Goal: Information Seeking & Learning: Learn about a topic

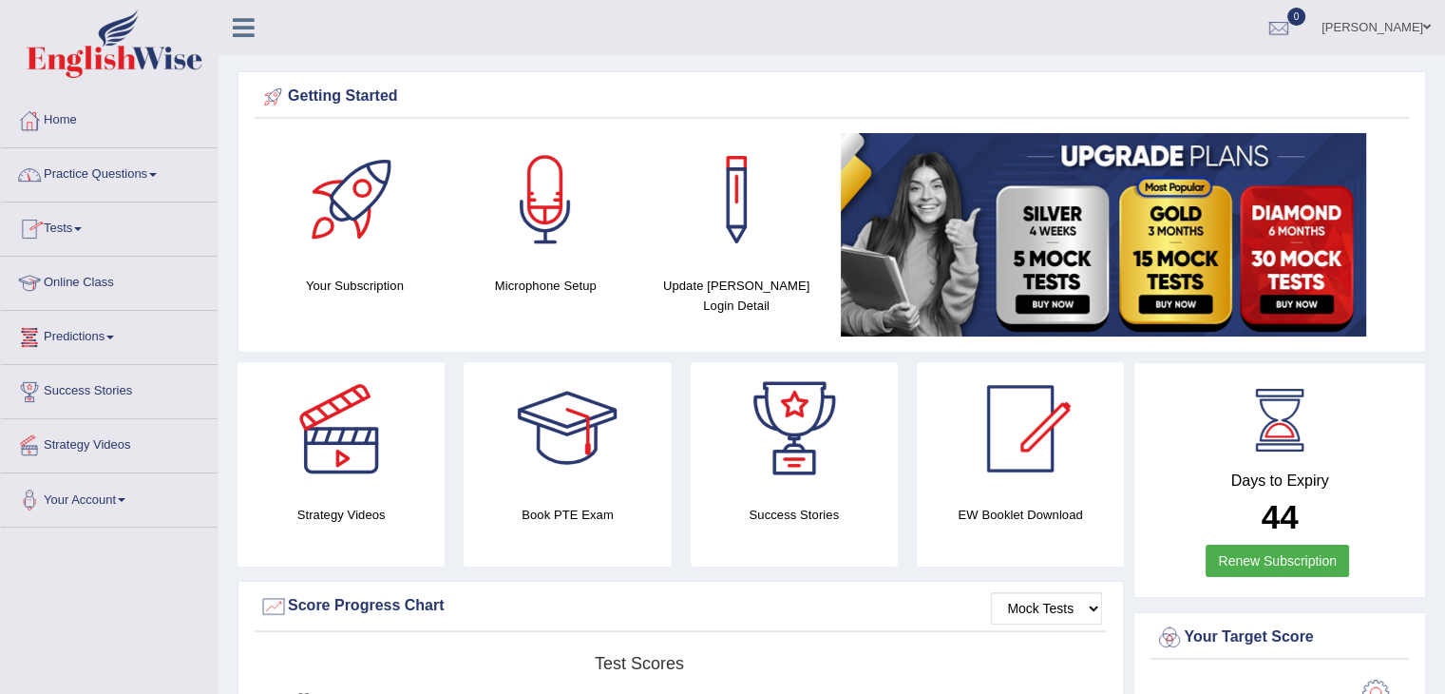
click at [103, 271] on link "Online Class" at bounding box center [109, 281] width 217 height 48
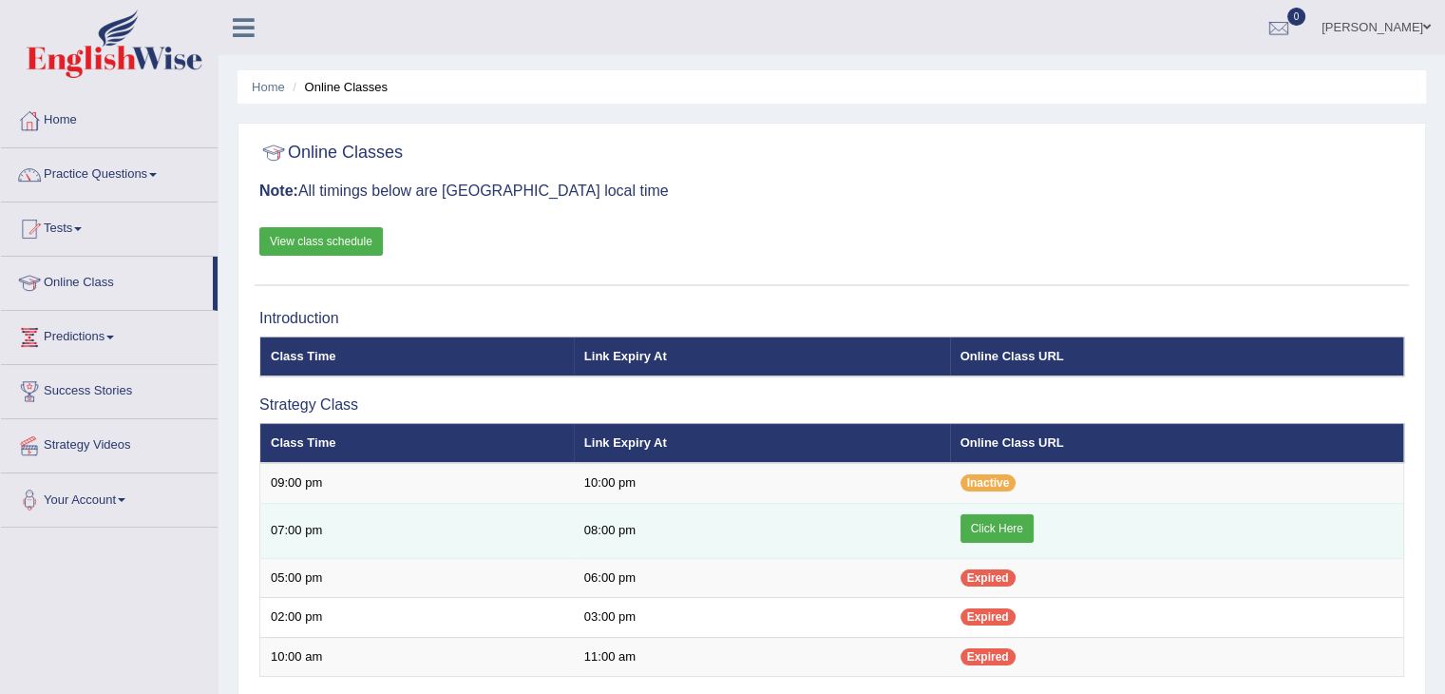
click at [979, 531] on link "Click Here" at bounding box center [997, 528] width 73 height 29
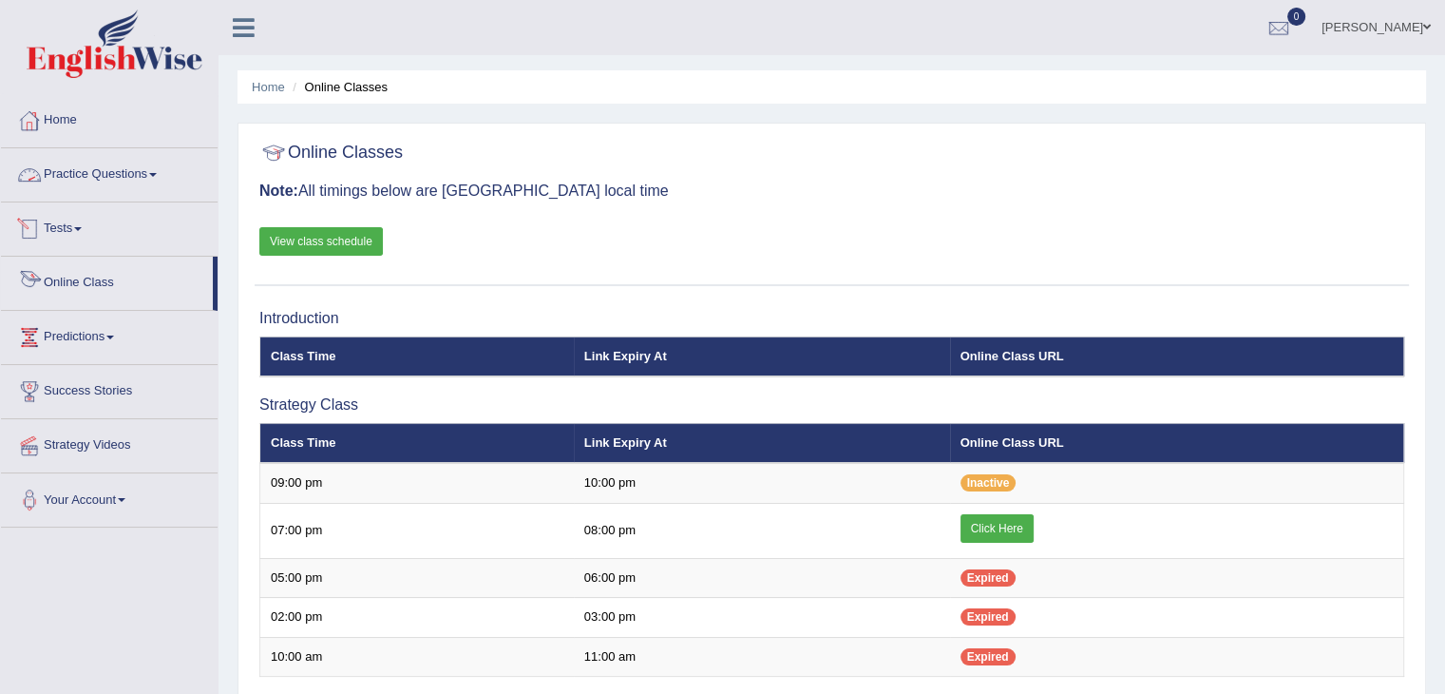
click at [124, 278] on link "Online Class" at bounding box center [107, 281] width 212 height 48
click at [99, 181] on link "Practice Questions" at bounding box center [109, 172] width 217 height 48
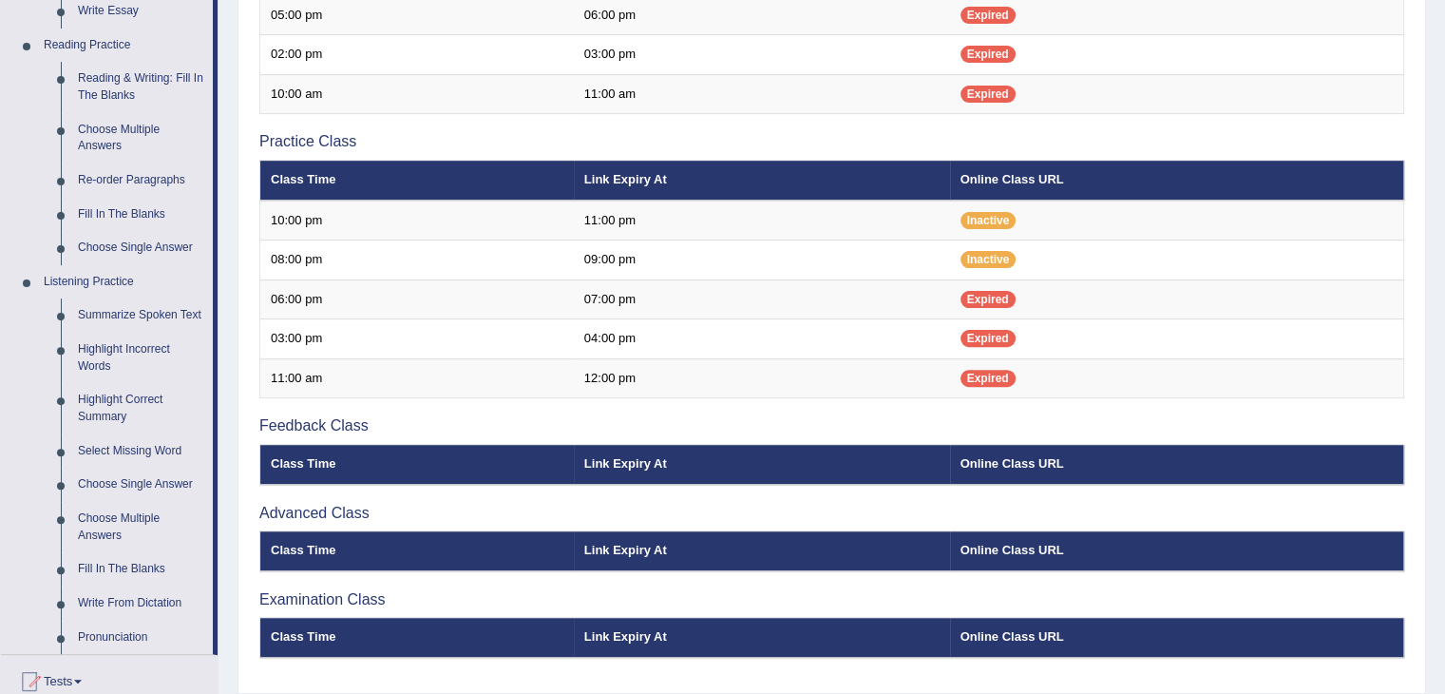
scroll to position [570, 0]
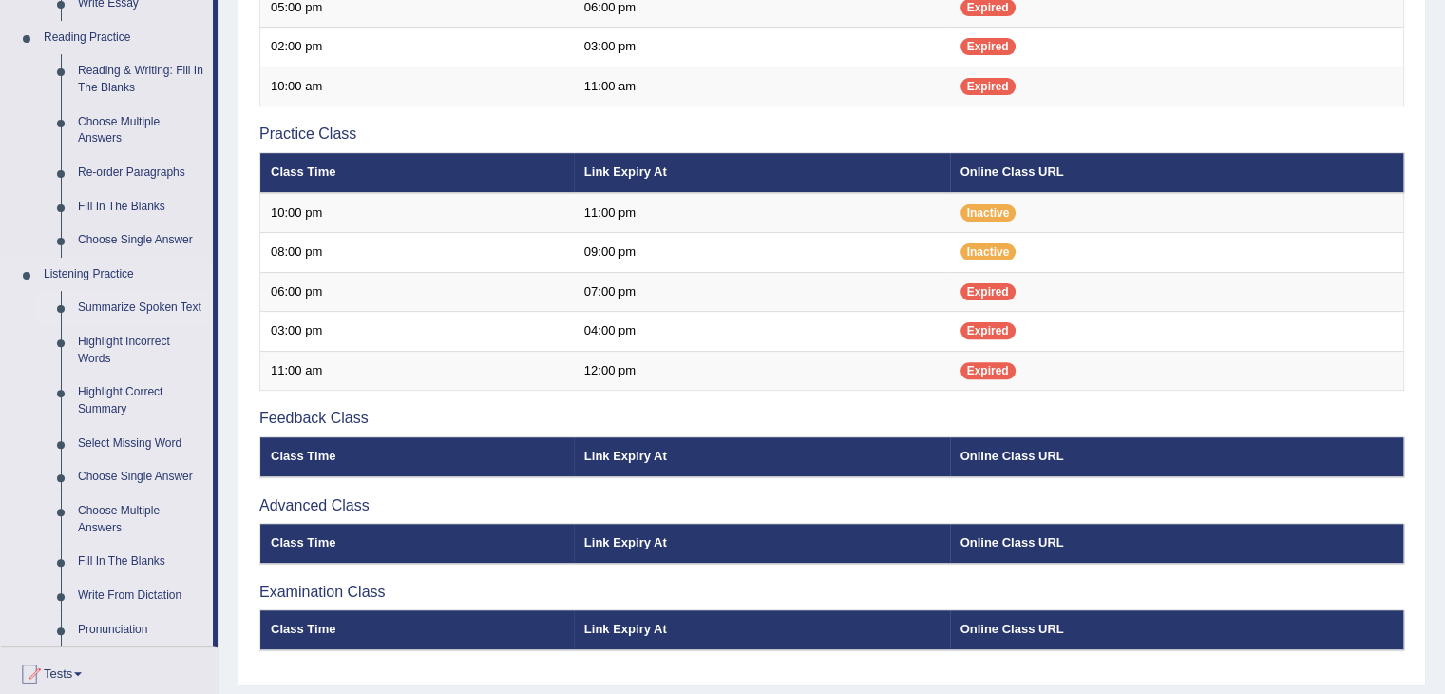
click at [129, 305] on link "Summarize Spoken Text" at bounding box center [140, 308] width 143 height 34
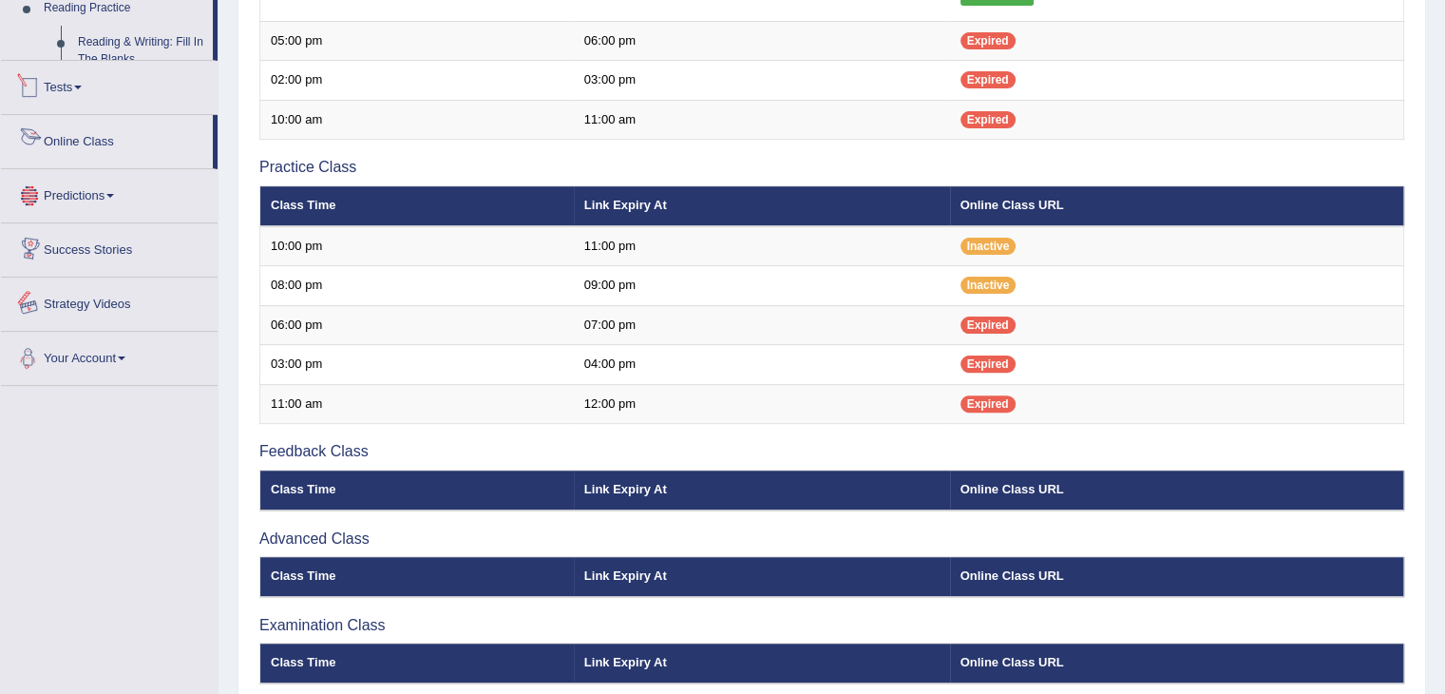
scroll to position [618, 0]
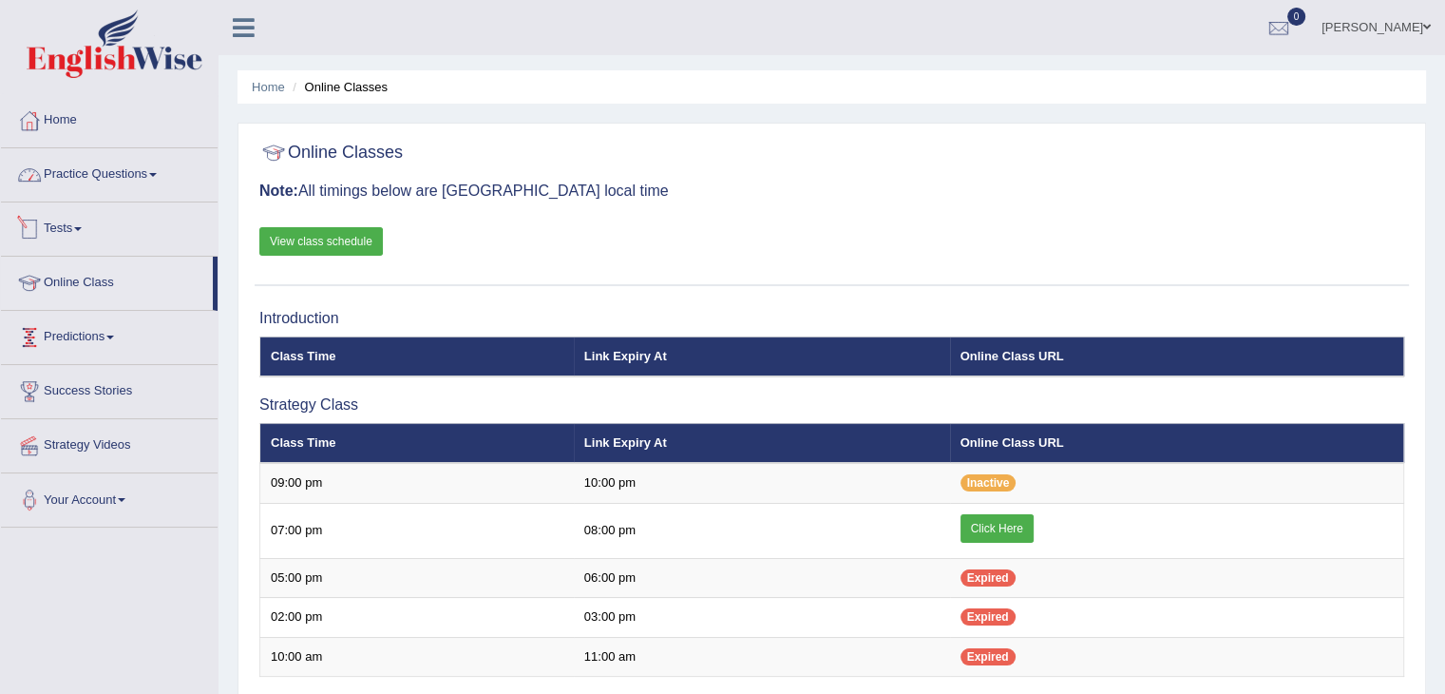
click at [117, 176] on link "Practice Questions" at bounding box center [109, 172] width 217 height 48
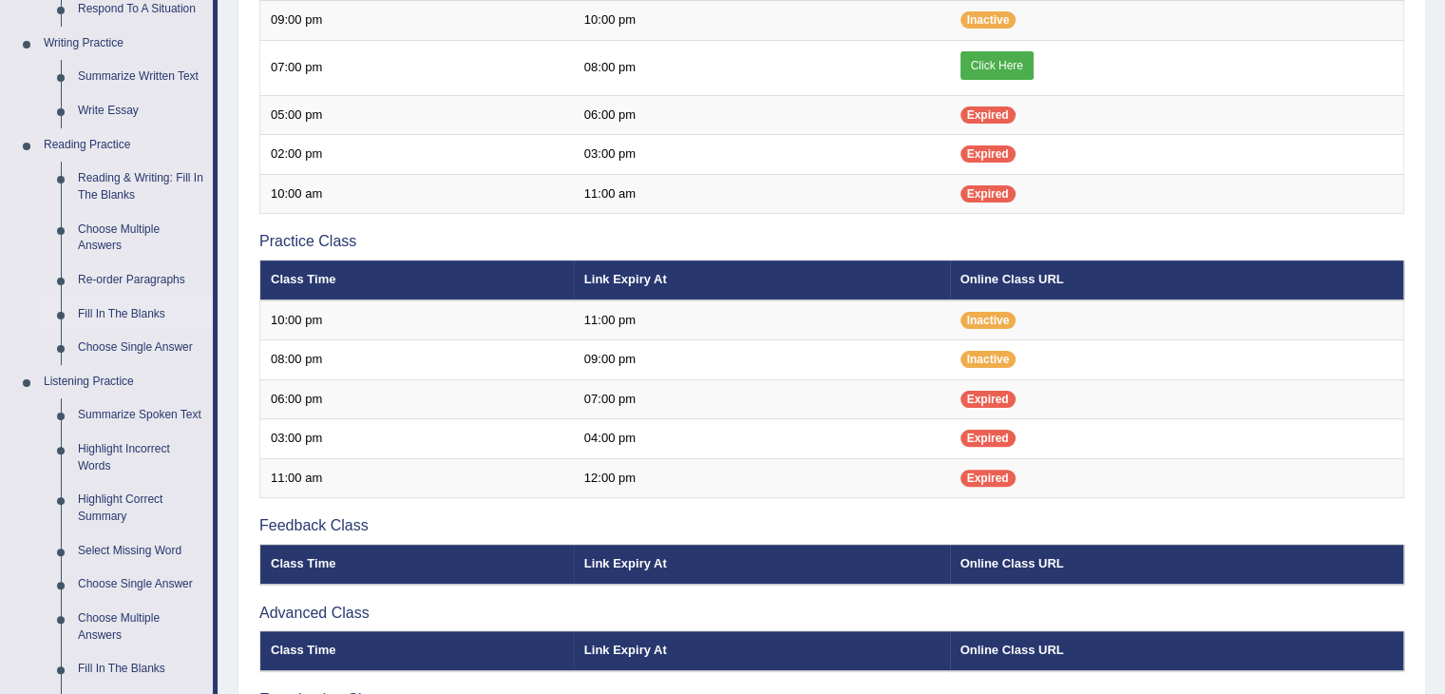
scroll to position [665, 0]
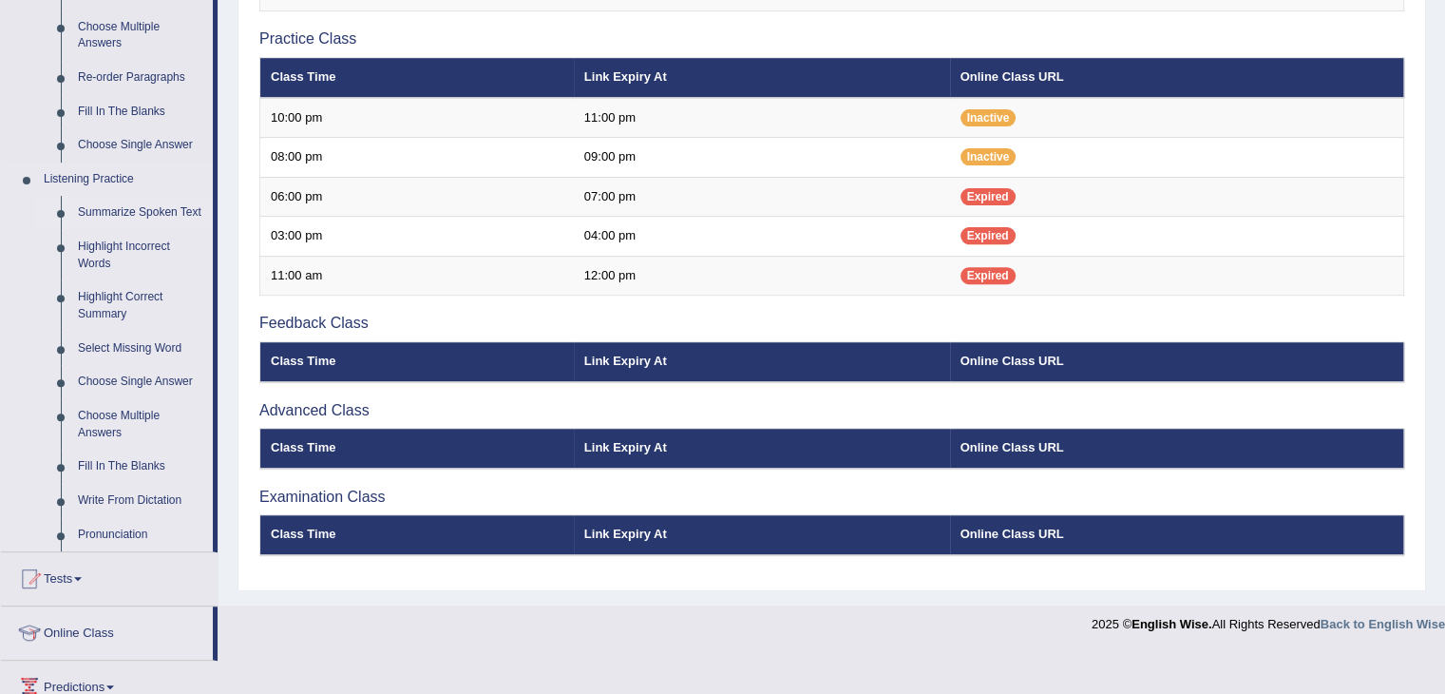
click at [134, 214] on link "Summarize Spoken Text" at bounding box center [140, 213] width 143 height 34
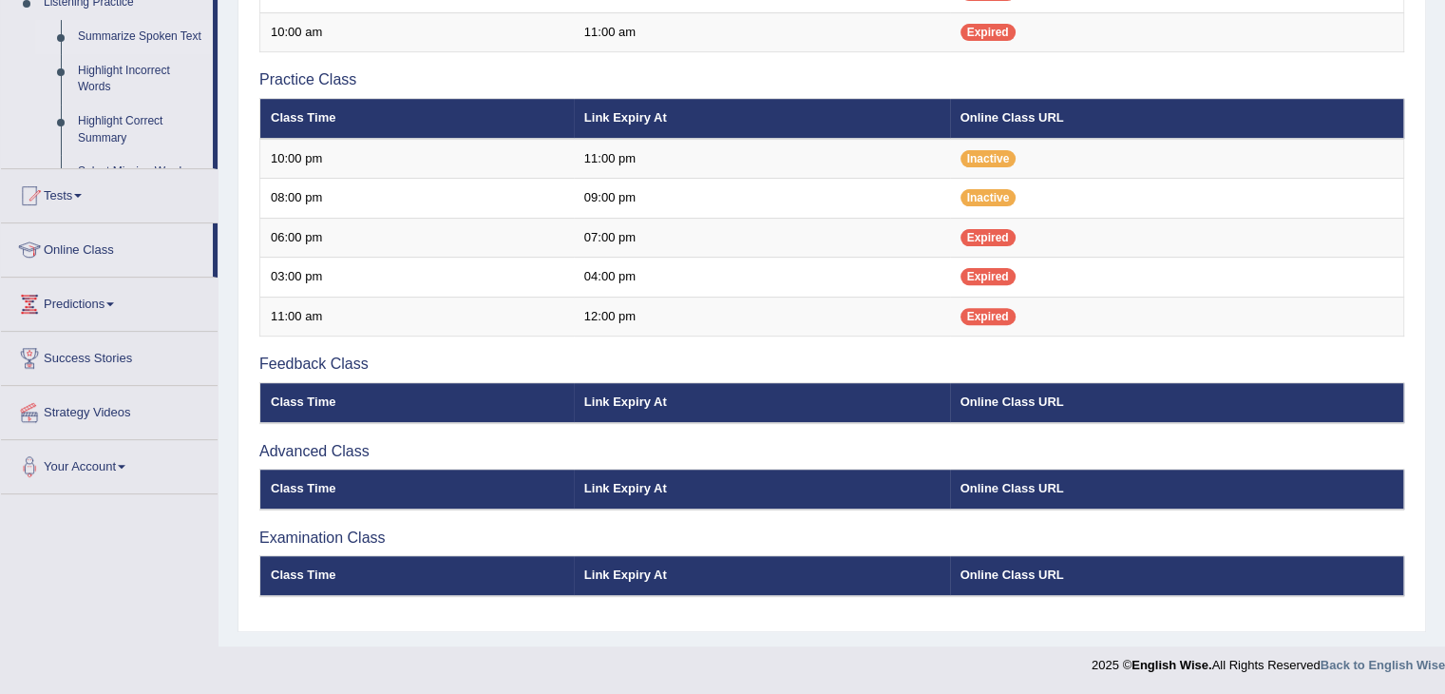
scroll to position [321, 0]
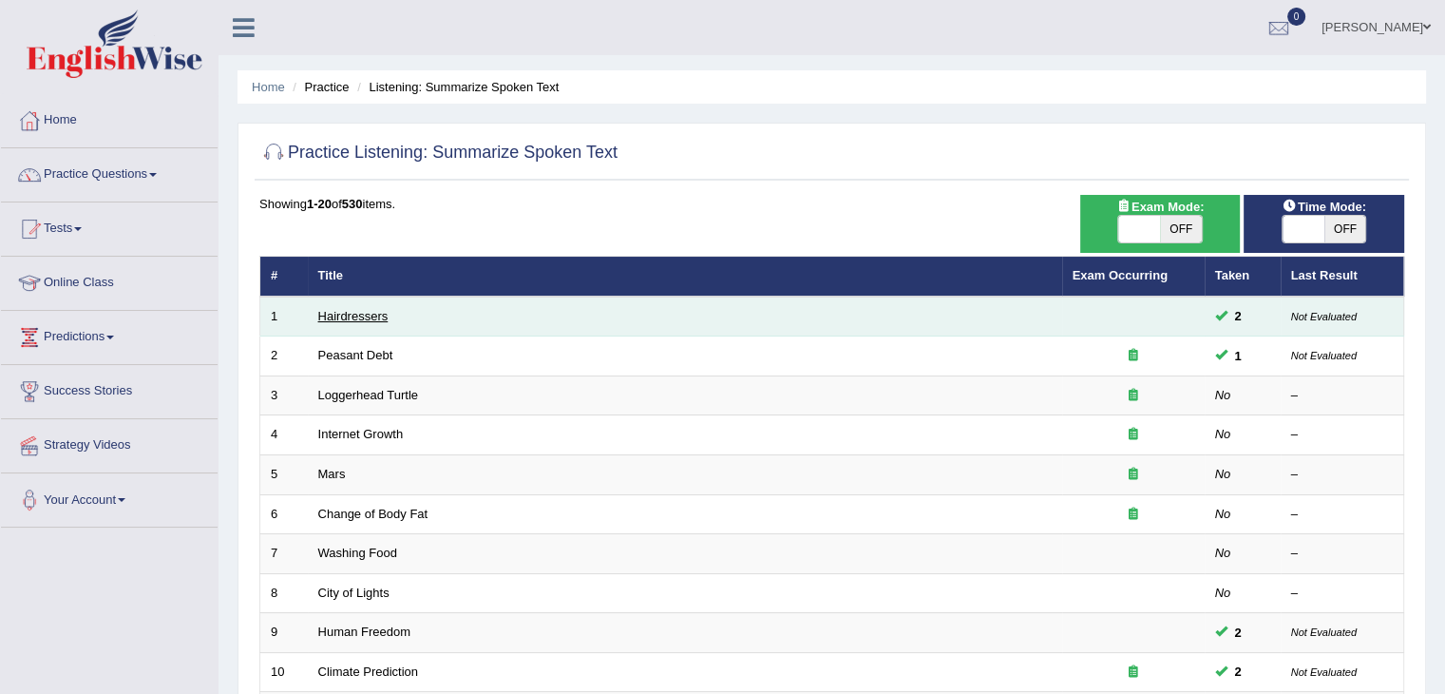
click at [374, 314] on link "Hairdressers" at bounding box center [353, 316] width 70 height 14
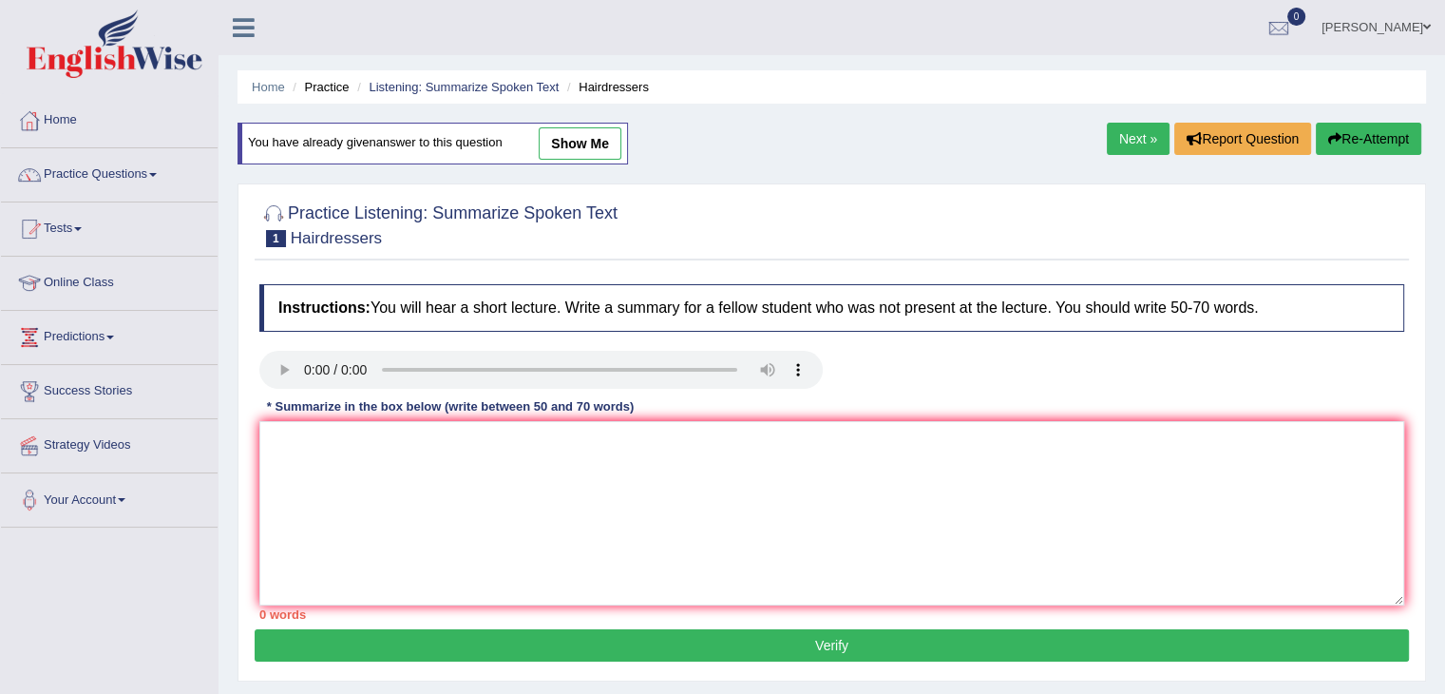
click at [607, 134] on link "show me" at bounding box center [580, 143] width 83 height 32
type textarea "The speaker provided a comprehensive overview of hairdressers highlighting seve…"
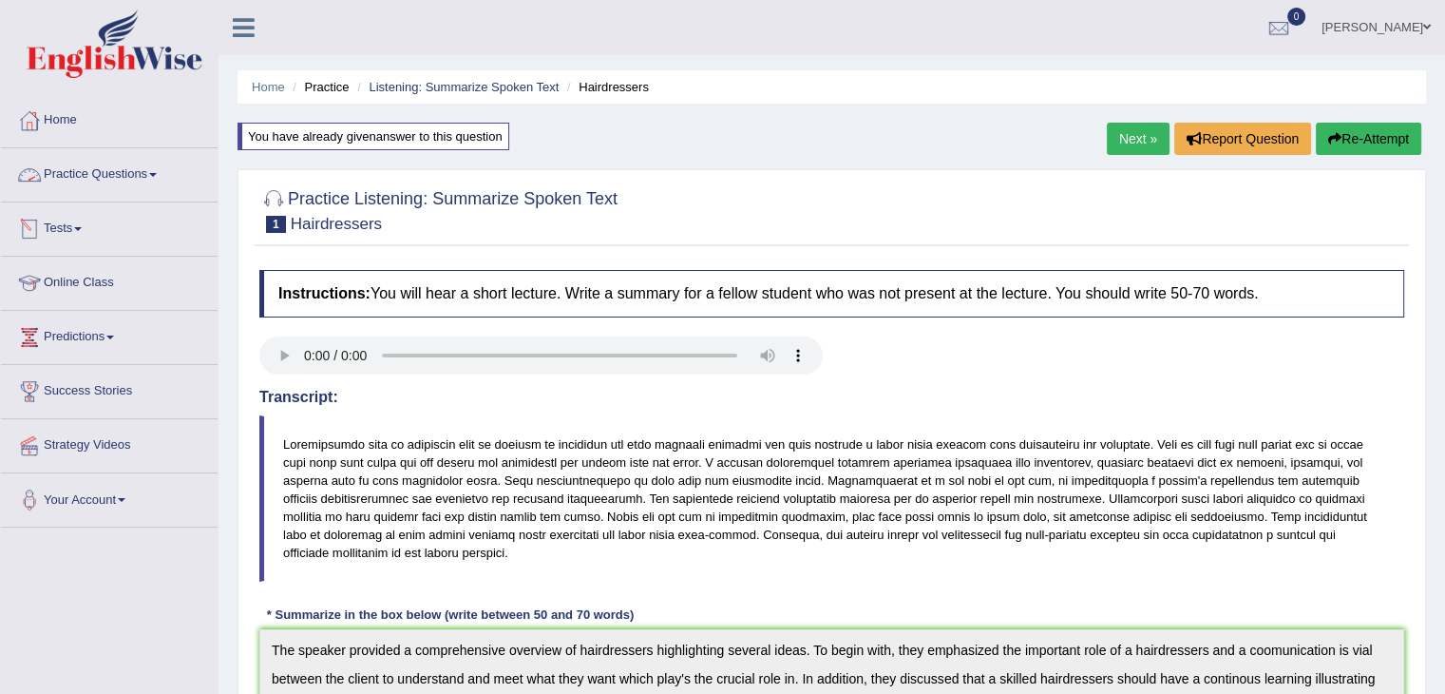
click at [103, 179] on link "Practice Questions" at bounding box center [109, 172] width 217 height 48
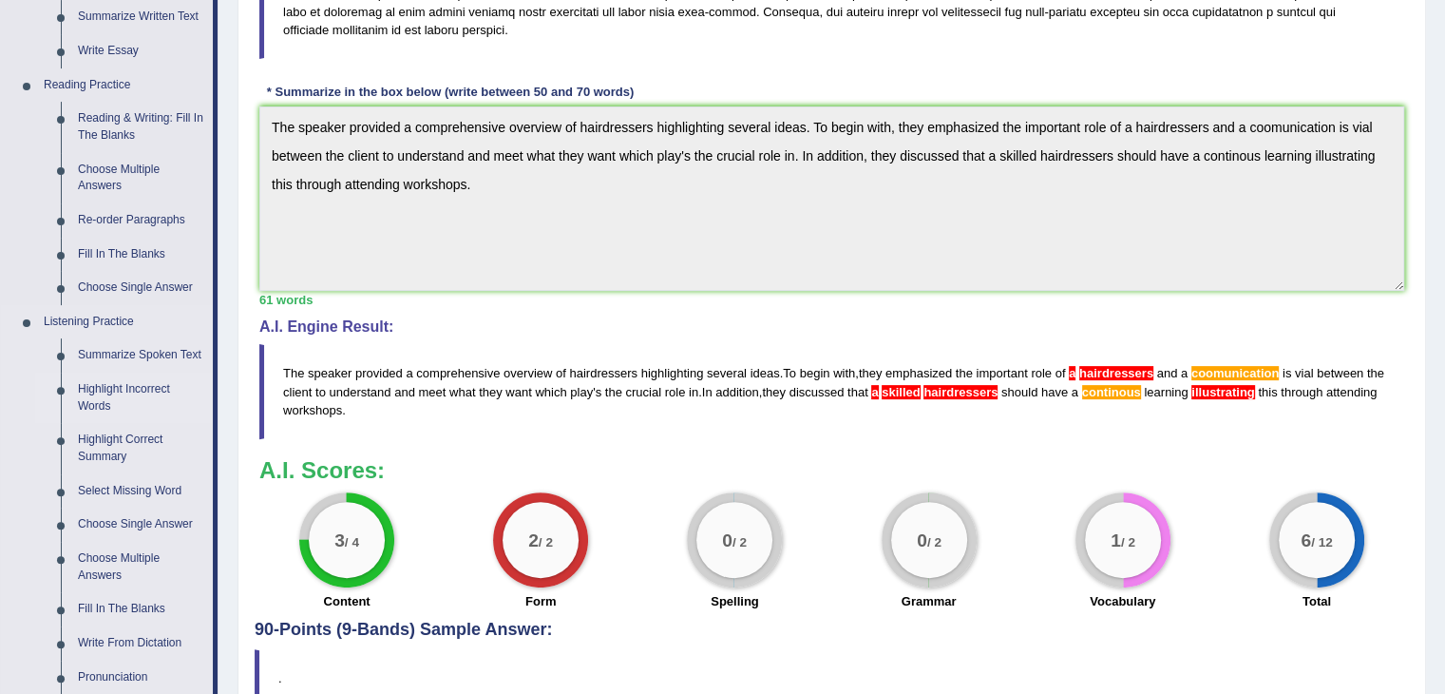
scroll to position [665, 0]
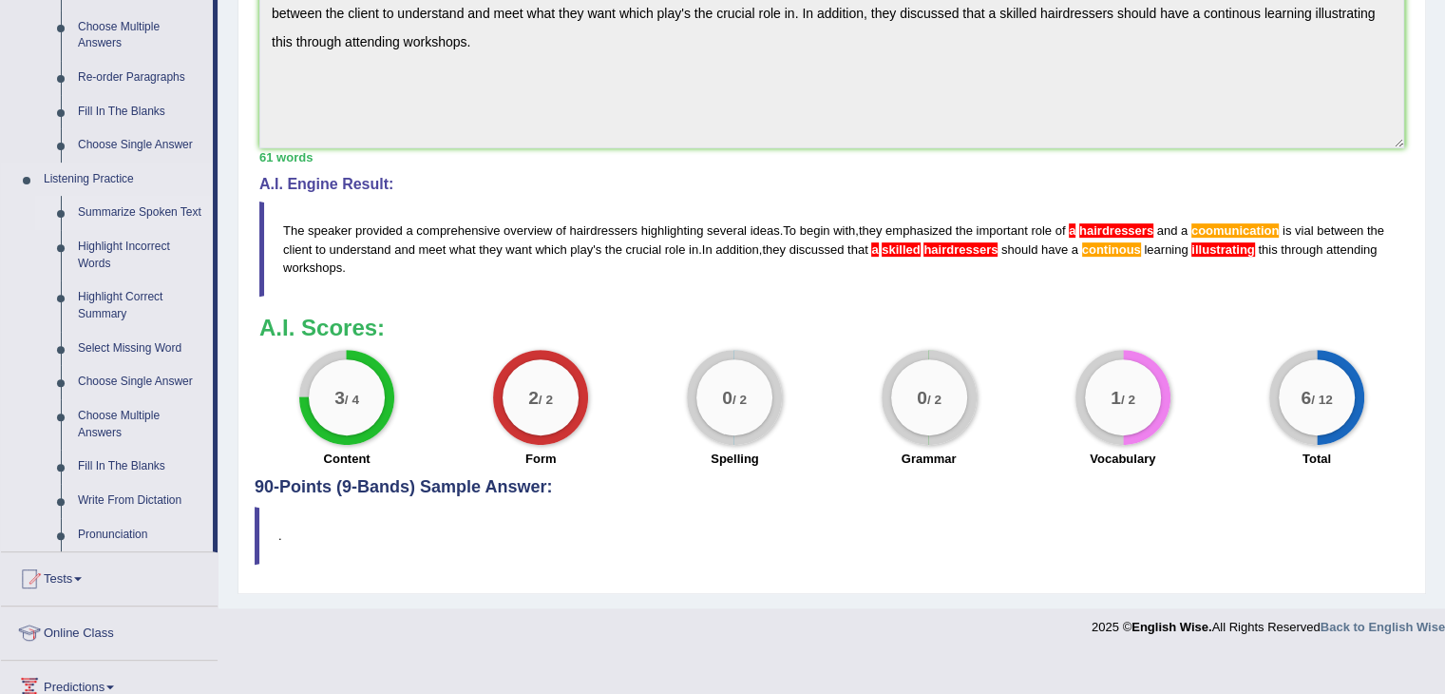
click at [129, 217] on link "Summarize Spoken Text" at bounding box center [140, 213] width 143 height 34
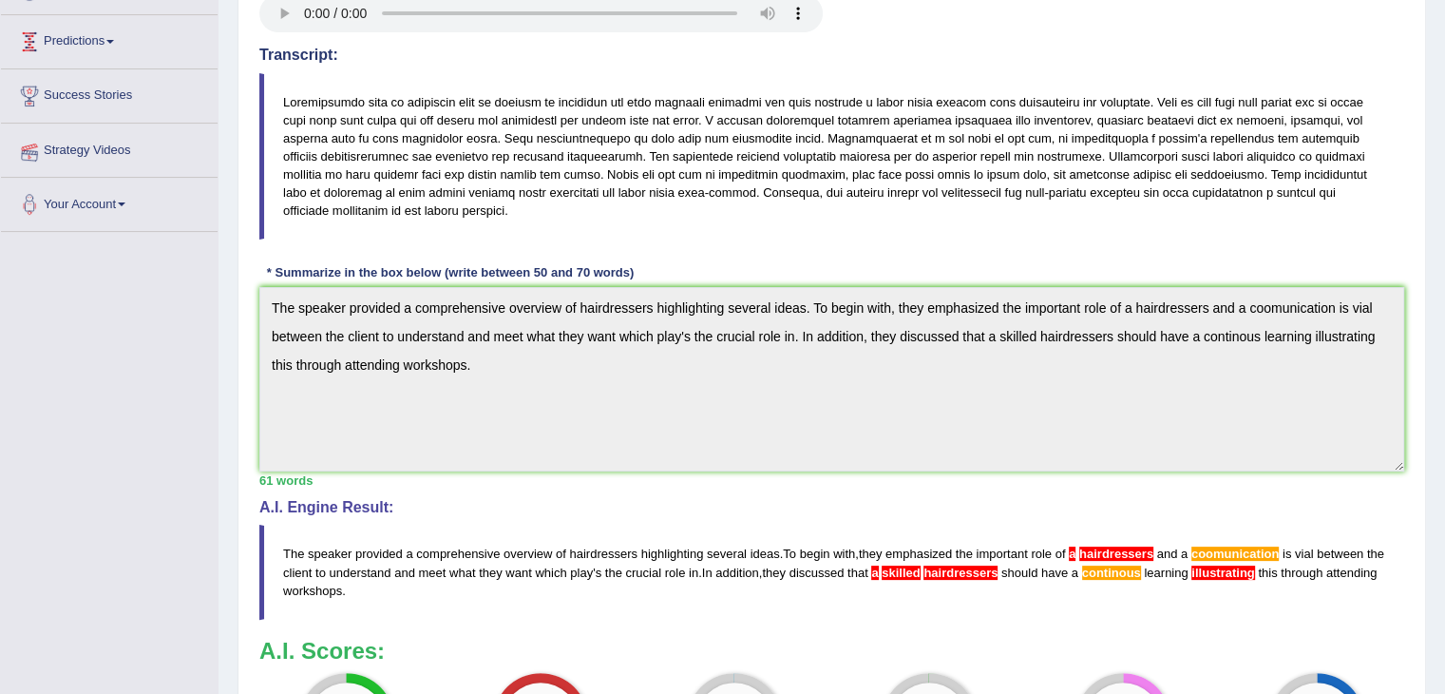
scroll to position [220, 0]
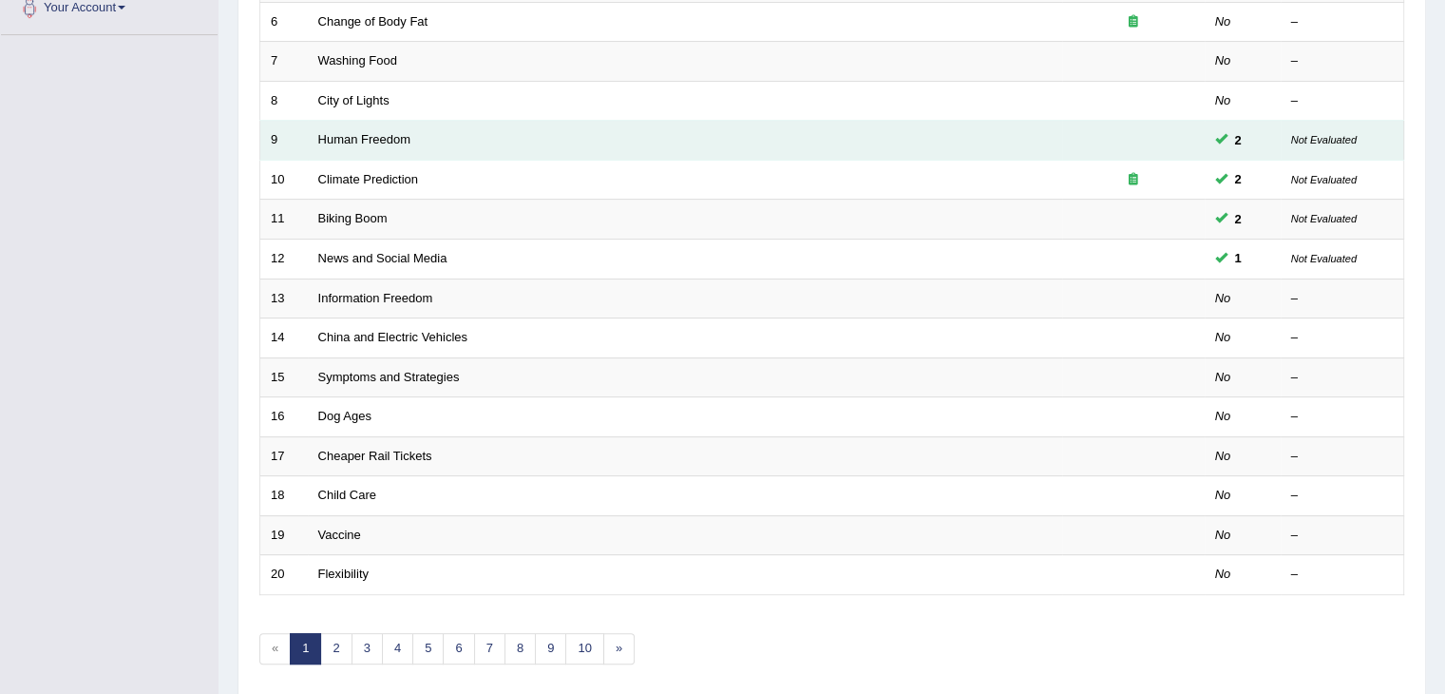
scroll to position [559, 0]
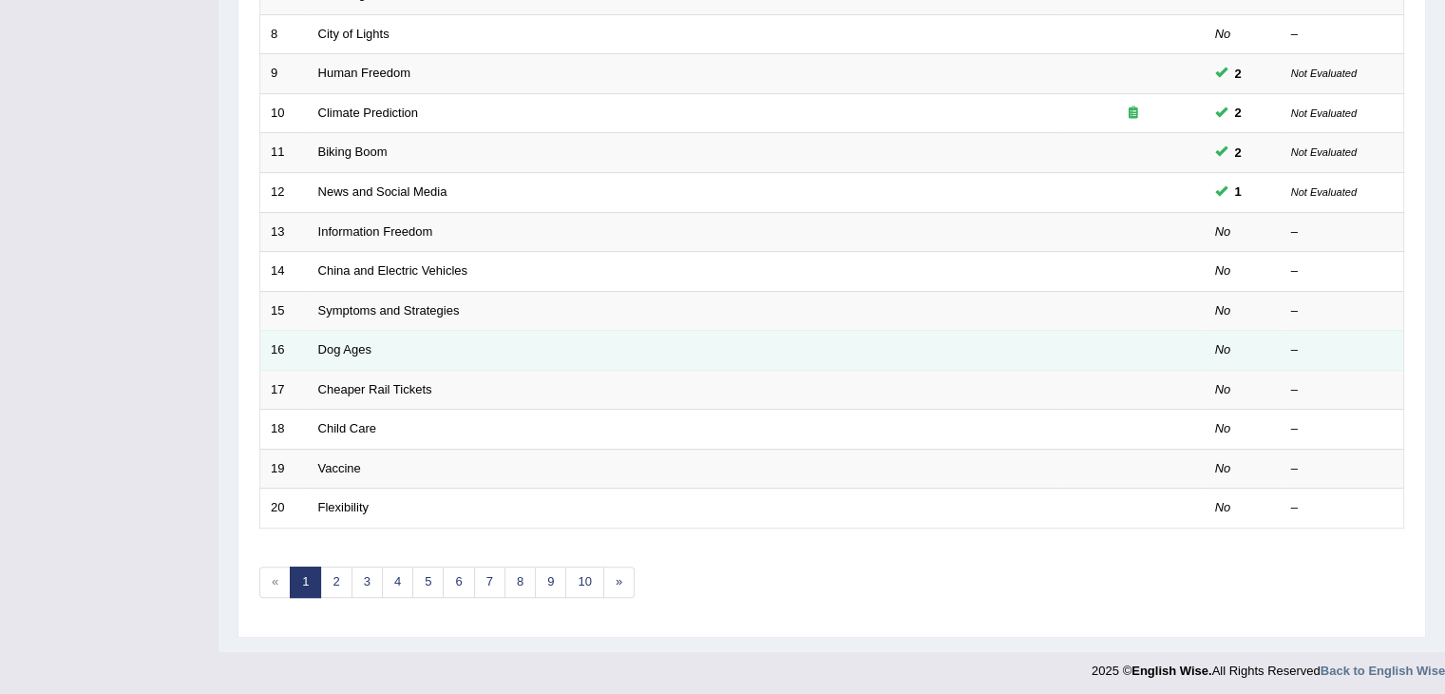
click at [376, 343] on td "Dog Ages" at bounding box center [685, 351] width 754 height 40
click at [353, 349] on link "Dog Ages" at bounding box center [344, 349] width 53 height 14
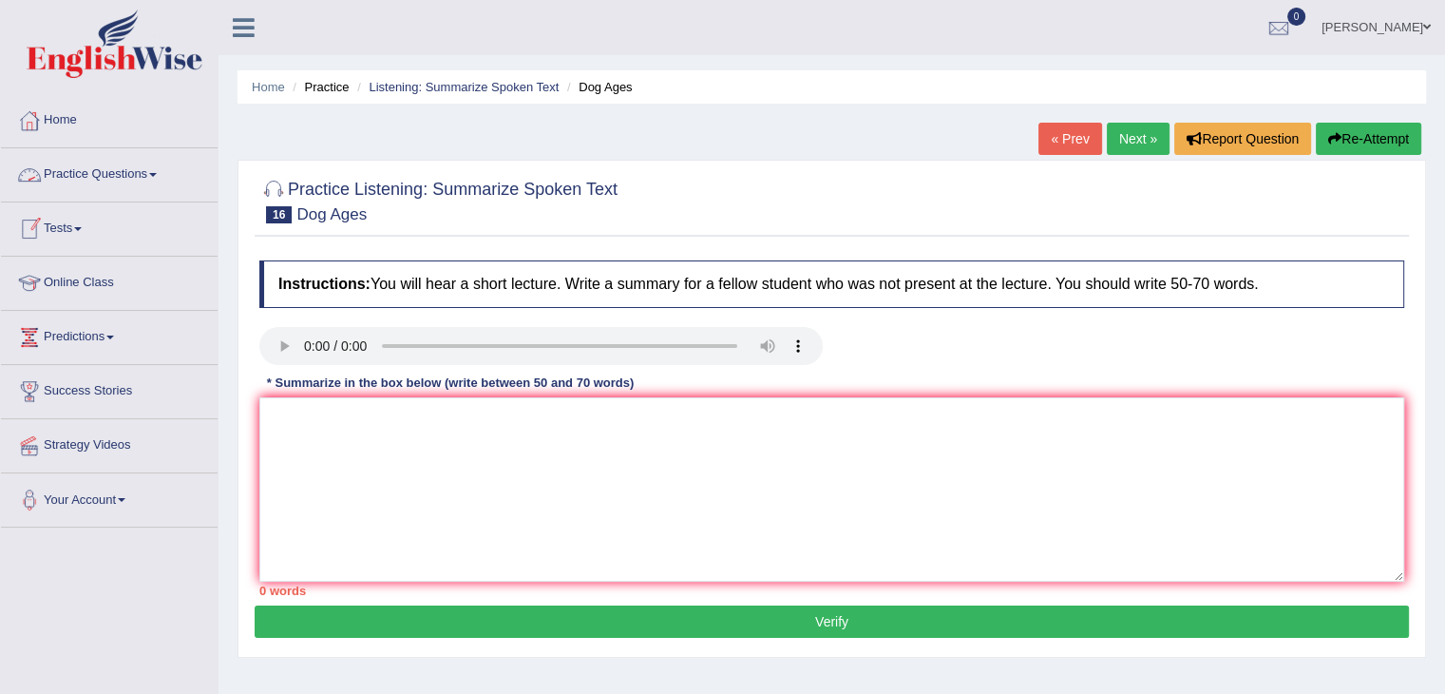
click at [114, 176] on link "Practice Questions" at bounding box center [109, 172] width 217 height 48
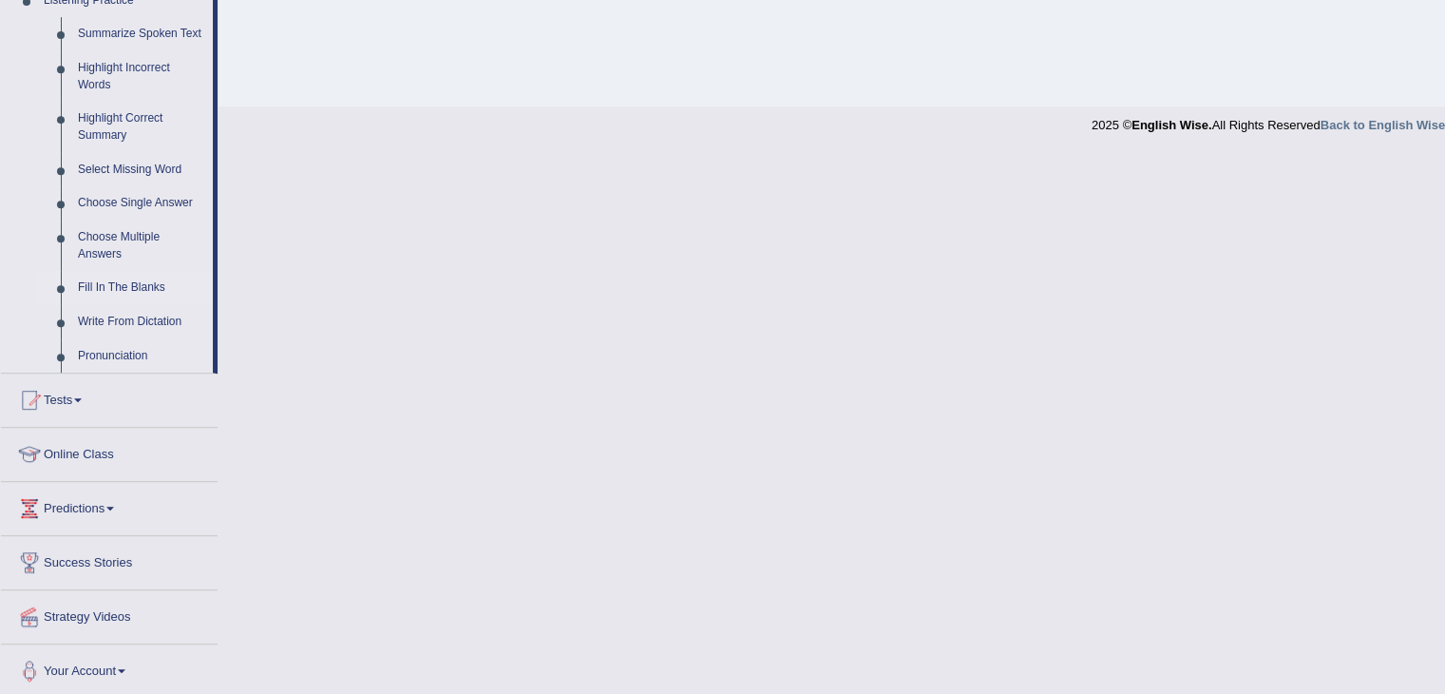
scroll to position [848, 0]
click at [94, 449] on link "Online Class" at bounding box center [109, 448] width 217 height 48
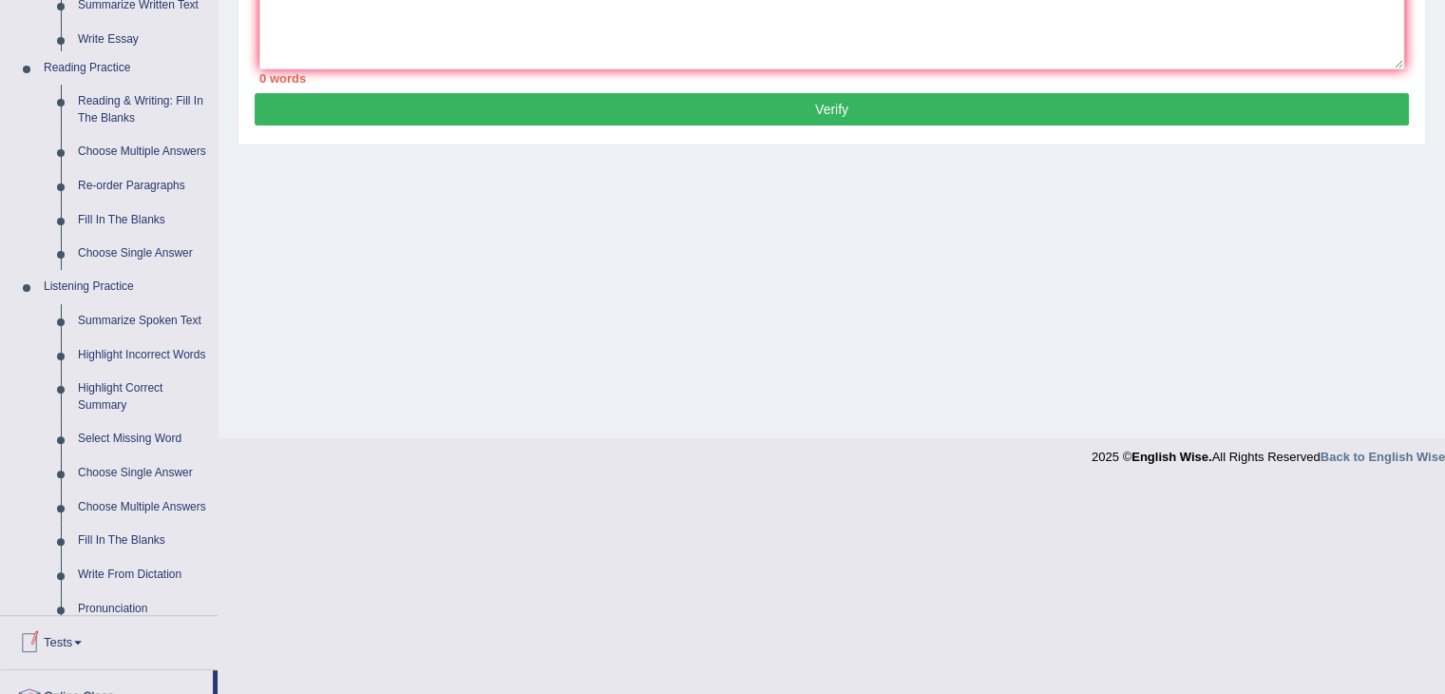
scroll to position [304, 0]
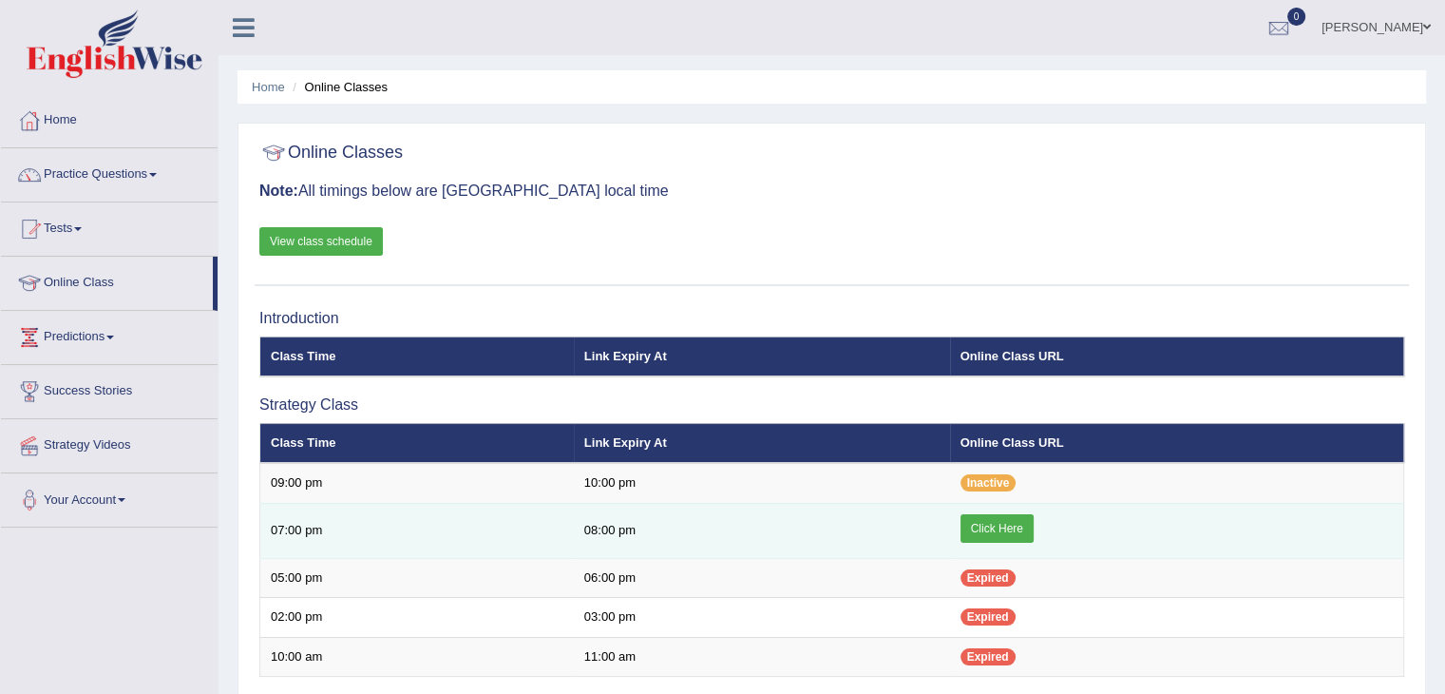
click at [998, 529] on link "Click Here" at bounding box center [997, 528] width 73 height 29
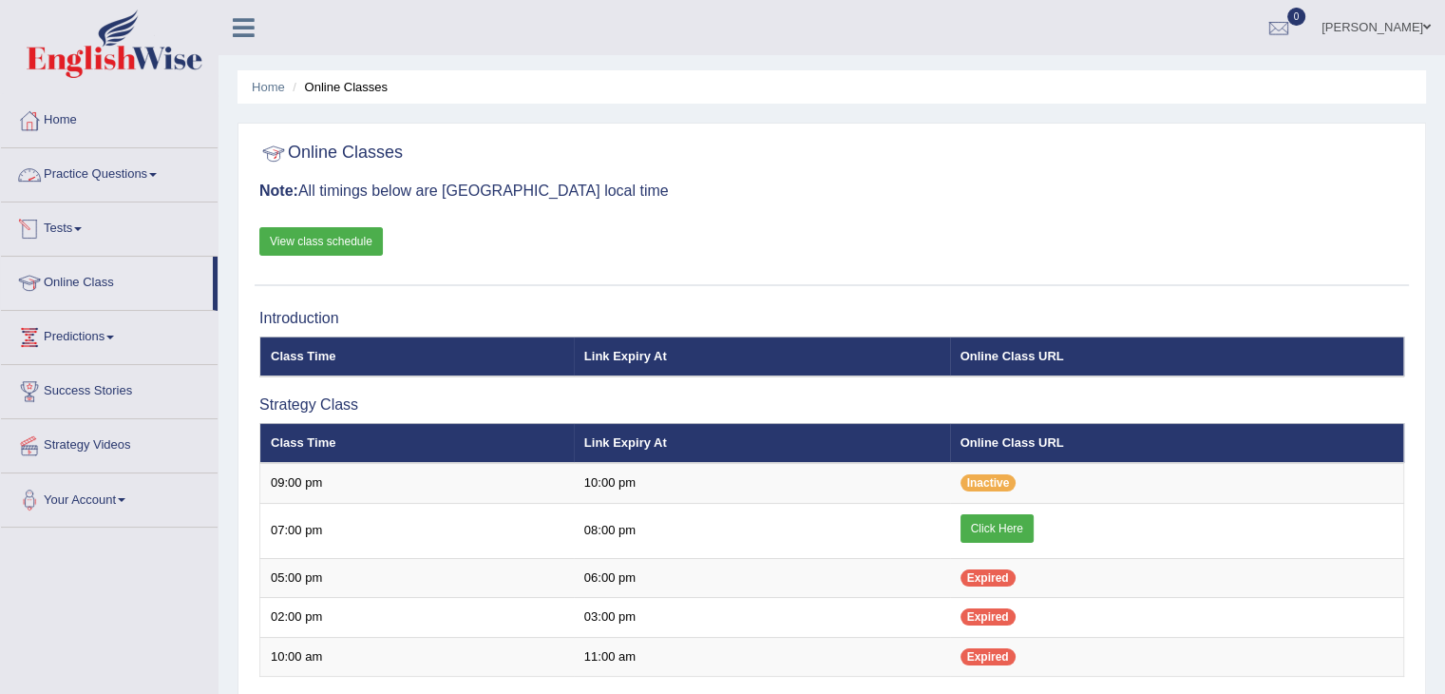
click at [125, 170] on link "Practice Questions" at bounding box center [109, 172] width 217 height 48
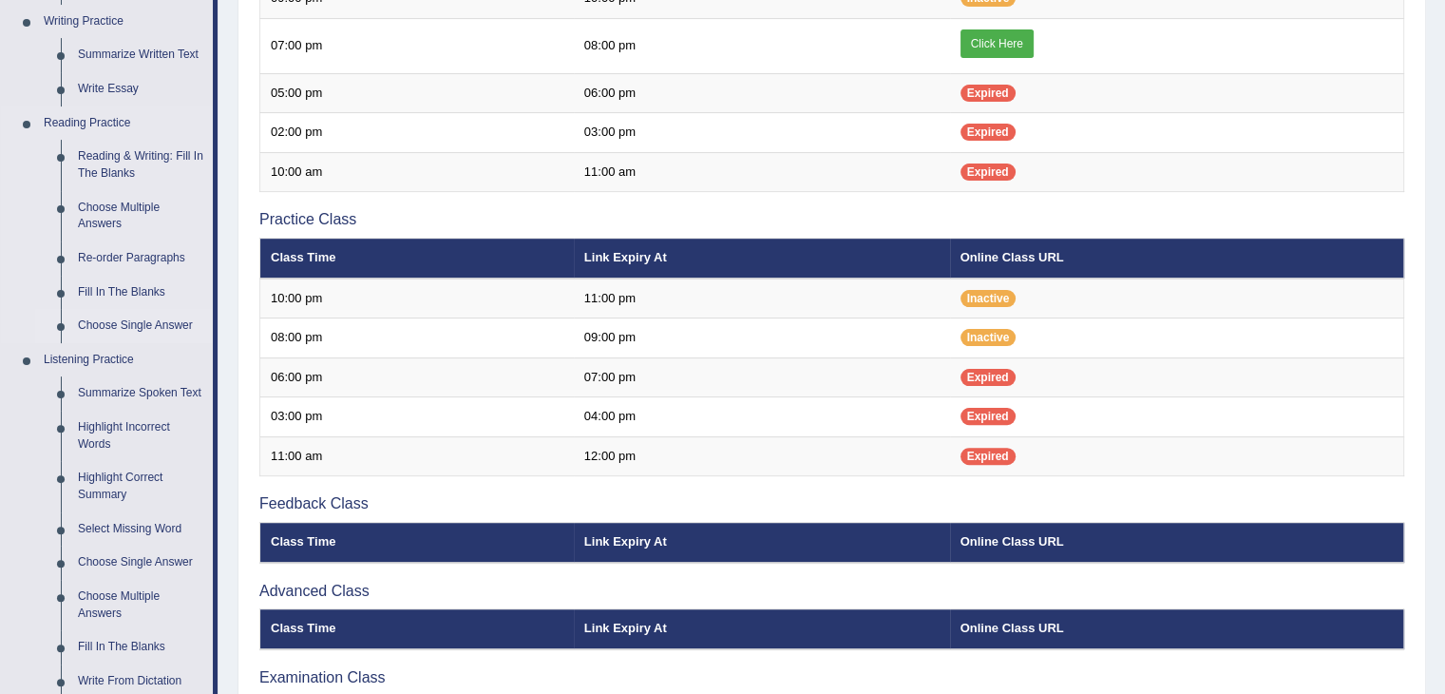
scroll to position [657, 0]
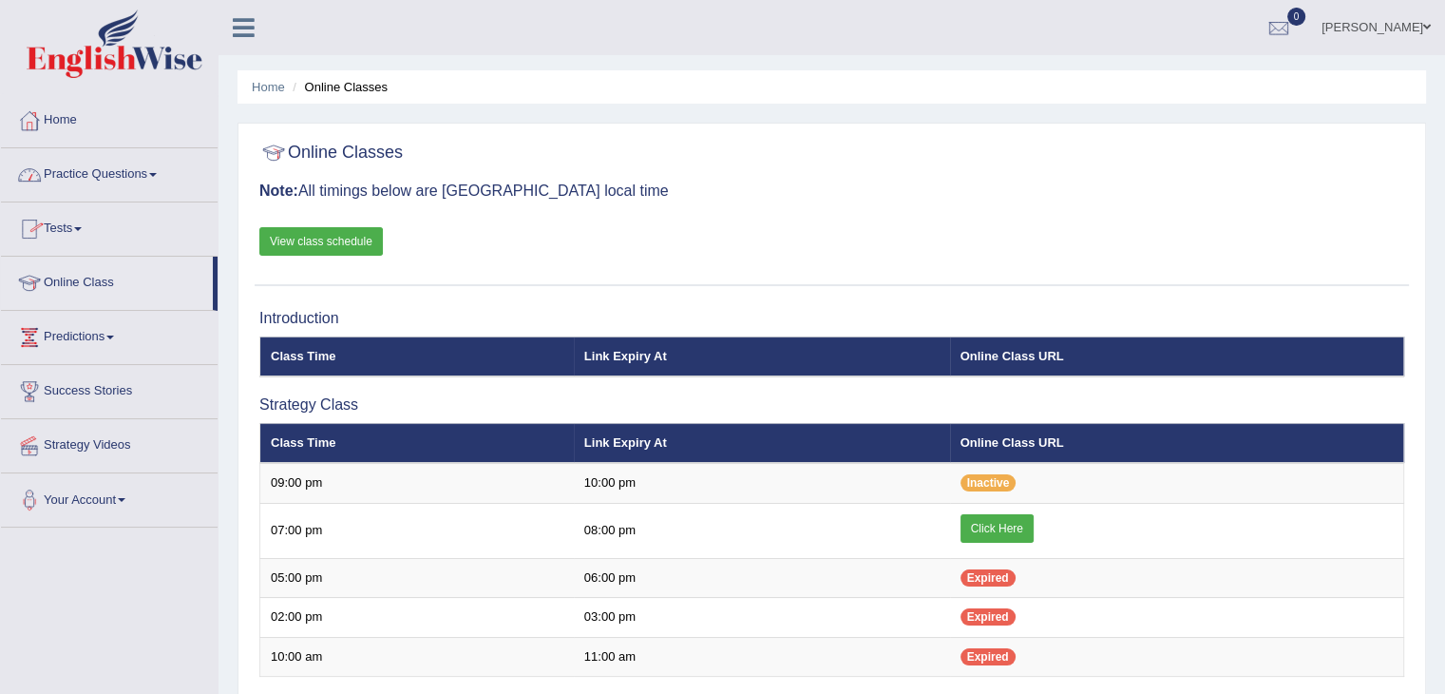
click at [125, 182] on link "Practice Questions" at bounding box center [109, 172] width 217 height 48
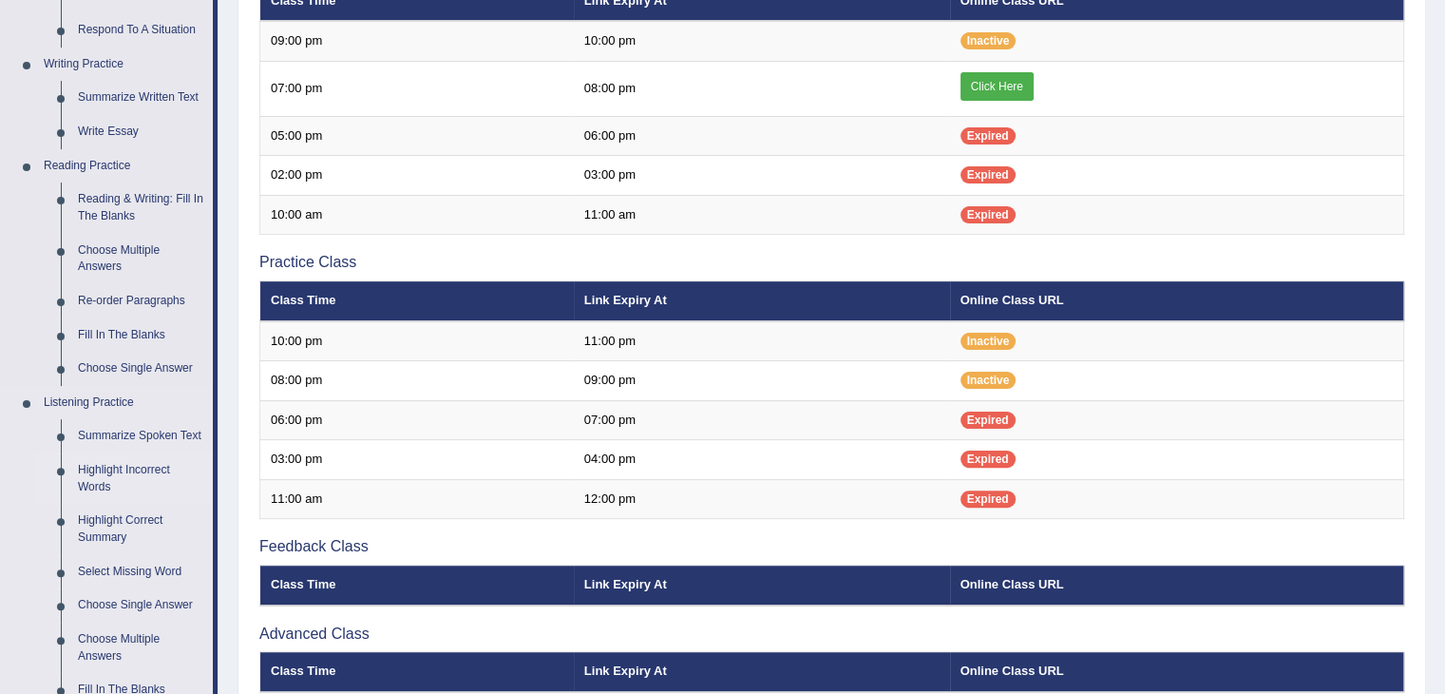
scroll to position [665, 0]
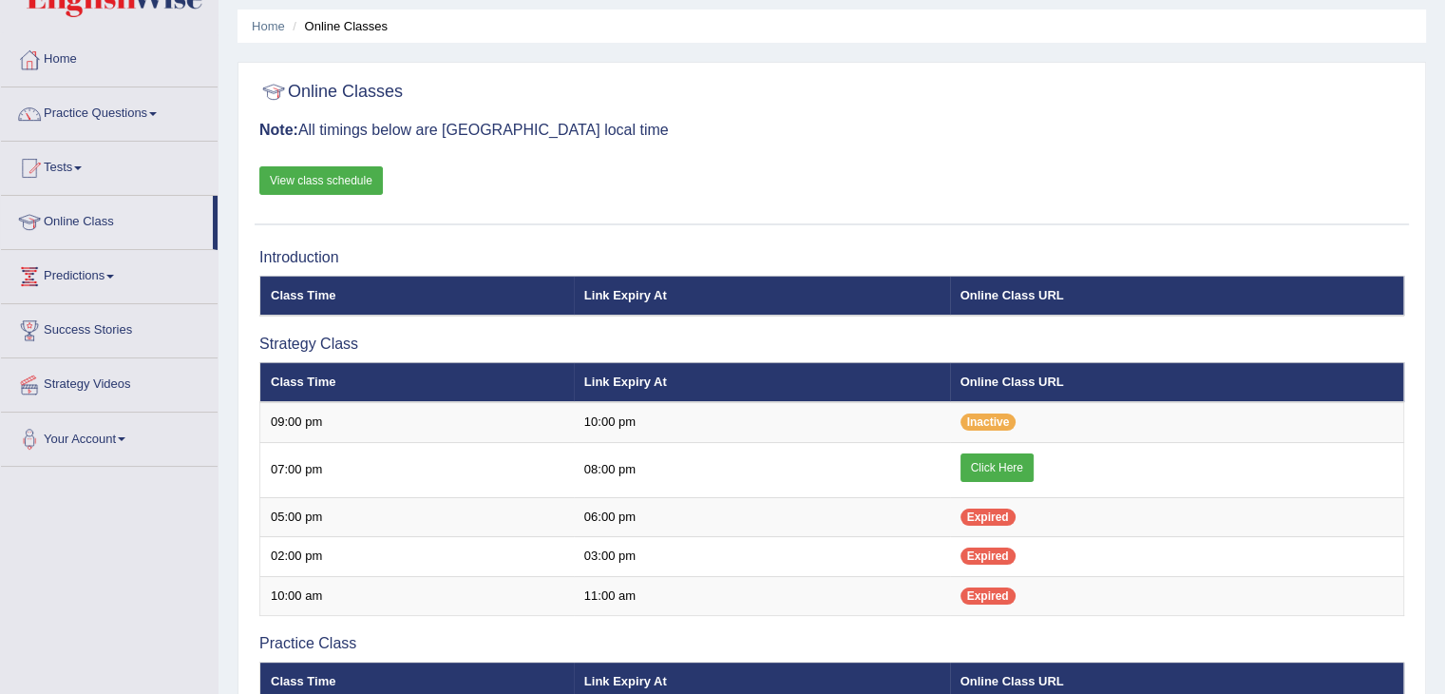
scroll to position [48, 0]
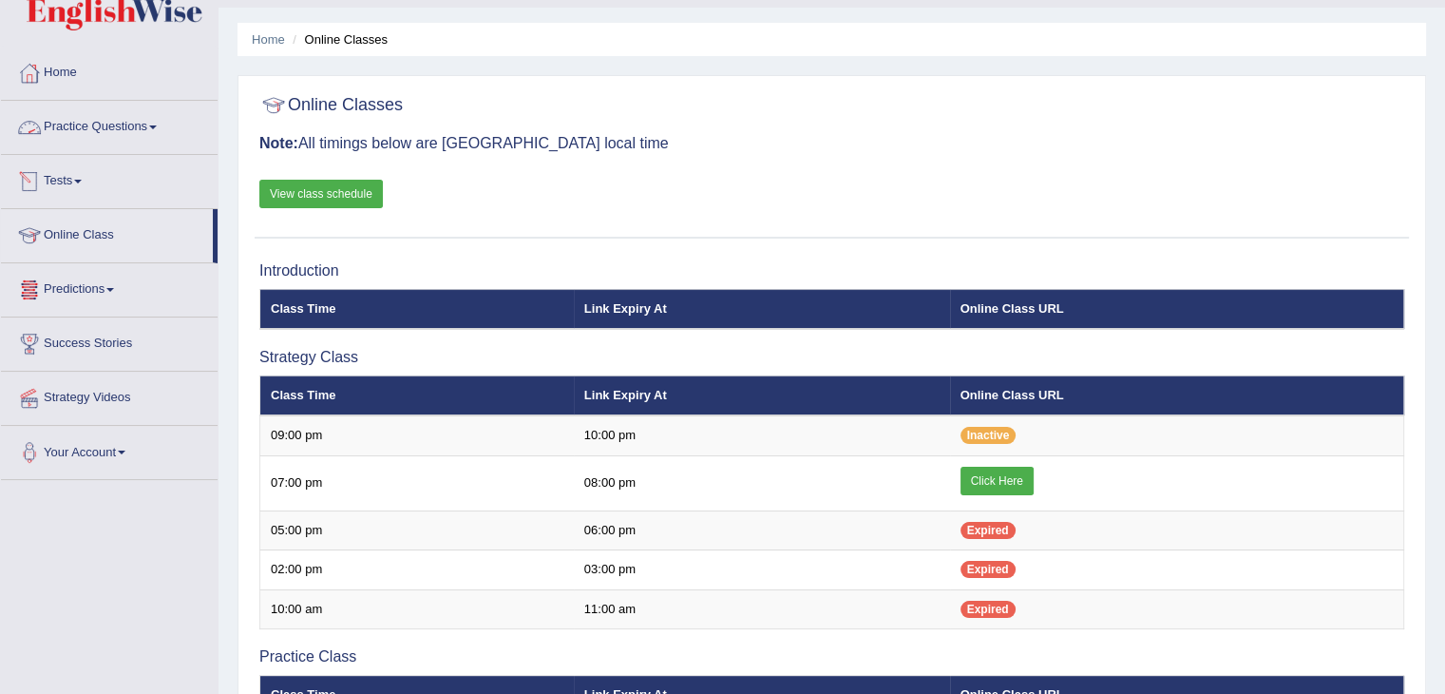
click at [118, 122] on link "Practice Questions" at bounding box center [109, 125] width 217 height 48
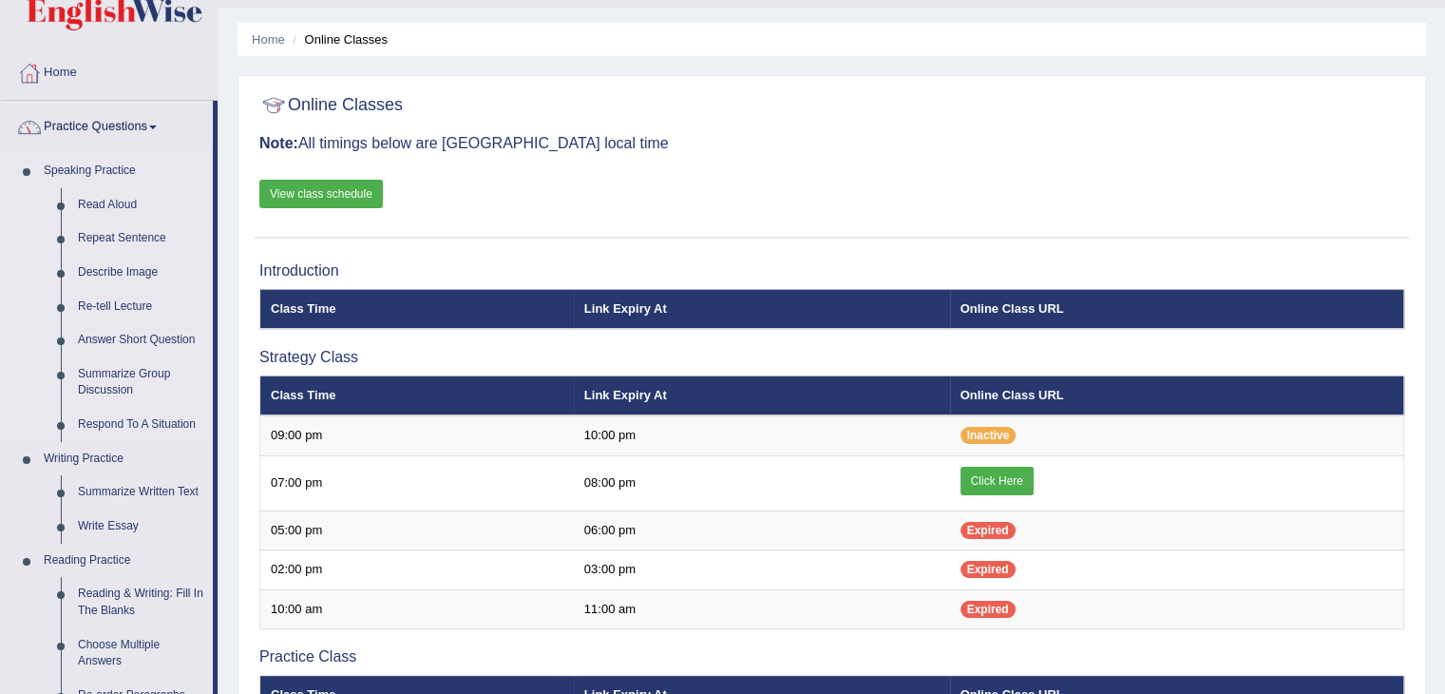
click at [133, 237] on link "Repeat Sentence" at bounding box center [140, 238] width 143 height 34
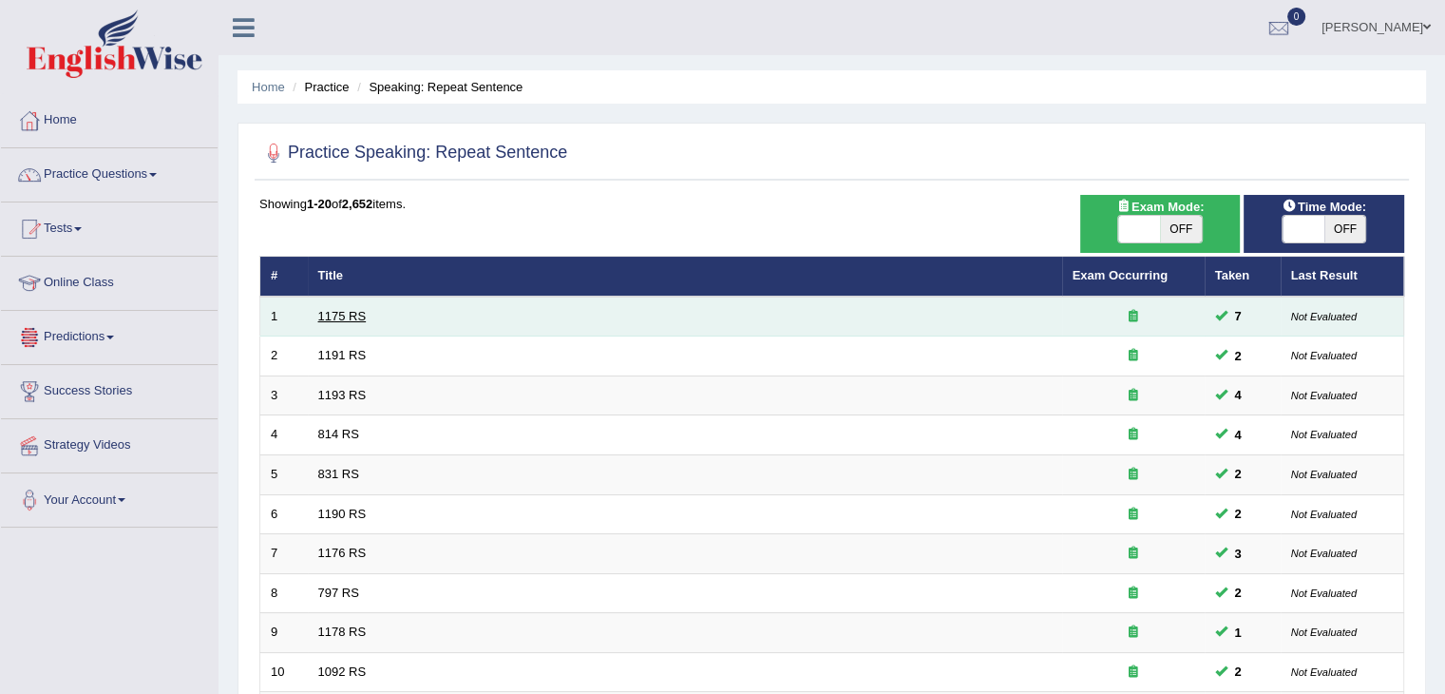
click at [359, 314] on link "1175 RS" at bounding box center [342, 316] width 48 height 14
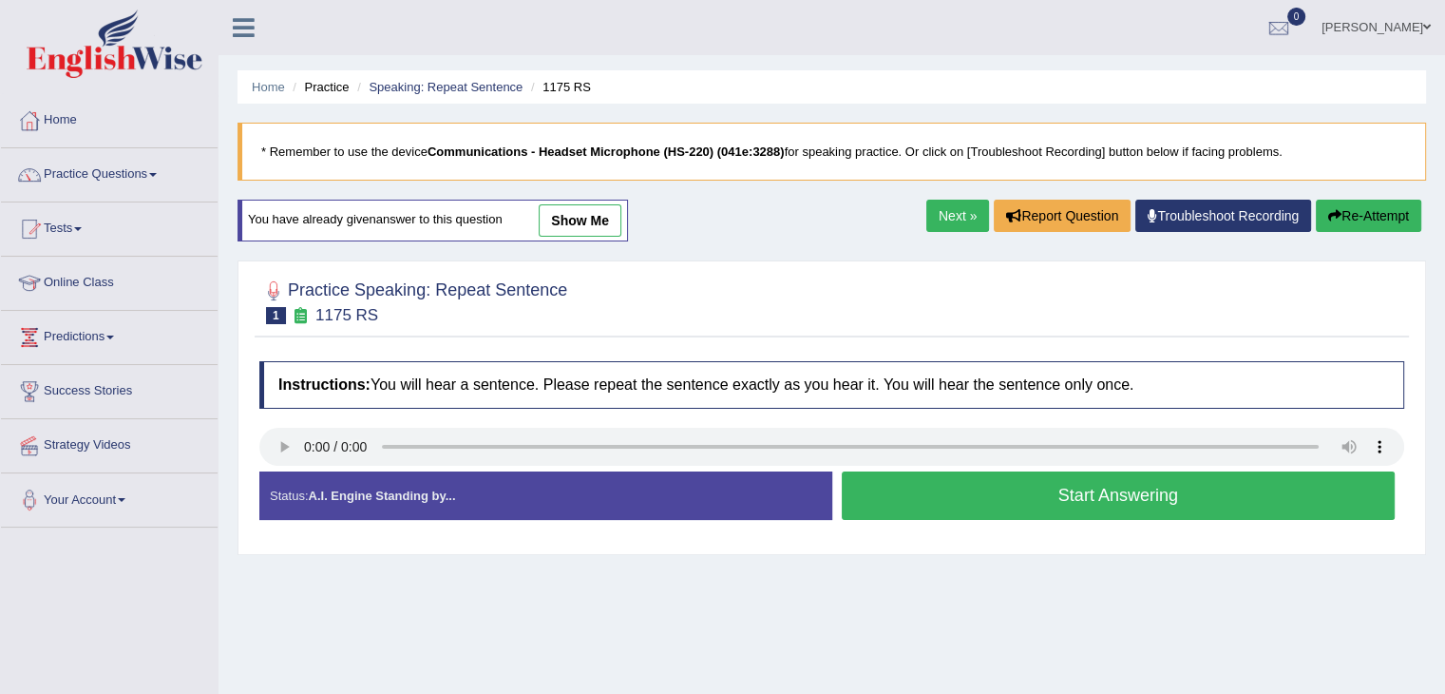
click at [963, 495] on button "Start Answering" at bounding box center [1119, 495] width 554 height 48
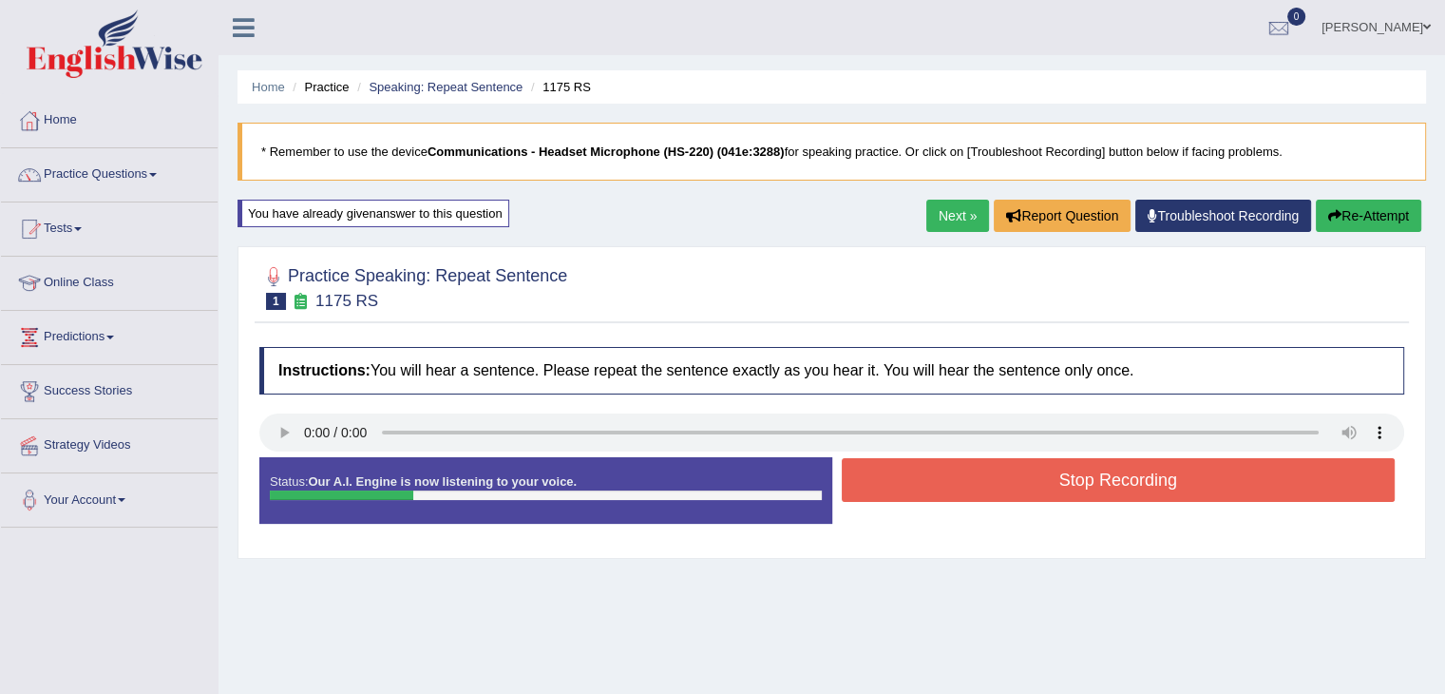
click at [294, 492] on div at bounding box center [341, 495] width 143 height 10
click at [1349, 203] on button "Re-Attempt" at bounding box center [1368, 216] width 105 height 32
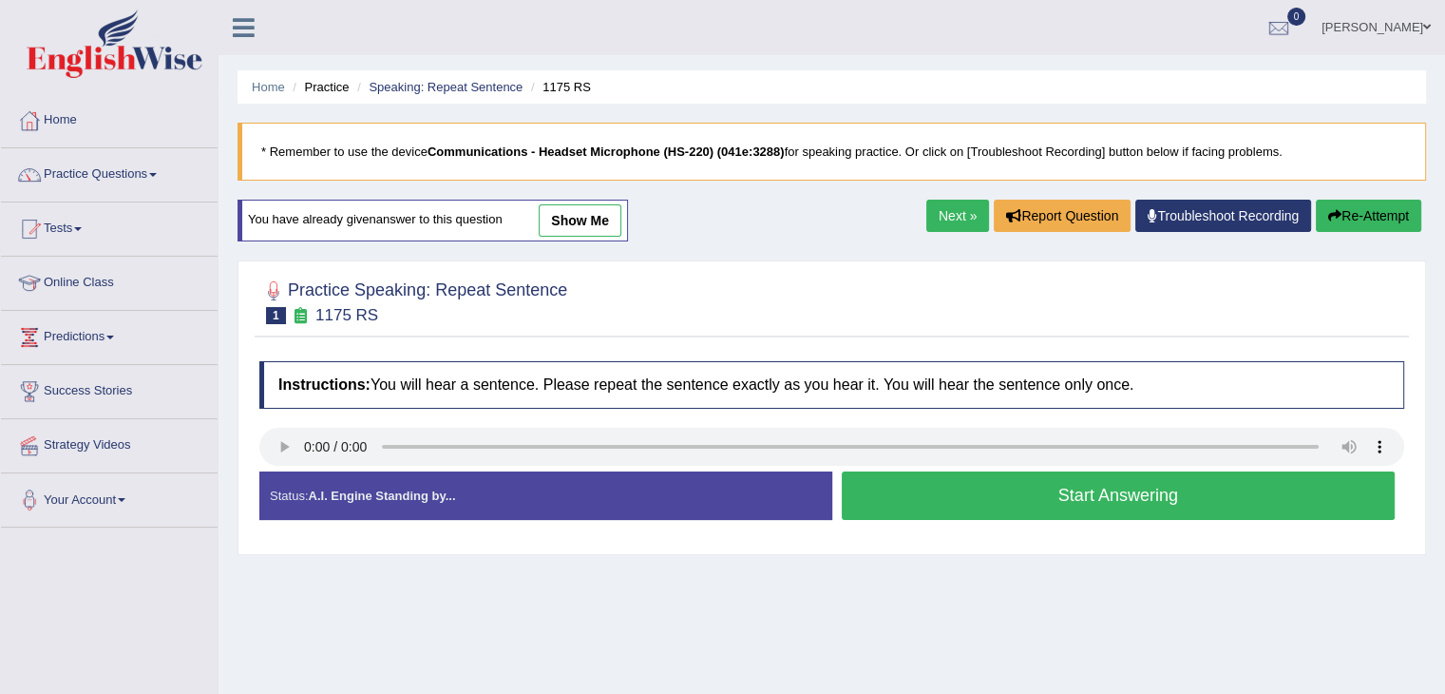
click at [1050, 487] on button "Start Answering" at bounding box center [1119, 495] width 554 height 48
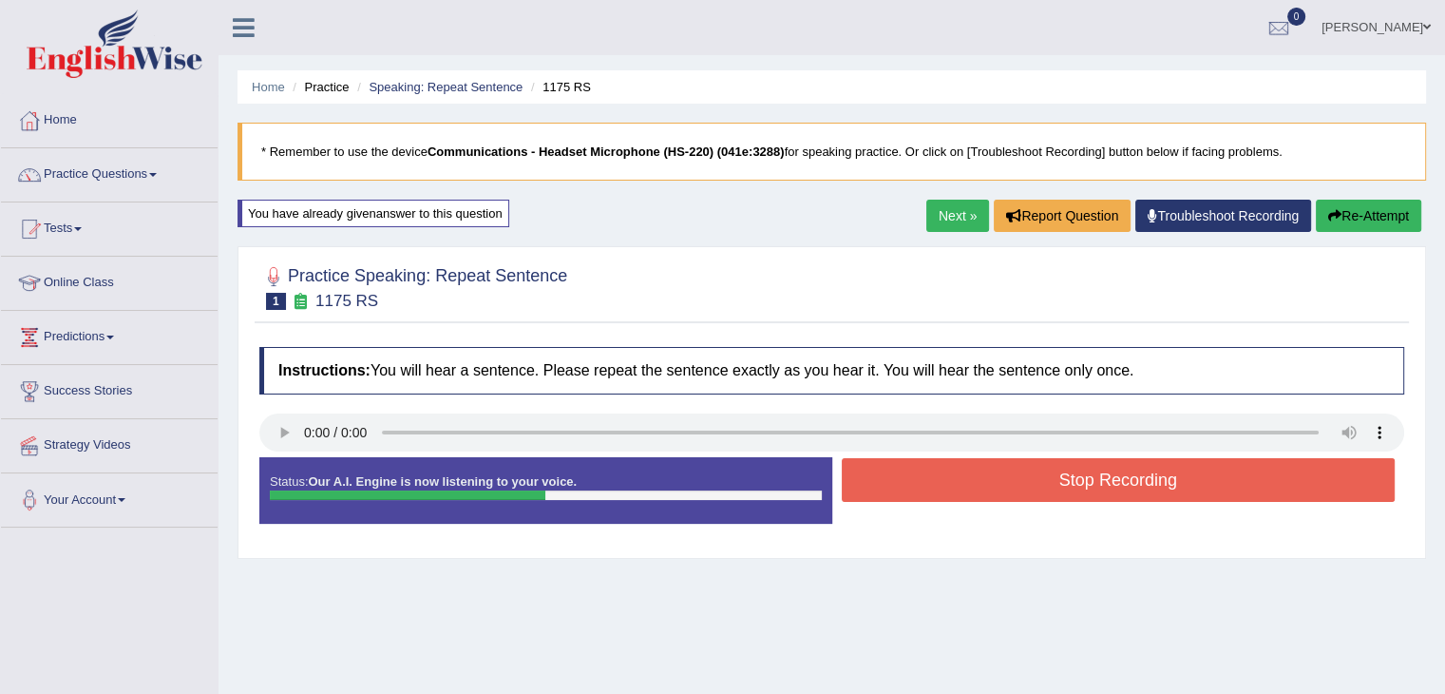
click at [1053, 490] on button "Stop Recording" at bounding box center [1119, 480] width 554 height 44
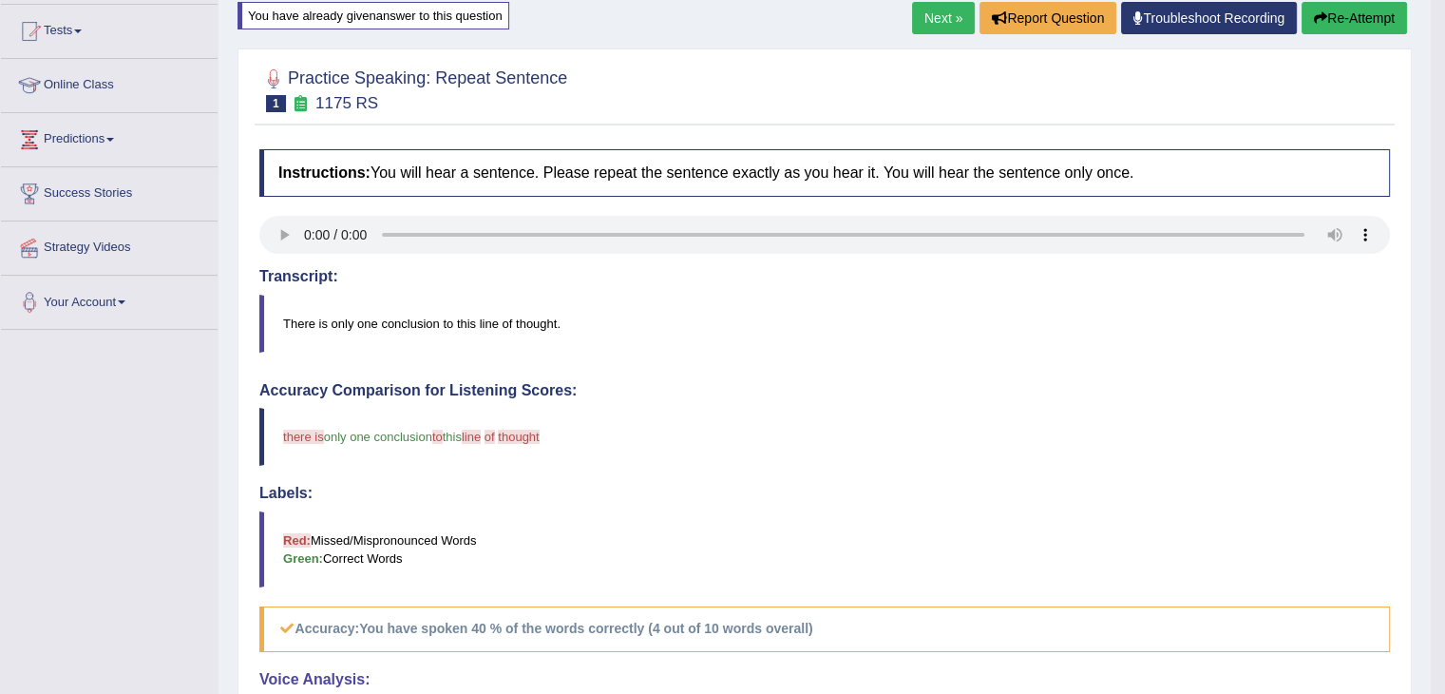
scroll to position [95, 0]
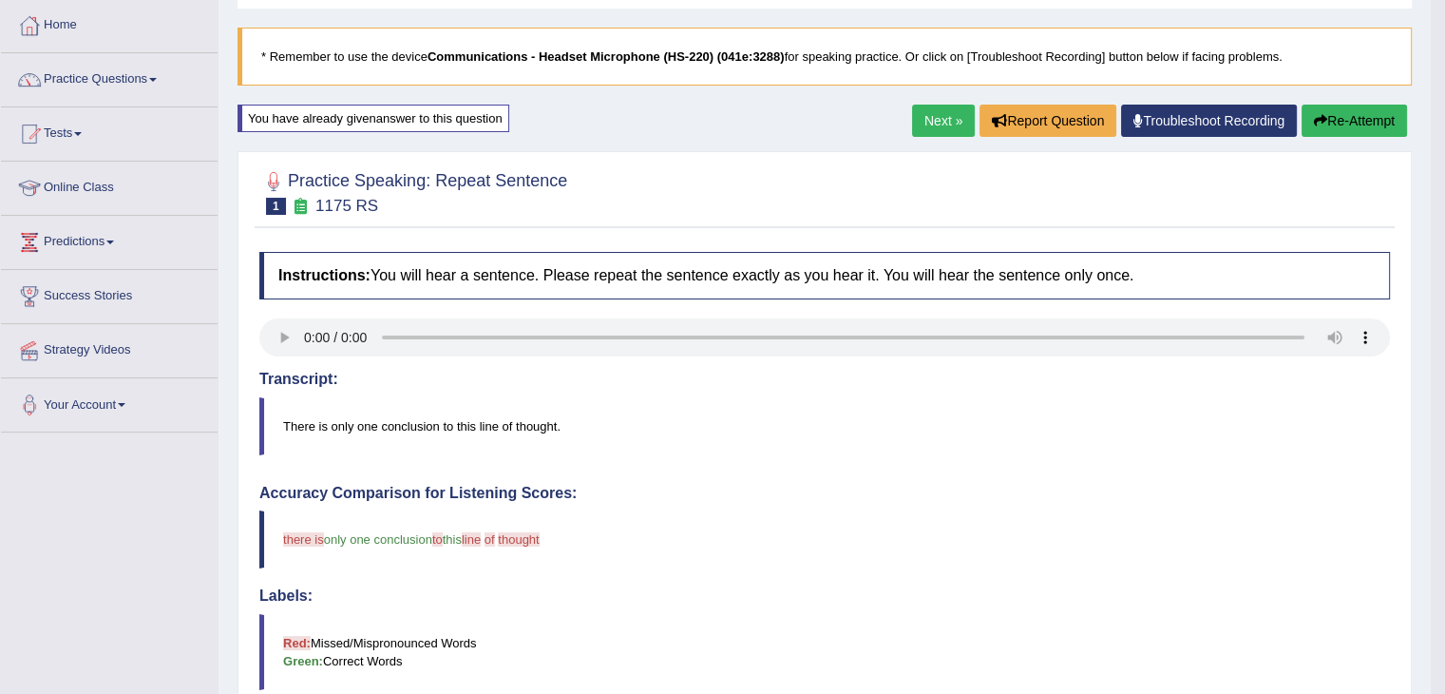
click at [940, 108] on link "Next »" at bounding box center [943, 121] width 63 height 32
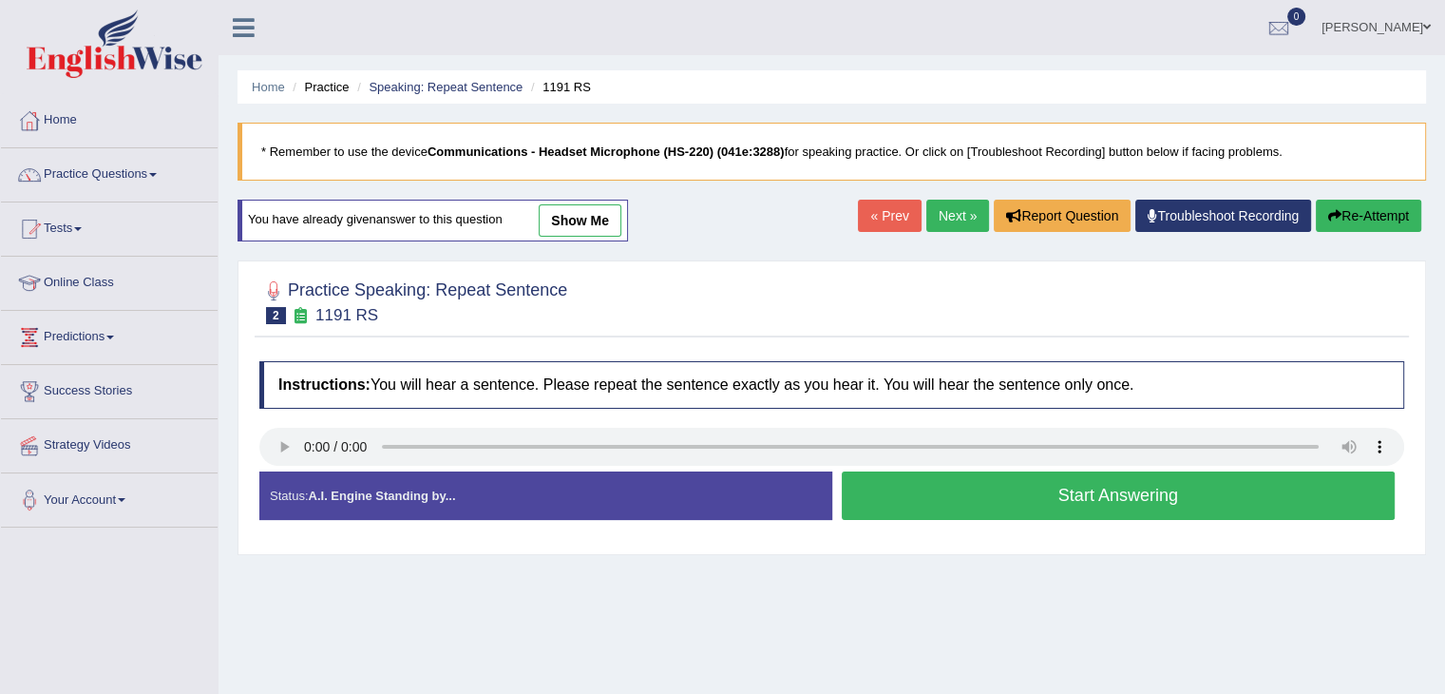
click at [1072, 502] on button "Start Answering" at bounding box center [1119, 495] width 554 height 48
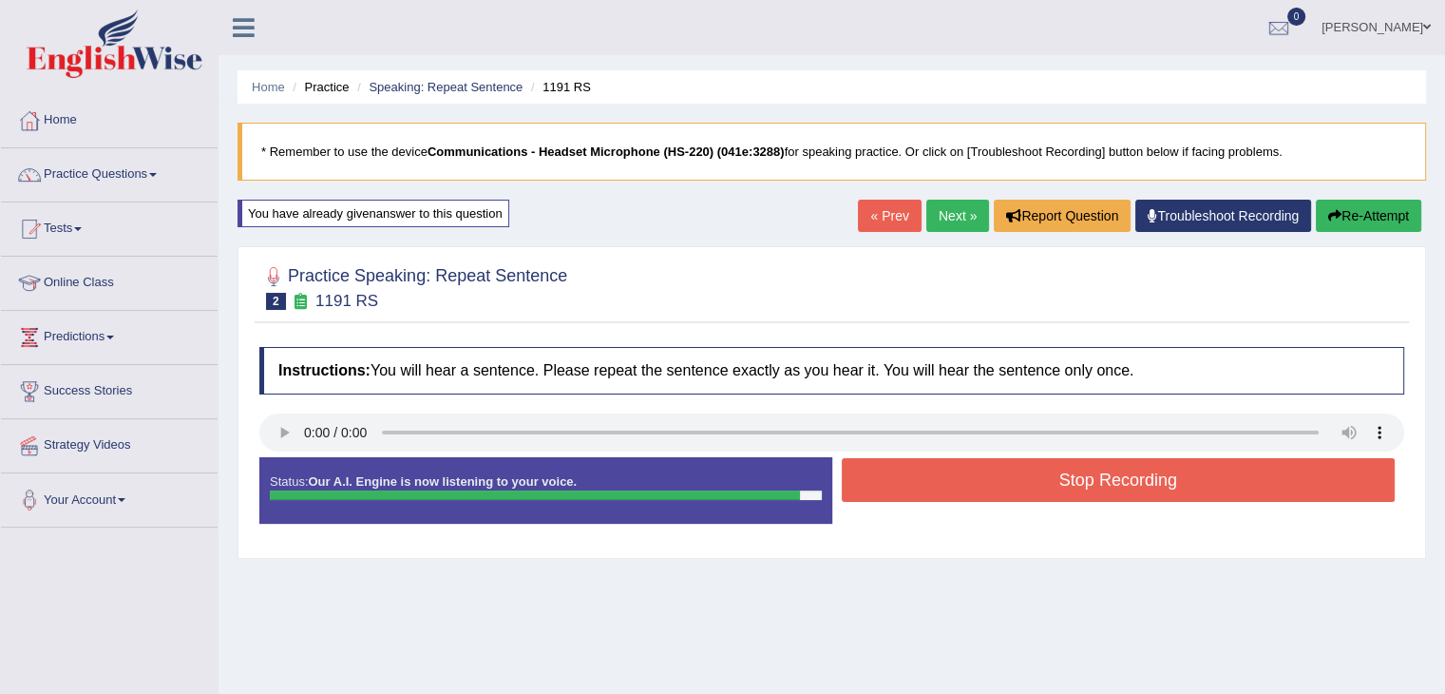
click at [1068, 479] on button "Stop Recording" at bounding box center [1119, 480] width 554 height 44
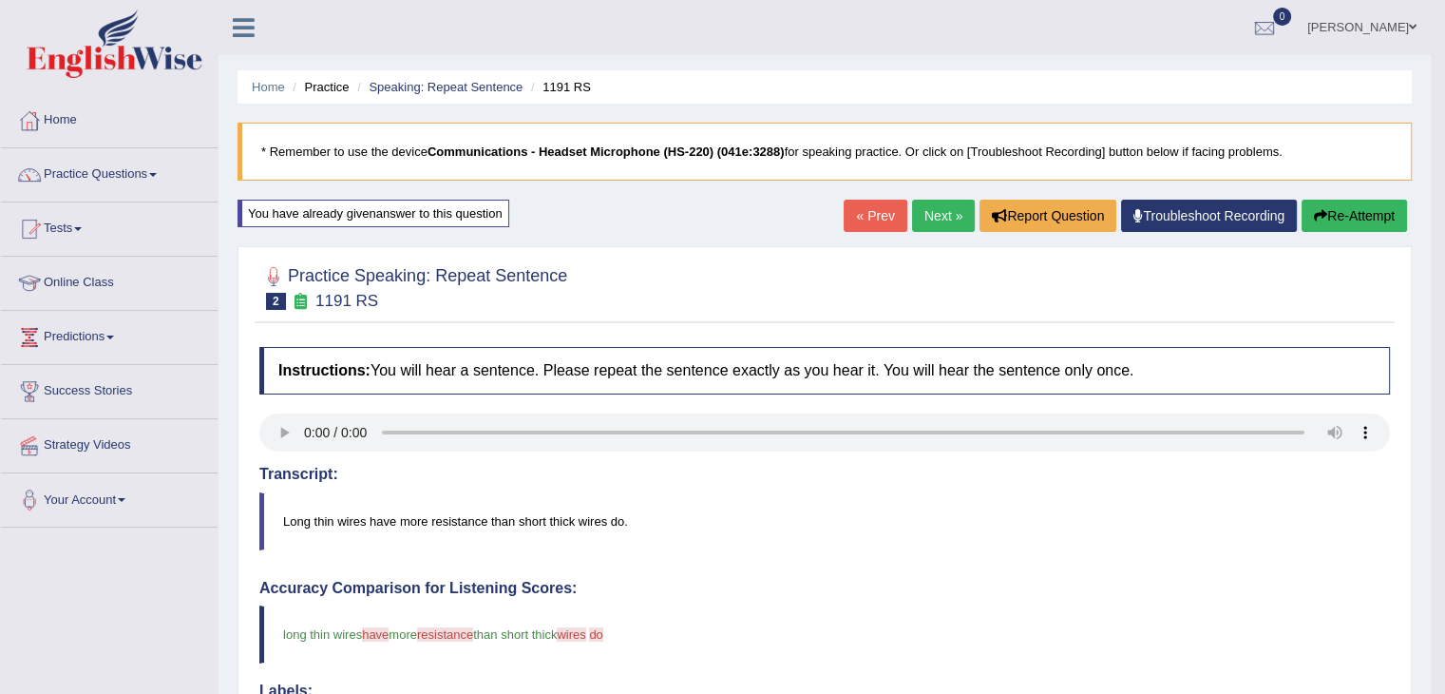
click at [933, 221] on link "Next »" at bounding box center [943, 216] width 63 height 32
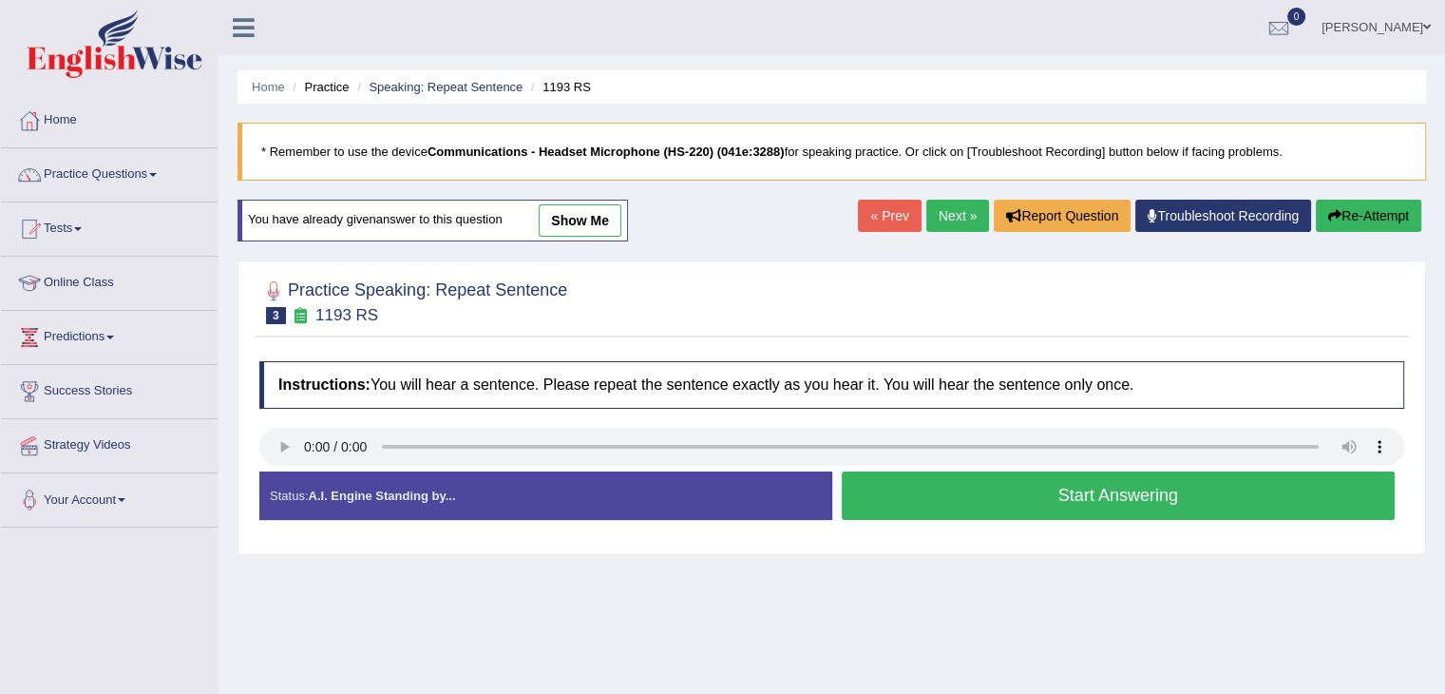
click at [986, 499] on button "Start Answering" at bounding box center [1119, 495] width 554 height 48
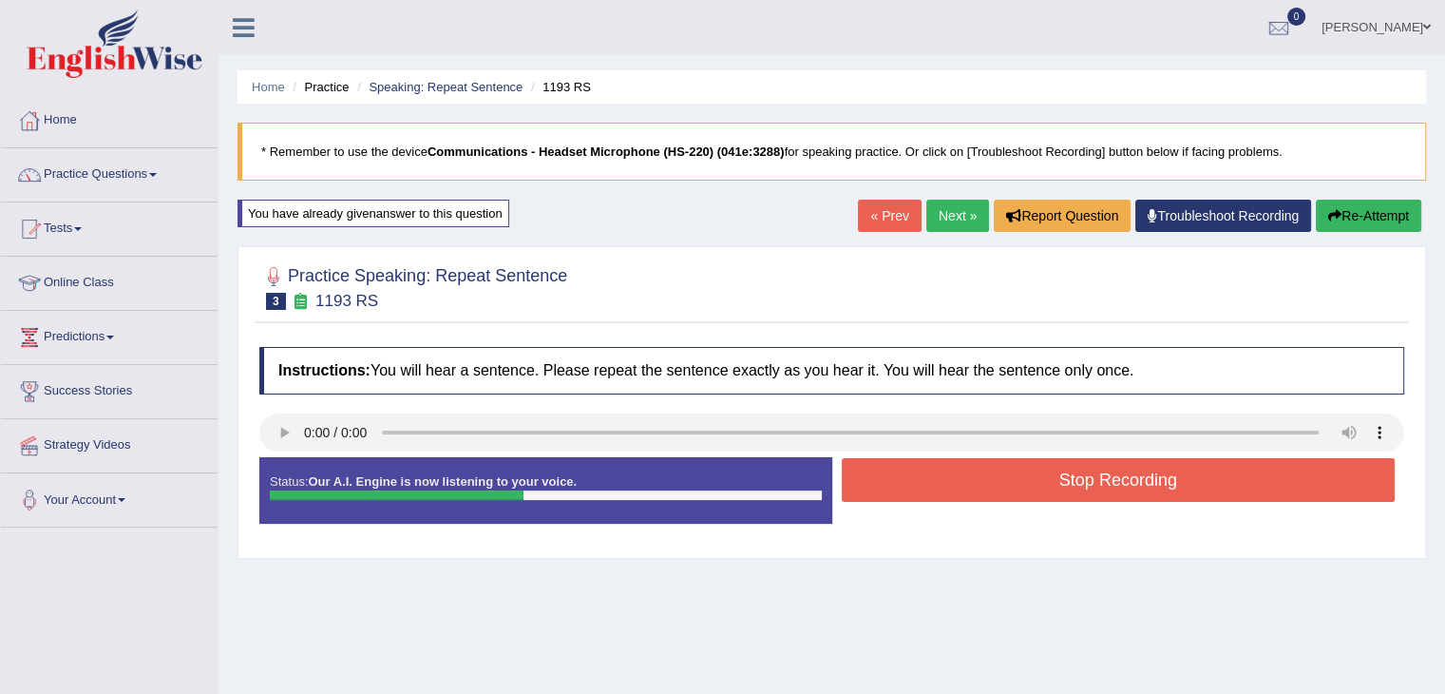
click at [988, 496] on button "Stop Recording" at bounding box center [1119, 480] width 554 height 44
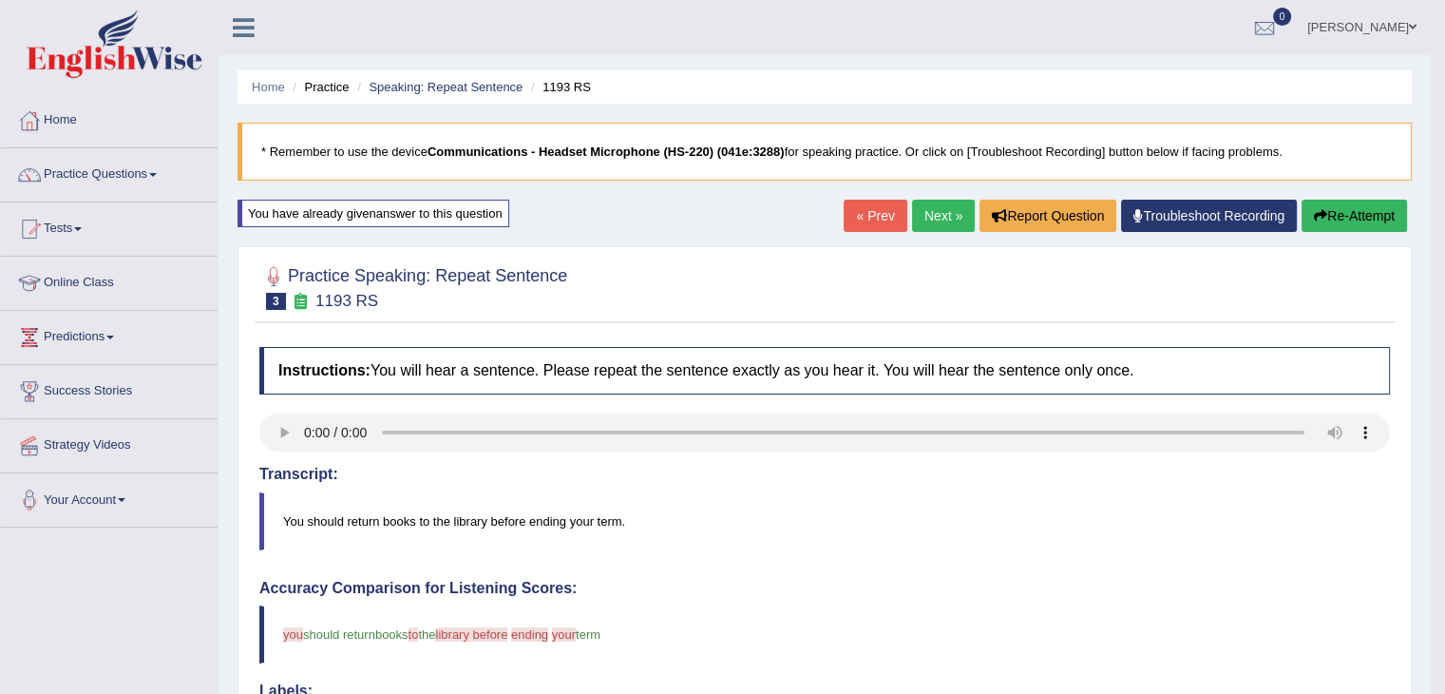
click at [943, 204] on link "Next »" at bounding box center [943, 216] width 63 height 32
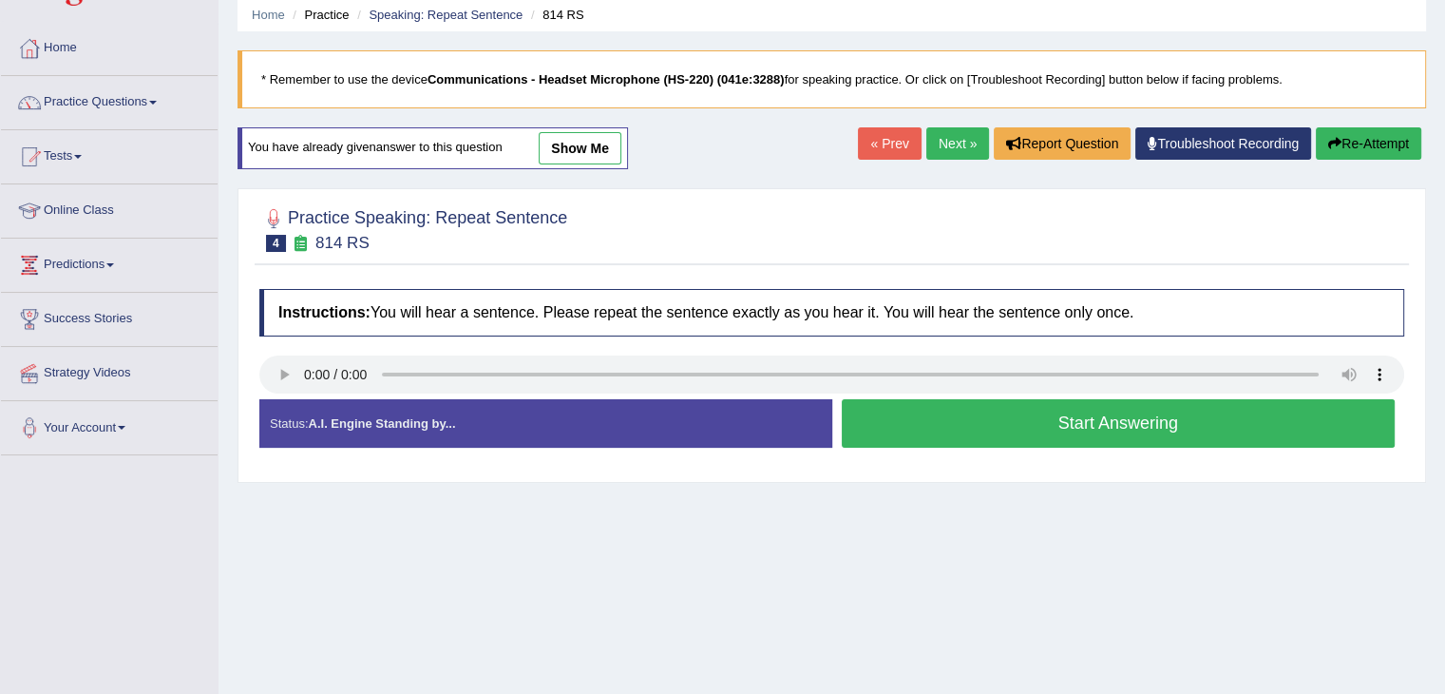
scroll to position [95, 0]
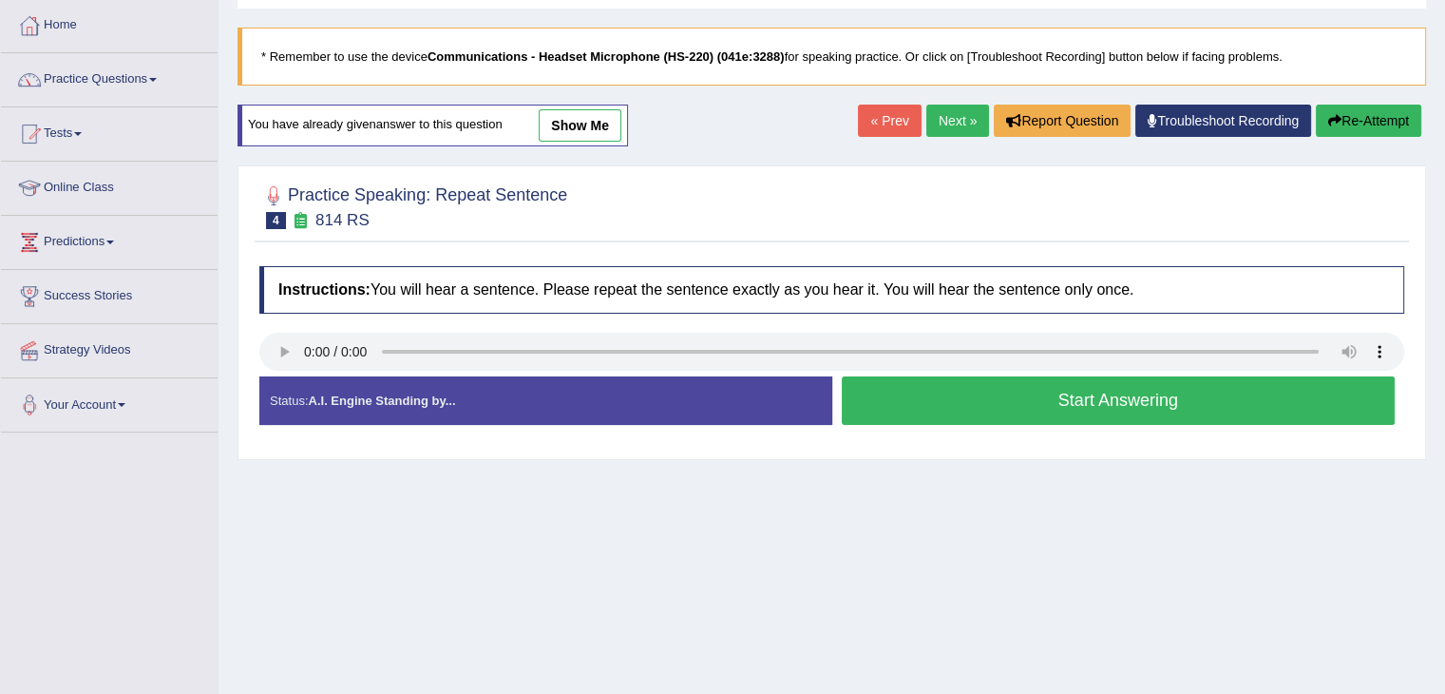
click at [941, 391] on button "Start Answering" at bounding box center [1119, 400] width 554 height 48
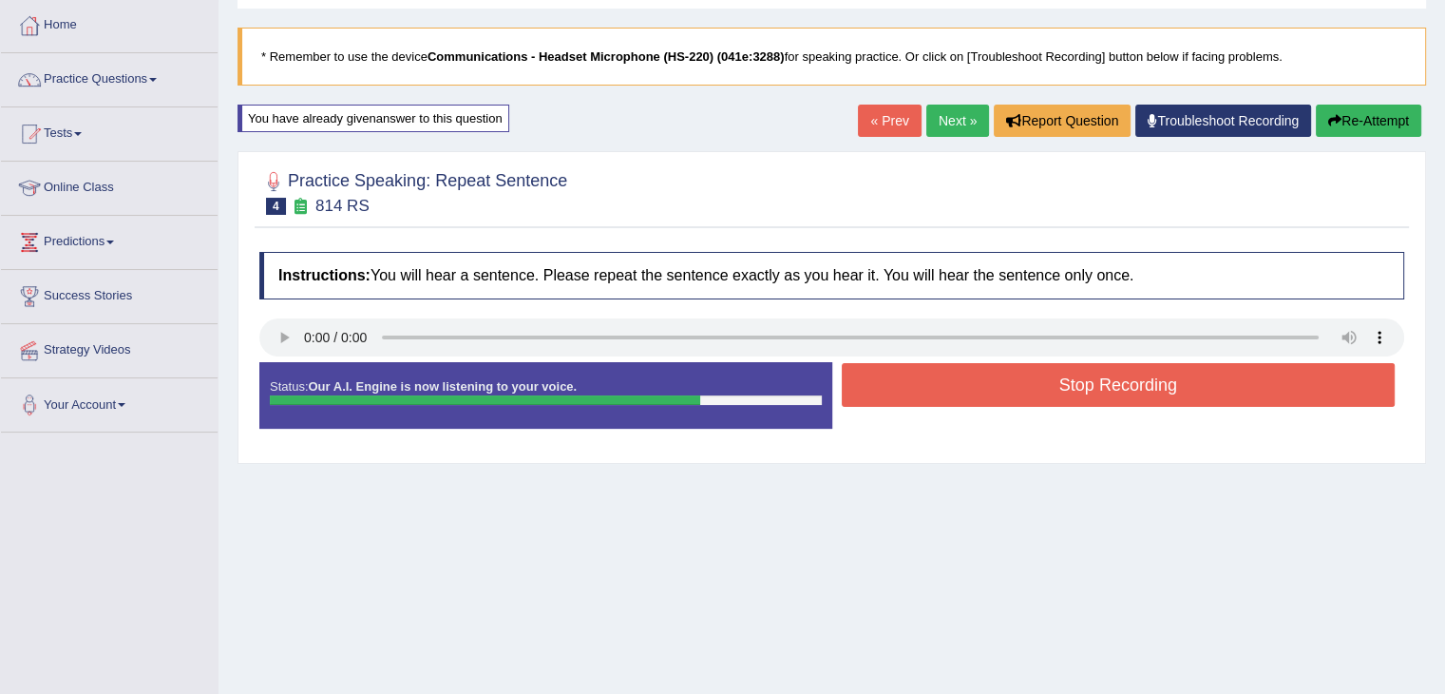
click at [941, 391] on button "Stop Recording" at bounding box center [1119, 385] width 554 height 44
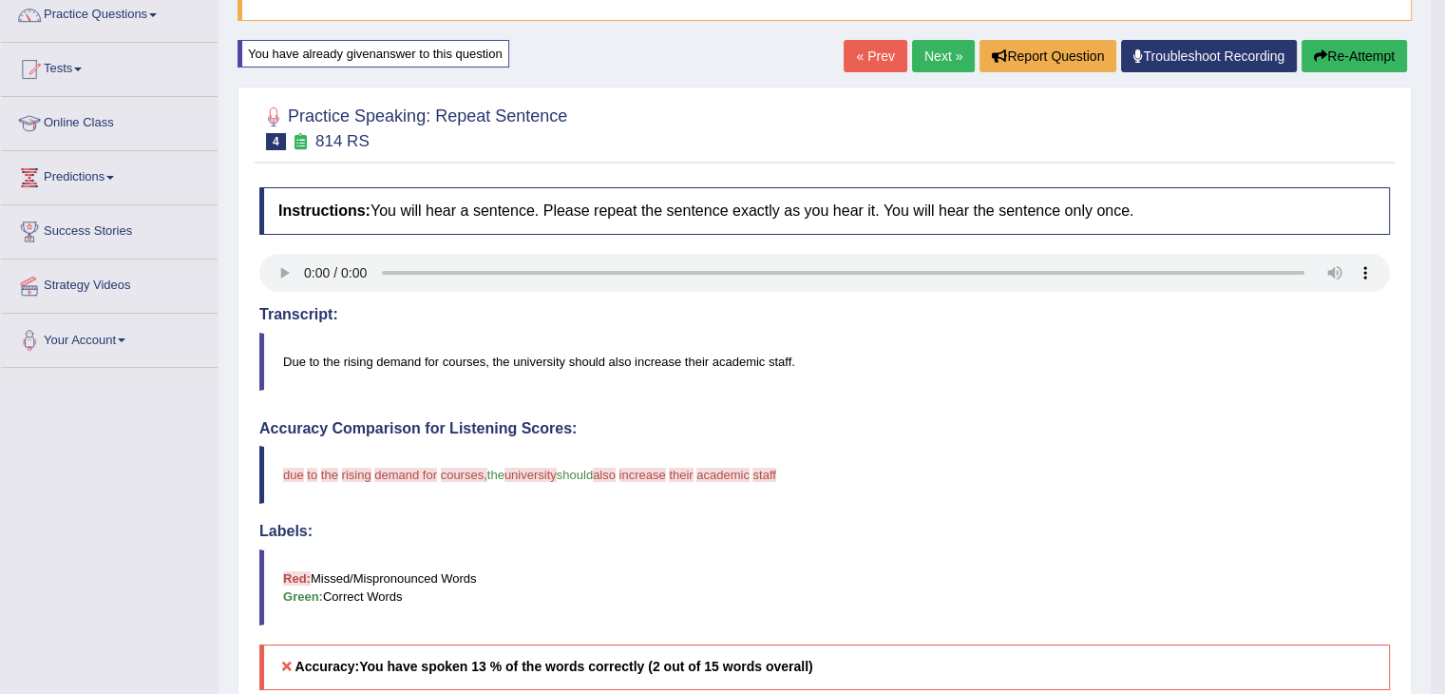
scroll to position [114, 0]
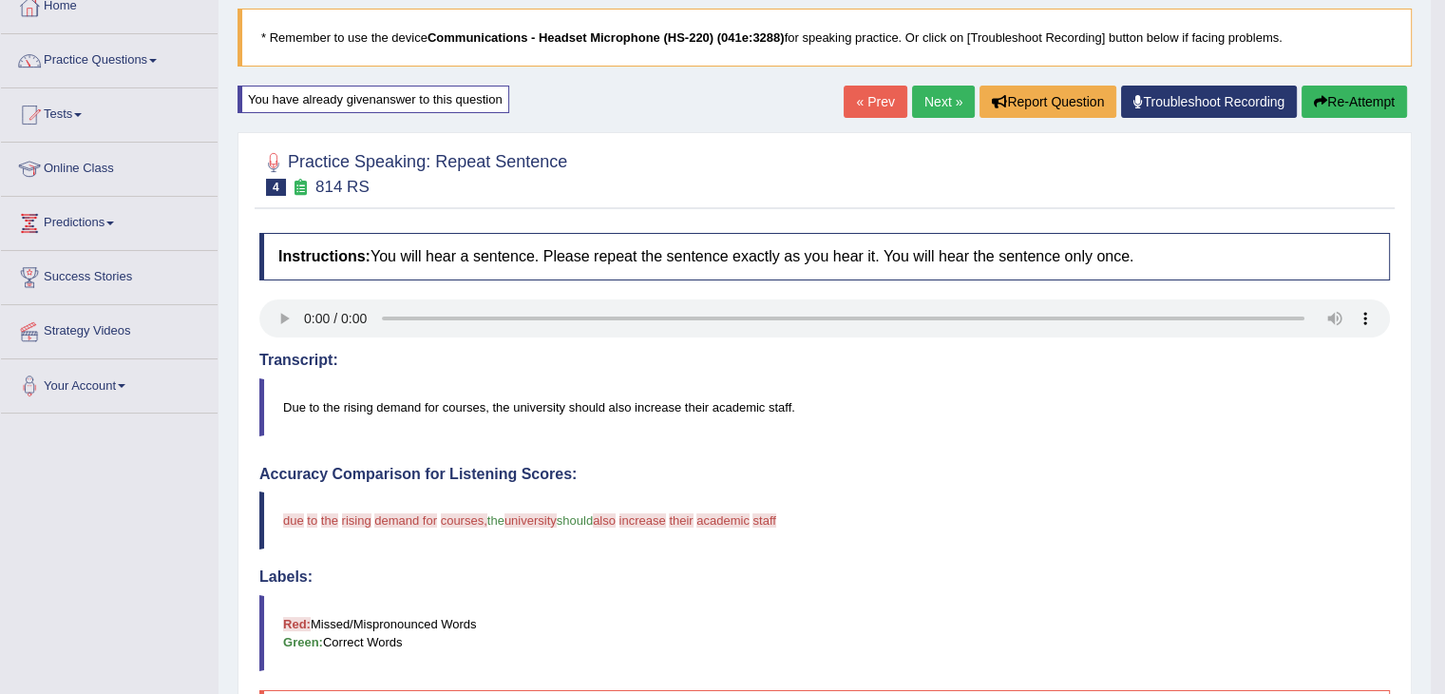
click at [936, 101] on link "Next »" at bounding box center [943, 102] width 63 height 32
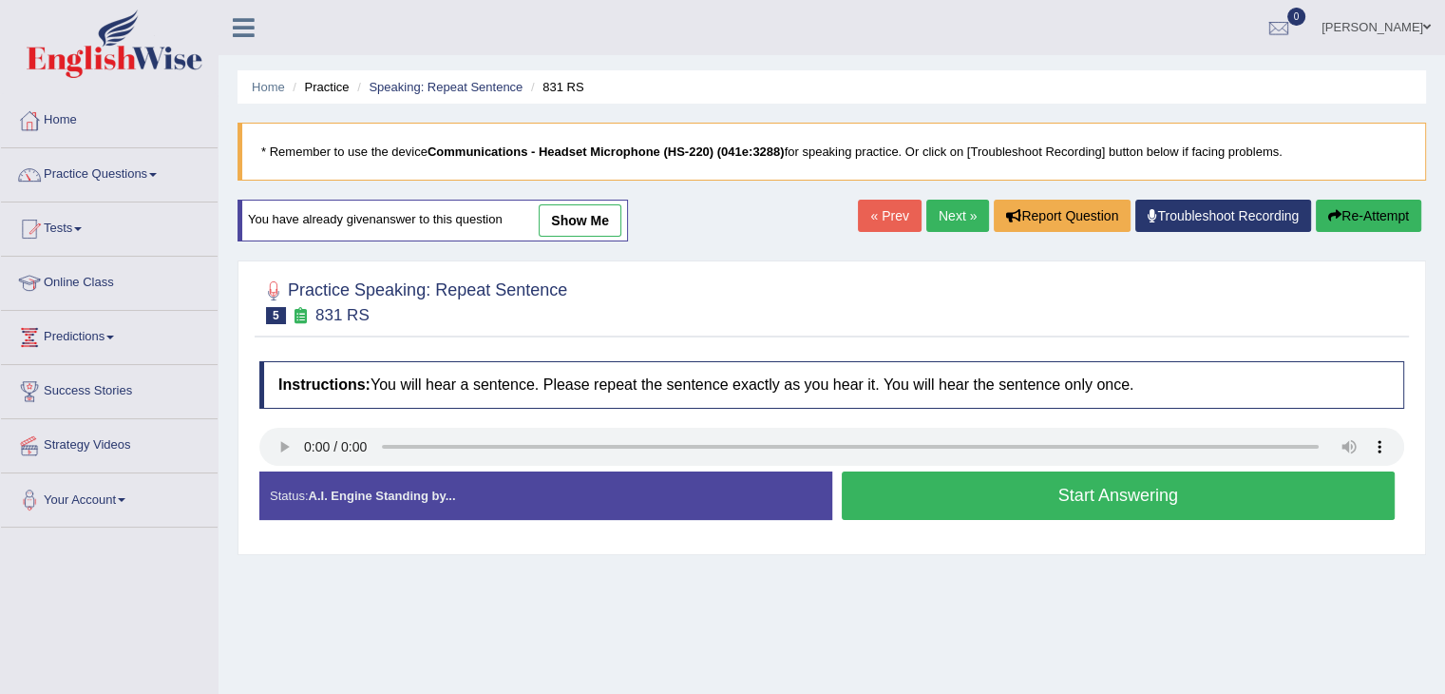
click at [977, 501] on button "Start Answering" at bounding box center [1119, 495] width 554 height 48
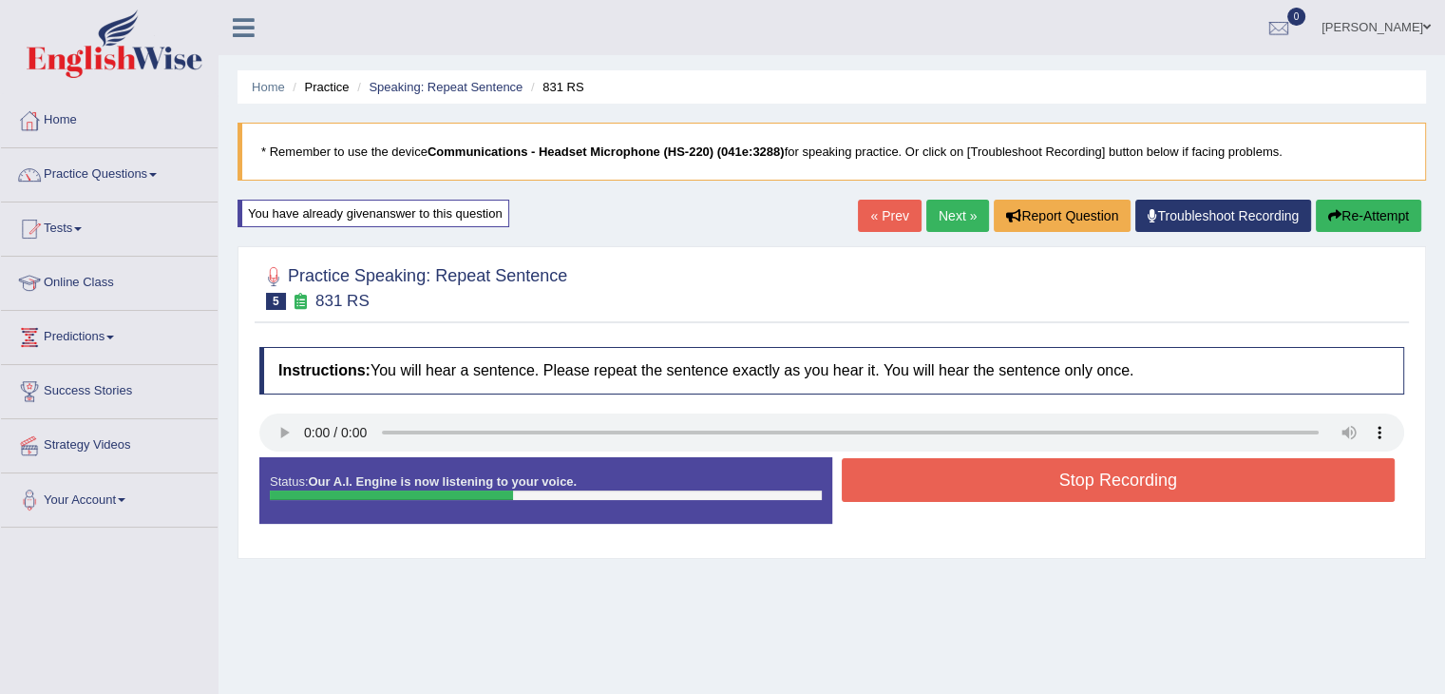
click at [969, 491] on button "Stop Recording" at bounding box center [1119, 480] width 554 height 44
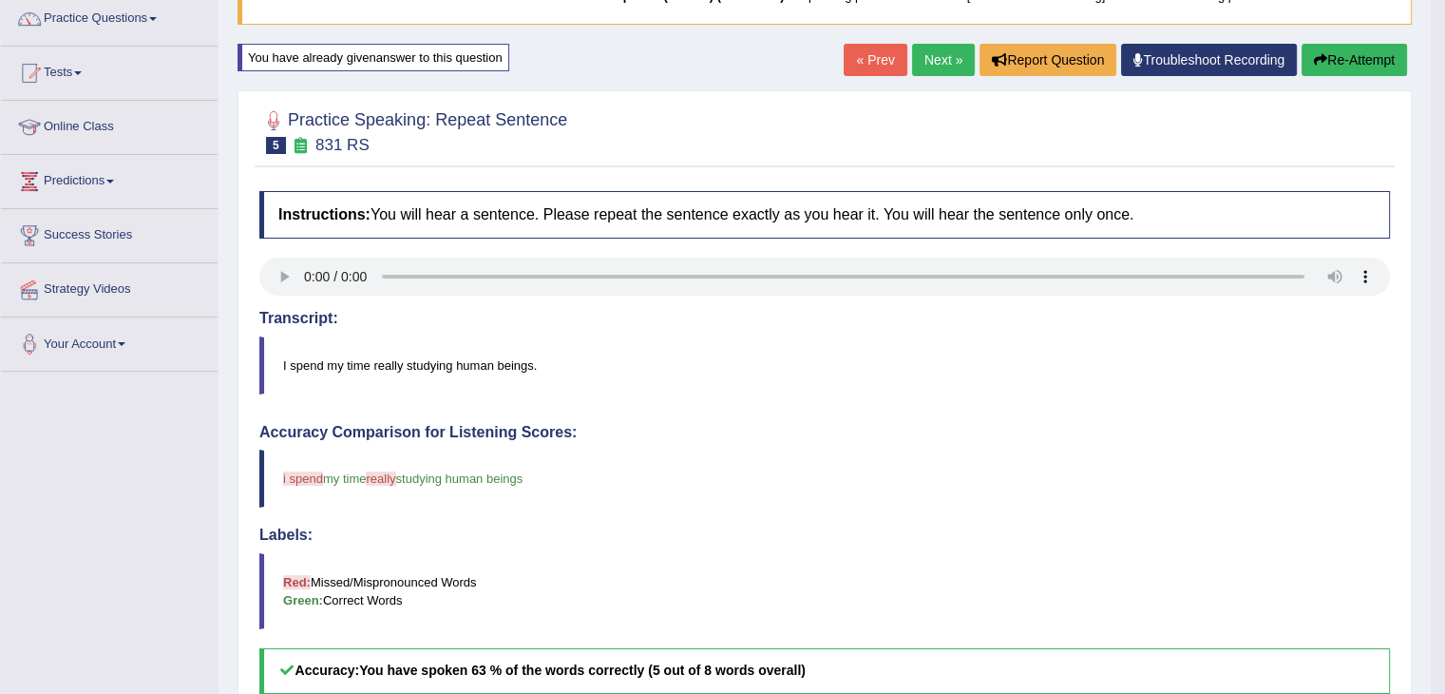
scroll to position [95, 0]
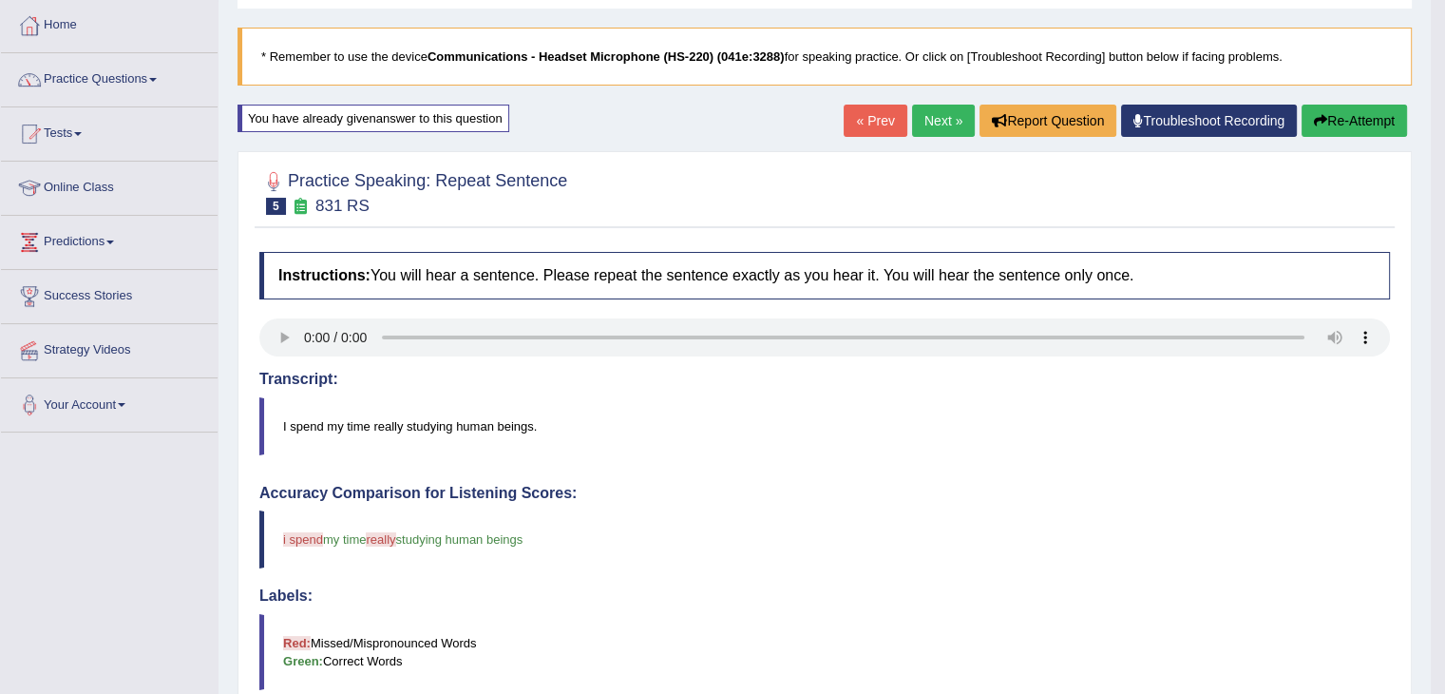
click at [935, 115] on link "Next »" at bounding box center [943, 121] width 63 height 32
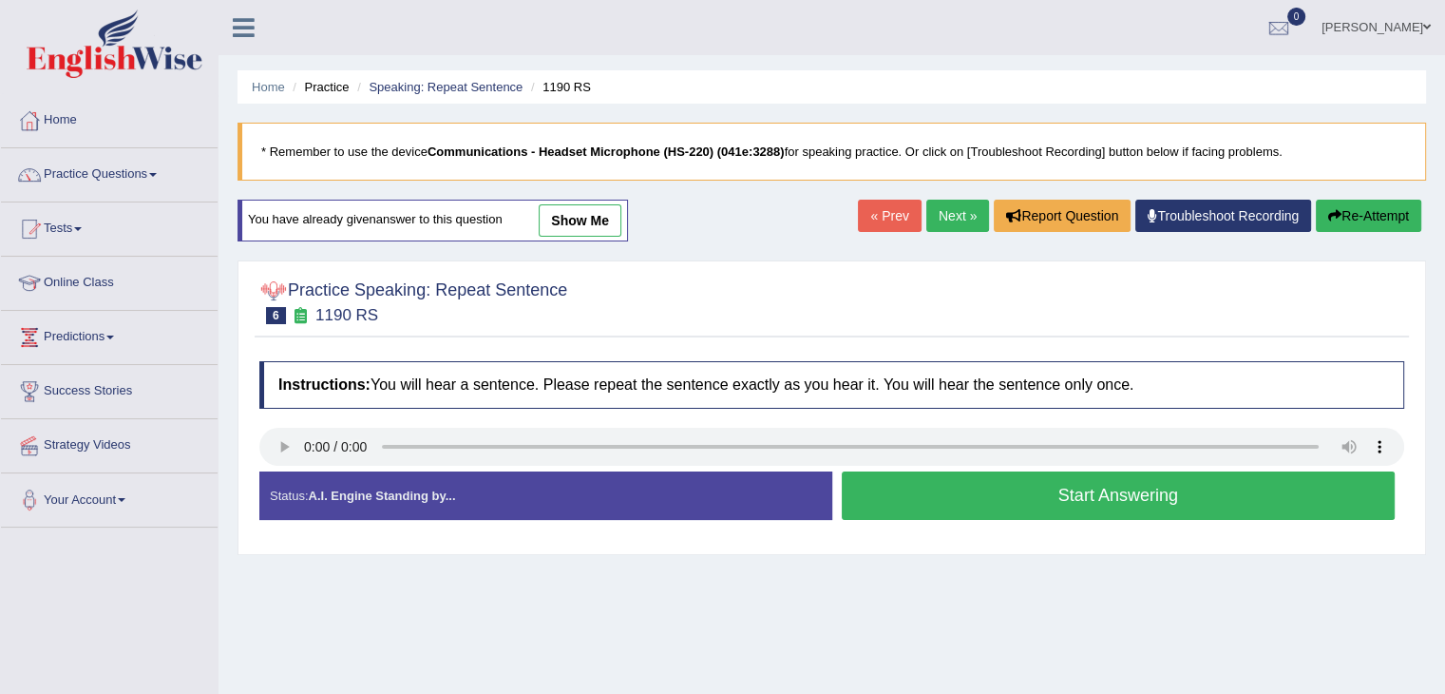
click at [917, 486] on button "Start Answering" at bounding box center [1119, 495] width 554 height 48
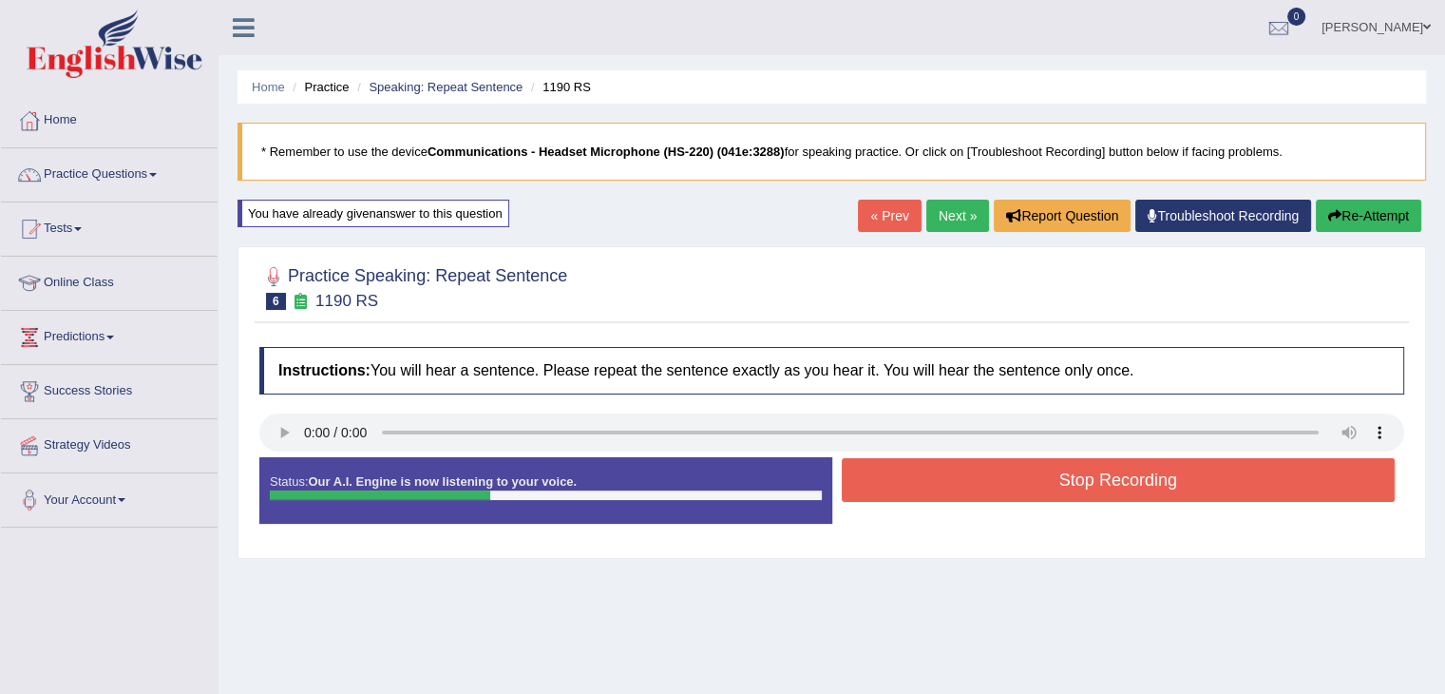
click at [918, 486] on button "Stop Recording" at bounding box center [1119, 480] width 554 height 44
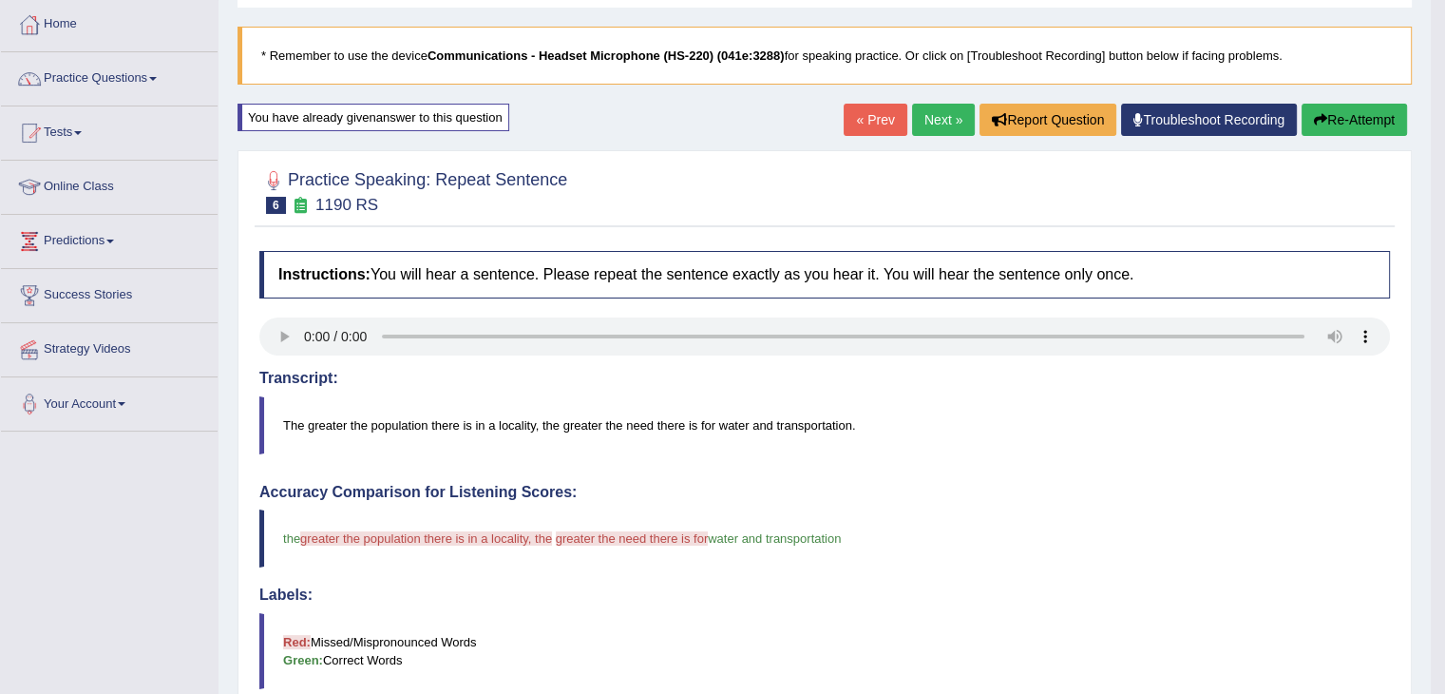
scroll to position [95, 0]
click at [942, 127] on link "Next »" at bounding box center [943, 121] width 63 height 32
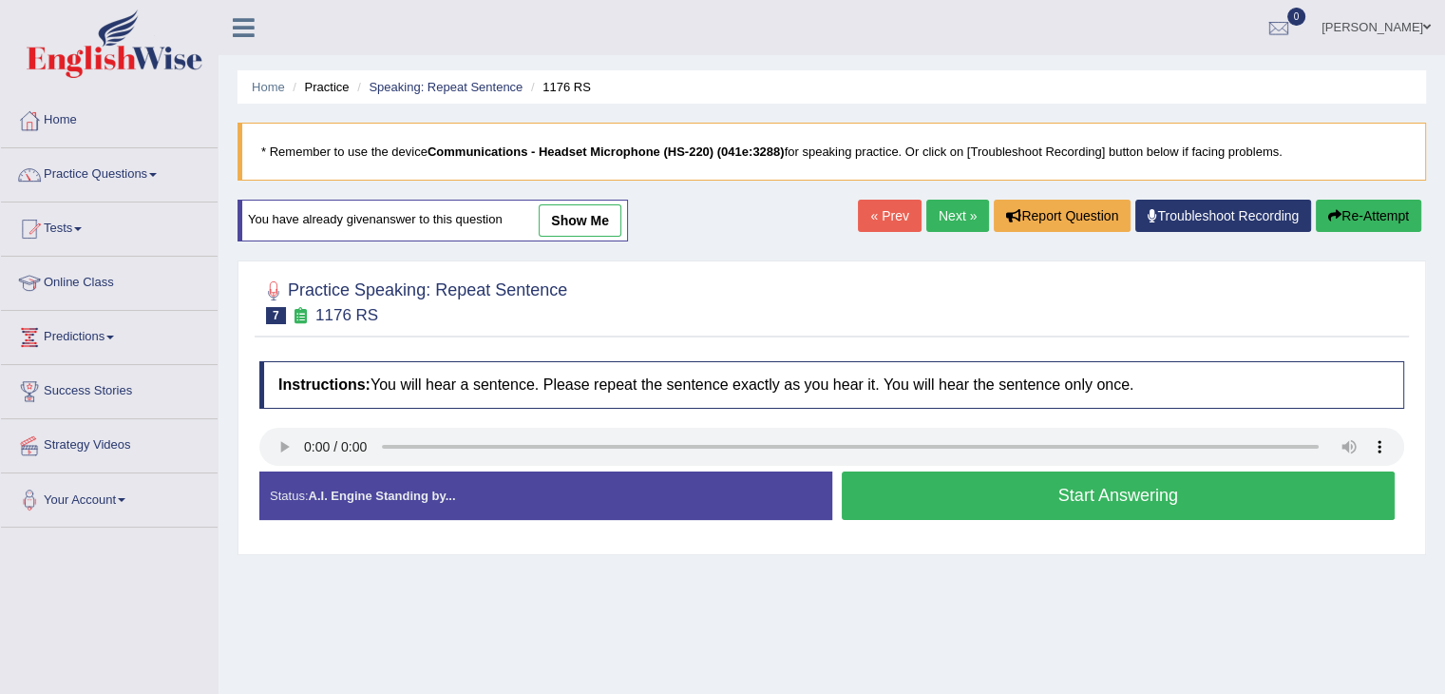
click at [995, 495] on button "Start Answering" at bounding box center [1119, 495] width 554 height 48
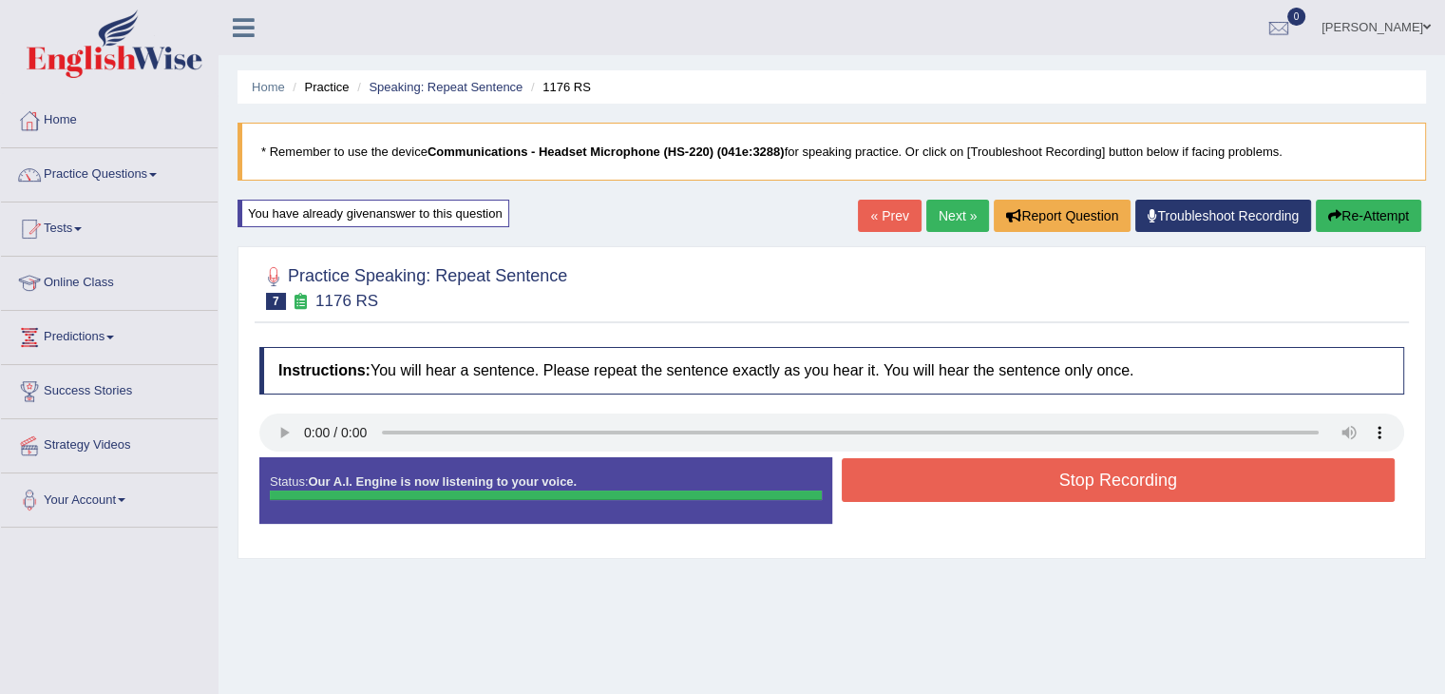
click at [973, 480] on div "Status: Our A.I. Engine is now listening to your voice. Start Answering Stop Re…" at bounding box center [831, 500] width 1145 height 86
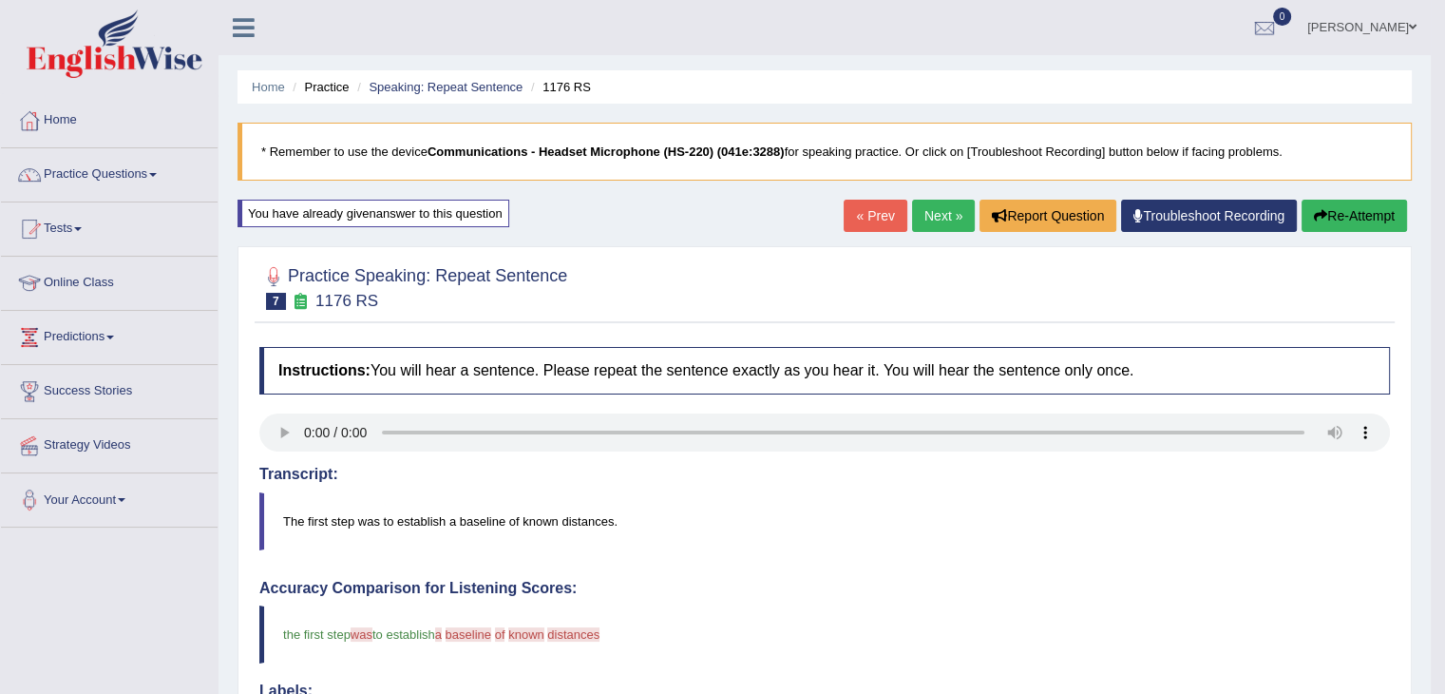
click at [931, 223] on link "Next »" at bounding box center [943, 216] width 63 height 32
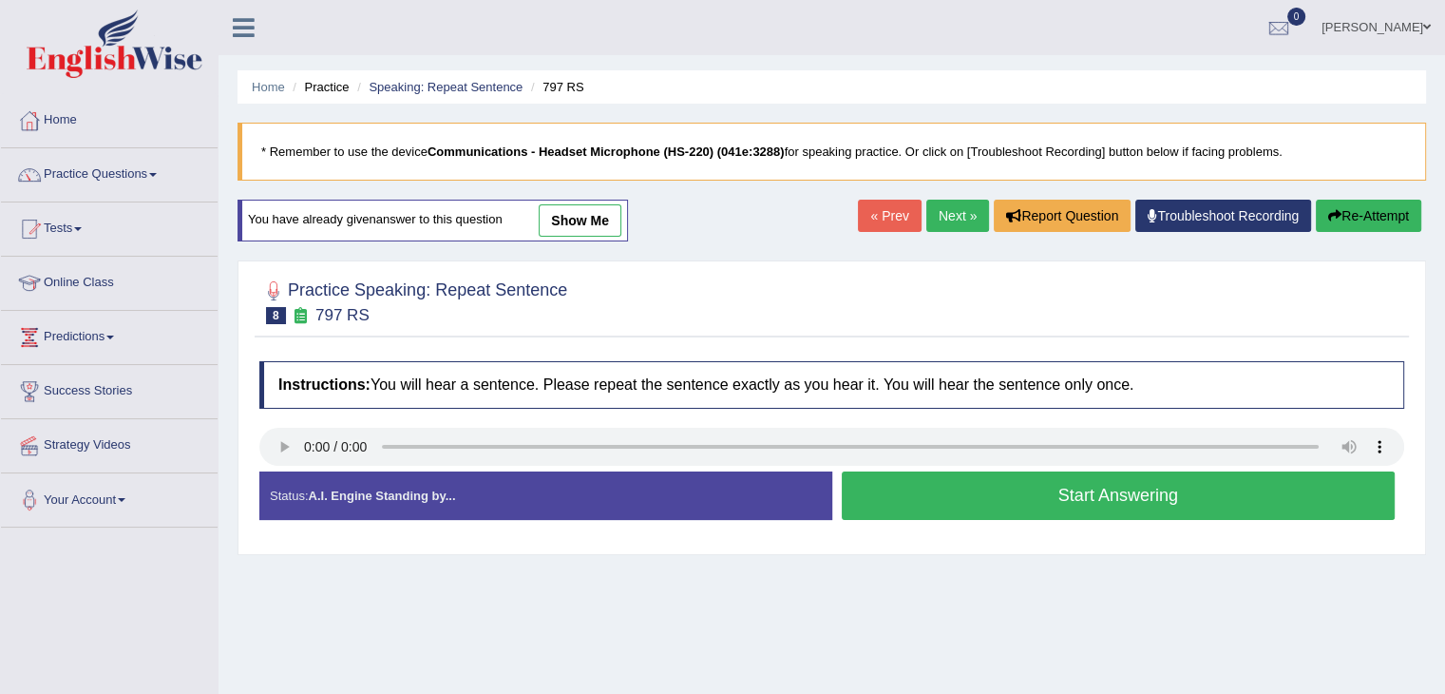
click at [964, 488] on button "Start Answering" at bounding box center [1119, 495] width 554 height 48
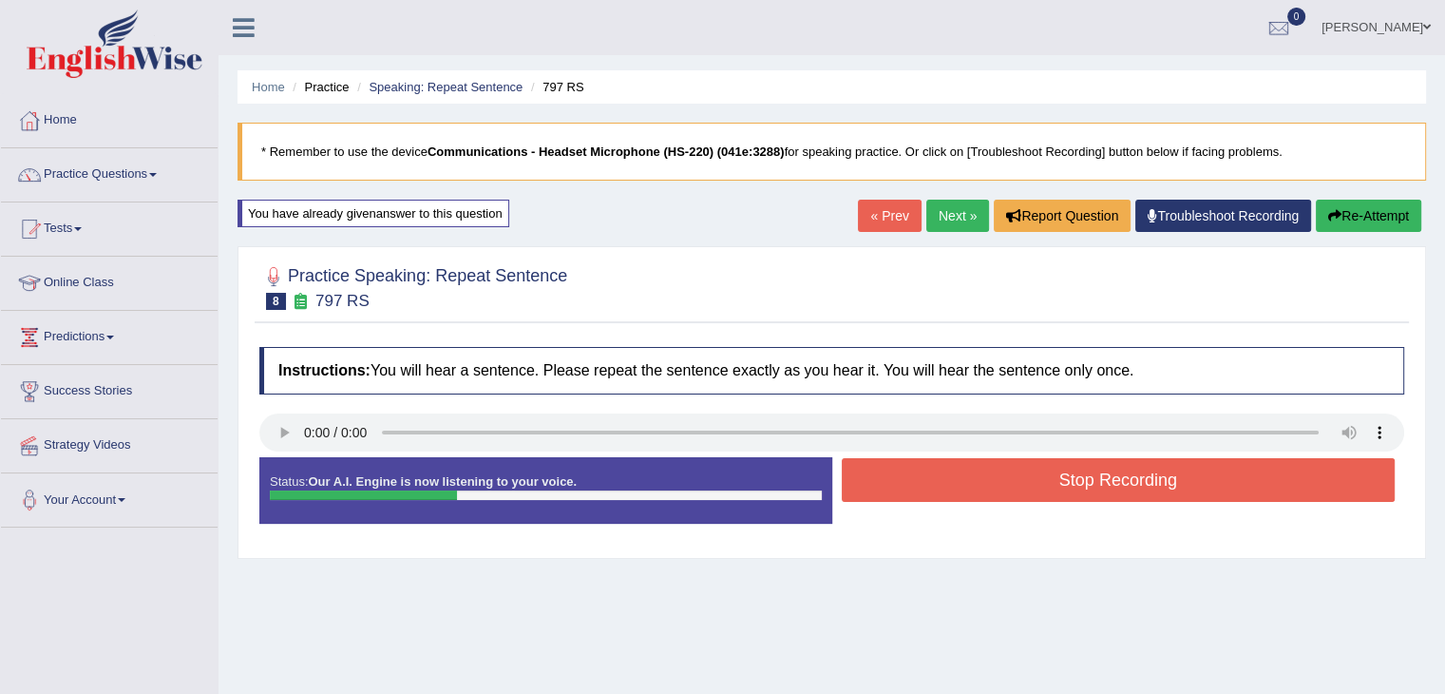
click at [964, 489] on button "Stop Recording" at bounding box center [1119, 480] width 554 height 44
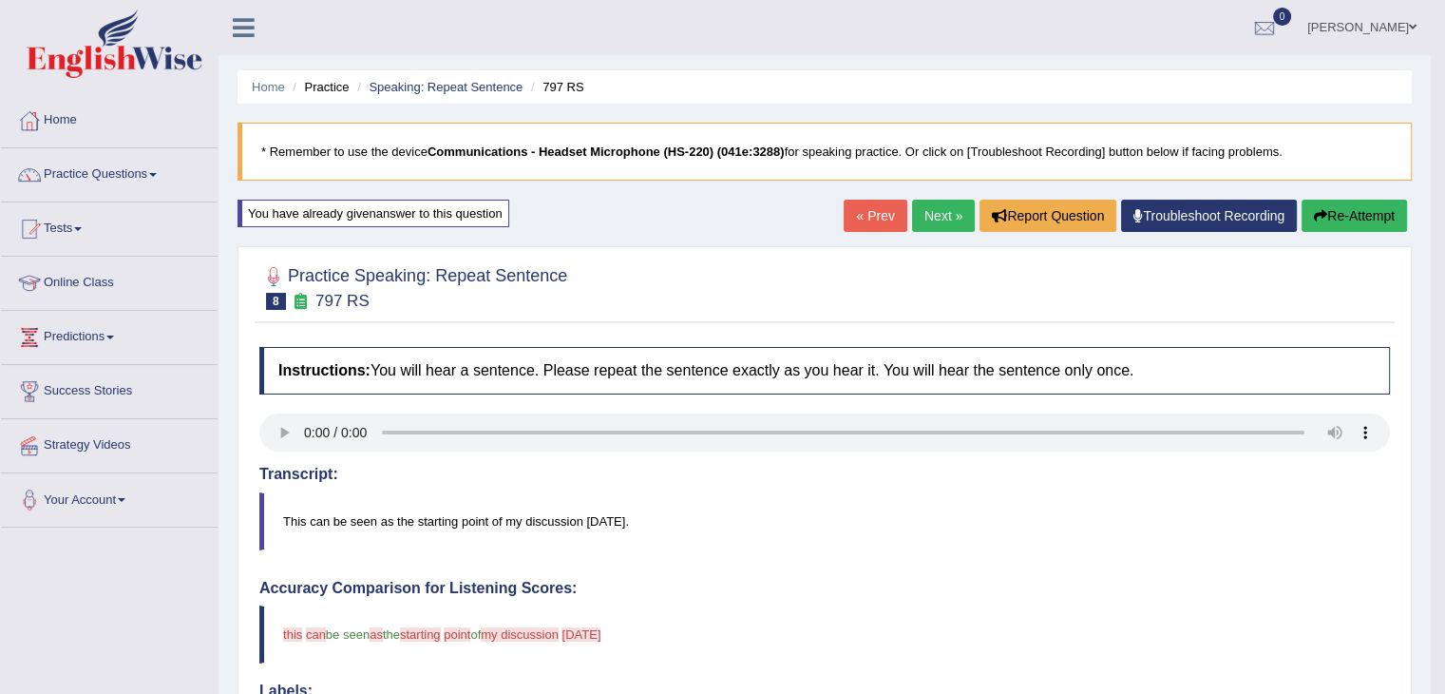
click at [936, 211] on link "Next »" at bounding box center [943, 216] width 63 height 32
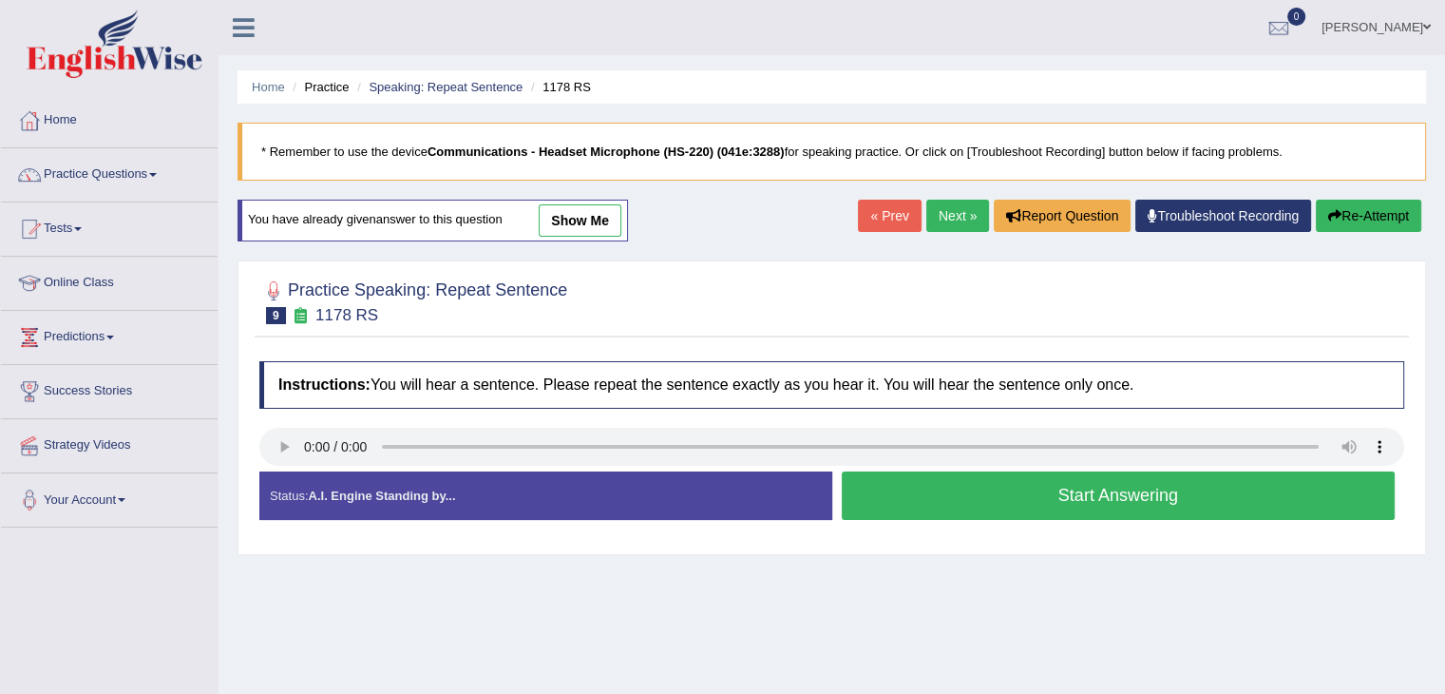
click at [988, 497] on button "Start Answering" at bounding box center [1119, 495] width 554 height 48
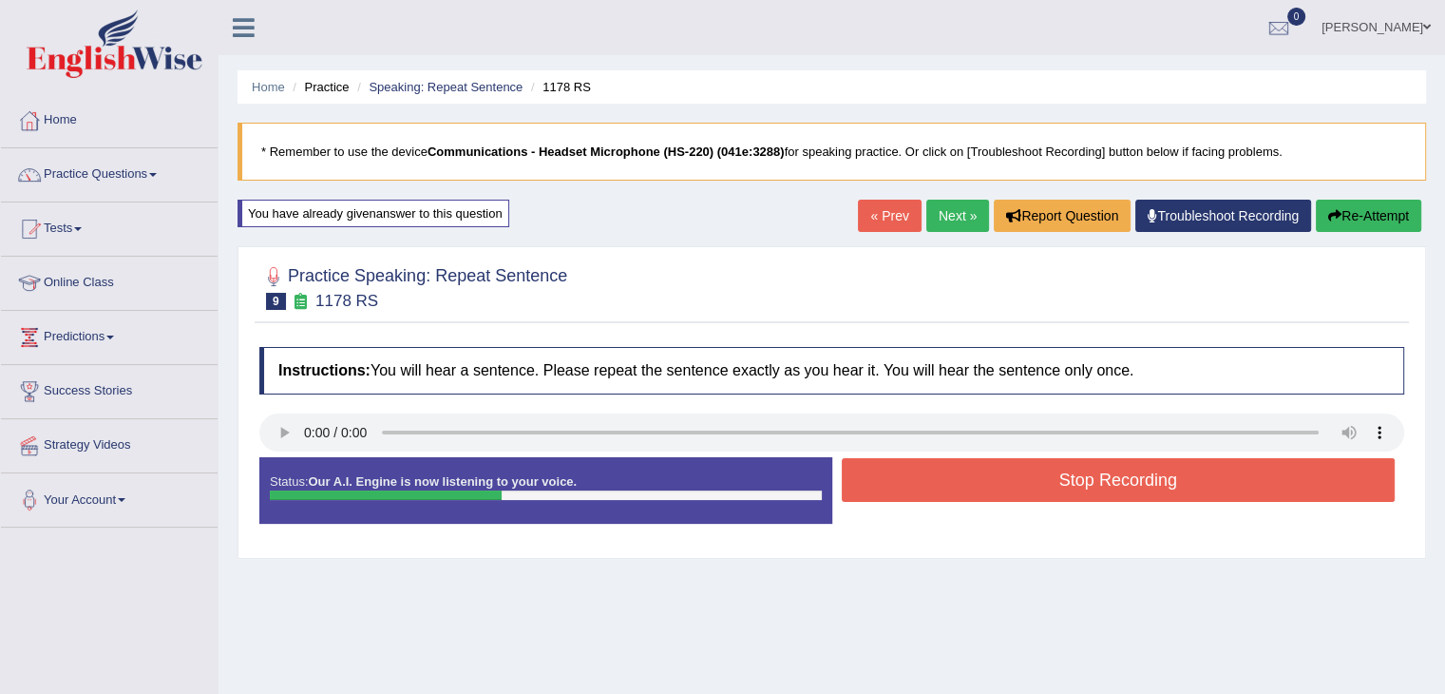
click at [988, 497] on button "Stop Recording" at bounding box center [1119, 480] width 554 height 44
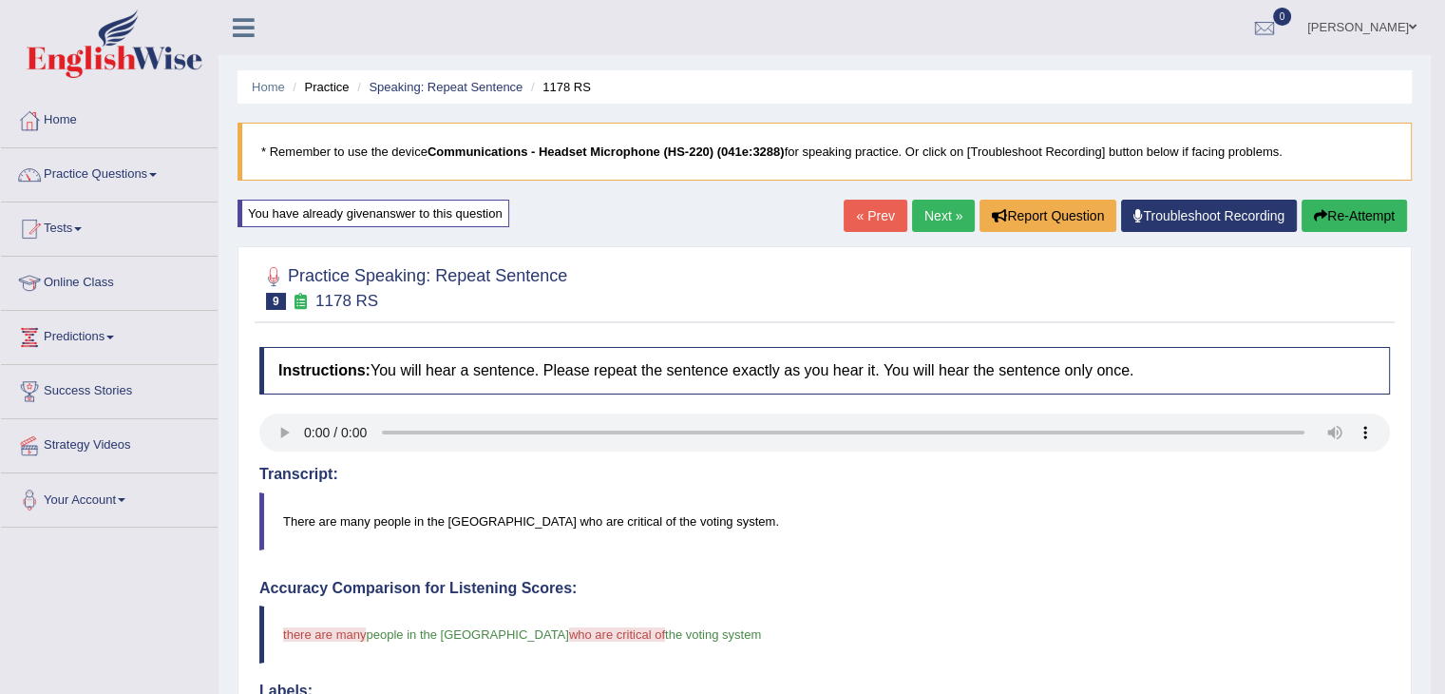
click at [943, 206] on link "Next »" at bounding box center [943, 216] width 63 height 32
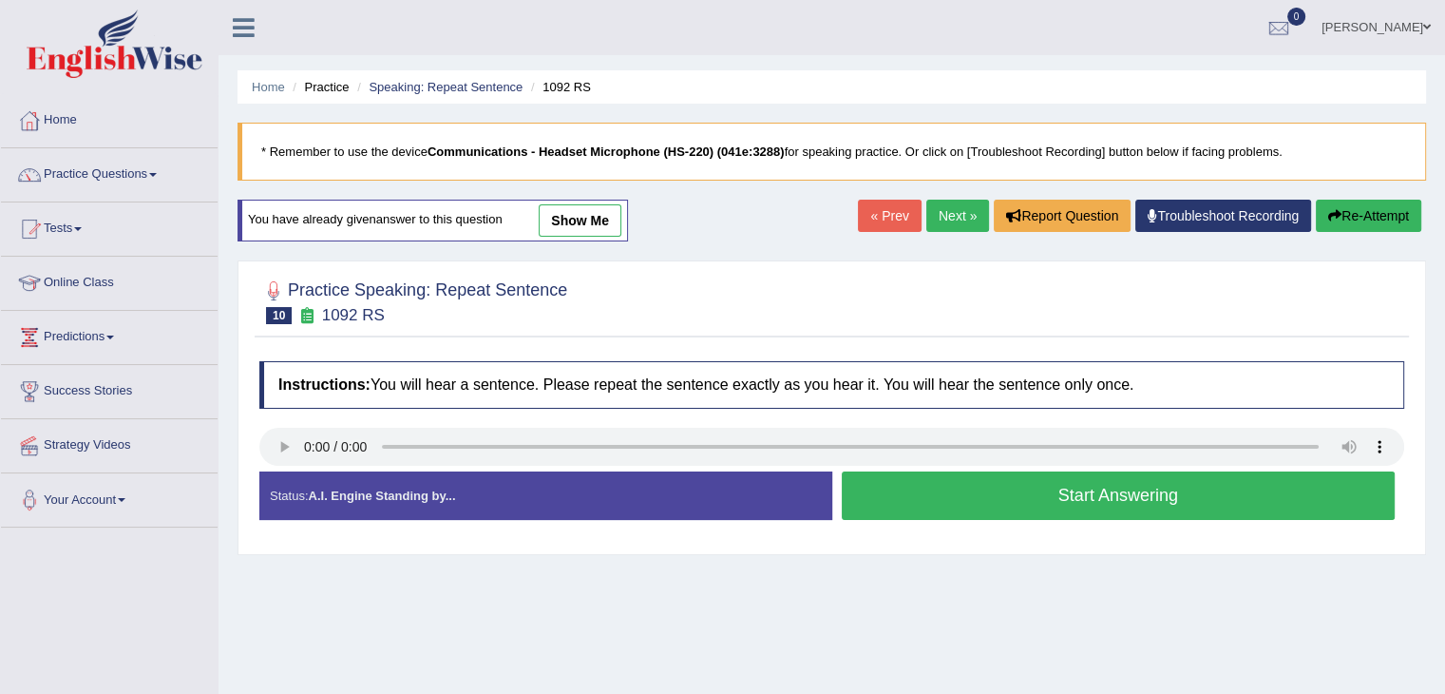
click at [941, 491] on button "Start Answering" at bounding box center [1119, 495] width 554 height 48
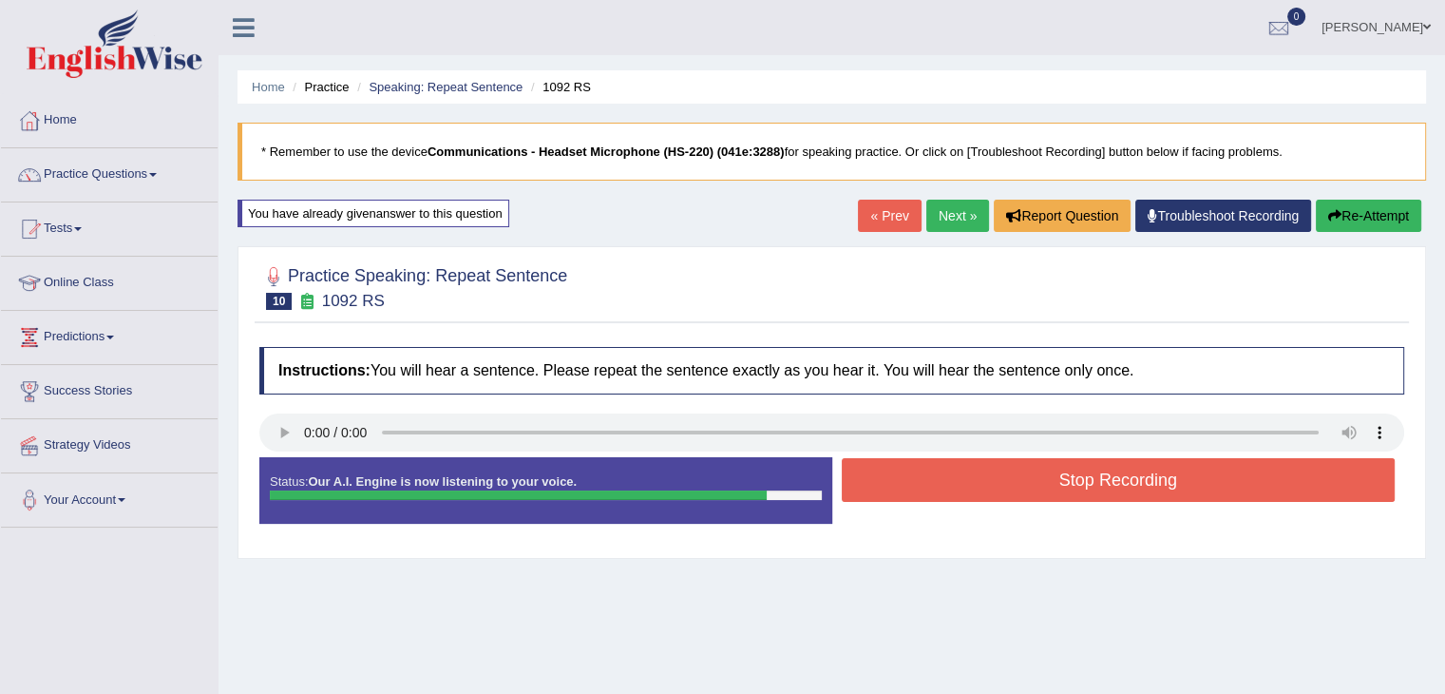
click at [943, 483] on button "Stop Recording" at bounding box center [1119, 480] width 554 height 44
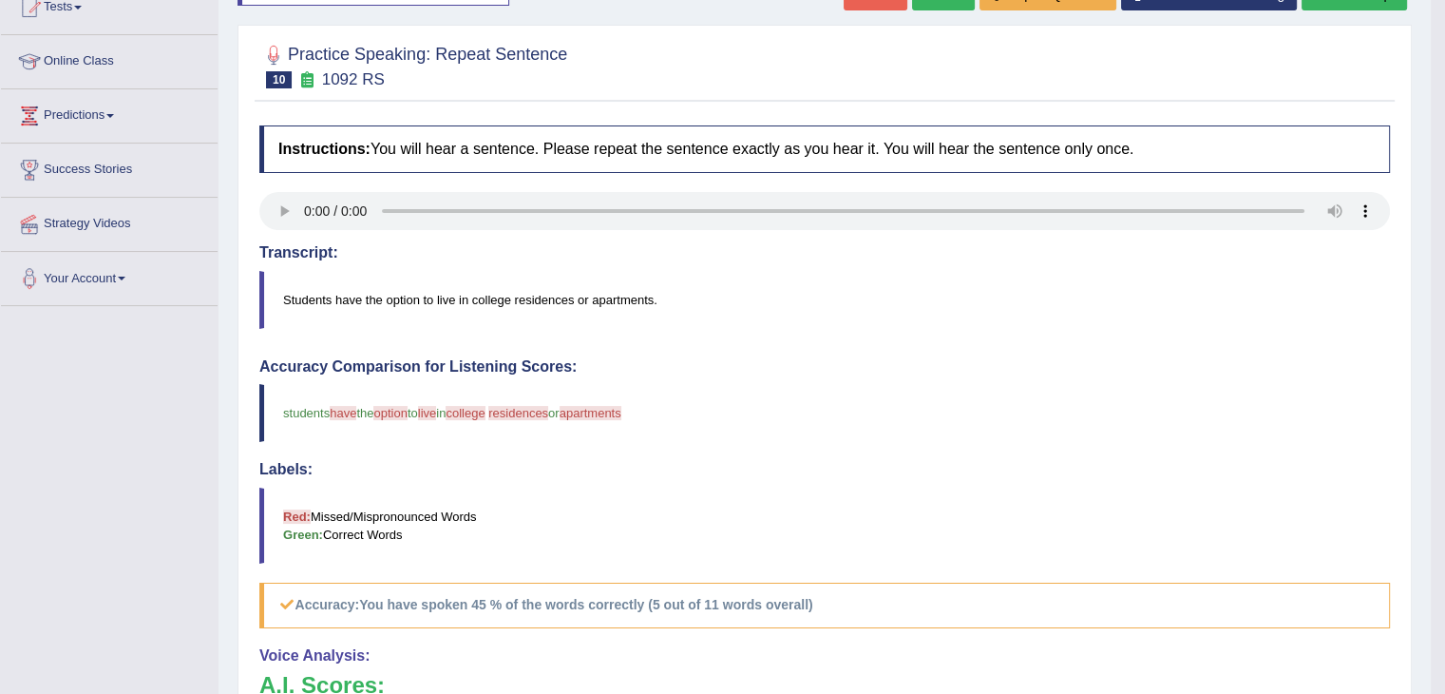
scroll to position [190, 0]
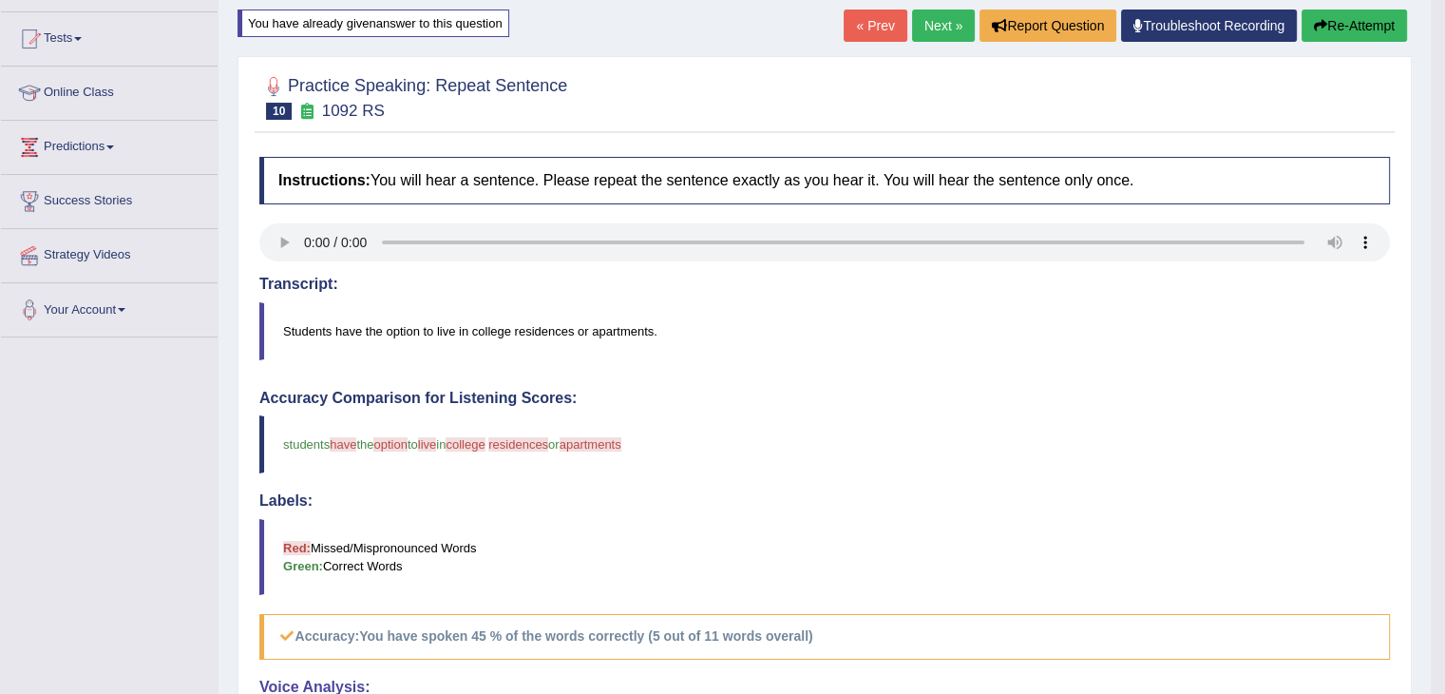
click at [935, 27] on link "Next »" at bounding box center [943, 26] width 63 height 32
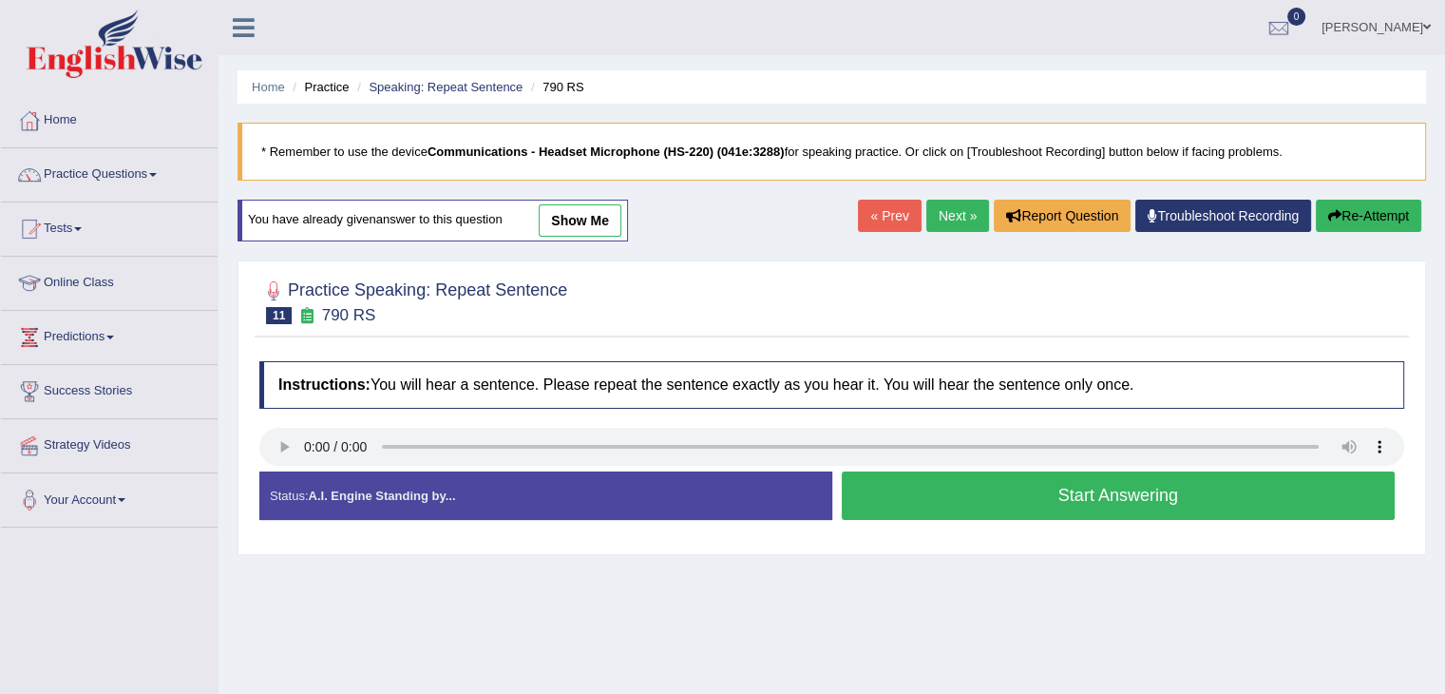
click at [999, 502] on button "Start Answering" at bounding box center [1119, 495] width 554 height 48
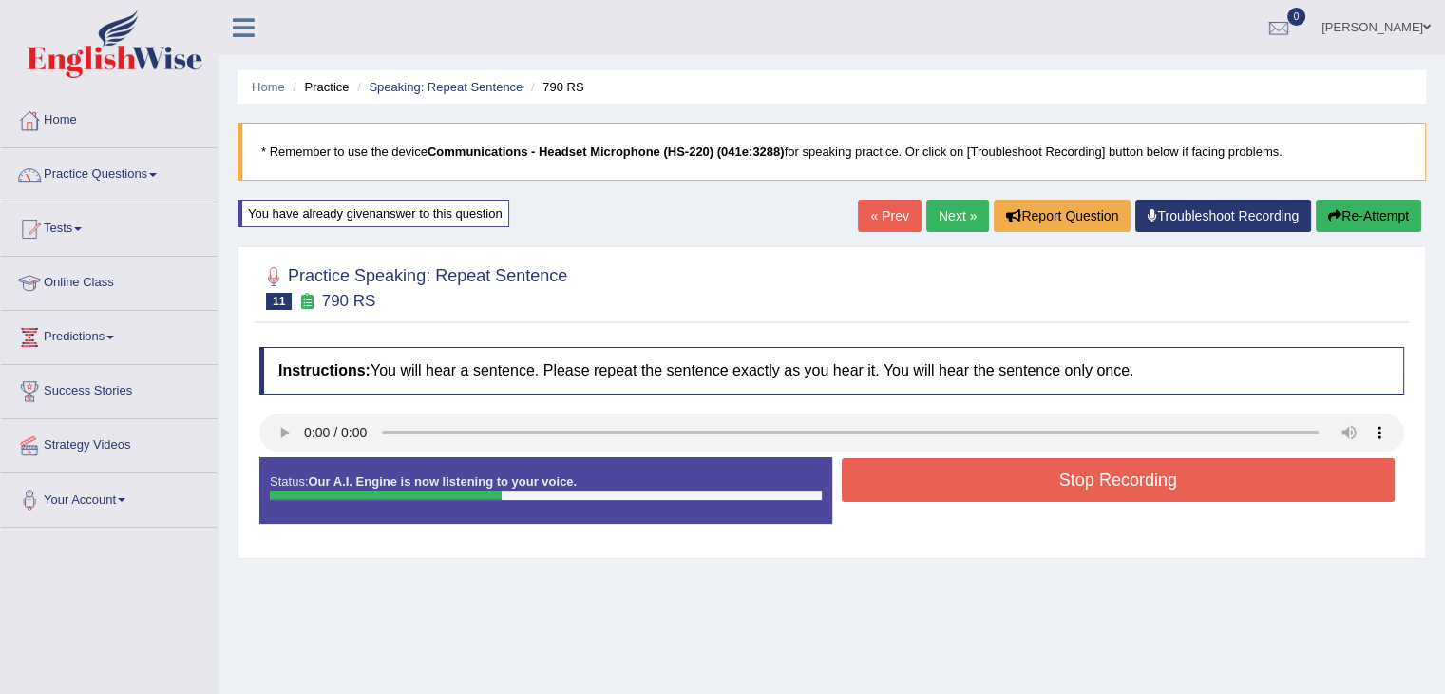
click at [1000, 484] on button "Stop Recording" at bounding box center [1119, 480] width 554 height 44
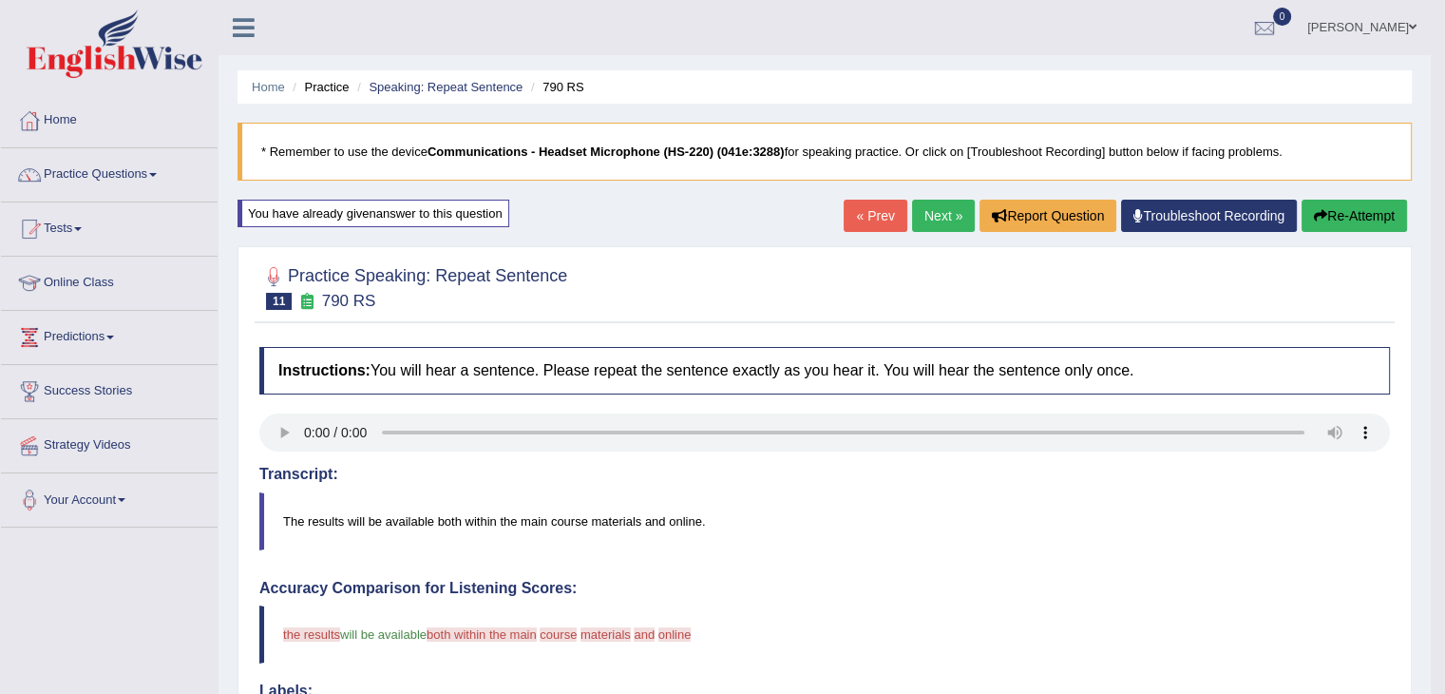
click at [1378, 215] on button "Re-Attempt" at bounding box center [1354, 216] width 105 height 32
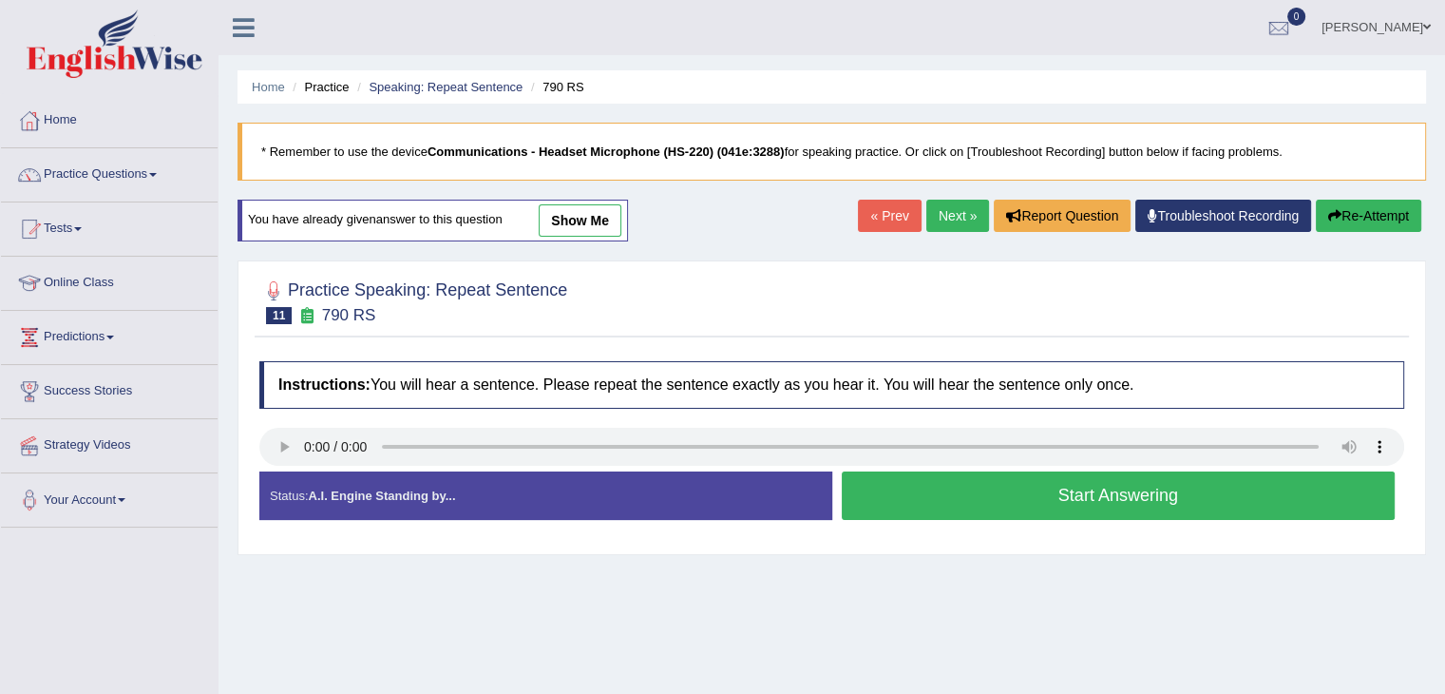
click at [1189, 486] on button "Start Answering" at bounding box center [1119, 495] width 554 height 48
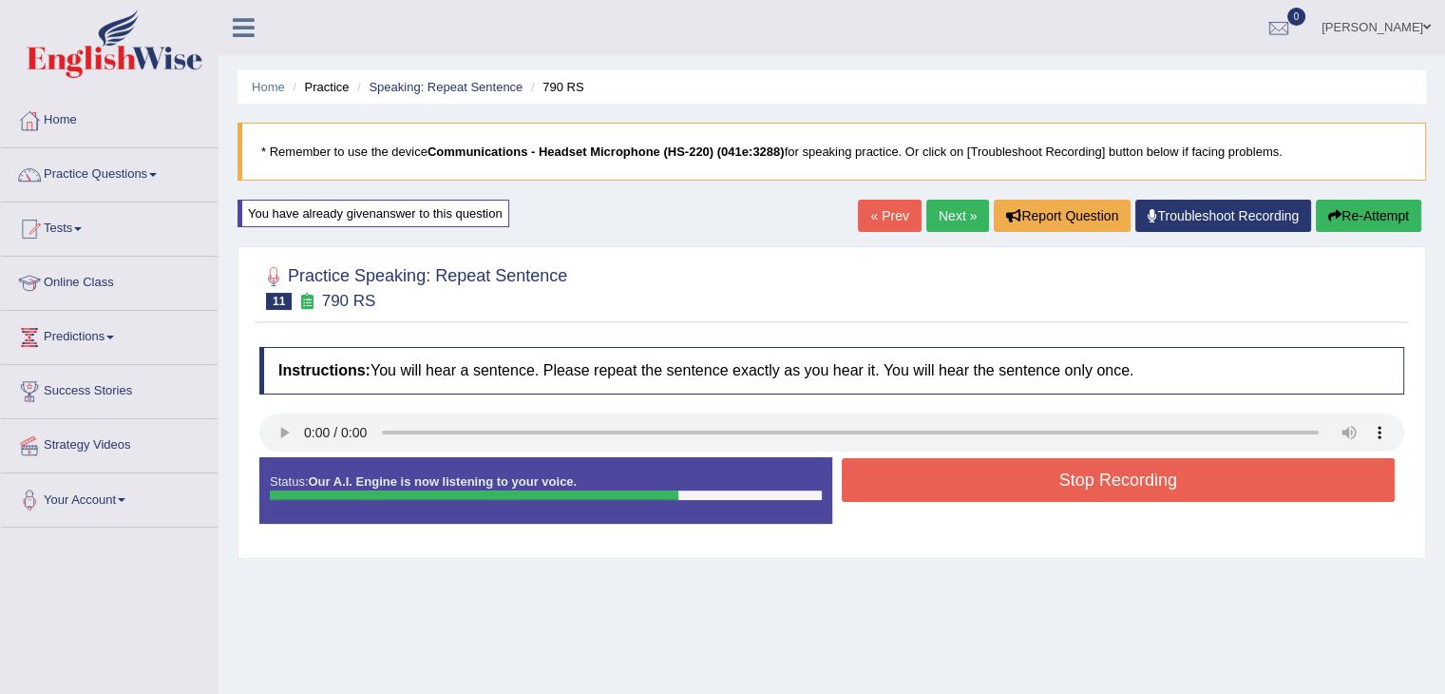
click at [1188, 482] on button "Stop Recording" at bounding box center [1119, 480] width 554 height 44
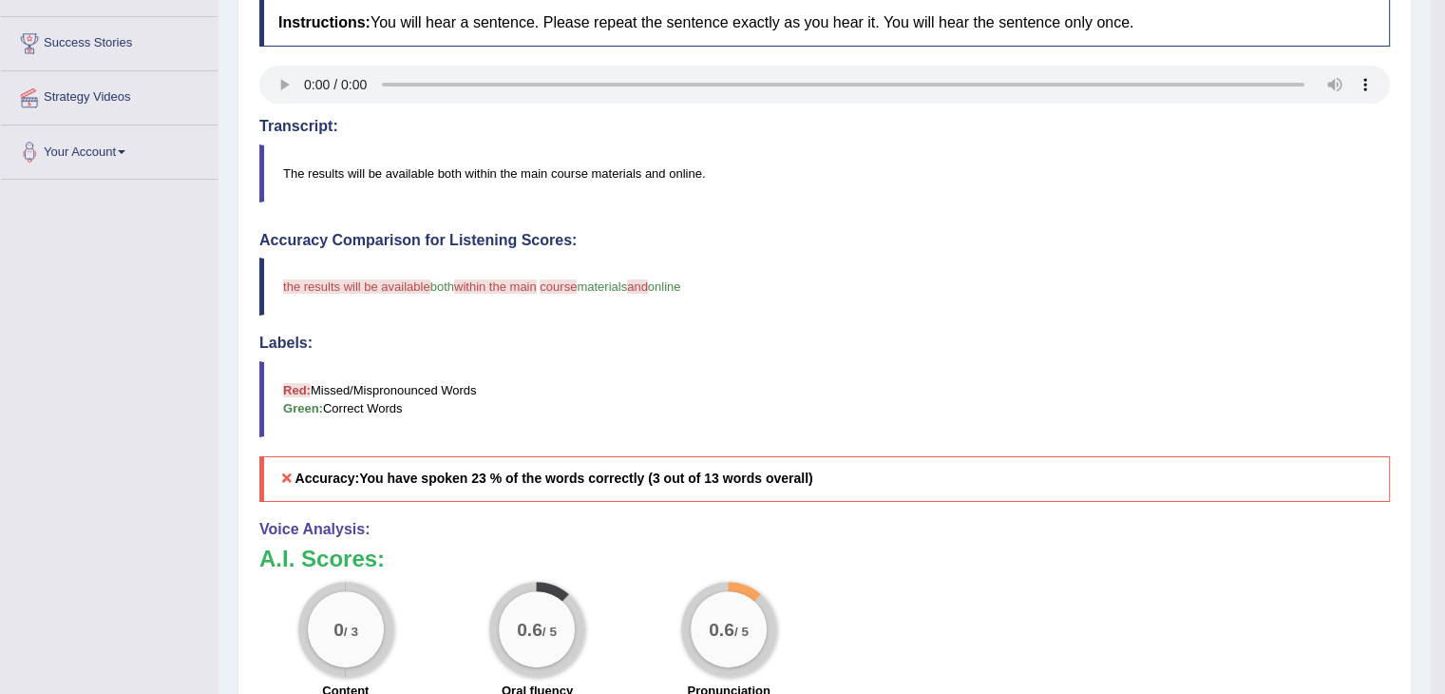
scroll to position [95, 0]
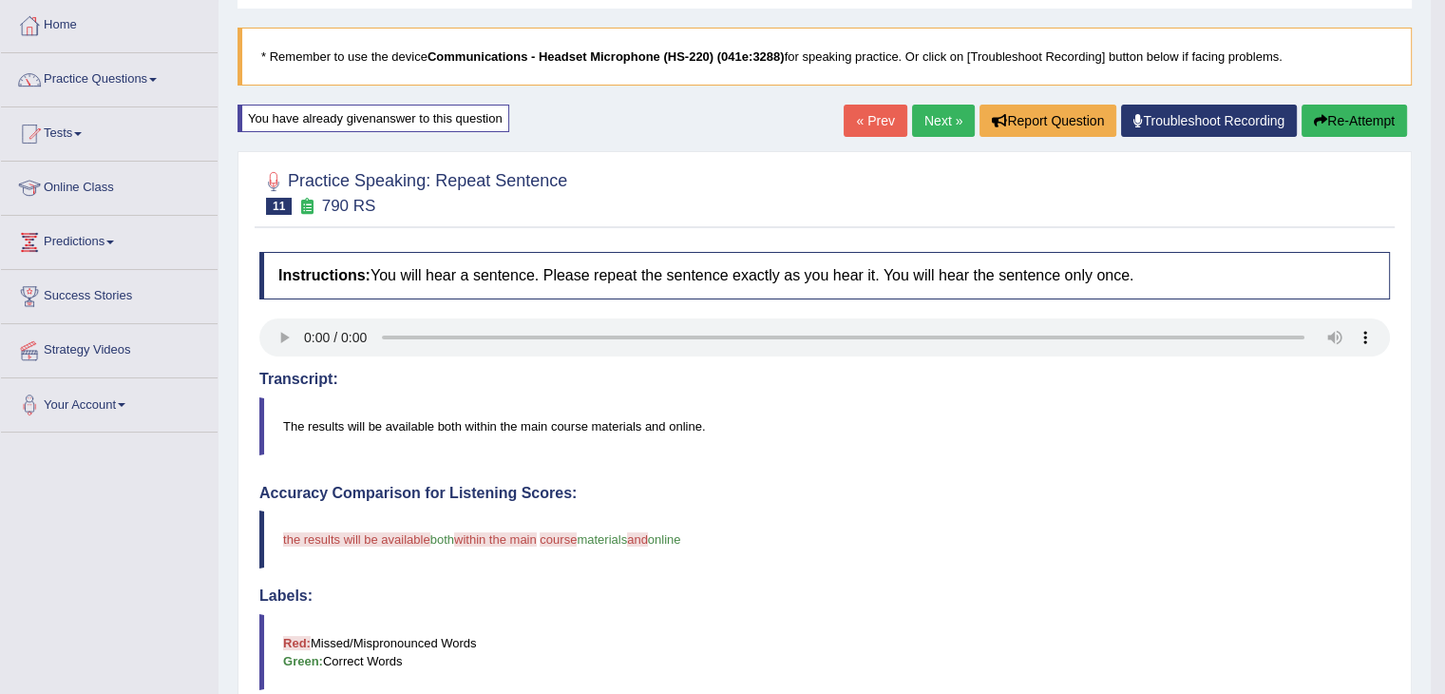
click at [1349, 123] on button "Re-Attempt" at bounding box center [1354, 121] width 105 height 32
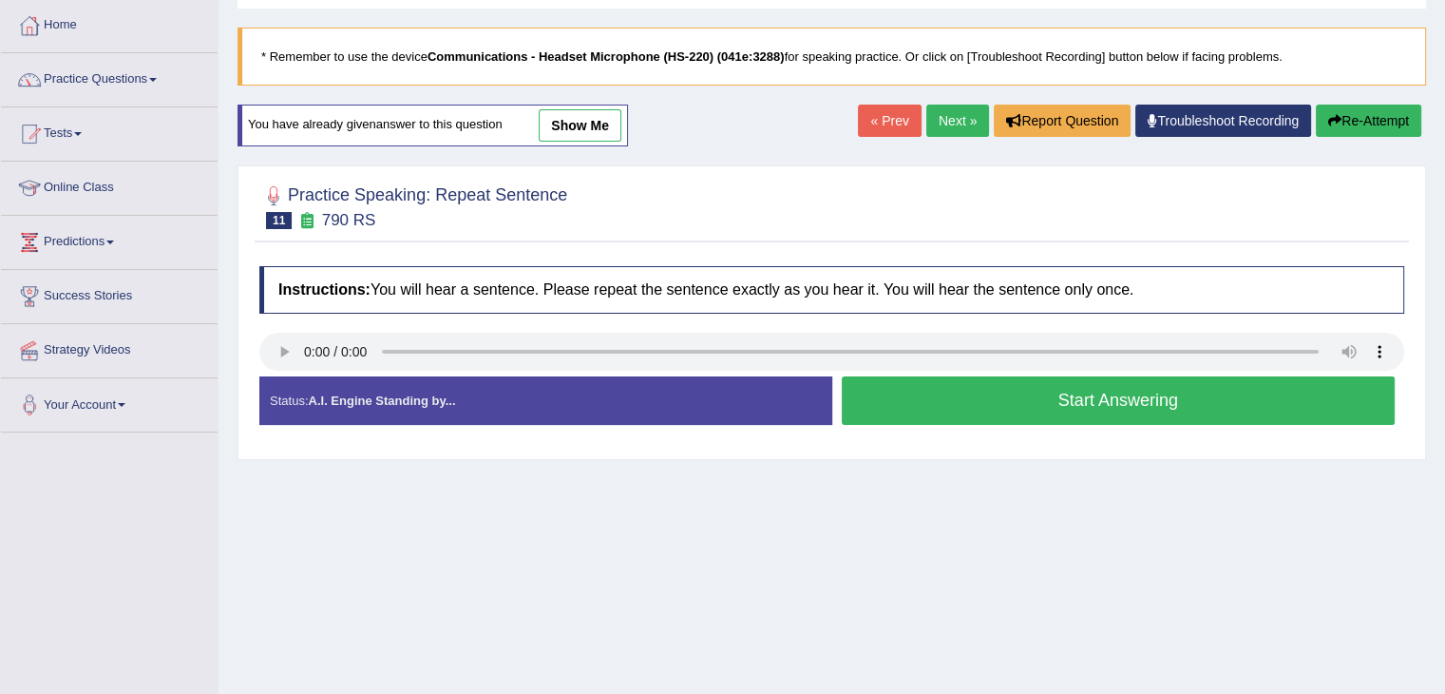
click at [992, 404] on button "Start Answering" at bounding box center [1119, 400] width 554 height 48
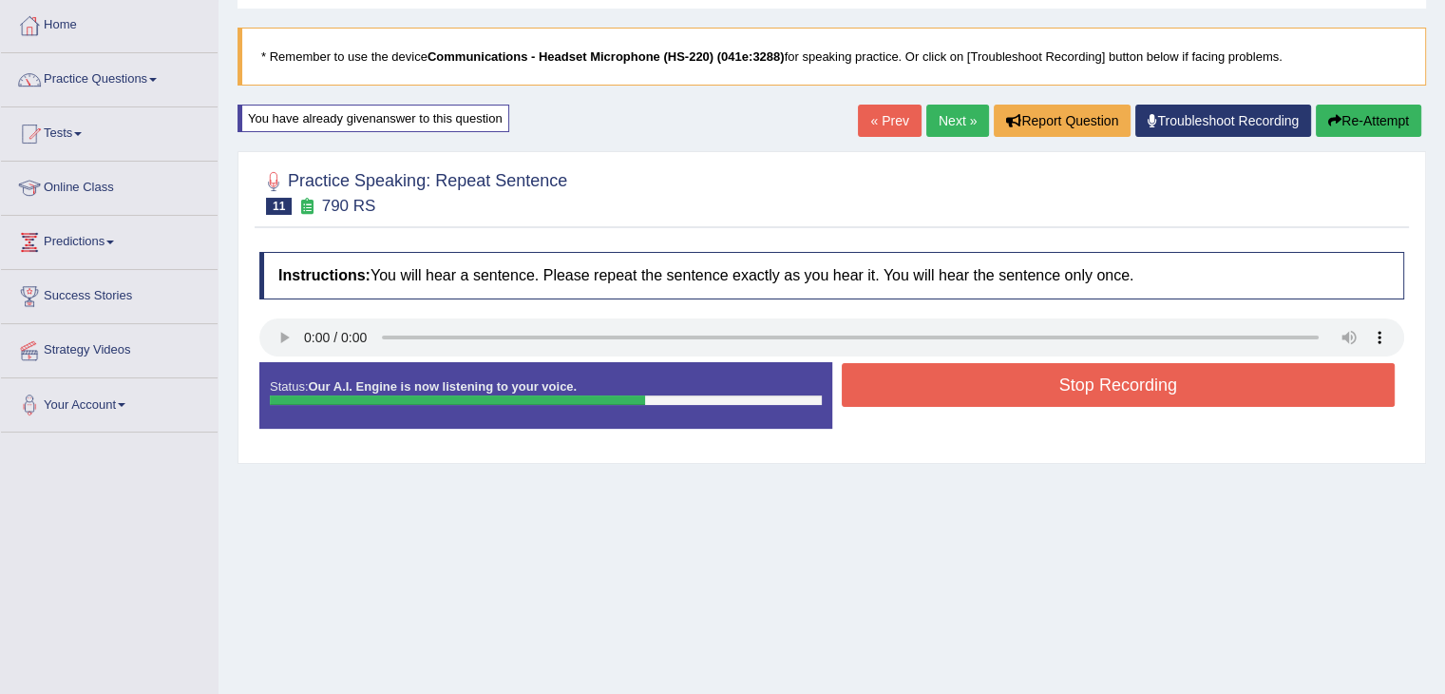
click at [1014, 390] on button "Stop Recording" at bounding box center [1119, 385] width 554 height 44
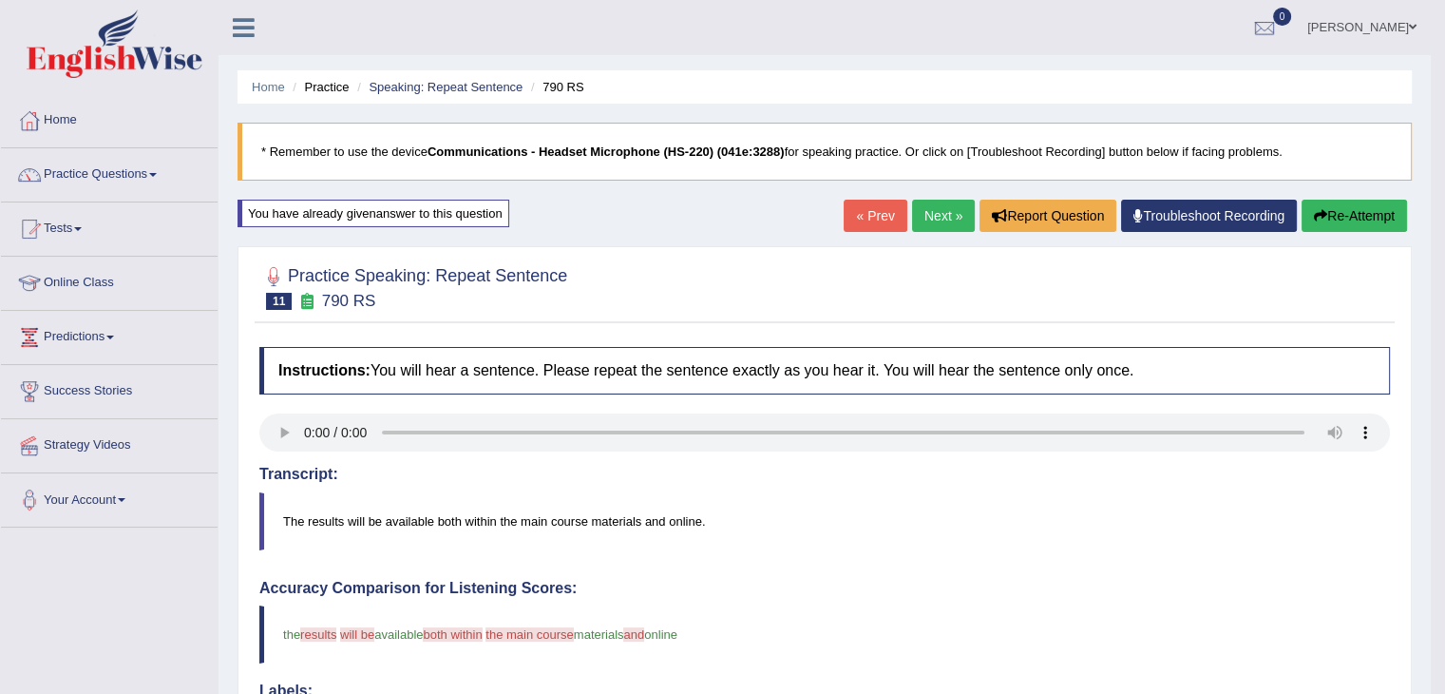
click at [915, 210] on link "Next »" at bounding box center [943, 216] width 63 height 32
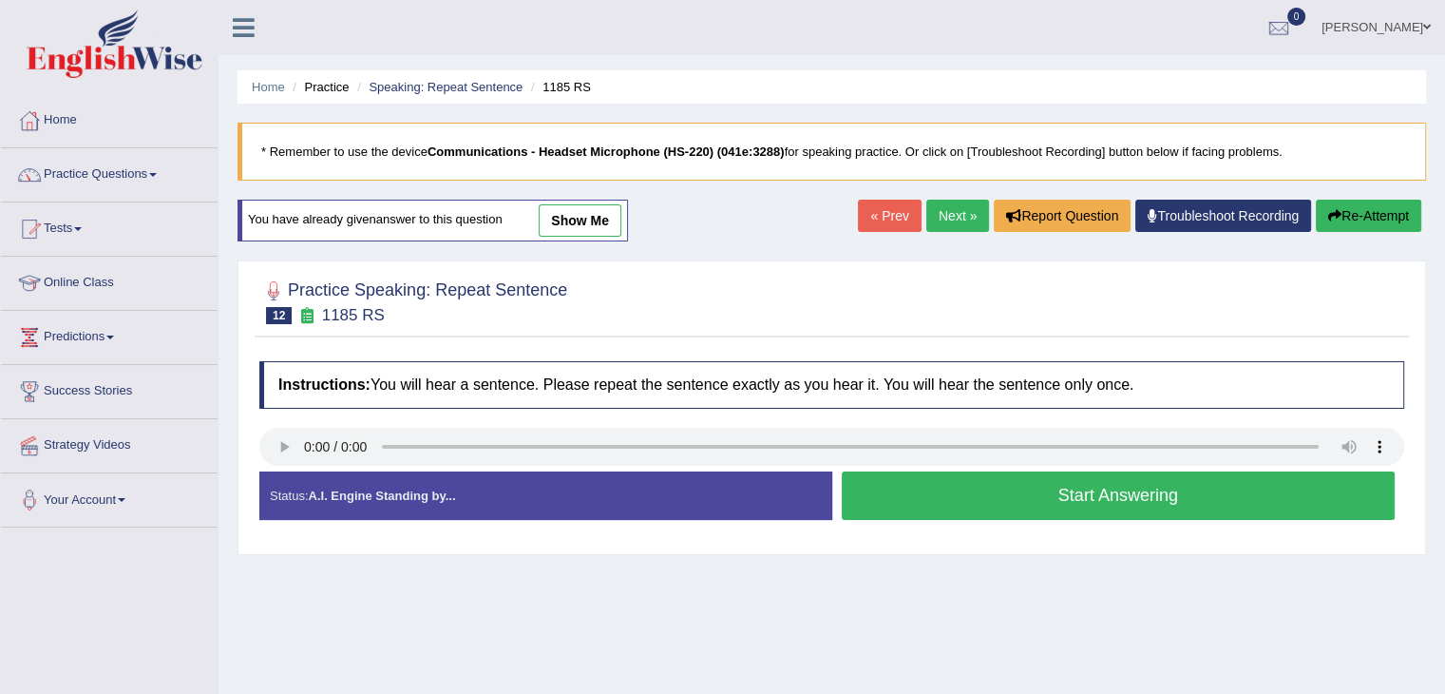
click at [1339, 499] on button "Start Answering" at bounding box center [1119, 495] width 554 height 48
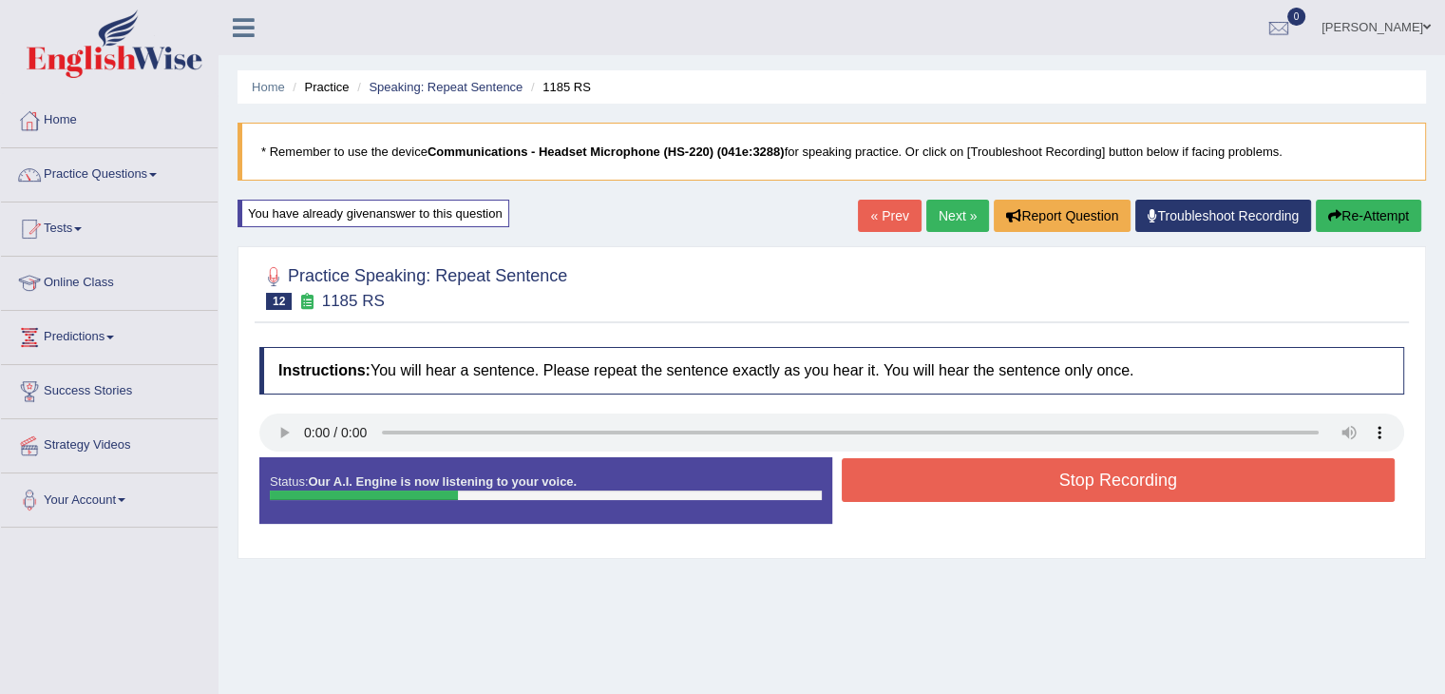
click at [1321, 479] on button "Stop Recording" at bounding box center [1119, 480] width 554 height 44
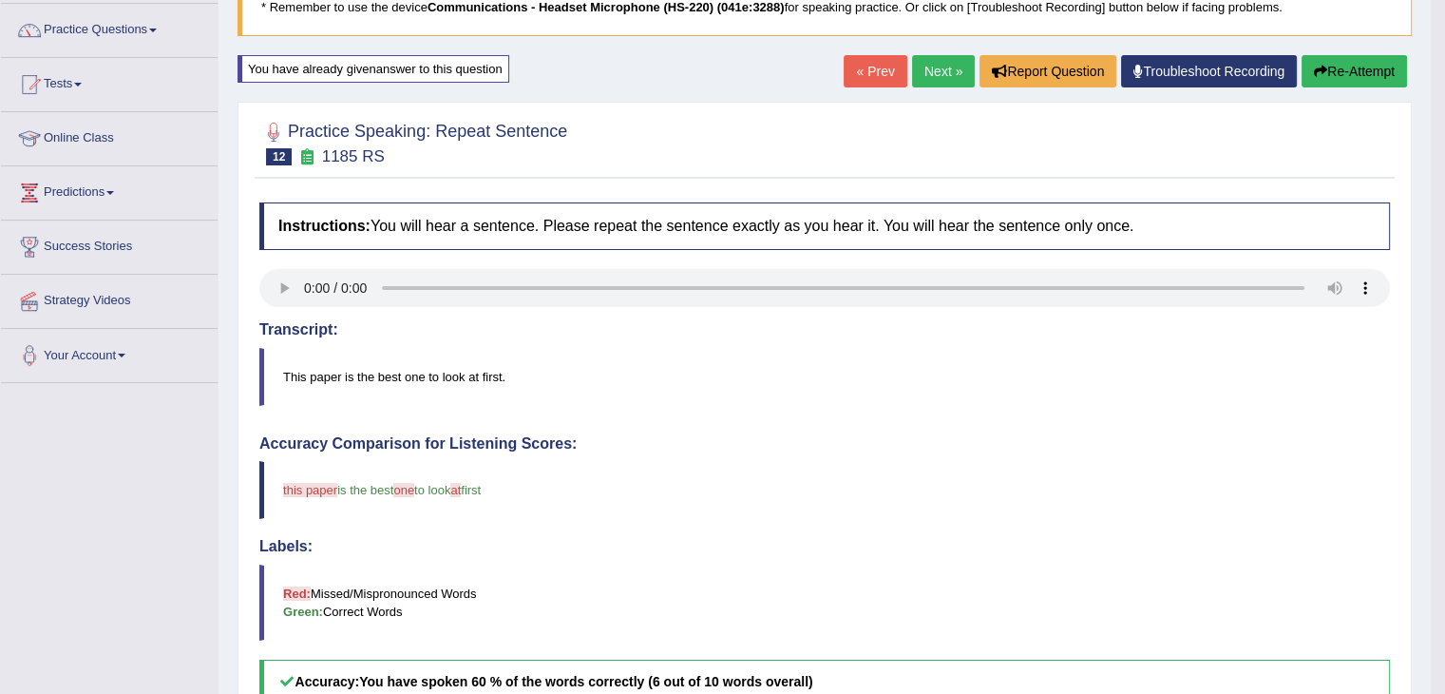
scroll to position [95, 0]
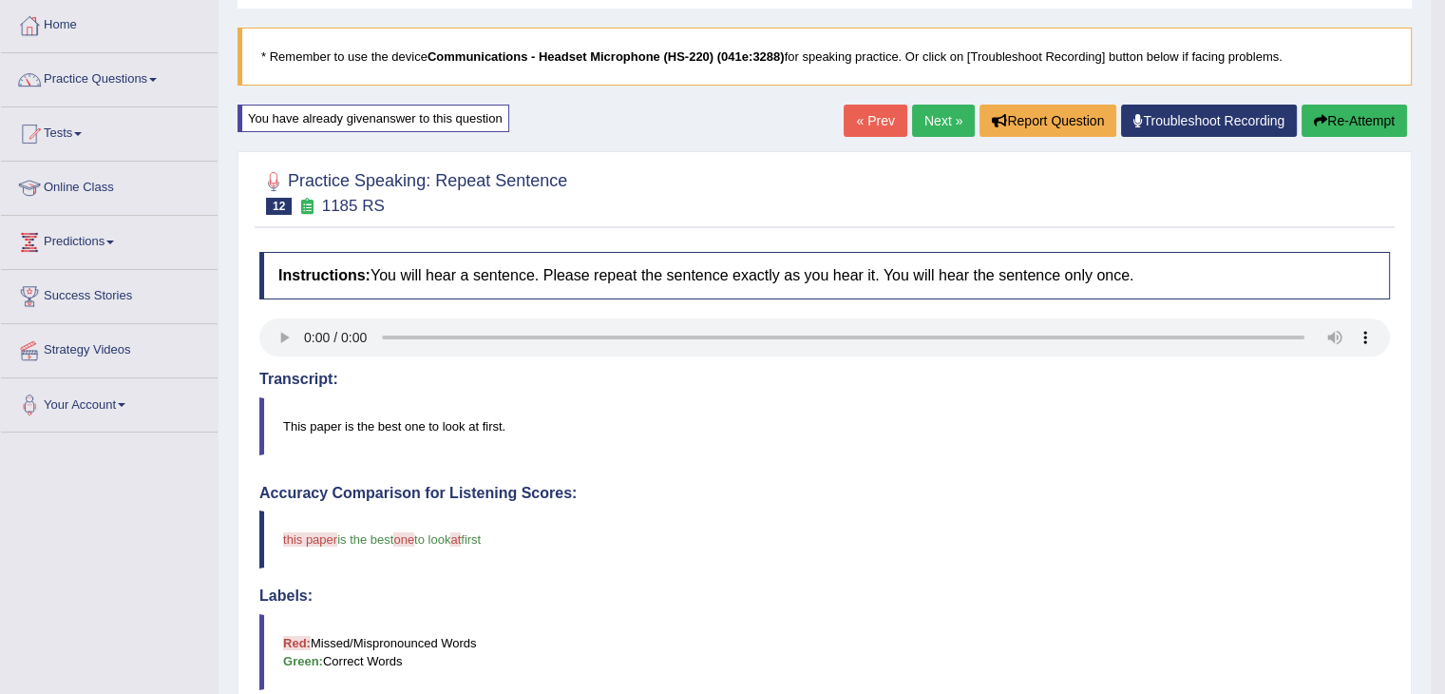
click at [951, 111] on link "Next »" at bounding box center [943, 121] width 63 height 32
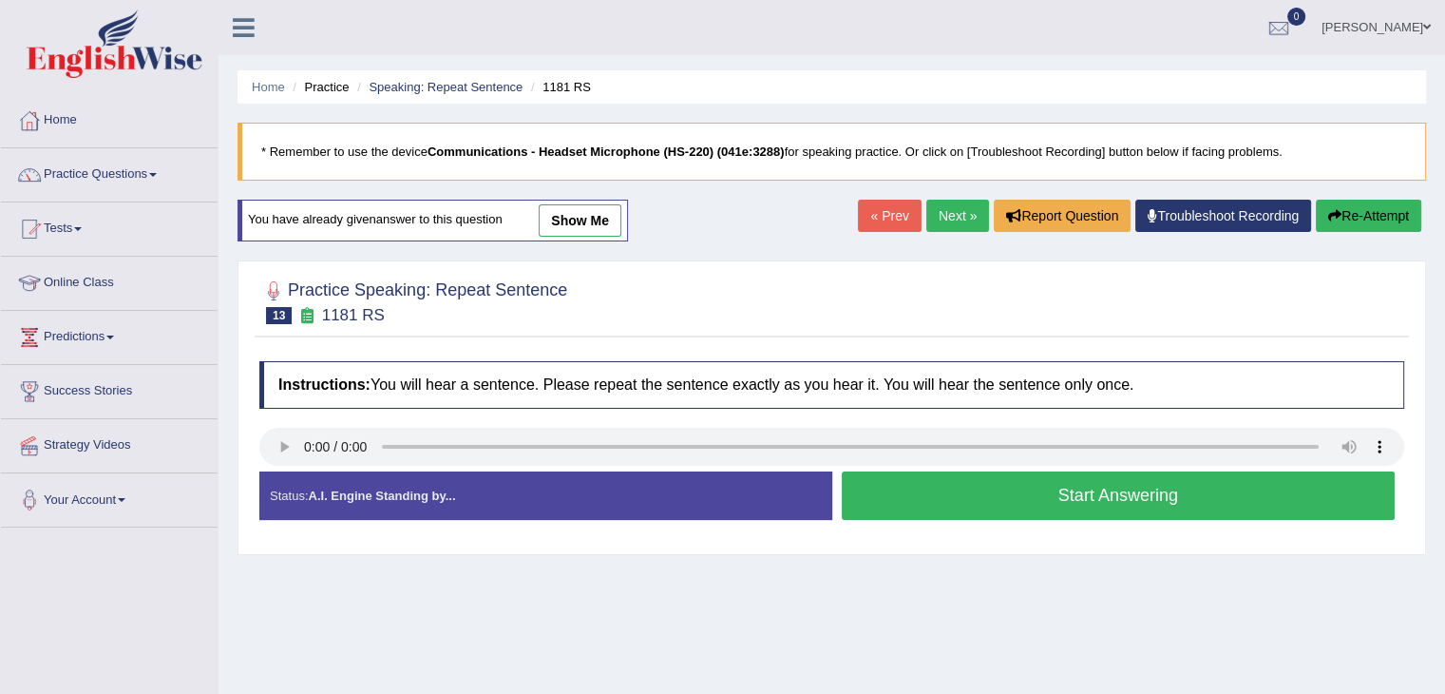
click at [885, 480] on button "Start Answering" at bounding box center [1119, 495] width 554 height 48
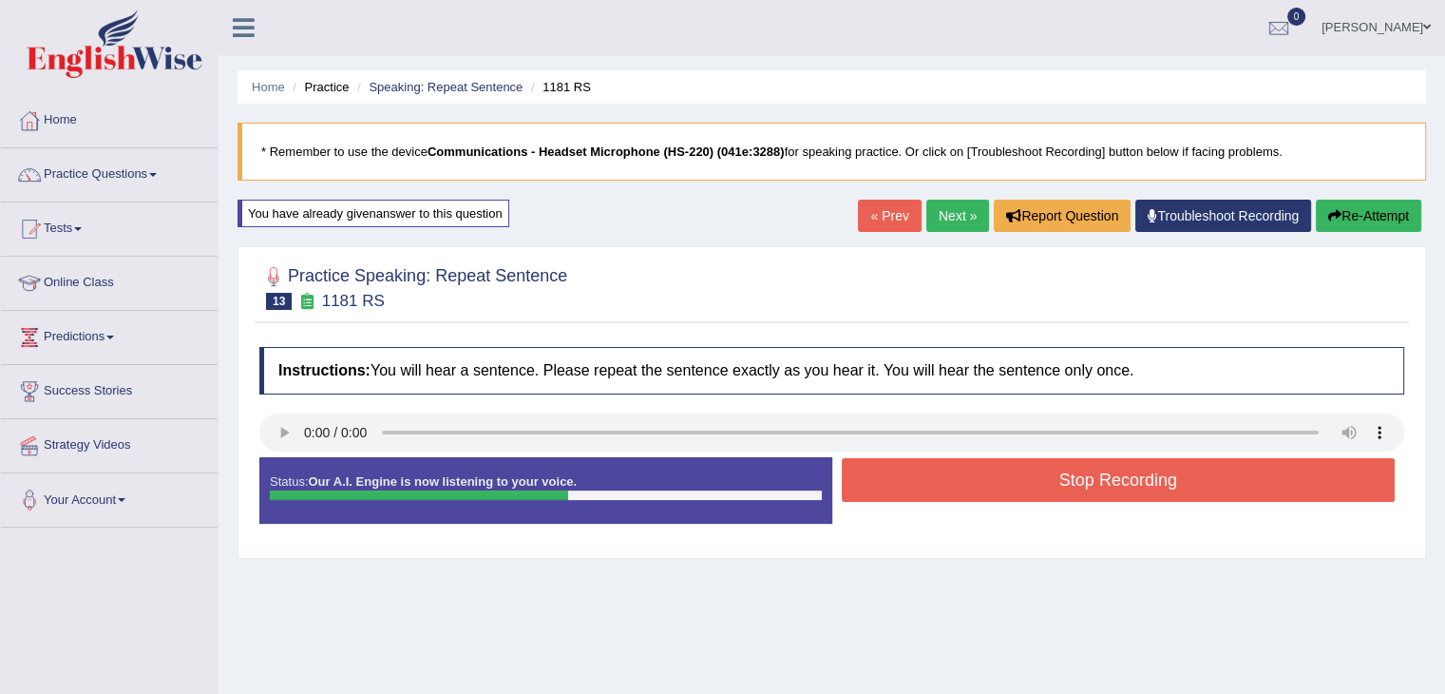
click at [885, 480] on button "Stop Recording" at bounding box center [1119, 480] width 554 height 44
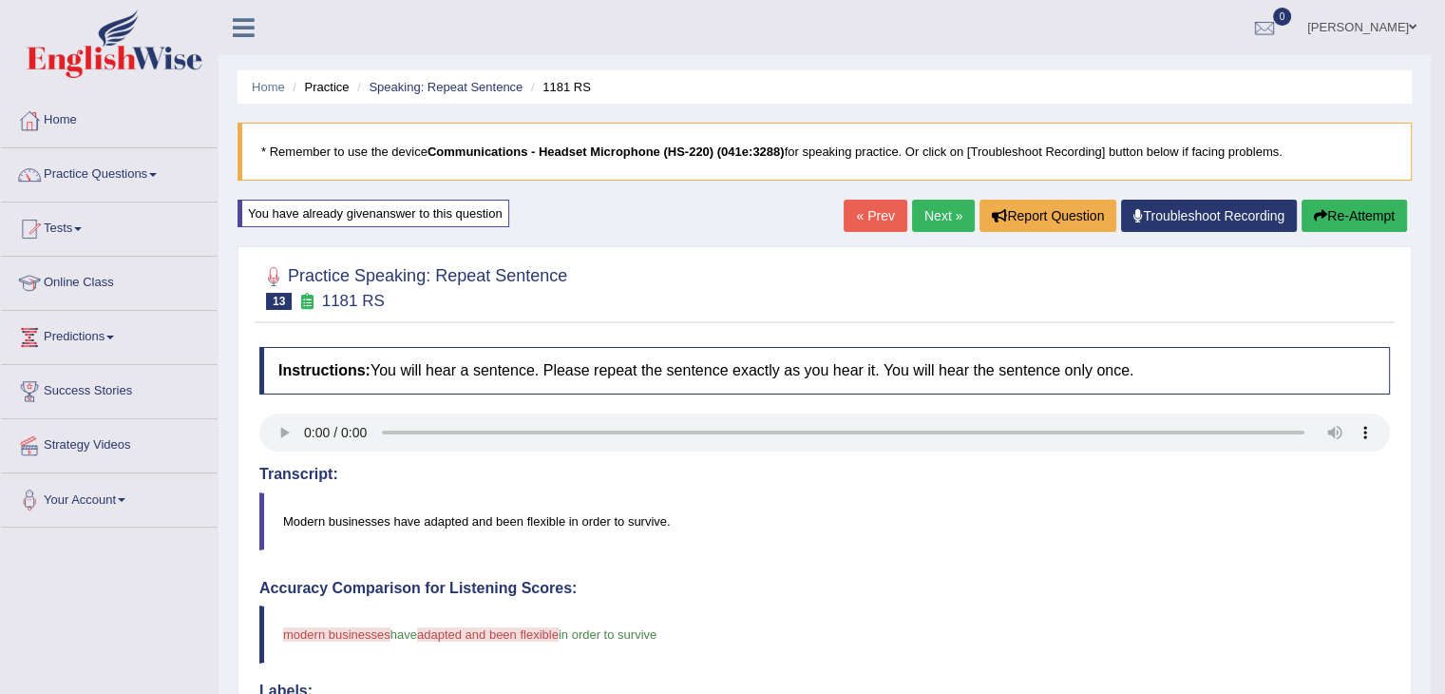
click at [917, 218] on link "Next »" at bounding box center [943, 216] width 63 height 32
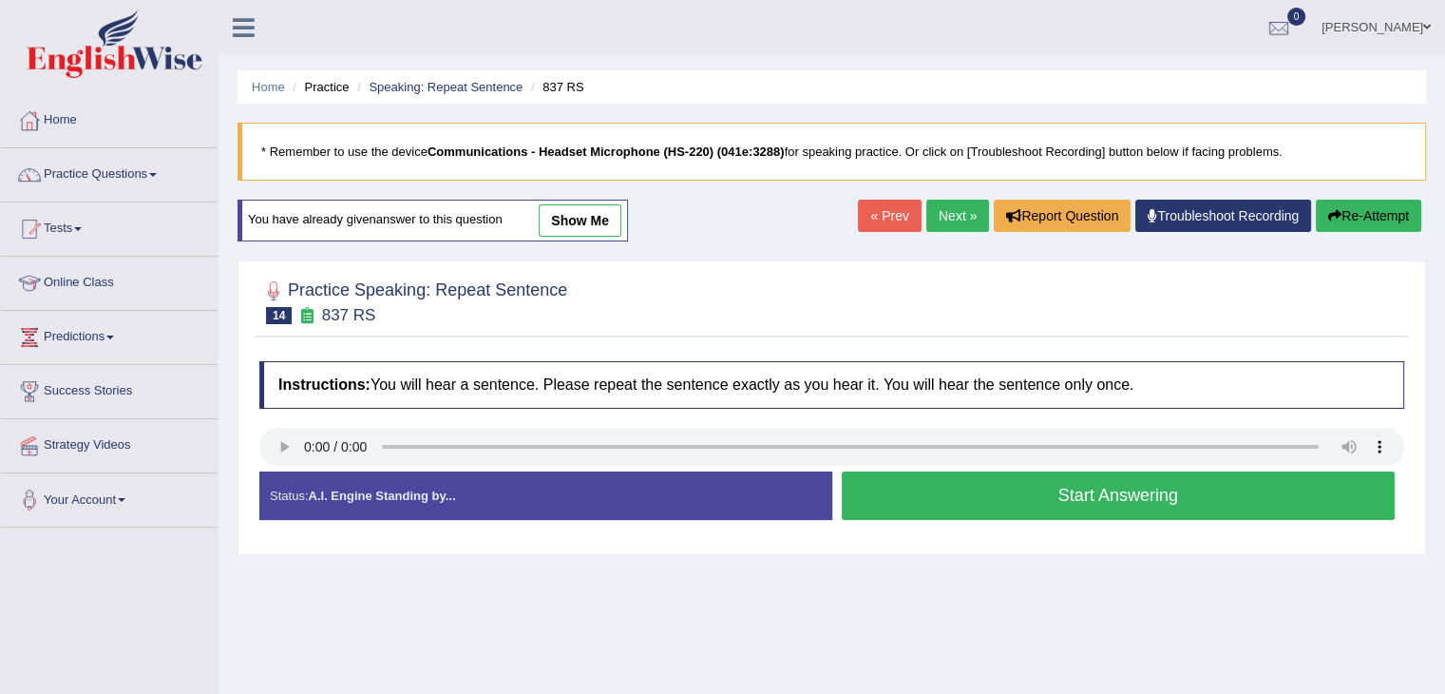
click at [1017, 489] on button "Start Answering" at bounding box center [1119, 495] width 554 height 48
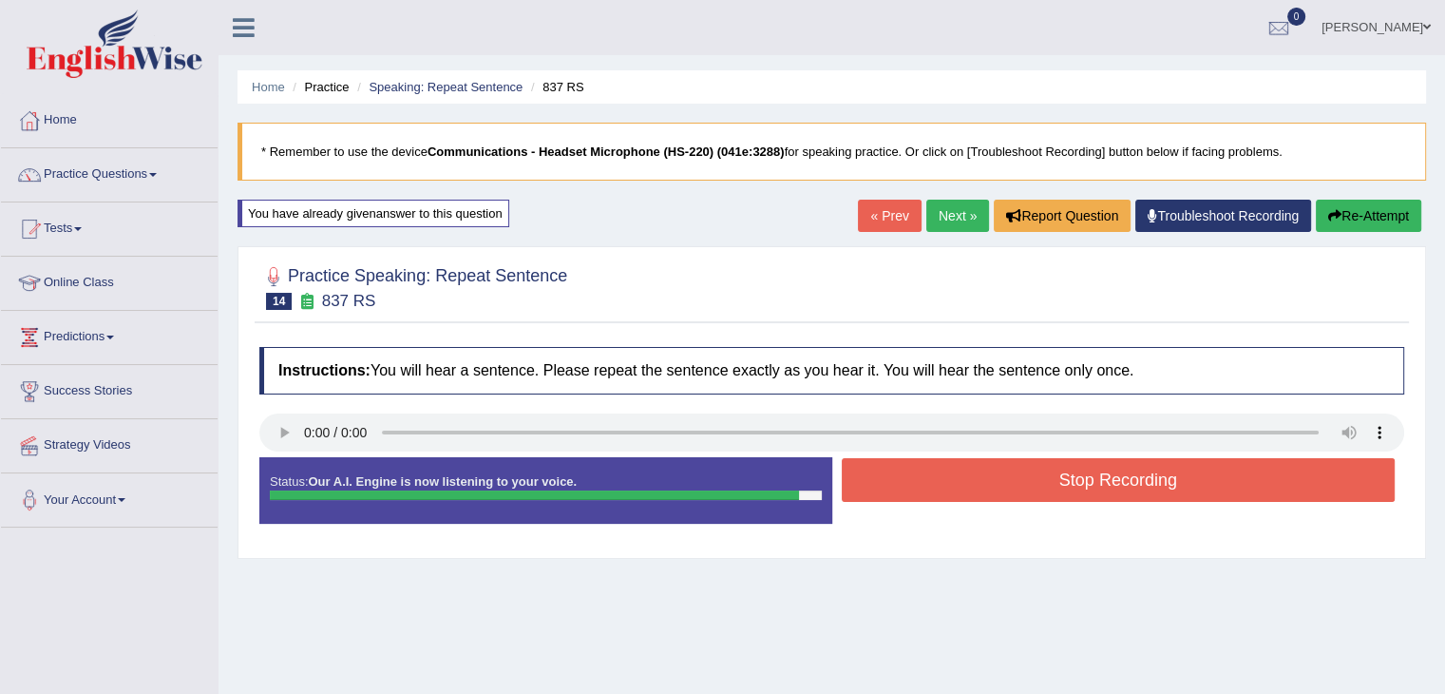
click at [1024, 488] on button "Stop Recording" at bounding box center [1119, 480] width 554 height 44
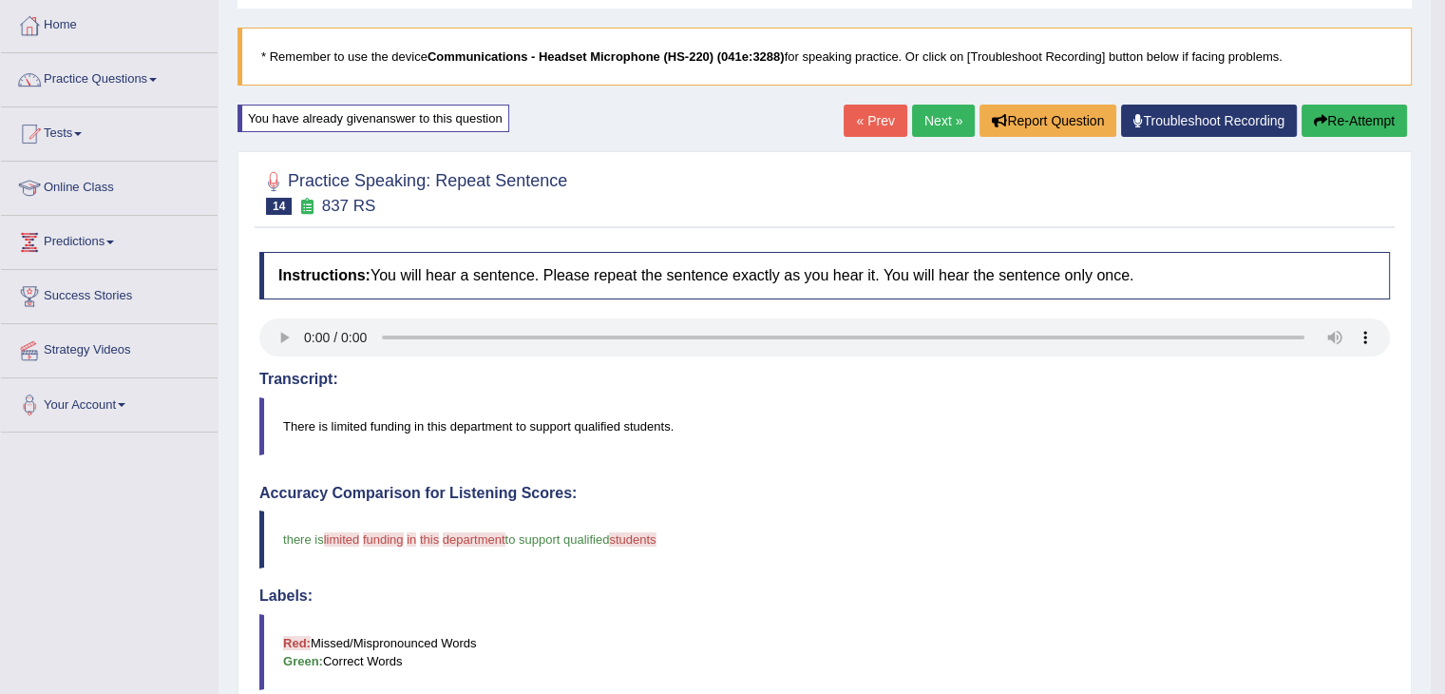
scroll to position [95, 0]
click at [951, 119] on link "Next »" at bounding box center [943, 121] width 63 height 32
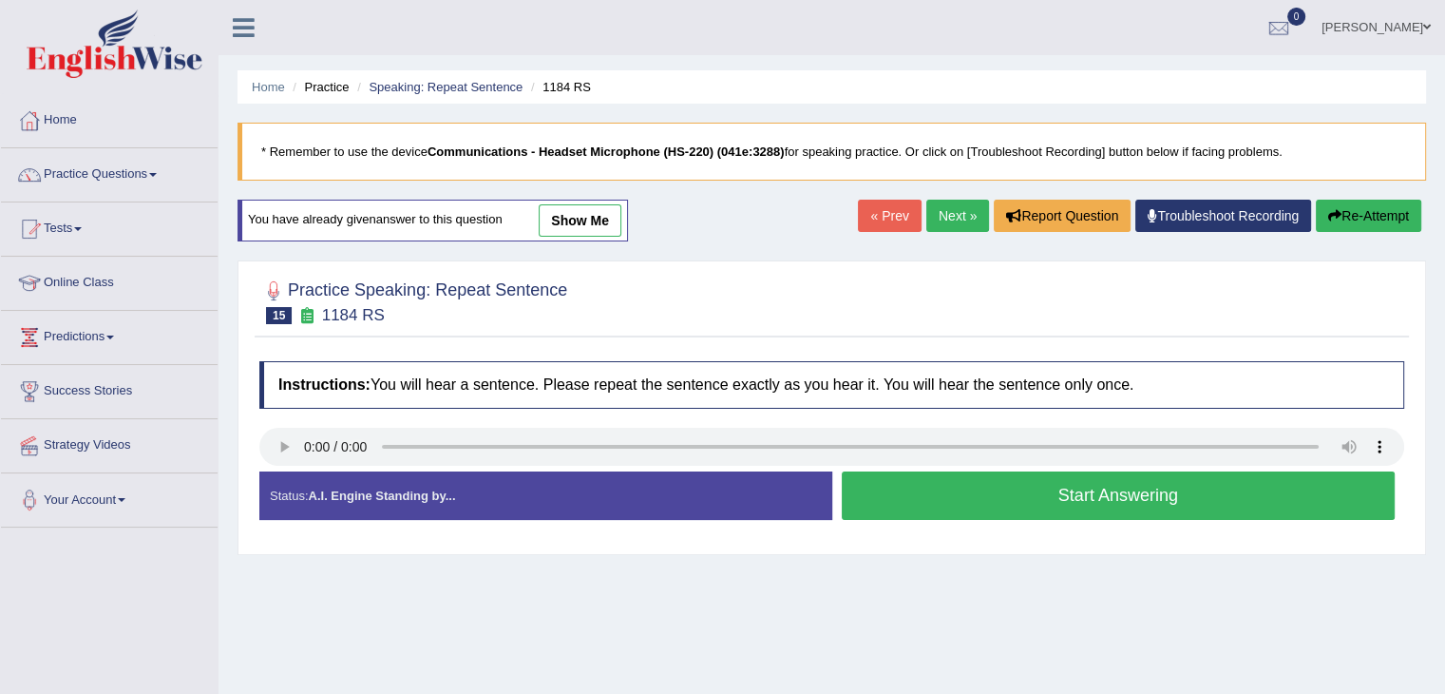
click at [1202, 503] on button "Start Answering" at bounding box center [1119, 495] width 554 height 48
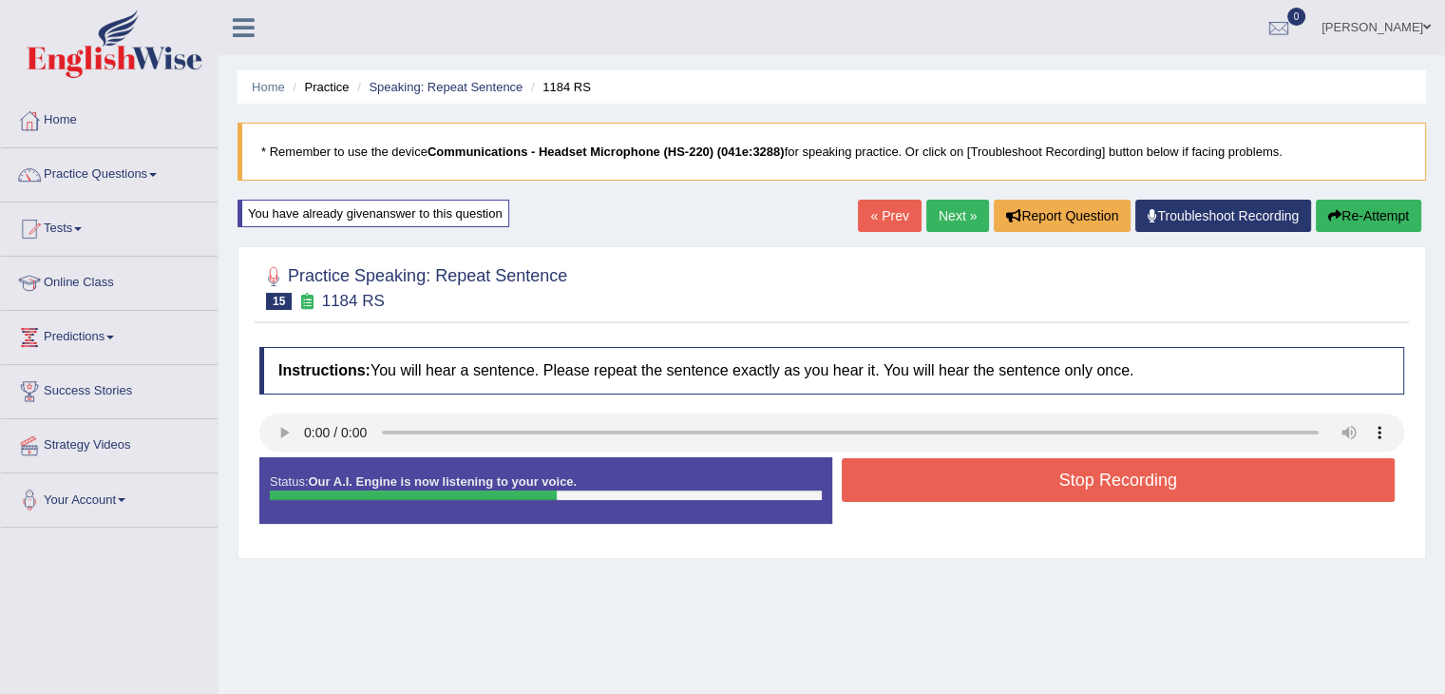
click at [1200, 490] on button "Stop Recording" at bounding box center [1119, 480] width 554 height 44
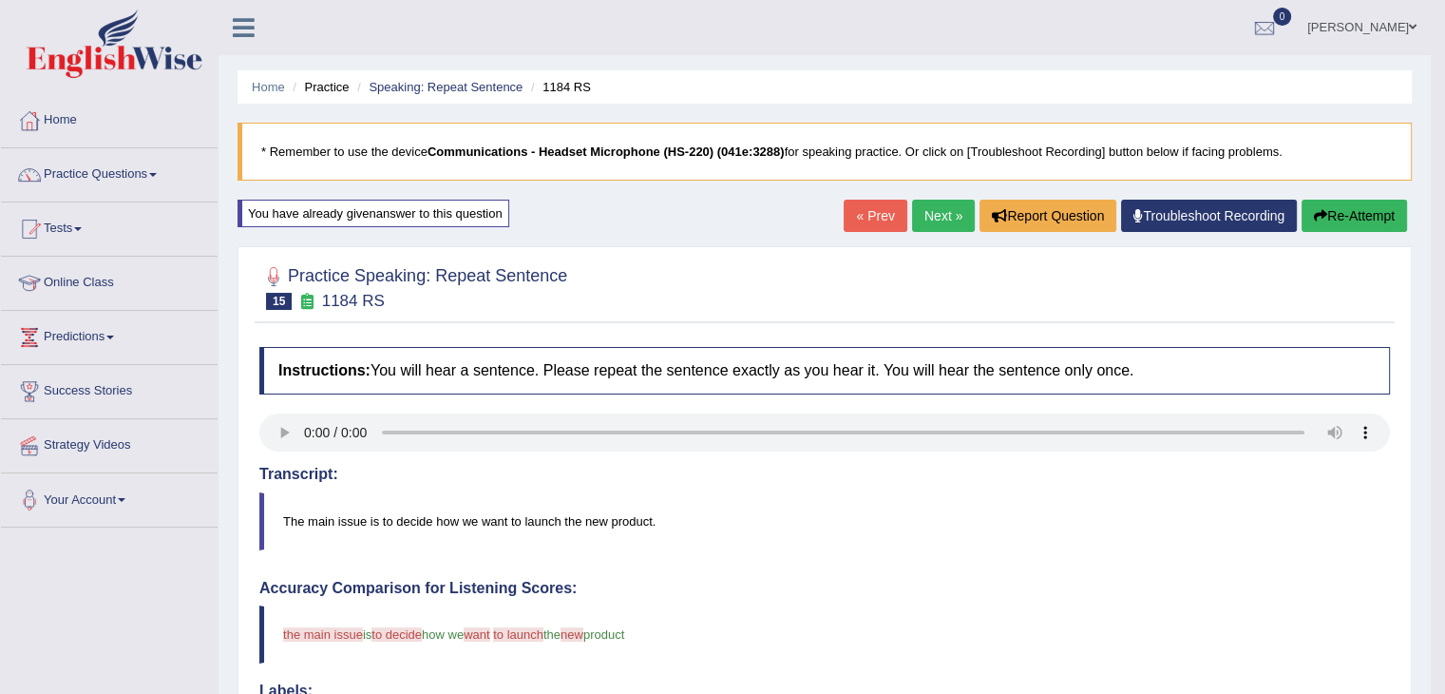
click at [940, 221] on link "Next »" at bounding box center [943, 216] width 63 height 32
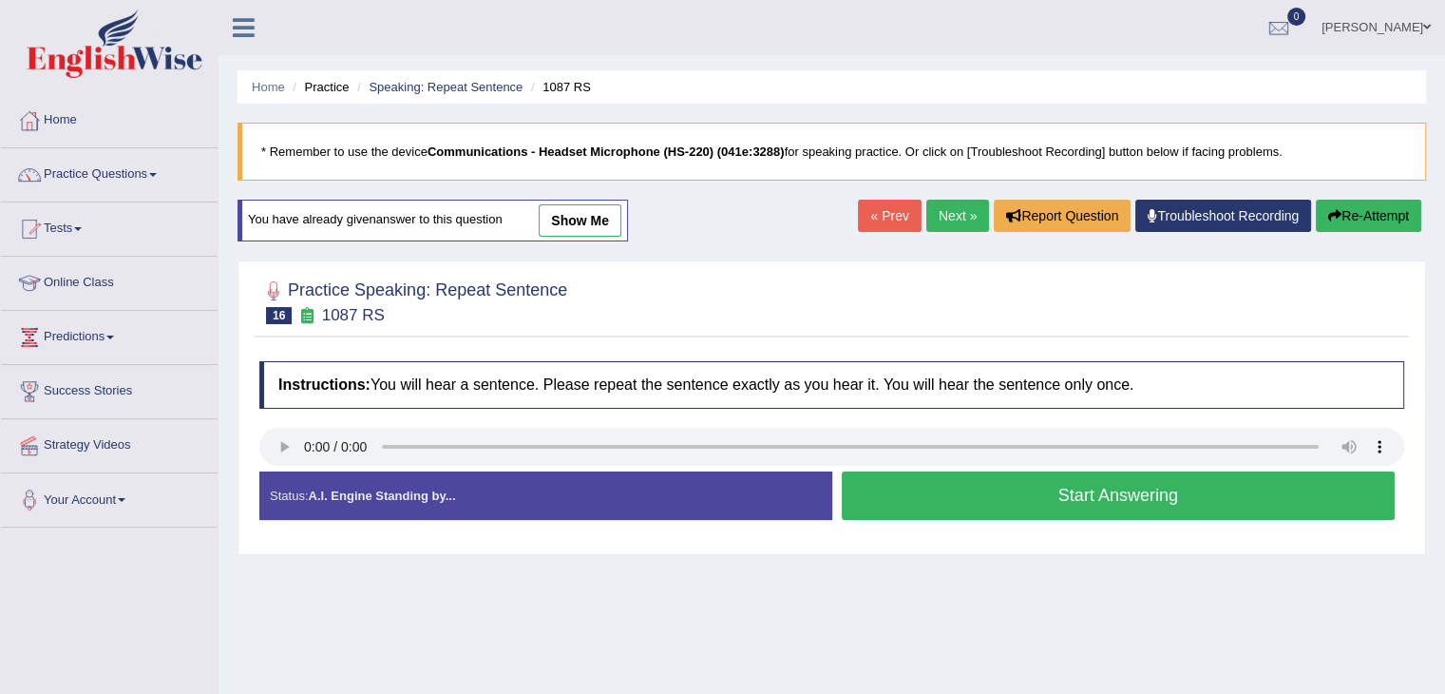
click at [1140, 495] on button "Start Answering" at bounding box center [1119, 495] width 554 height 48
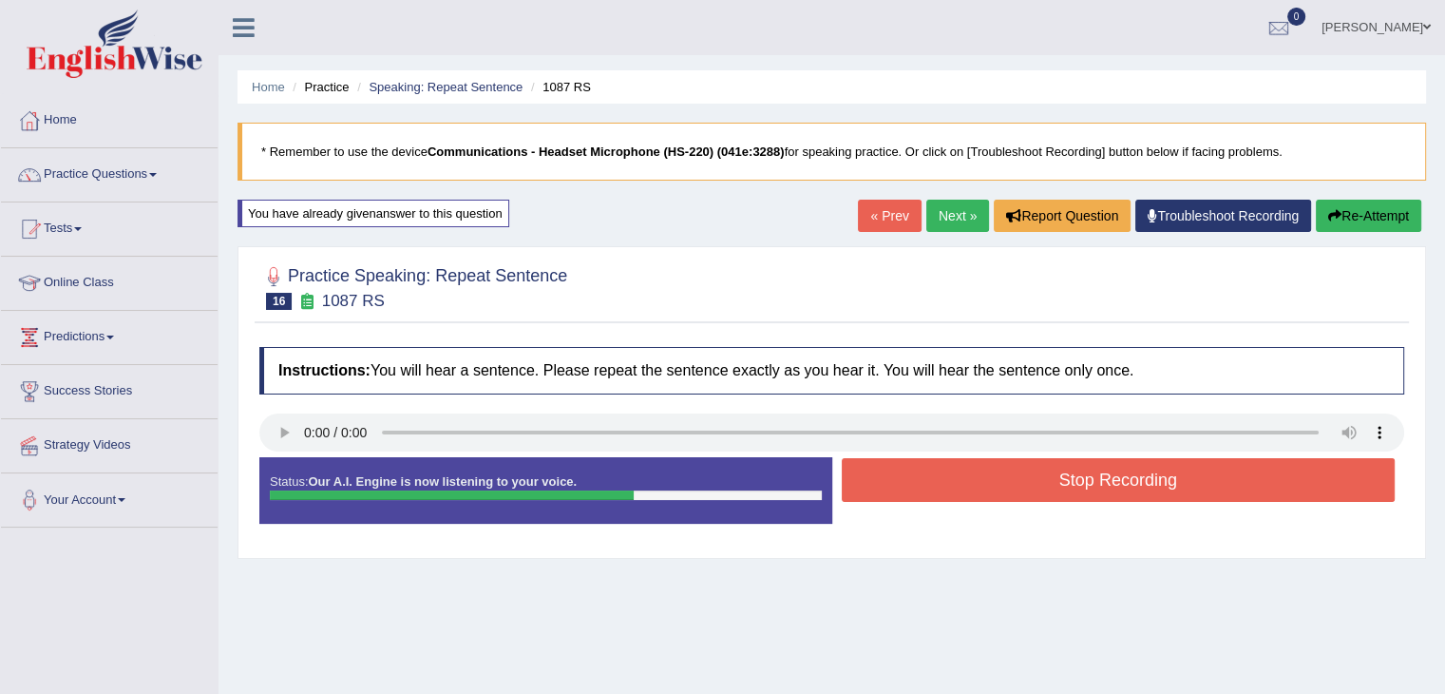
click at [1141, 470] on button "Stop Recording" at bounding box center [1119, 480] width 554 height 44
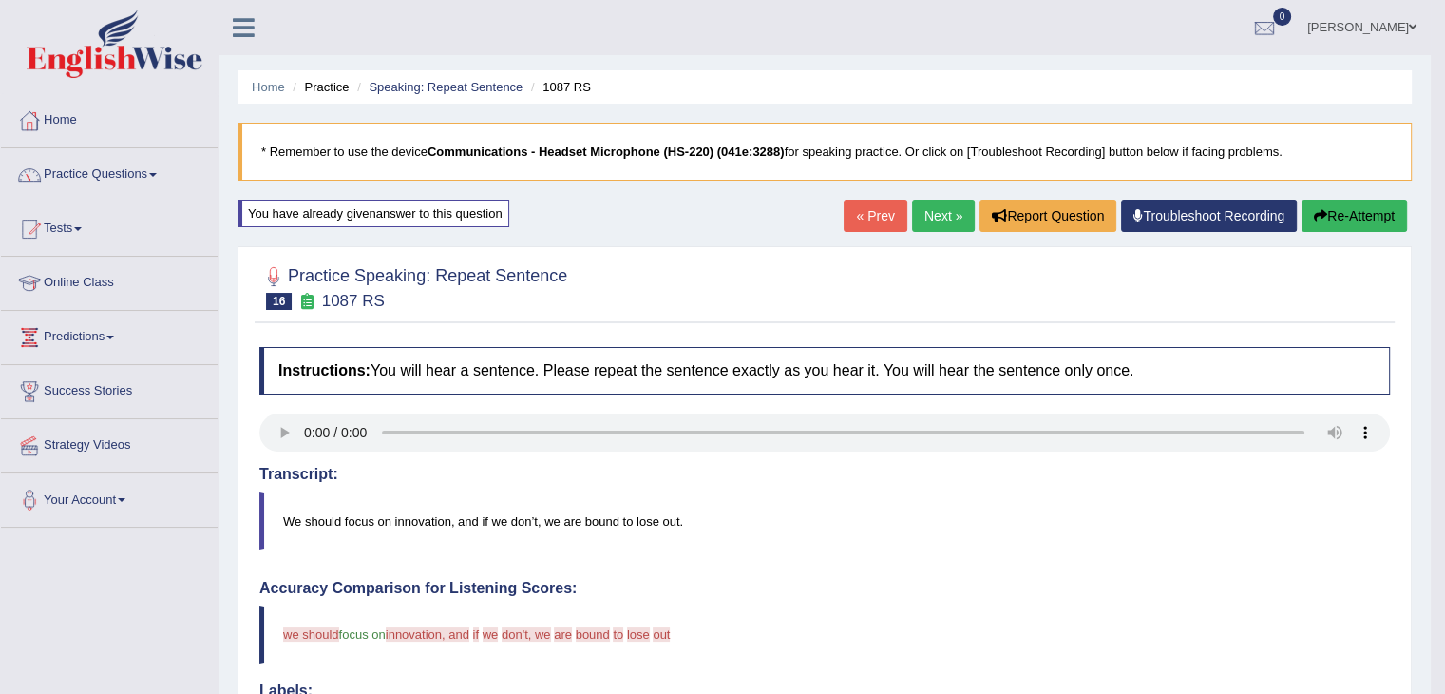
click at [950, 221] on link "Next »" at bounding box center [943, 216] width 63 height 32
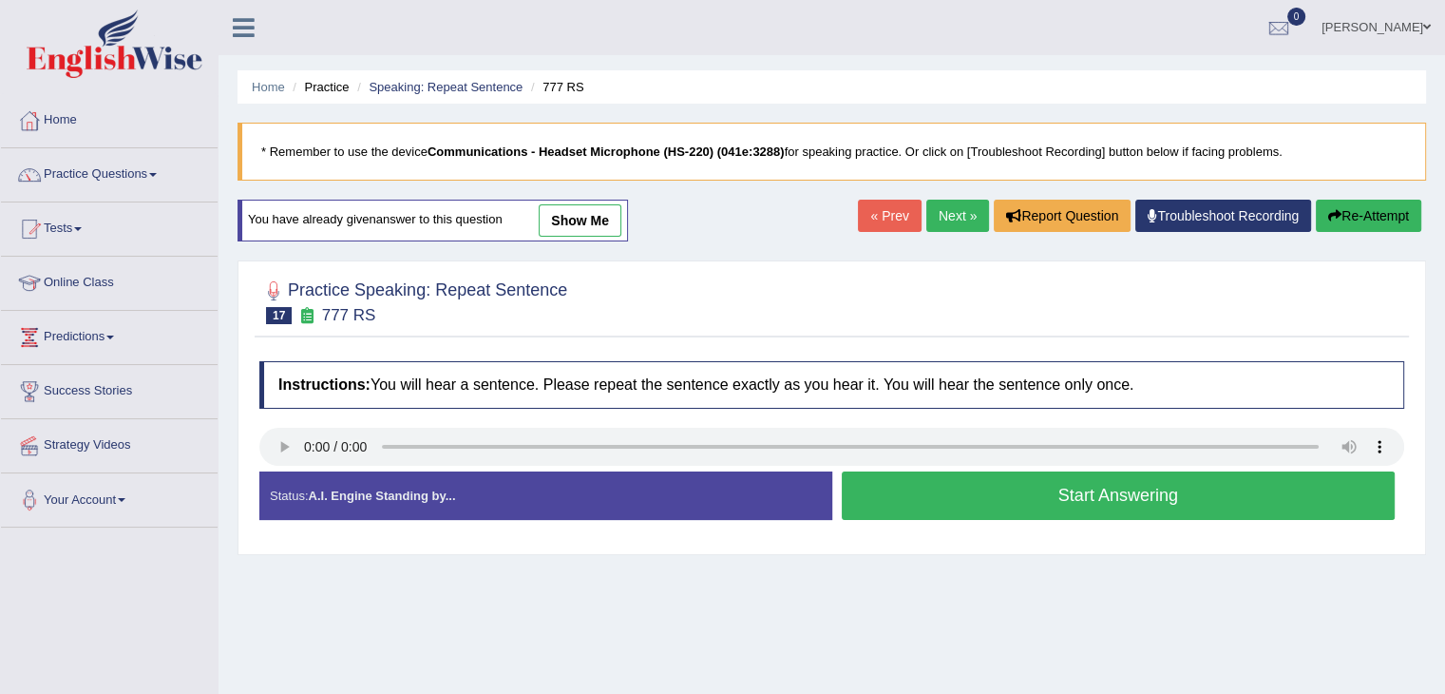
click at [1218, 499] on button "Start Answering" at bounding box center [1119, 495] width 554 height 48
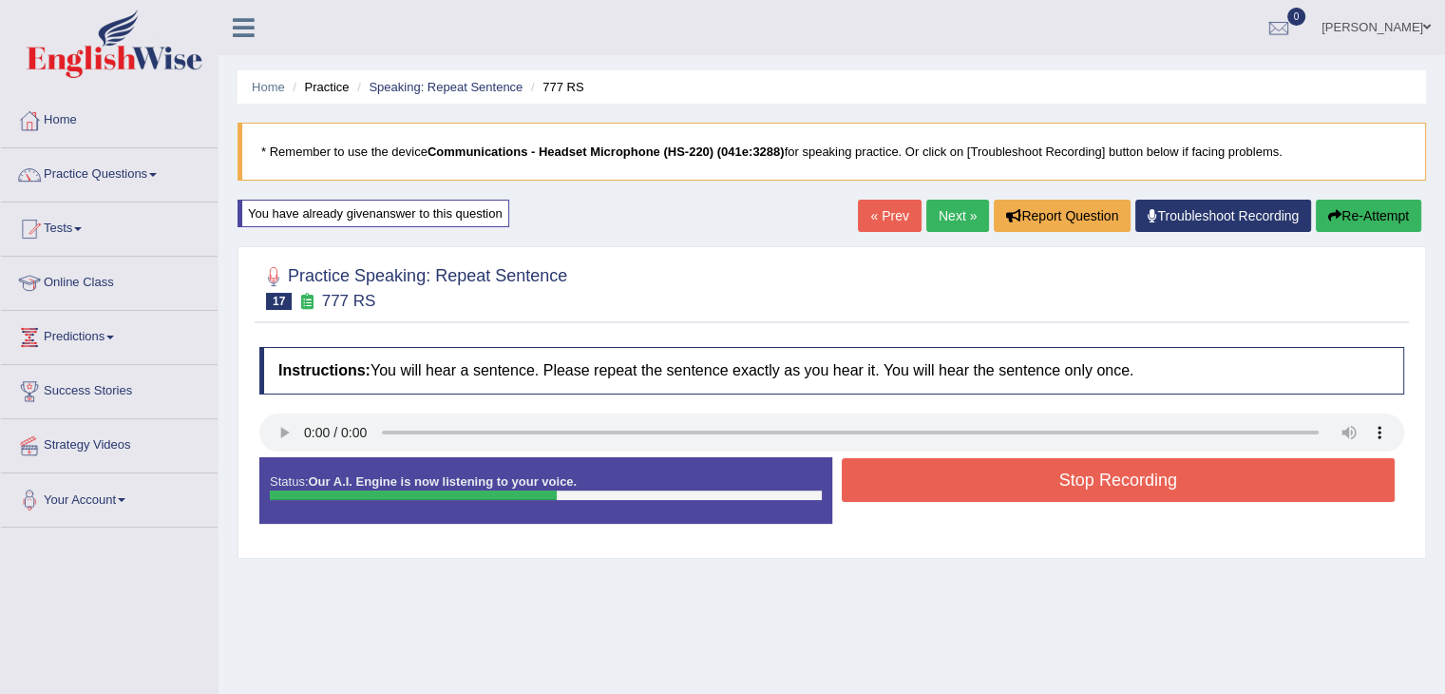
click at [1221, 469] on button "Stop Recording" at bounding box center [1119, 480] width 554 height 44
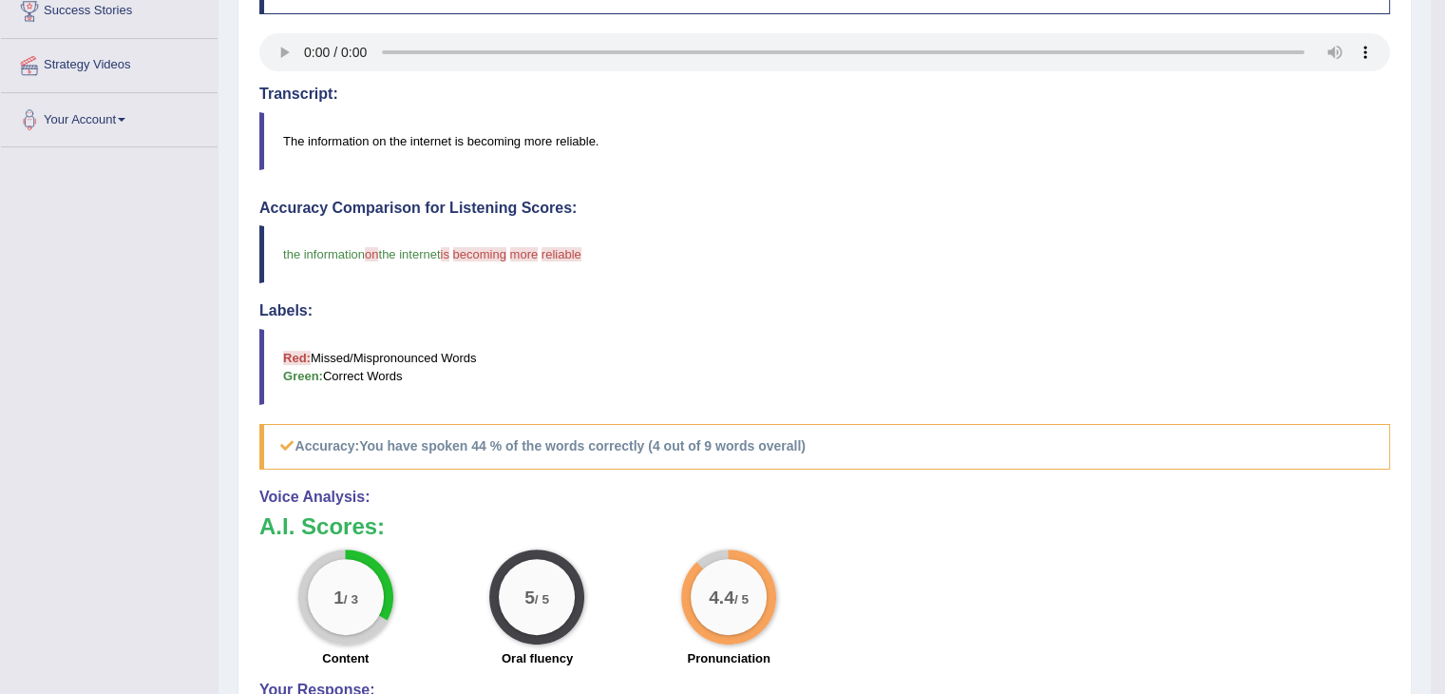
scroll to position [95, 0]
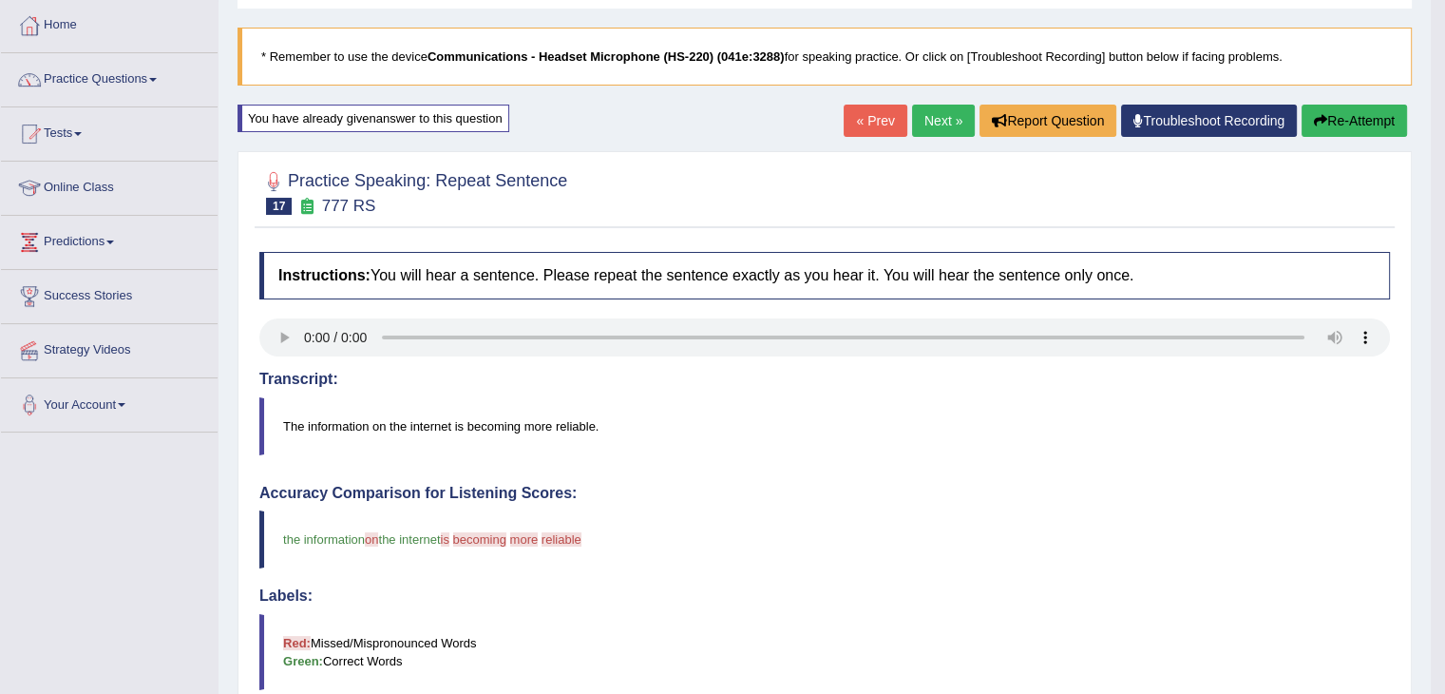
click at [946, 119] on link "Next »" at bounding box center [943, 121] width 63 height 32
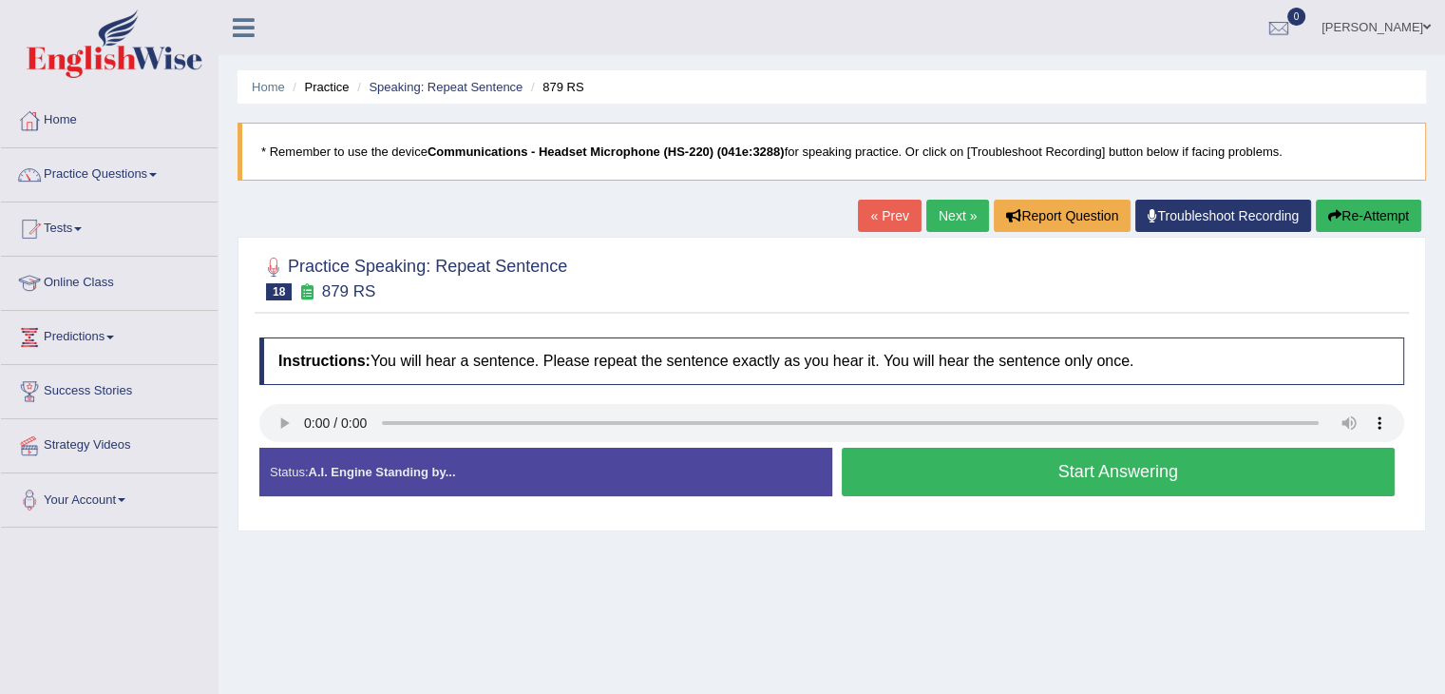
click at [1241, 472] on button "Start Answering" at bounding box center [1119, 472] width 554 height 48
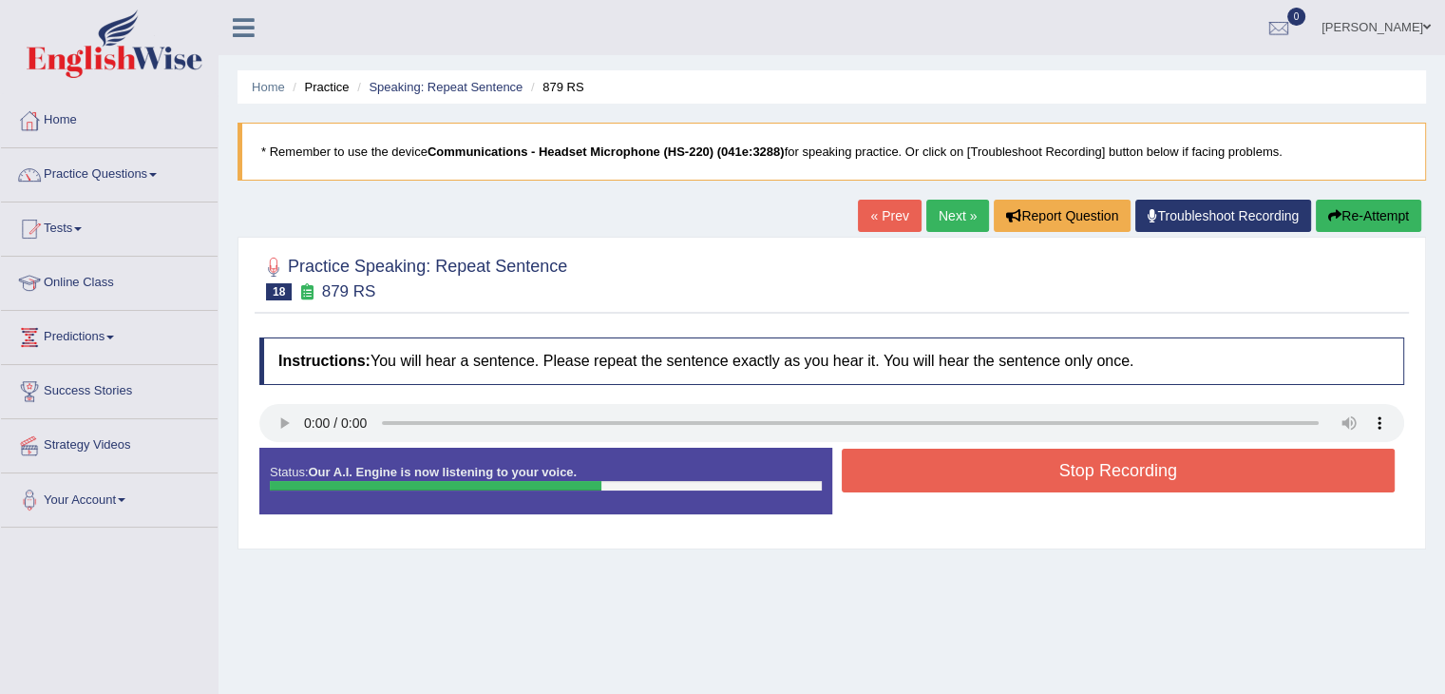
click at [1200, 465] on button "Stop Recording" at bounding box center [1119, 470] width 554 height 44
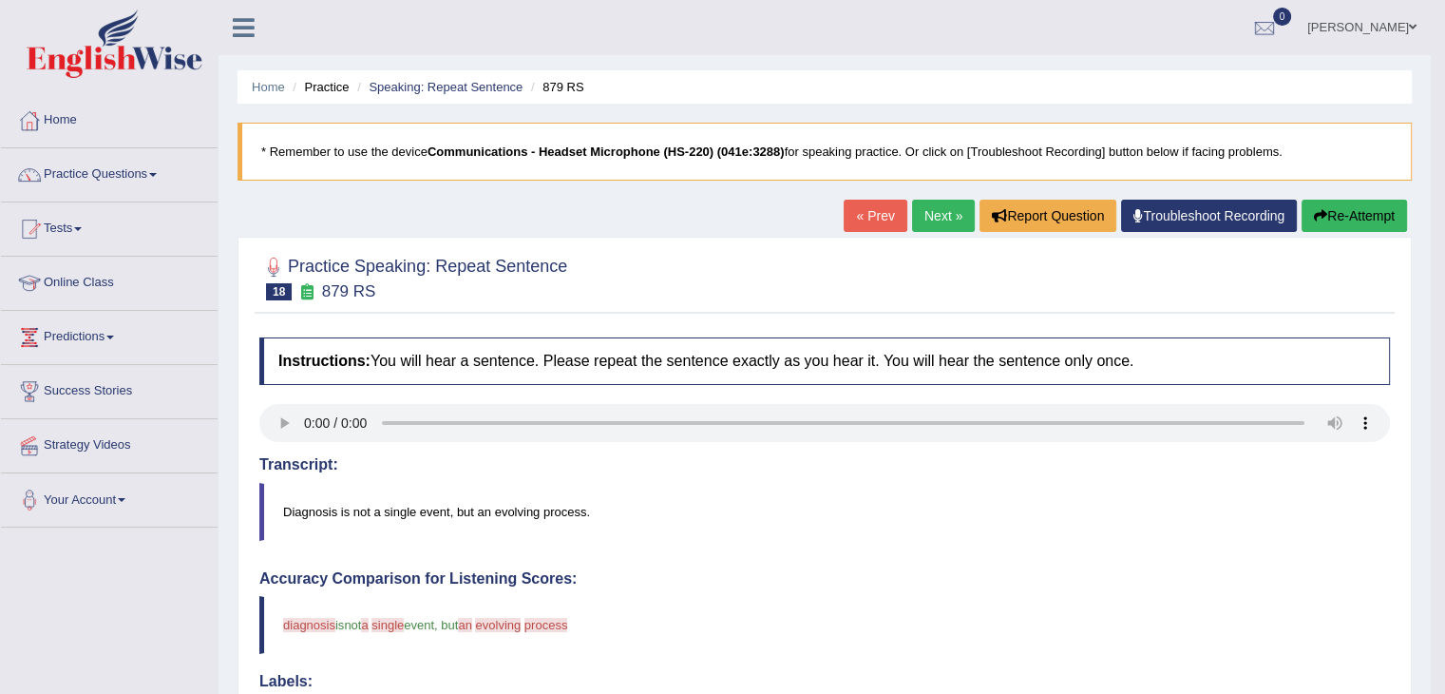
click at [924, 219] on link "Next »" at bounding box center [943, 216] width 63 height 32
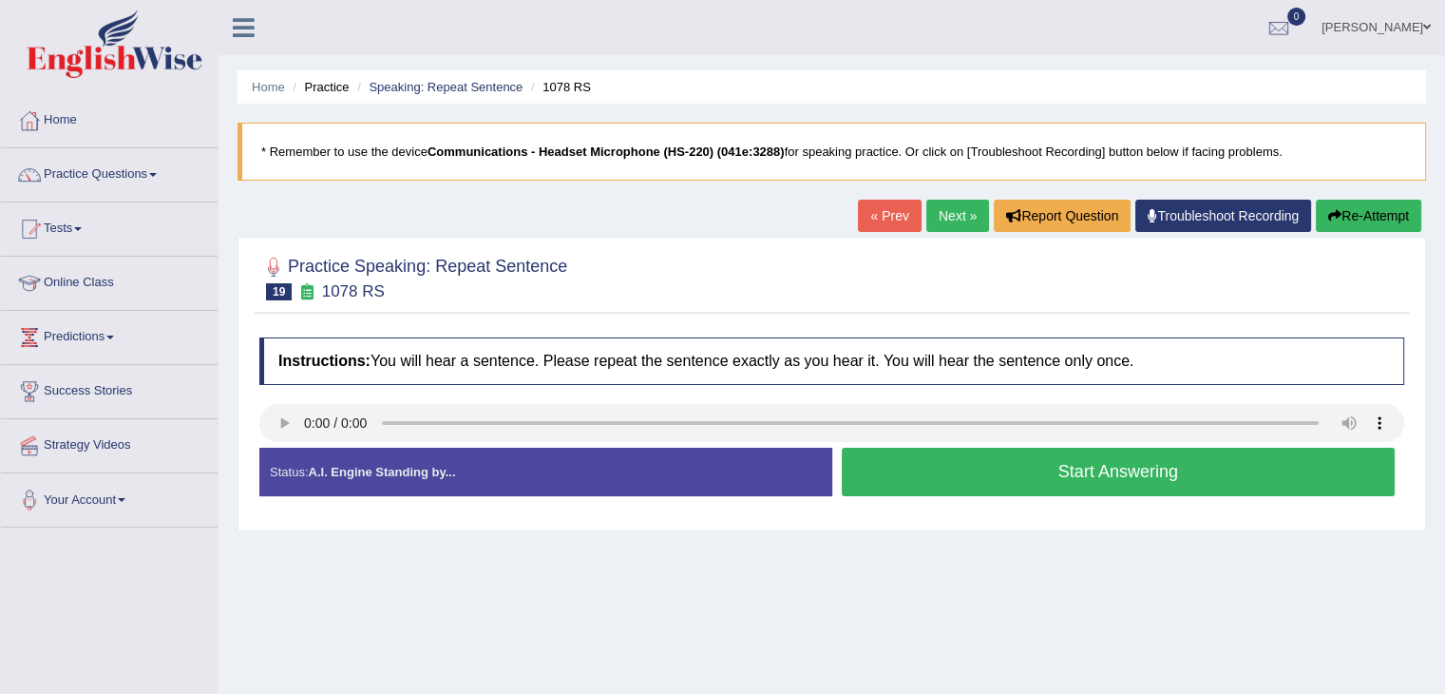
click at [1044, 470] on button "Start Answering" at bounding box center [1119, 472] width 554 height 48
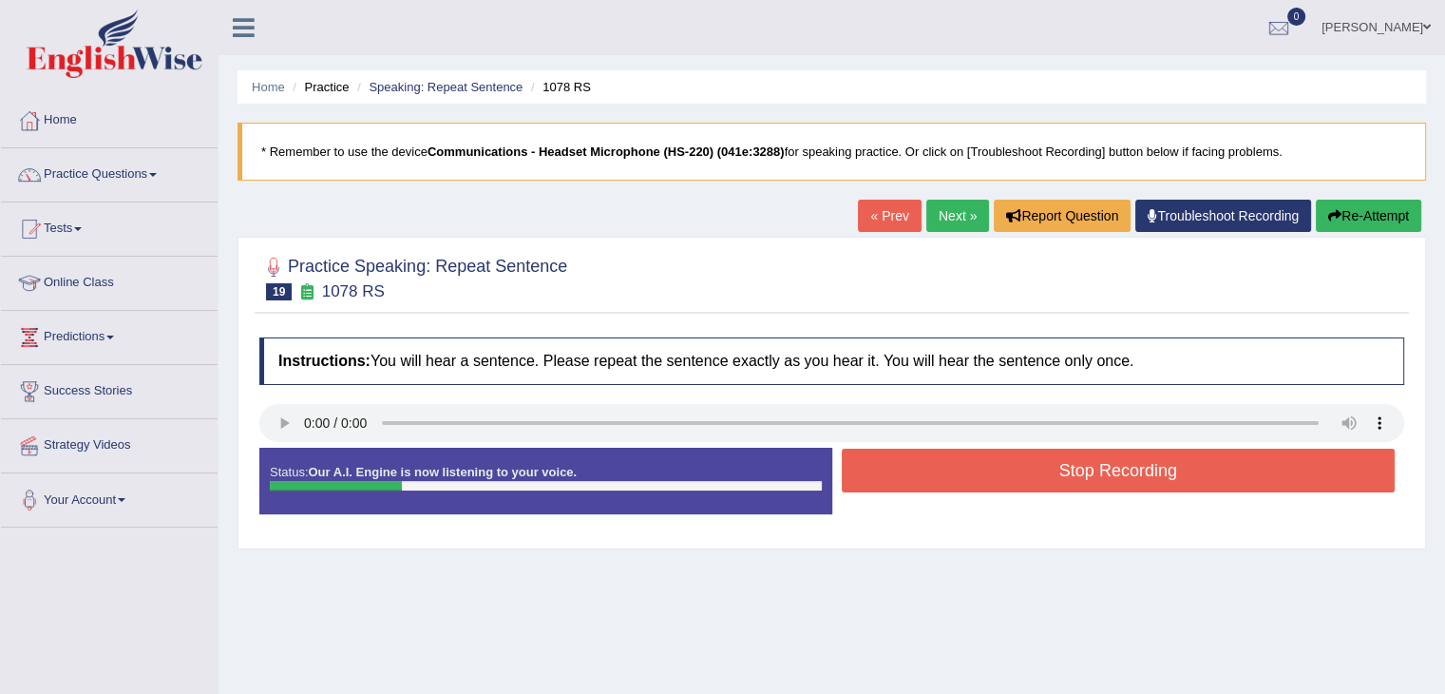
click at [1044, 469] on button "Stop Recording" at bounding box center [1119, 470] width 554 height 44
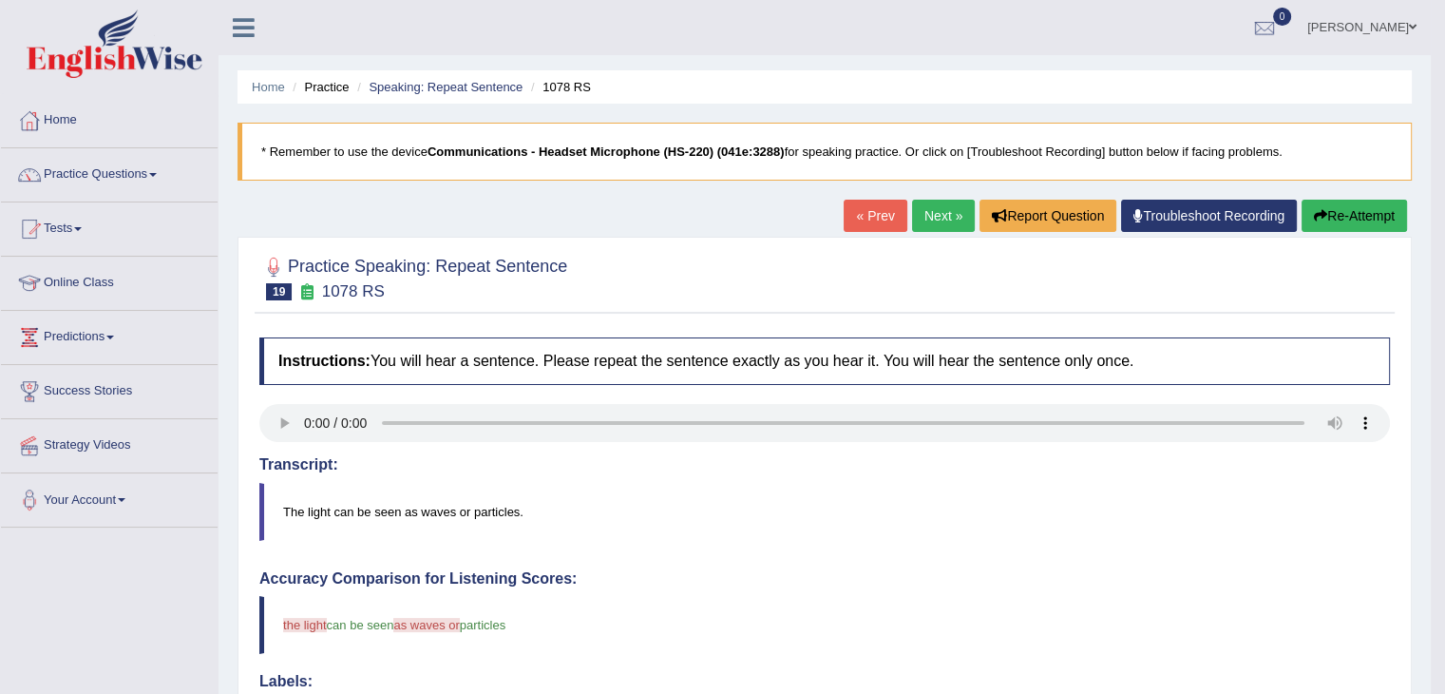
click at [938, 213] on link "Next »" at bounding box center [943, 216] width 63 height 32
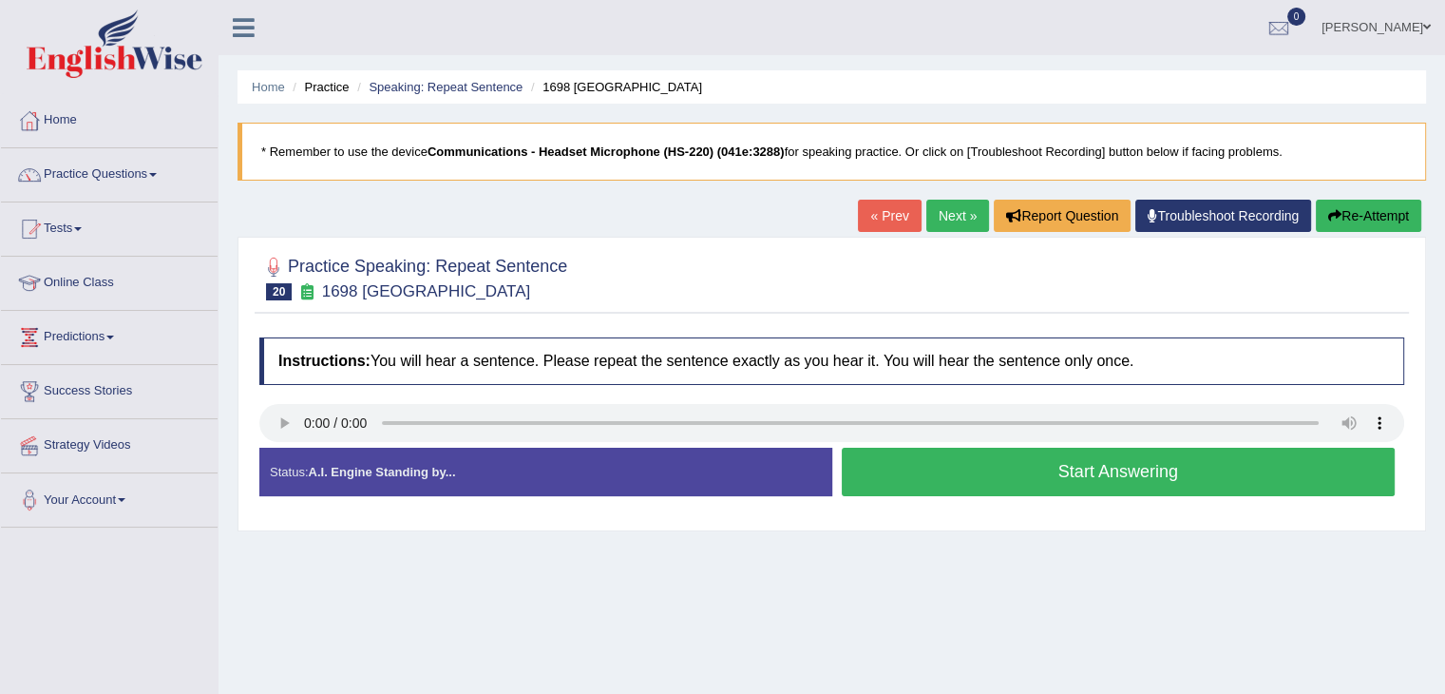
click at [1016, 473] on button "Start Answering" at bounding box center [1119, 472] width 554 height 48
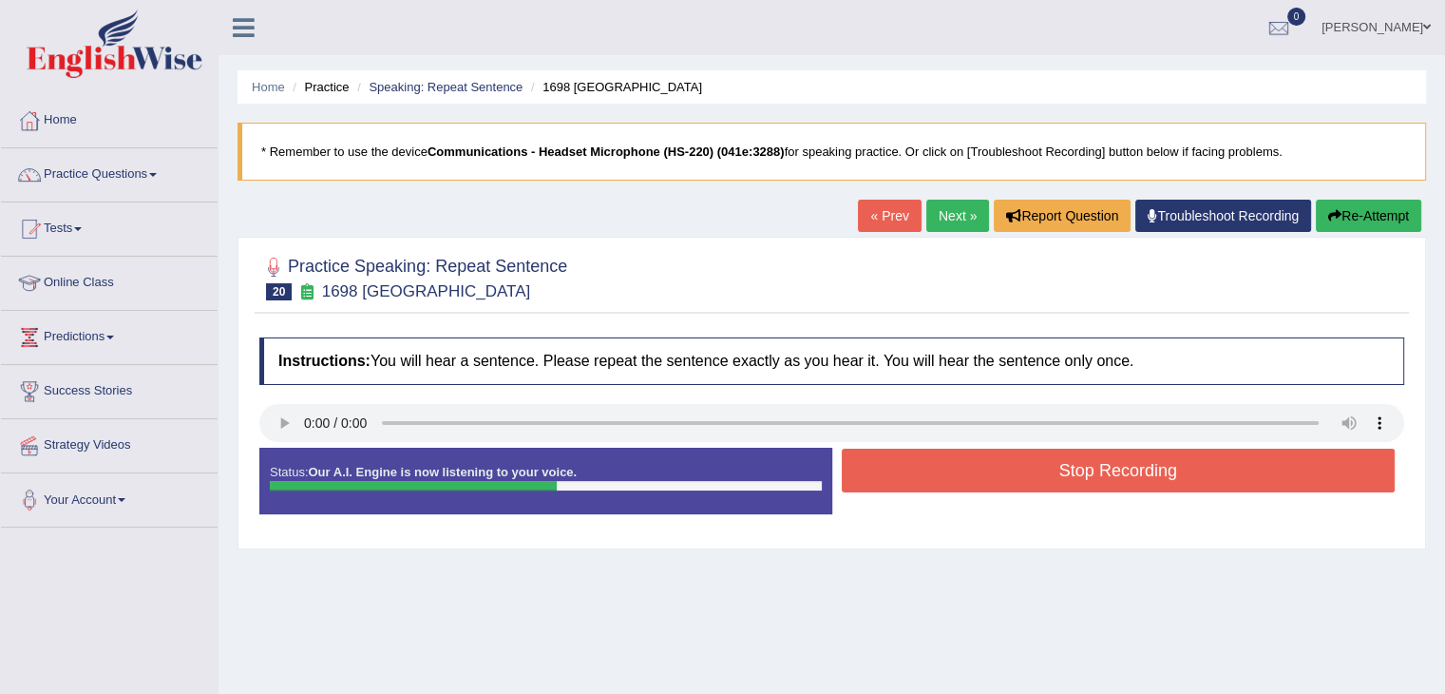
click at [1003, 468] on button "Stop Recording" at bounding box center [1119, 470] width 554 height 44
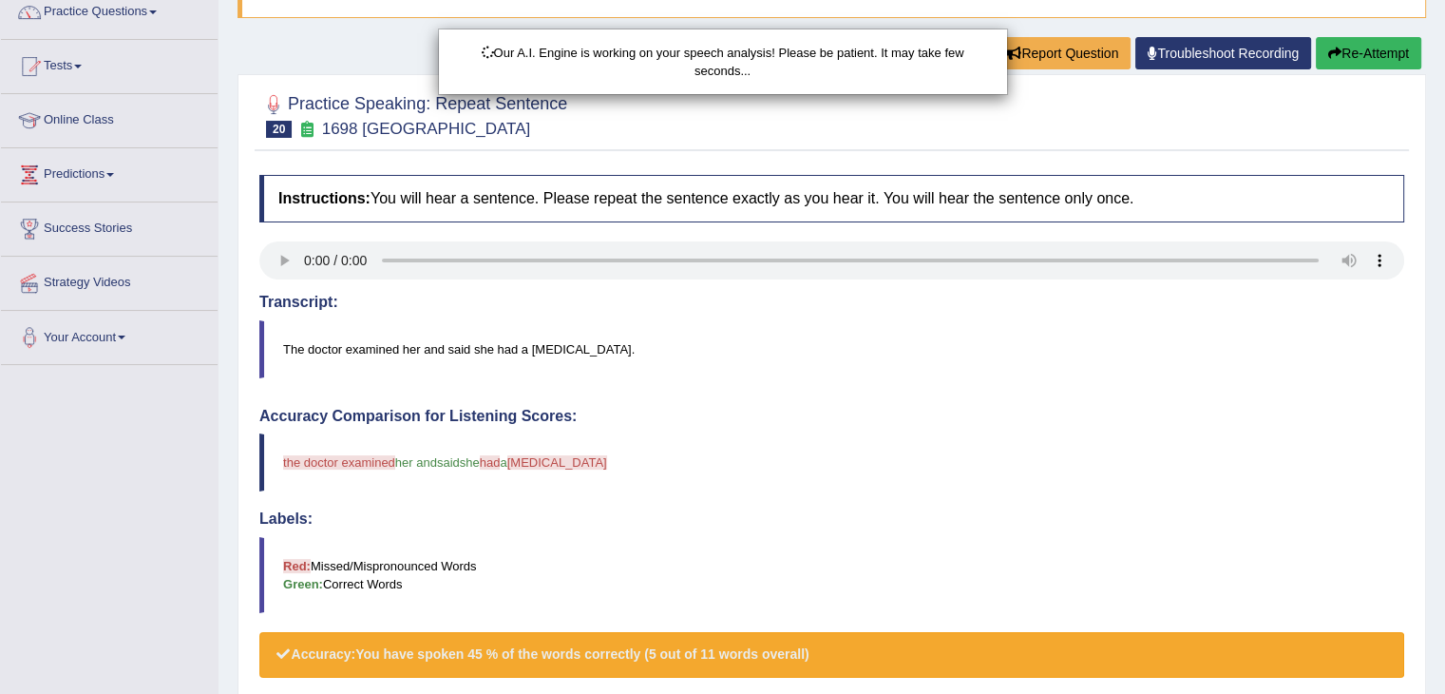
scroll to position [190, 0]
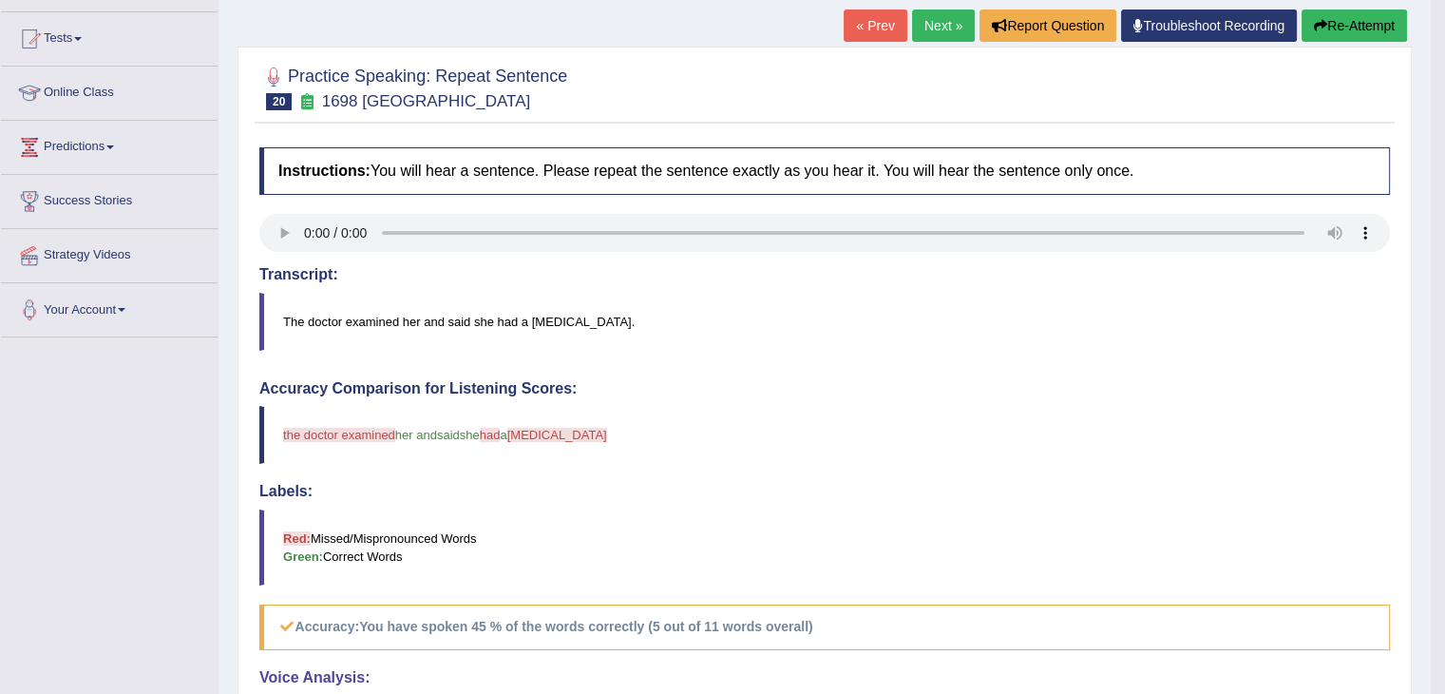
click at [936, 27] on link "Next »" at bounding box center [943, 26] width 63 height 32
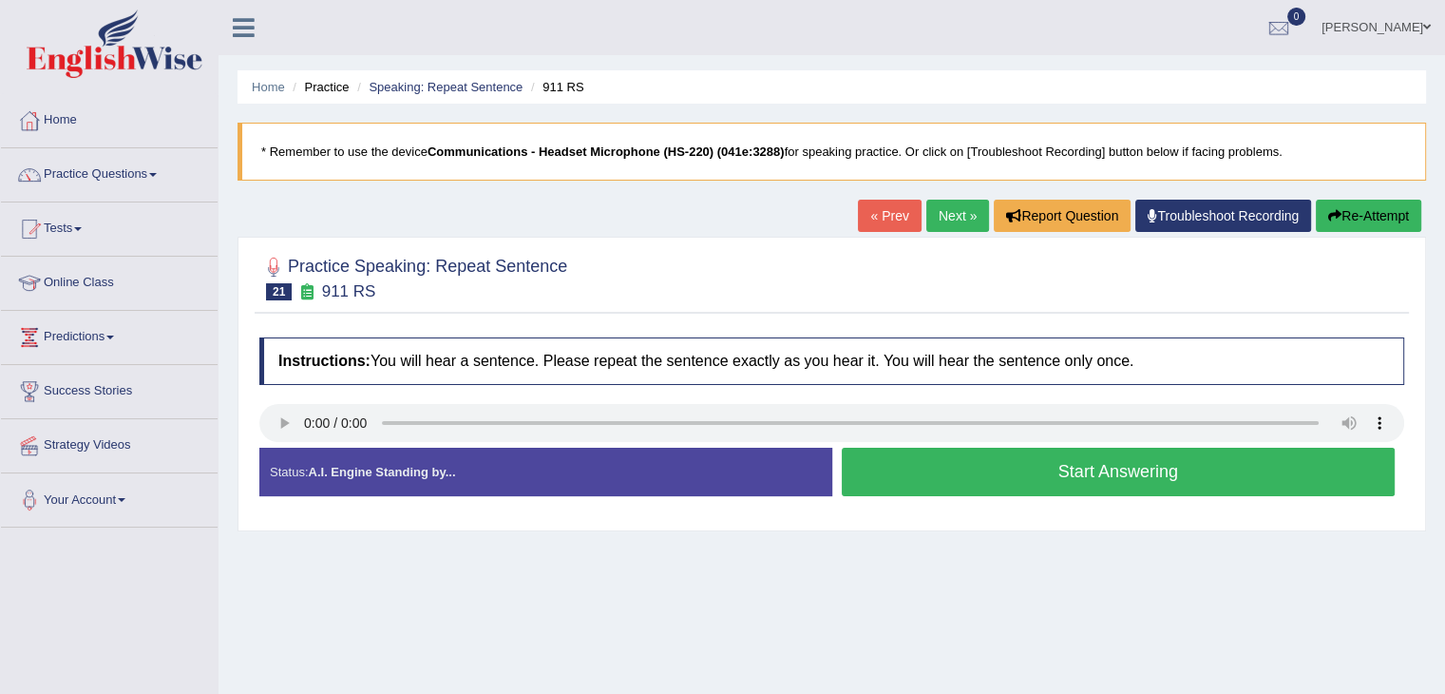
click at [1155, 476] on button "Start Answering" at bounding box center [1119, 472] width 554 height 48
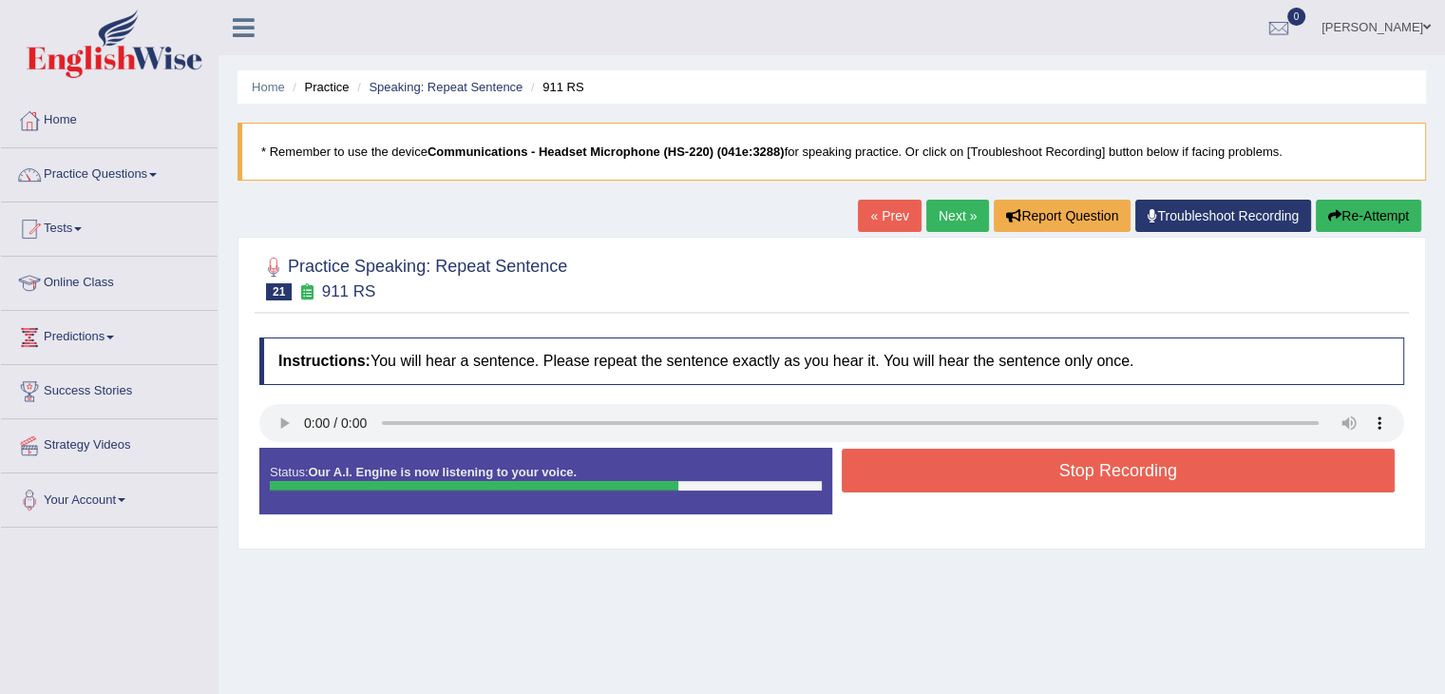
click at [1025, 498] on div "Status: Our A.I. Engine is now listening to your voice. Start Answering Stop Re…" at bounding box center [831, 491] width 1145 height 86
click at [1032, 459] on button "Stop Recording" at bounding box center [1119, 470] width 554 height 44
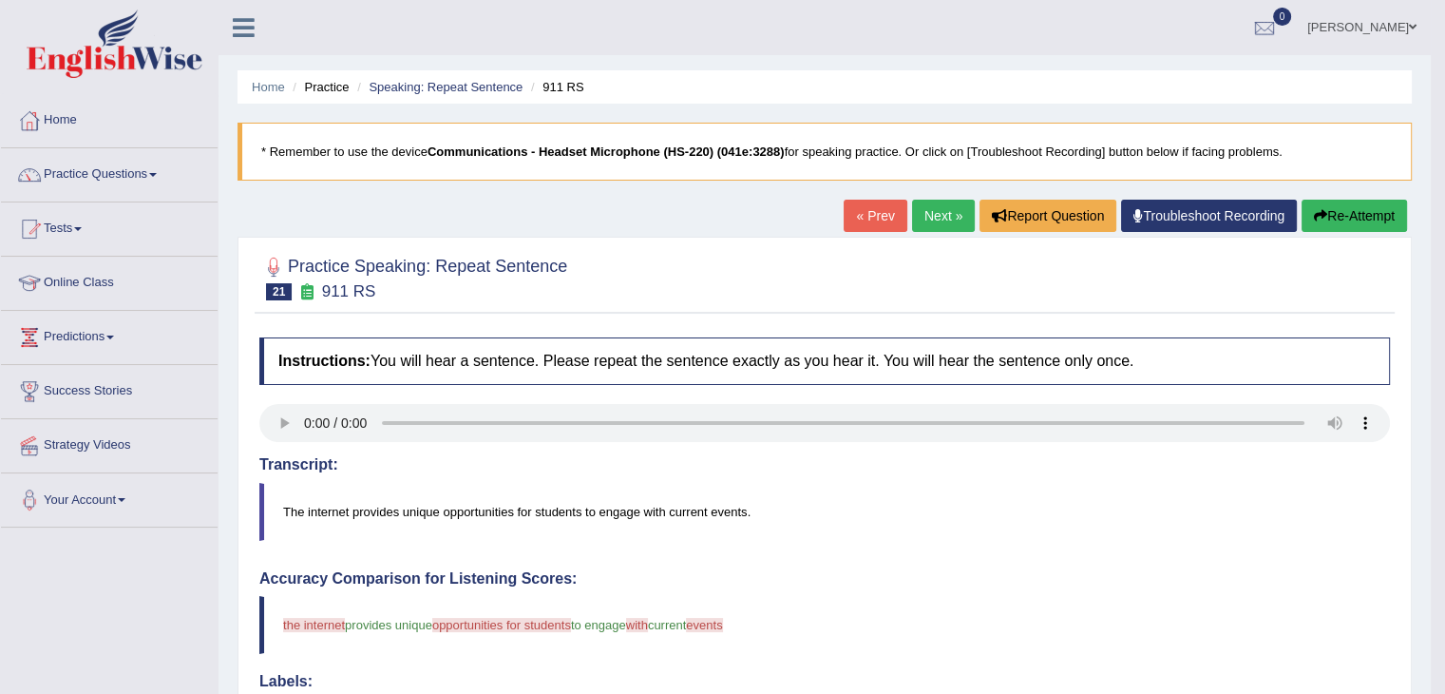
click at [934, 219] on link "Next »" at bounding box center [943, 216] width 63 height 32
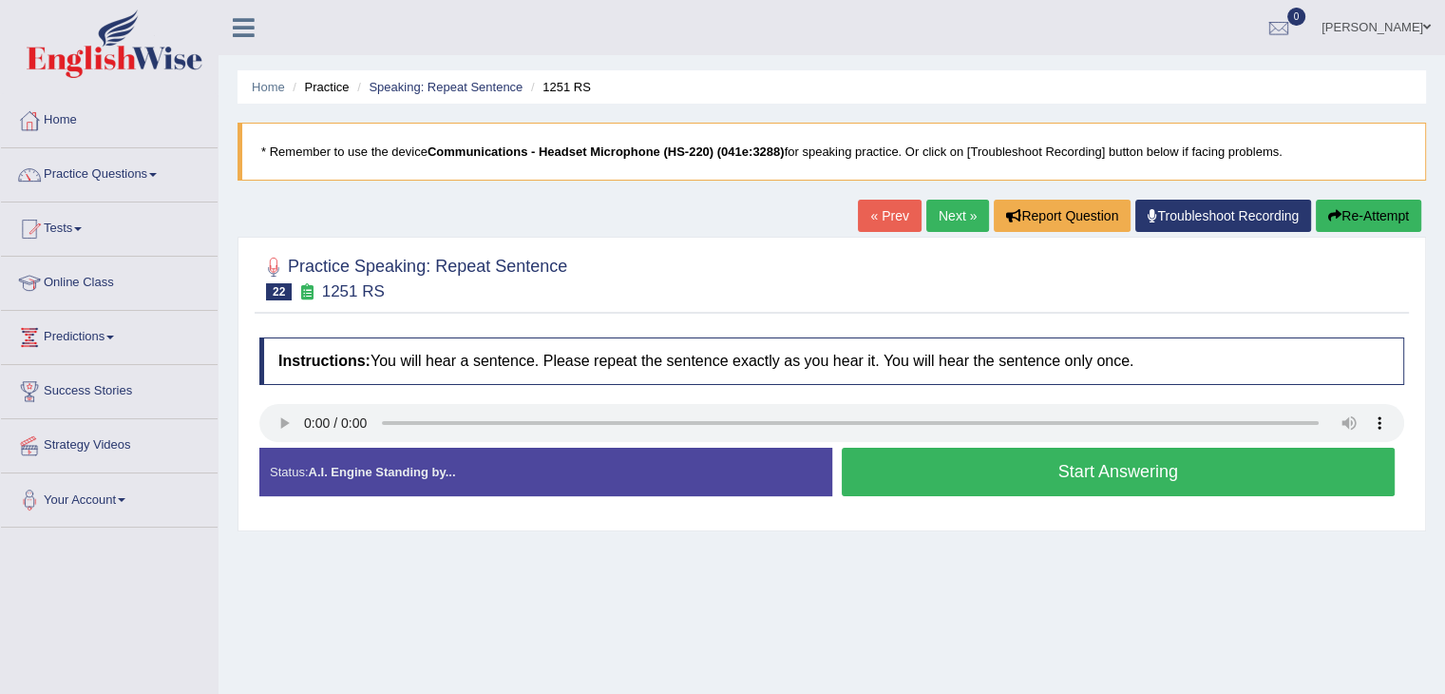
click at [1034, 467] on button "Start Answering" at bounding box center [1119, 472] width 554 height 48
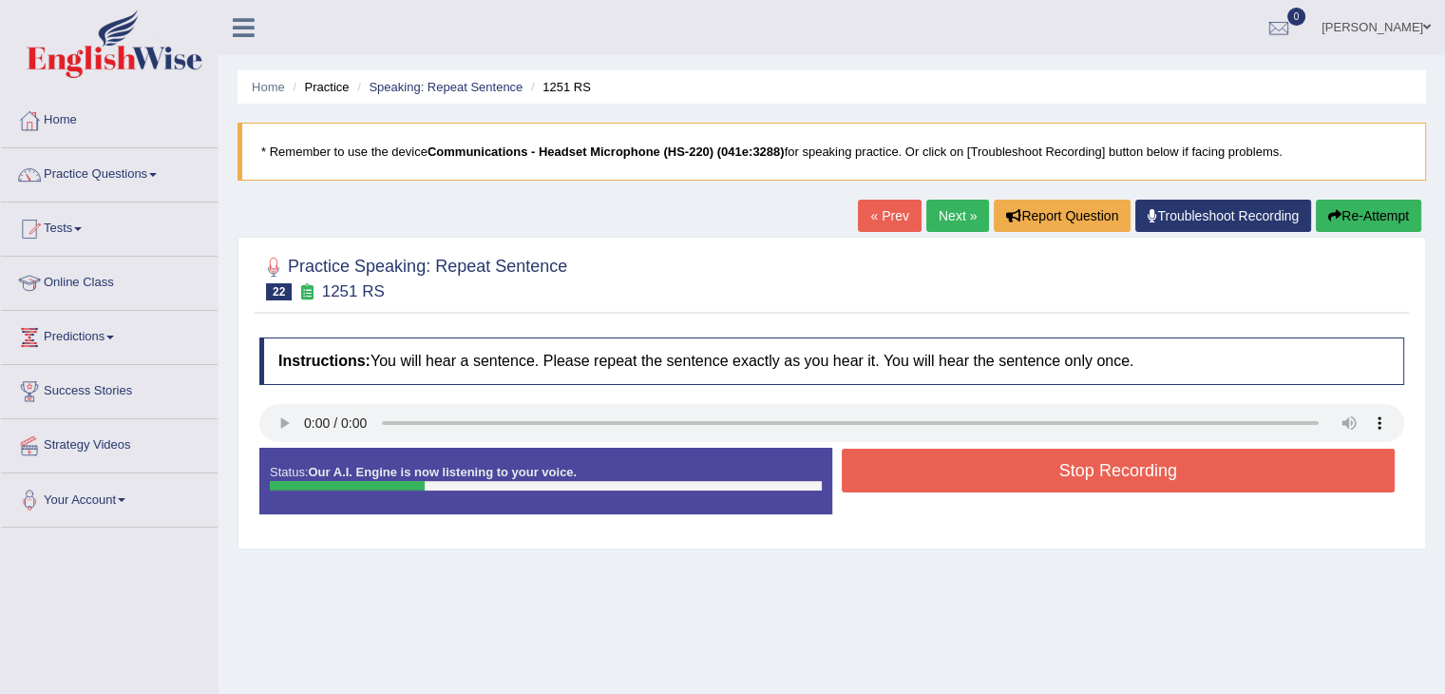
click at [1034, 467] on button "Stop Recording" at bounding box center [1119, 470] width 554 height 44
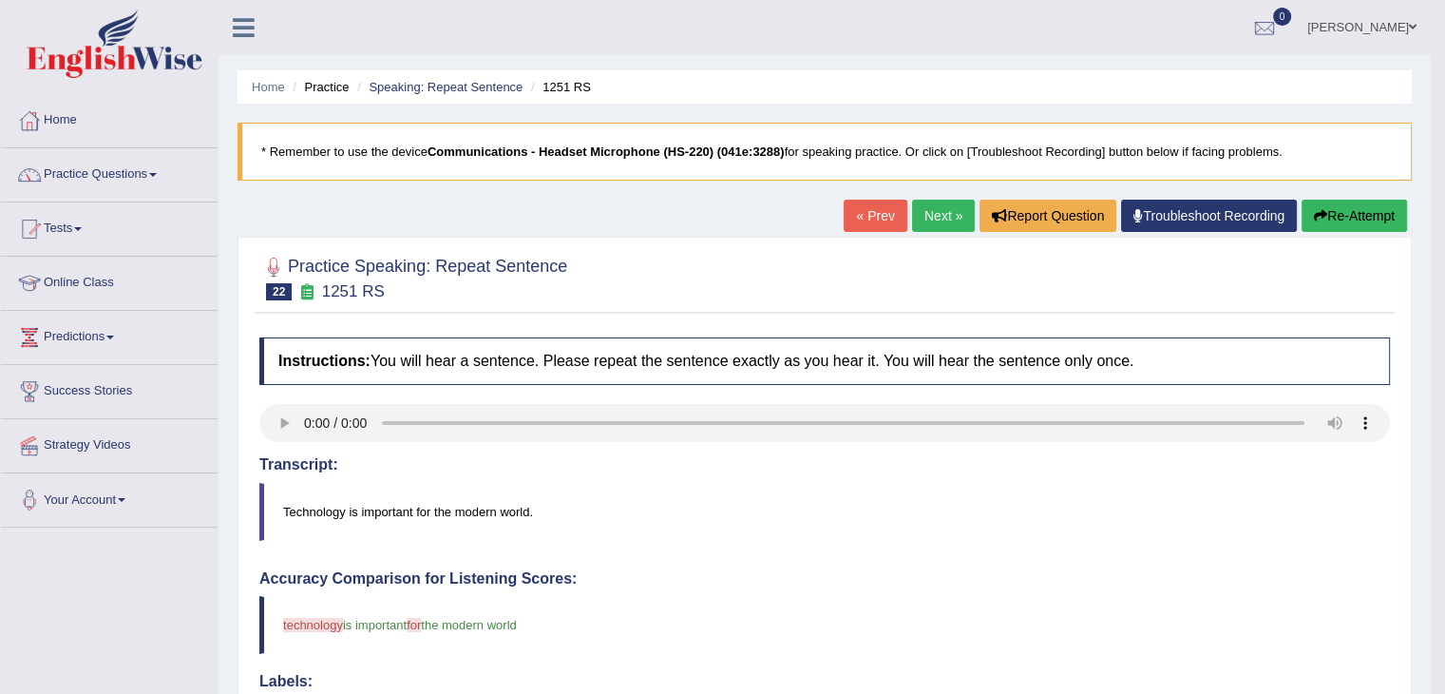
click at [916, 217] on link "Next »" at bounding box center [943, 216] width 63 height 32
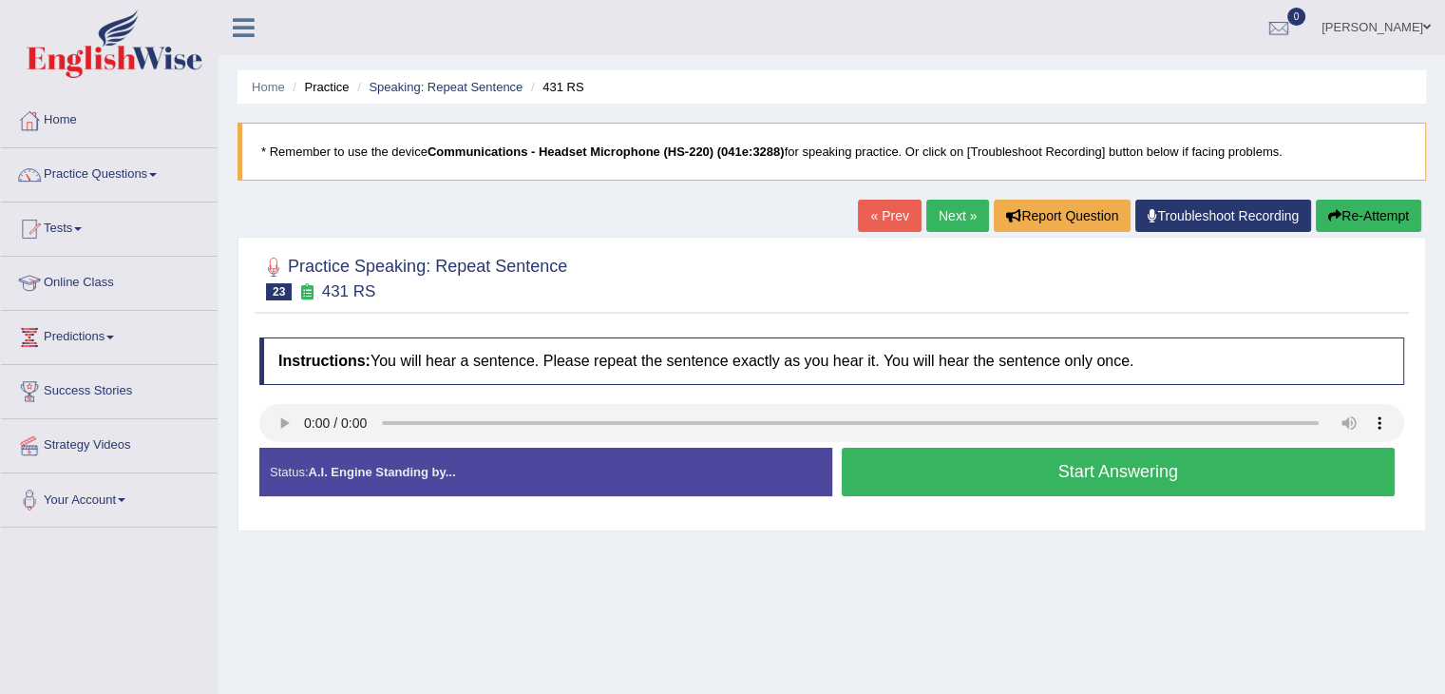
click at [973, 469] on button "Start Answering" at bounding box center [1119, 472] width 554 height 48
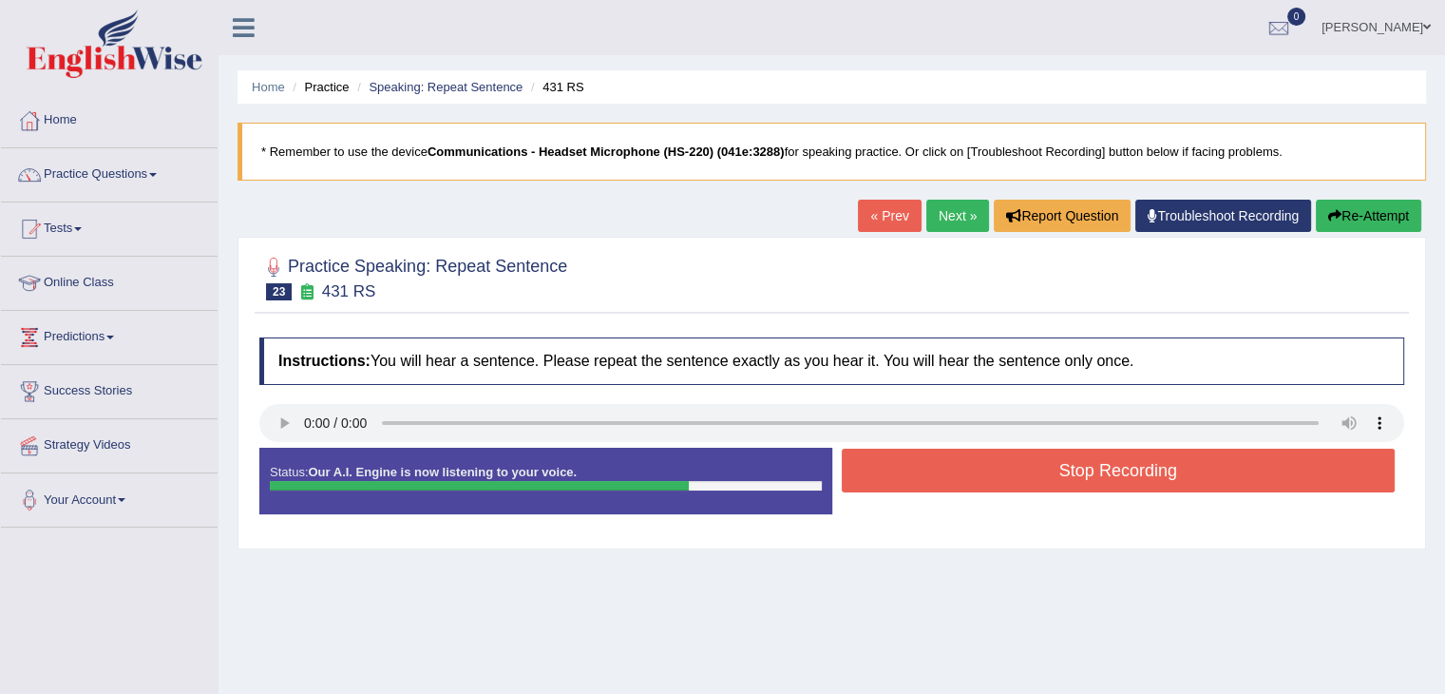
click at [975, 468] on button "Stop Recording" at bounding box center [1119, 470] width 554 height 44
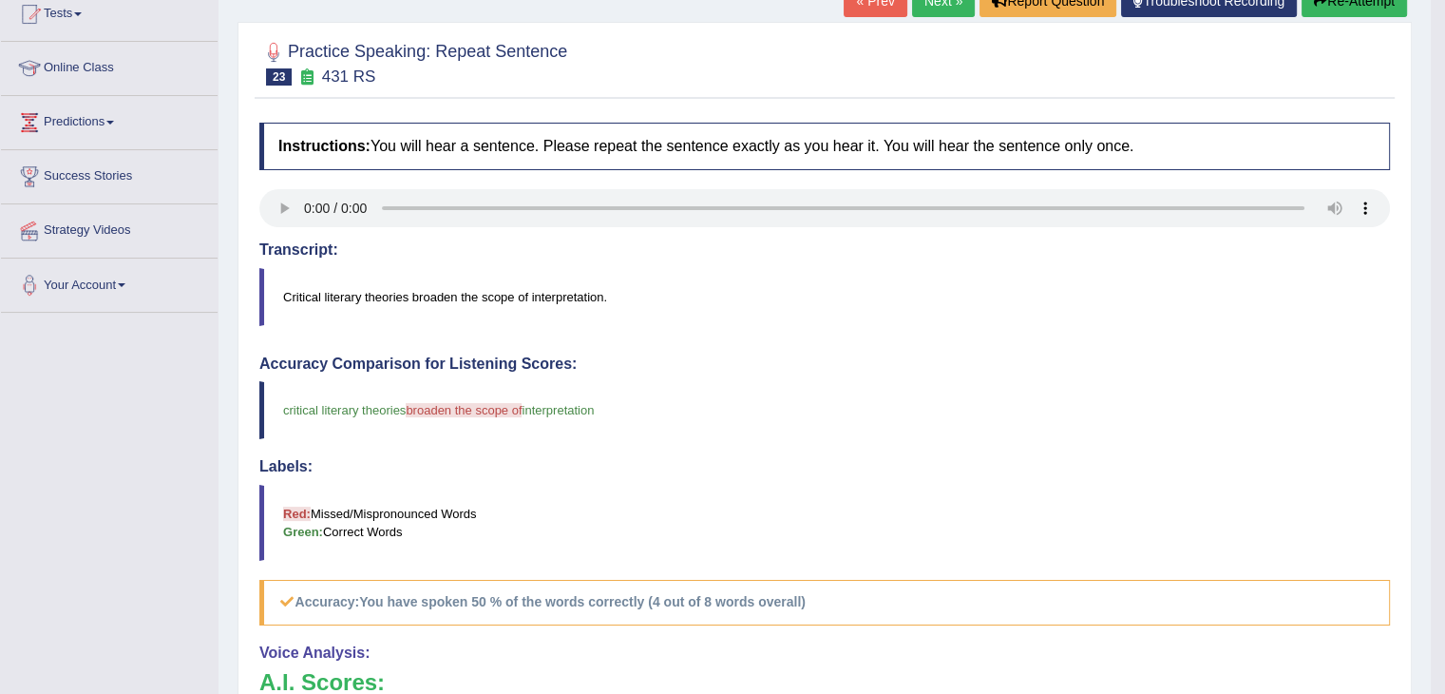
scroll to position [208, 0]
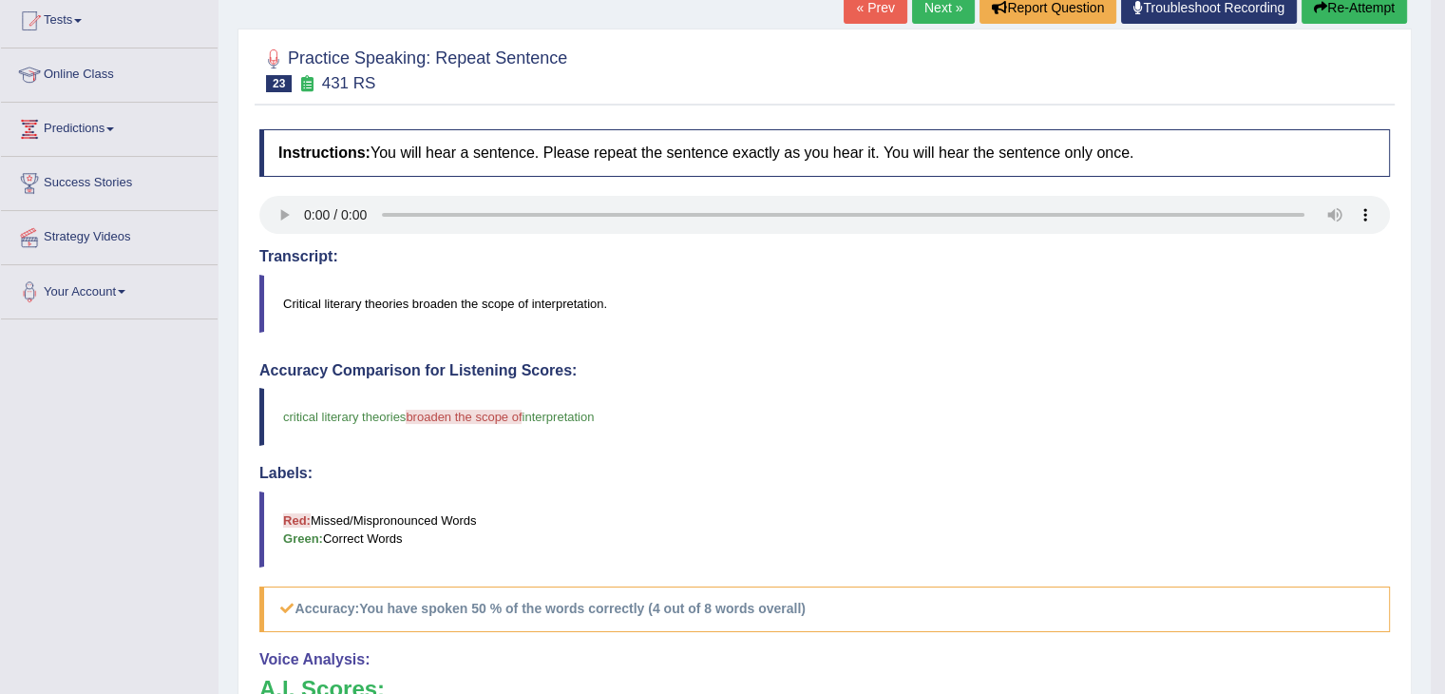
click at [921, 2] on link "Next »" at bounding box center [943, 7] width 63 height 32
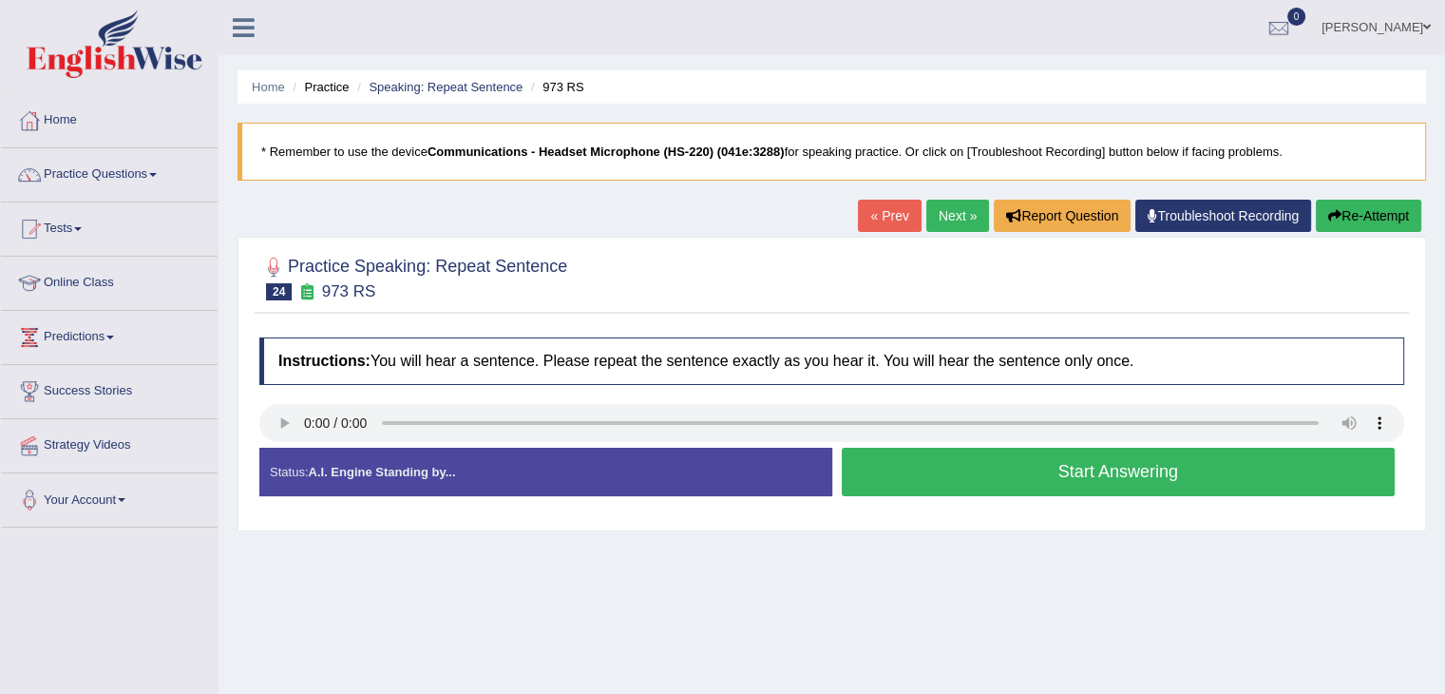
click at [981, 487] on button "Start Answering" at bounding box center [1119, 472] width 554 height 48
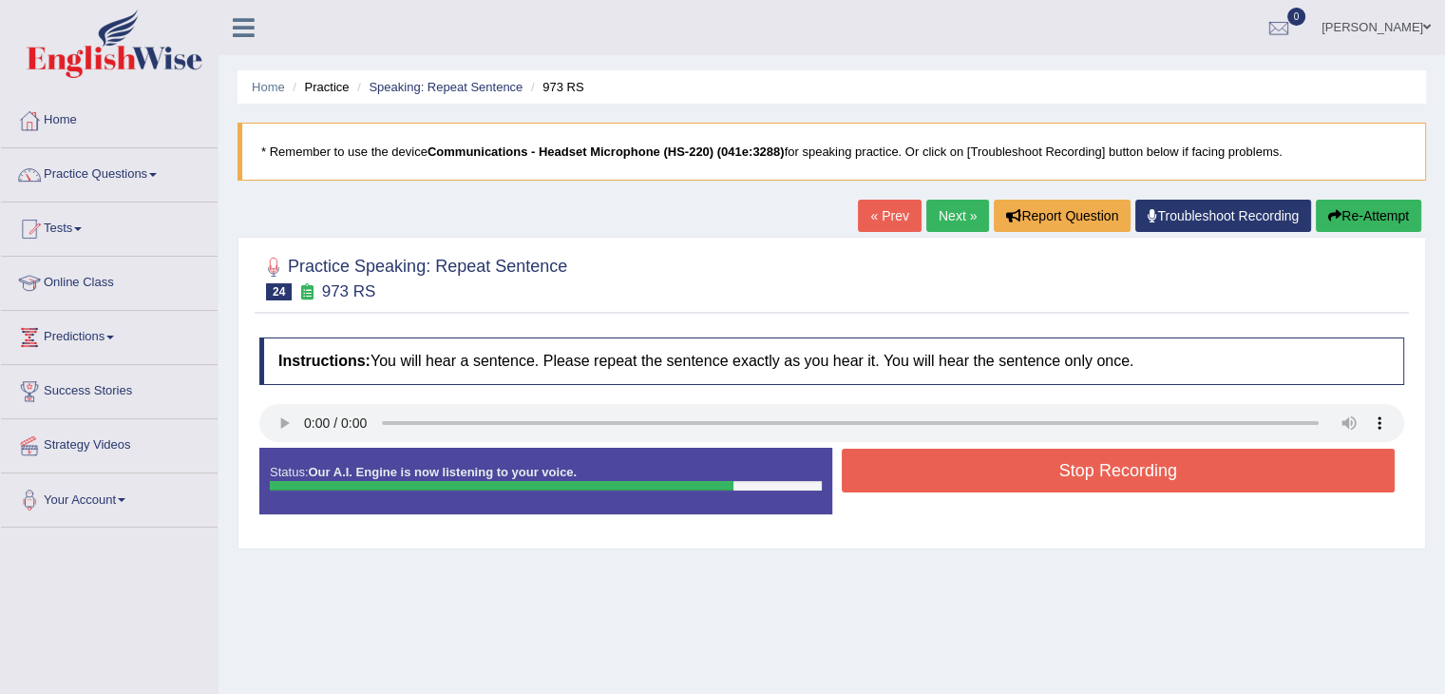
click at [921, 441] on div at bounding box center [831, 425] width 1145 height 43
click at [926, 453] on button "Stop Recording" at bounding box center [1119, 470] width 554 height 44
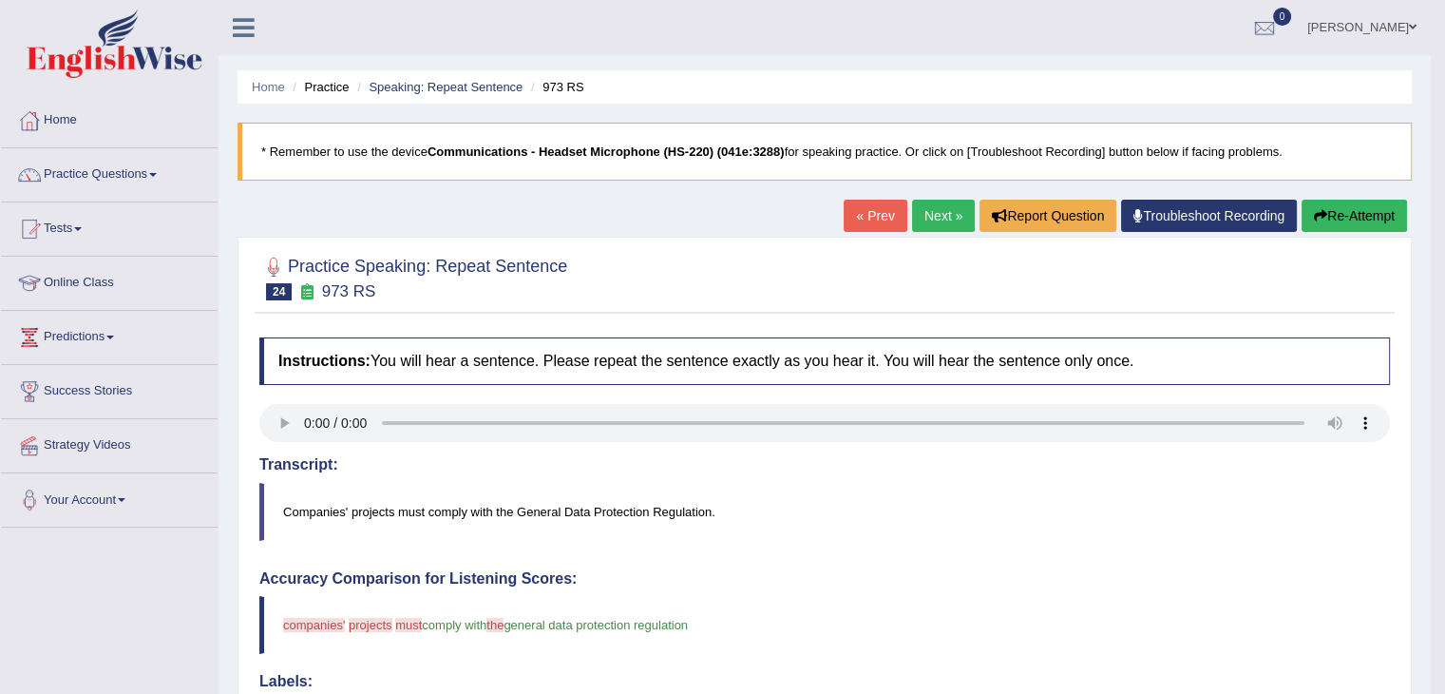
click at [924, 216] on link "Next »" at bounding box center [943, 216] width 63 height 32
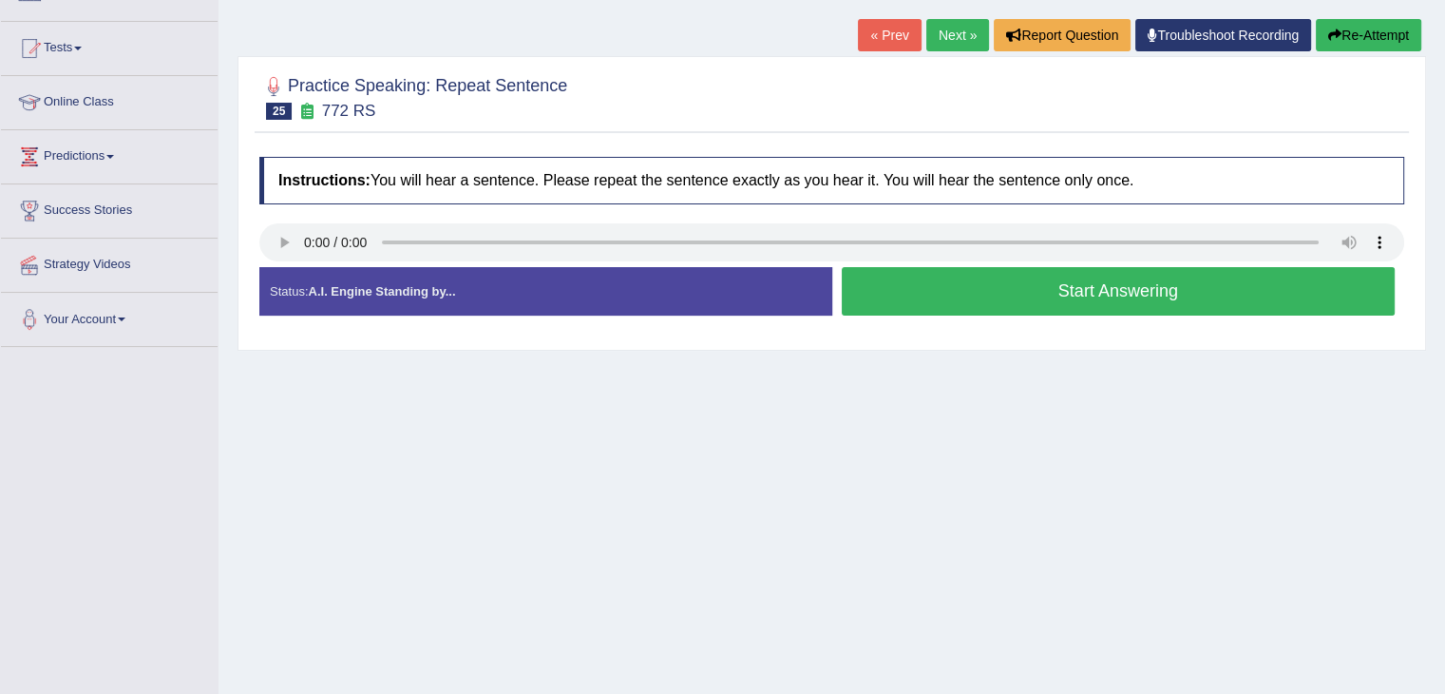
scroll to position [190, 0]
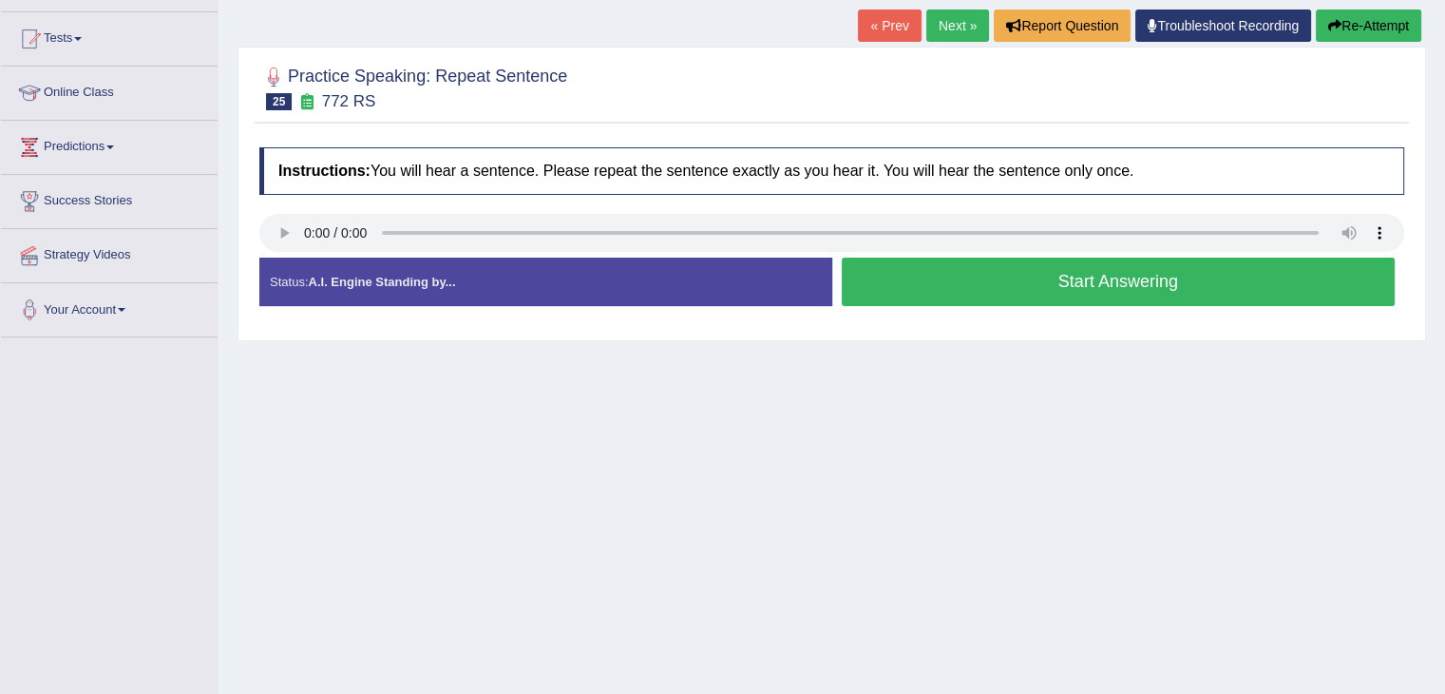
click at [927, 282] on button "Start Answering" at bounding box center [1119, 281] width 554 height 48
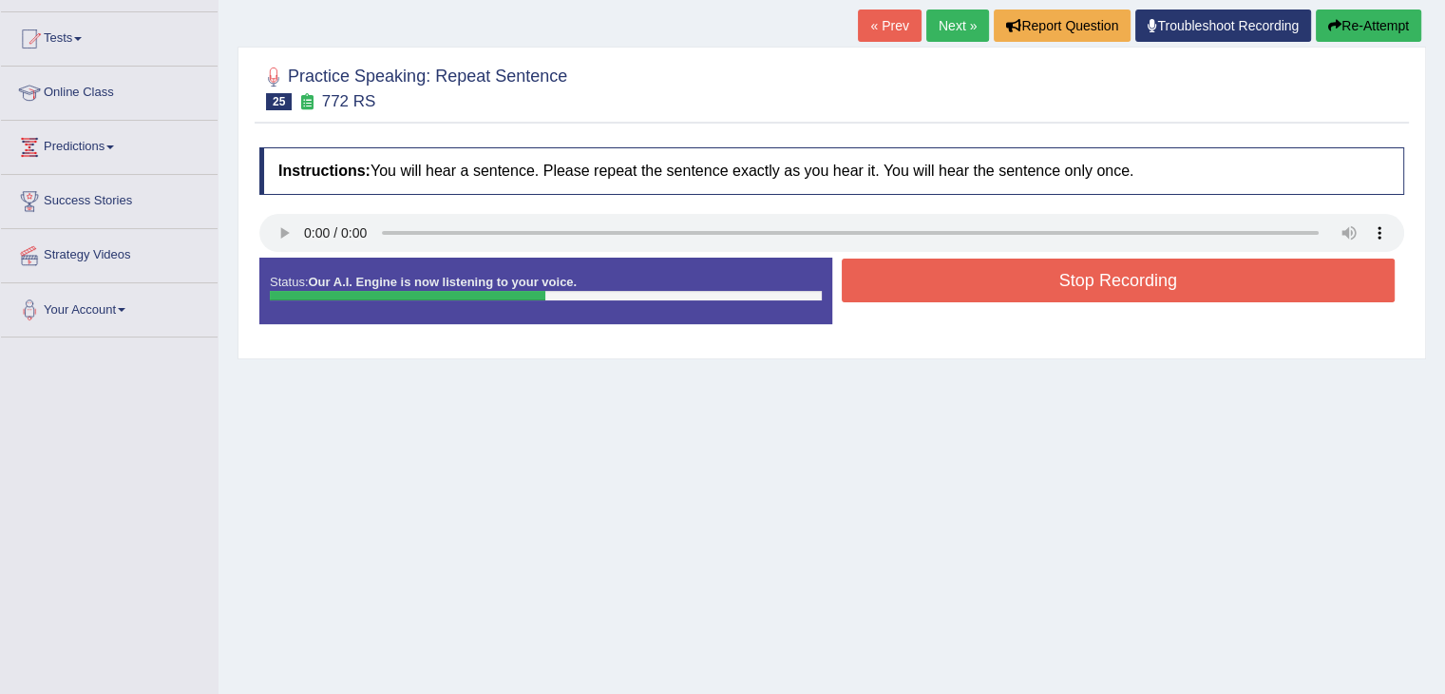
click at [1026, 286] on button "Stop Recording" at bounding box center [1119, 280] width 554 height 44
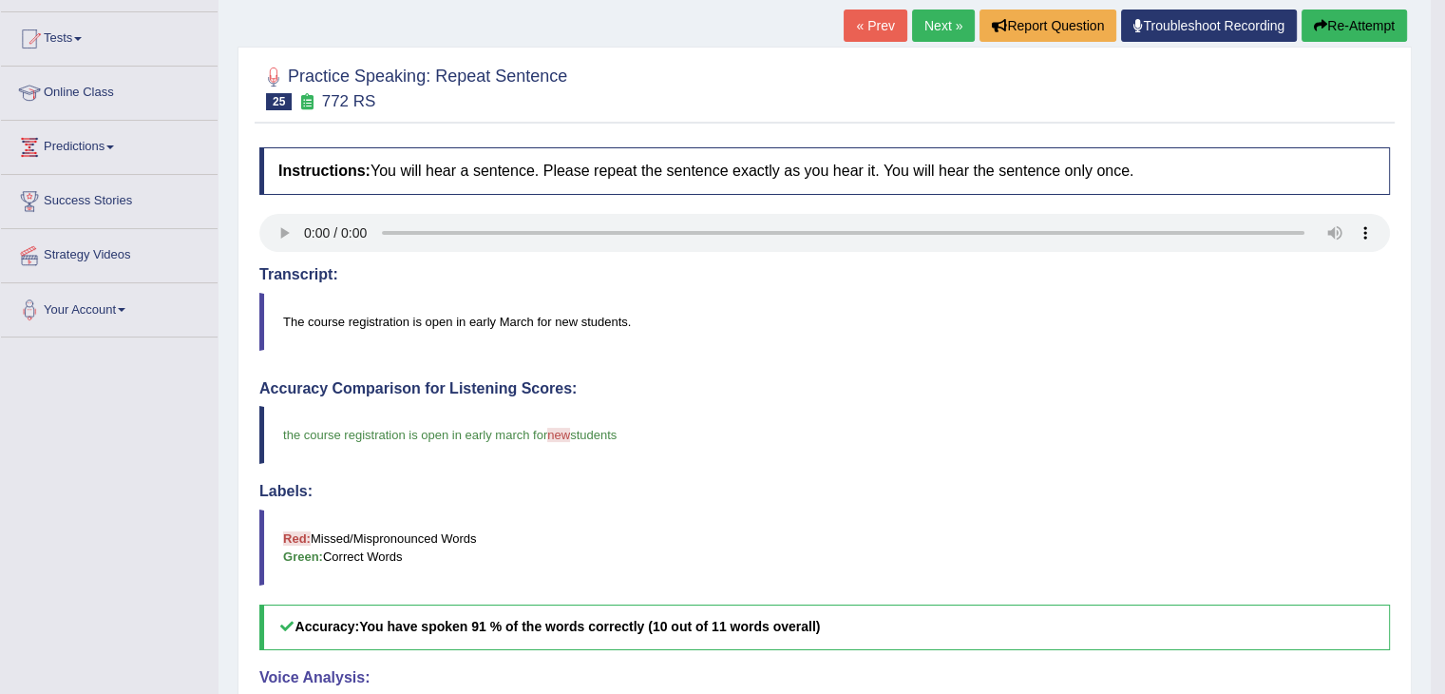
click at [933, 17] on link "Next »" at bounding box center [943, 26] width 63 height 32
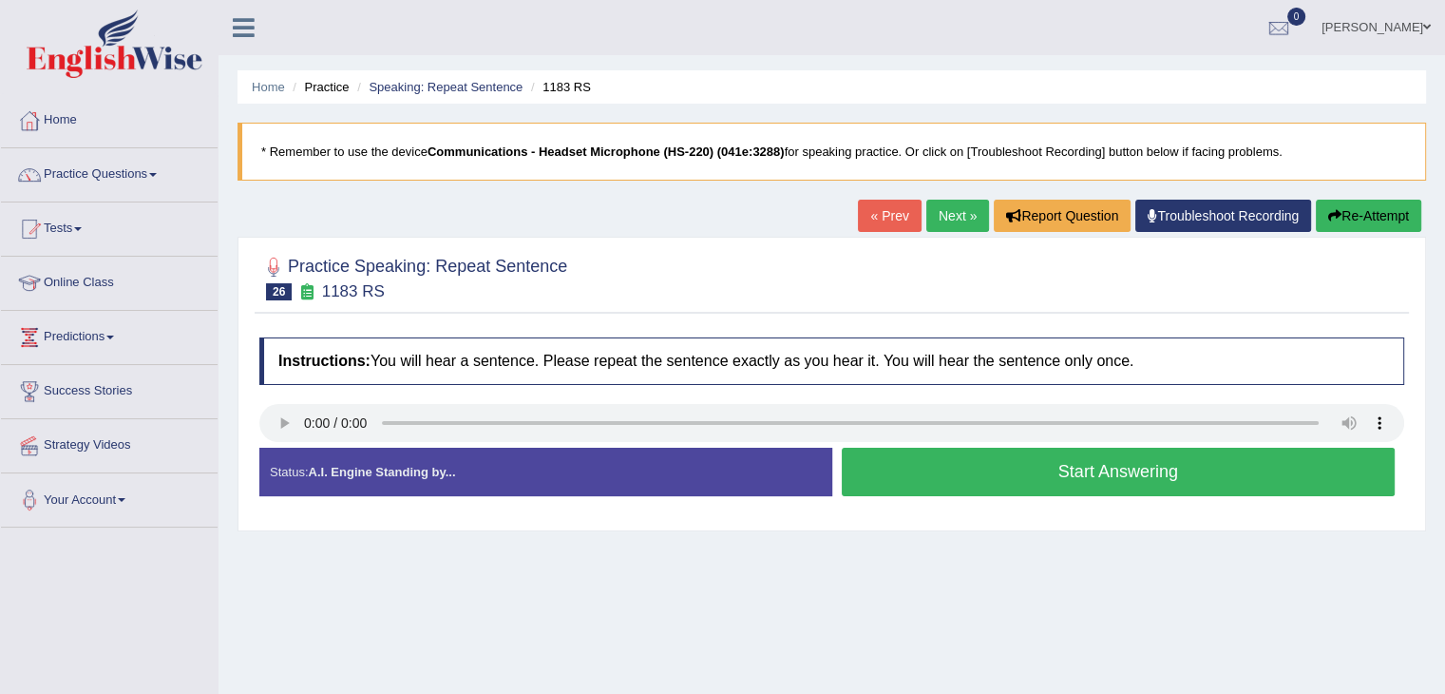
click at [913, 483] on button "Start Answering" at bounding box center [1119, 472] width 554 height 48
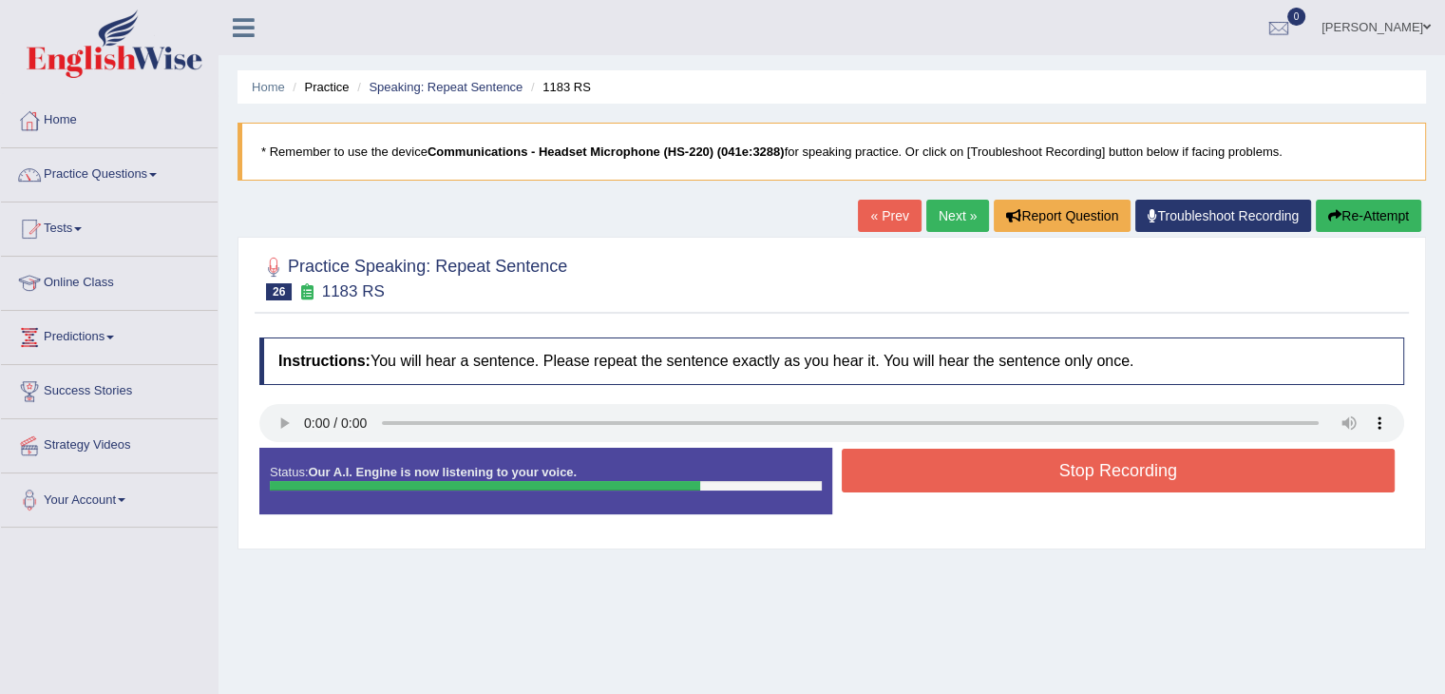
click at [1022, 468] on button "Stop Recording" at bounding box center [1119, 470] width 554 height 44
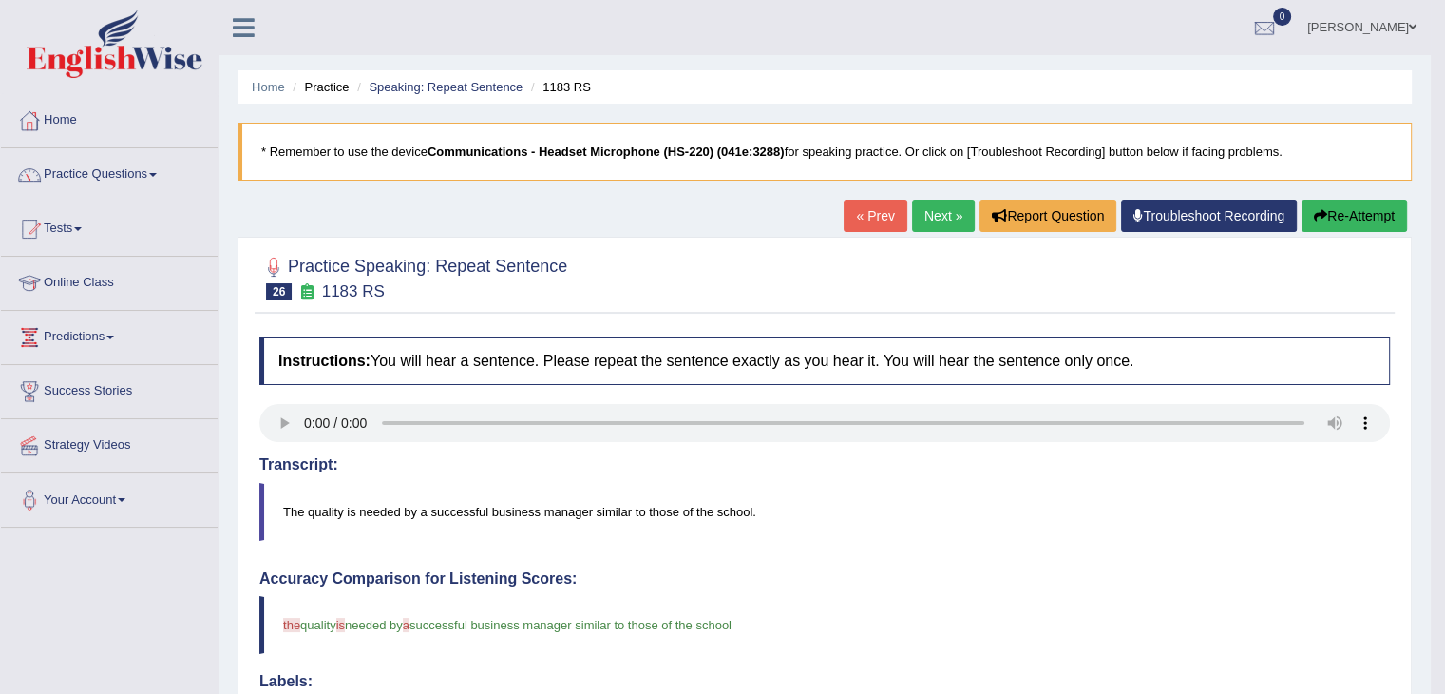
click at [930, 210] on link "Next »" at bounding box center [943, 216] width 63 height 32
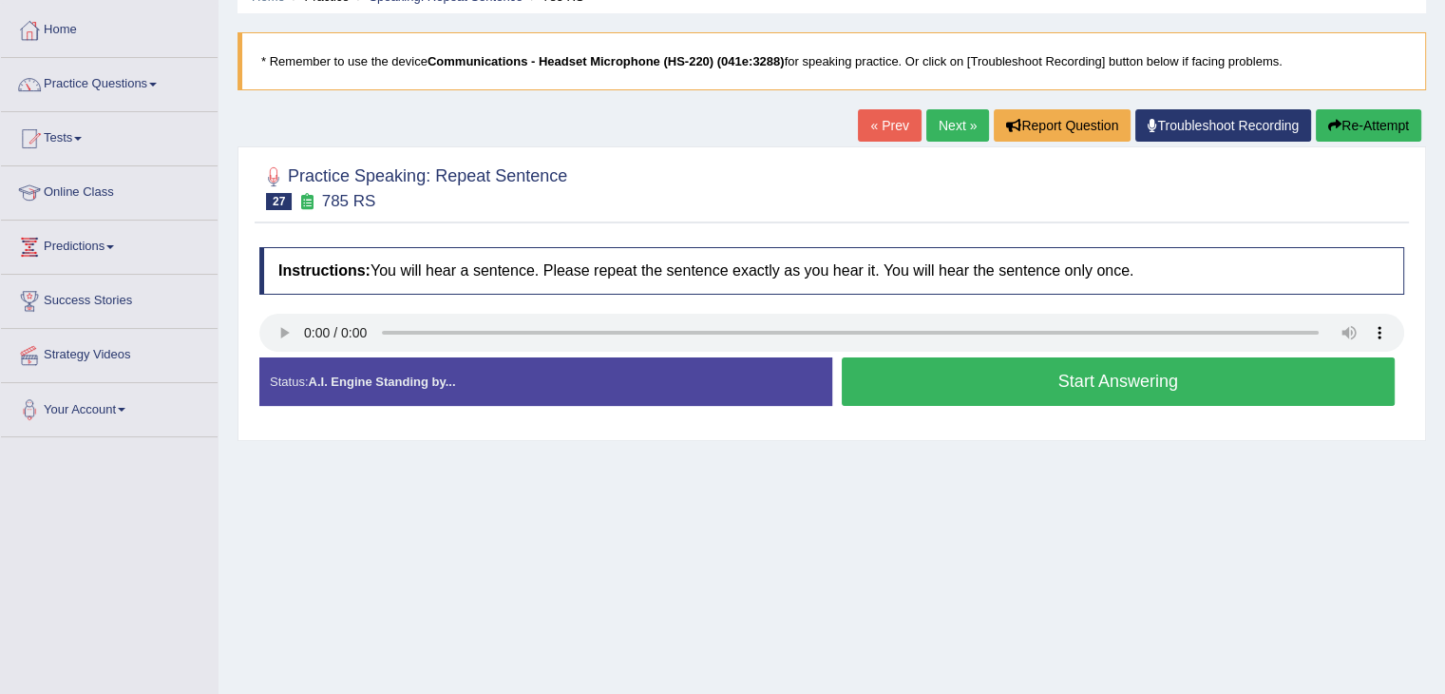
scroll to position [95, 0]
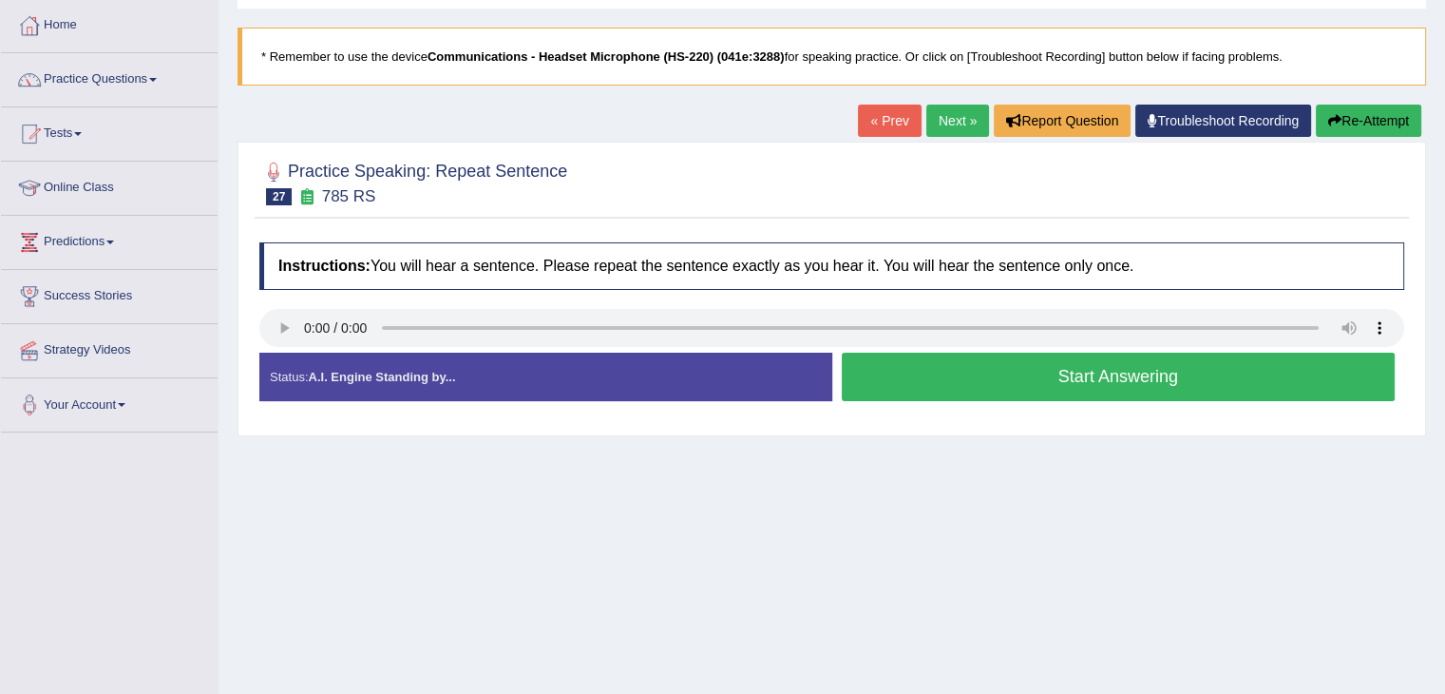
click at [954, 372] on button "Start Answering" at bounding box center [1119, 376] width 554 height 48
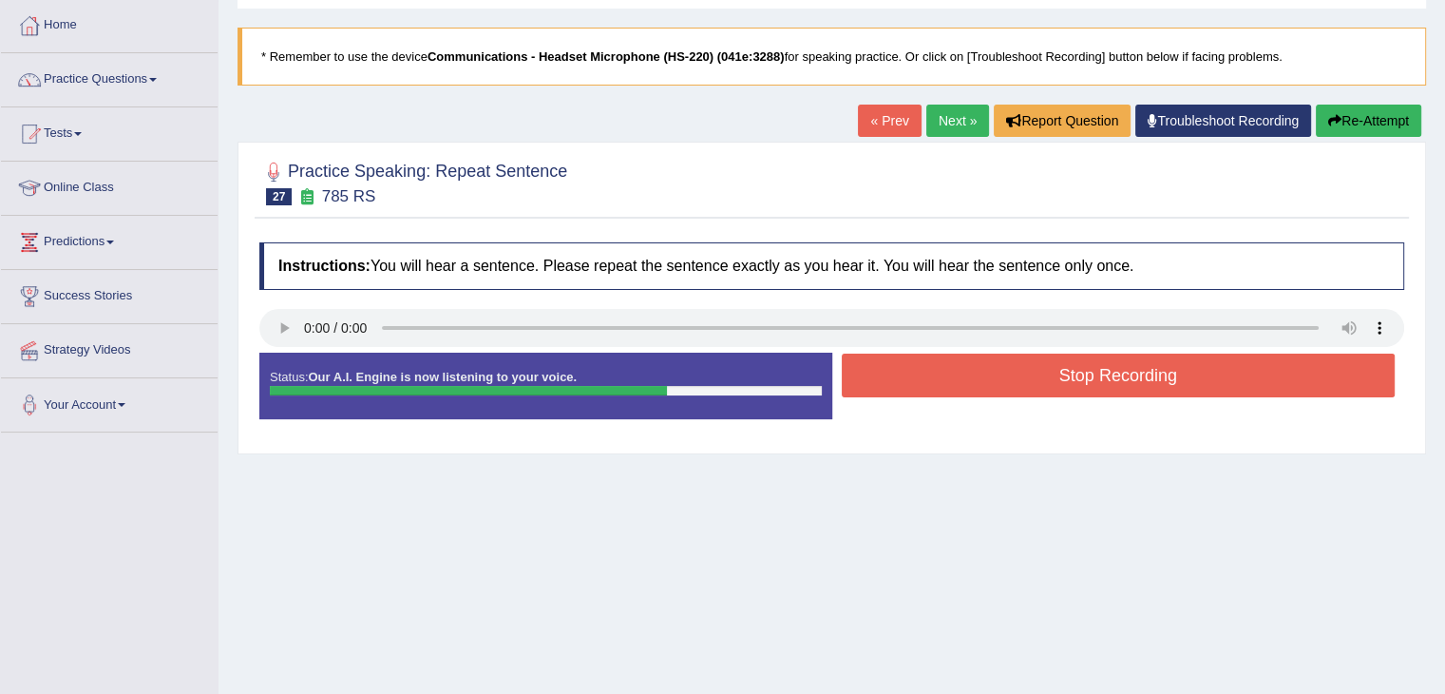
click at [1026, 358] on button "Stop Recording" at bounding box center [1119, 375] width 554 height 44
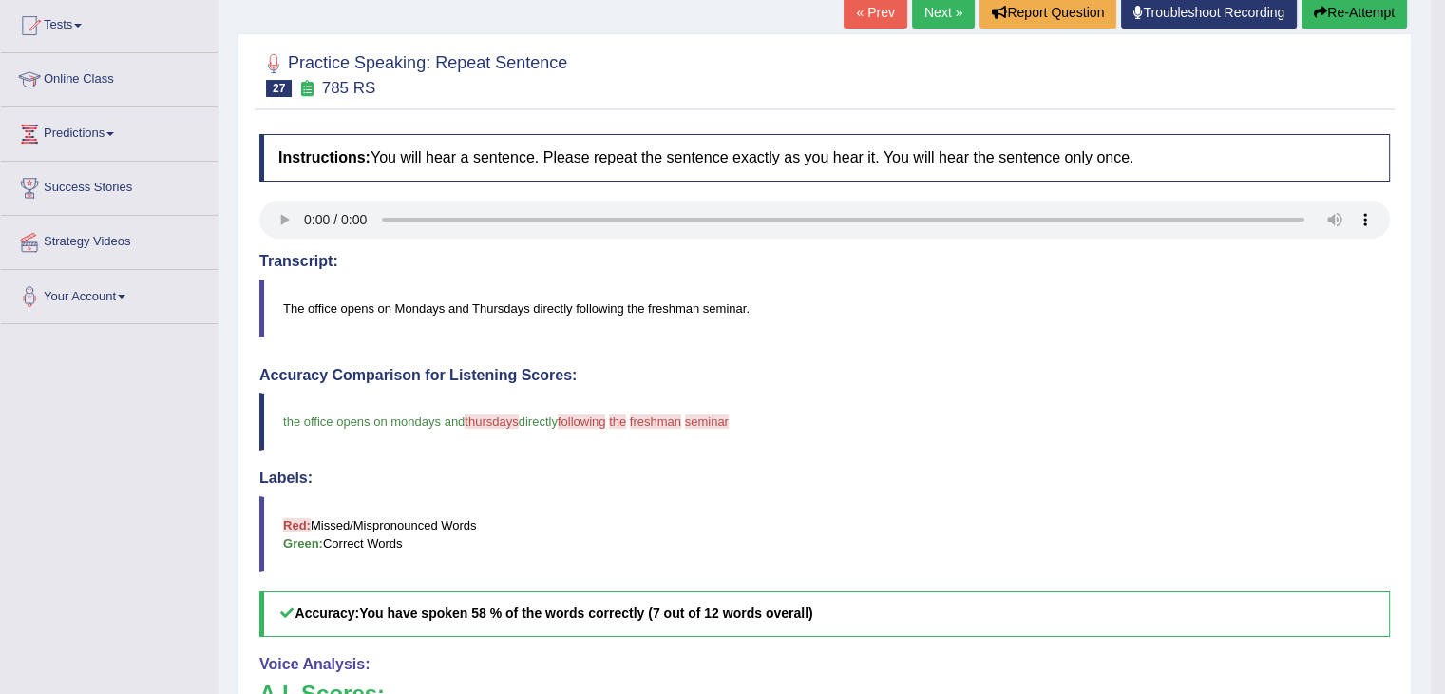
scroll to position [190, 0]
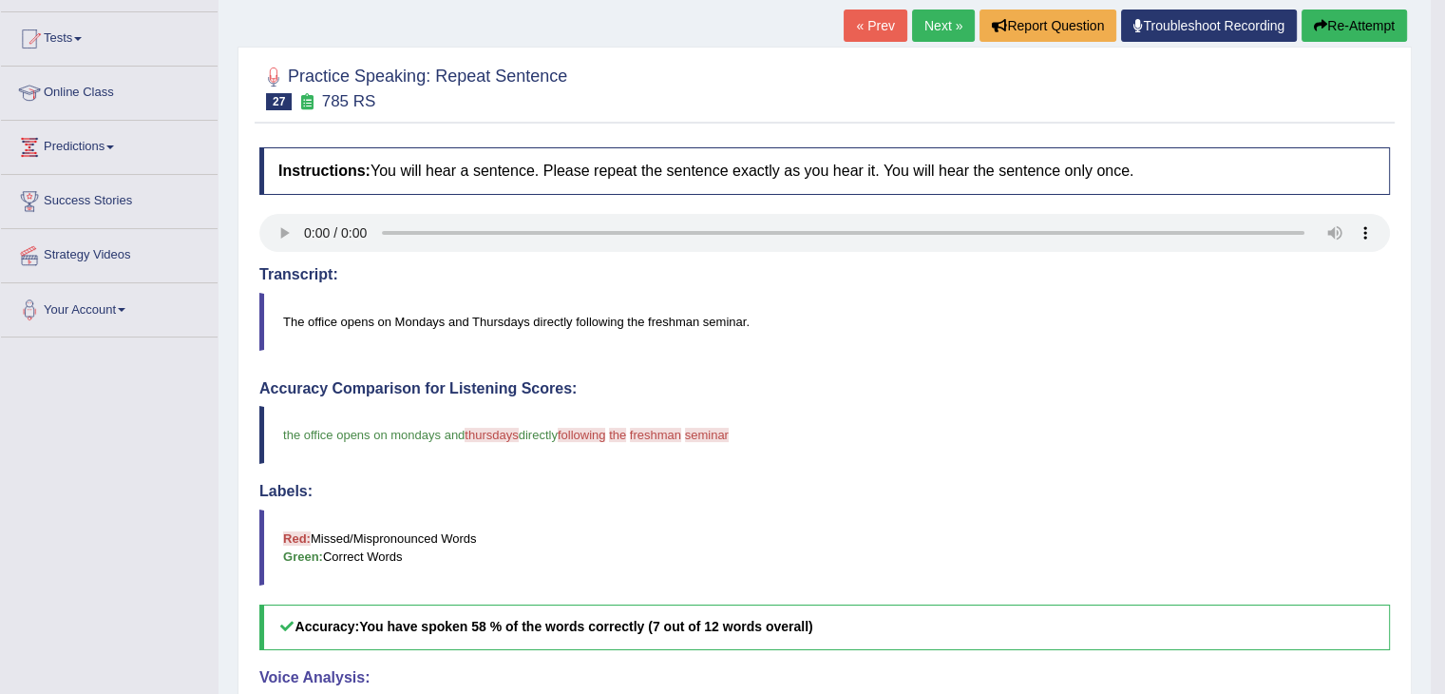
click at [953, 13] on link "Next »" at bounding box center [943, 26] width 63 height 32
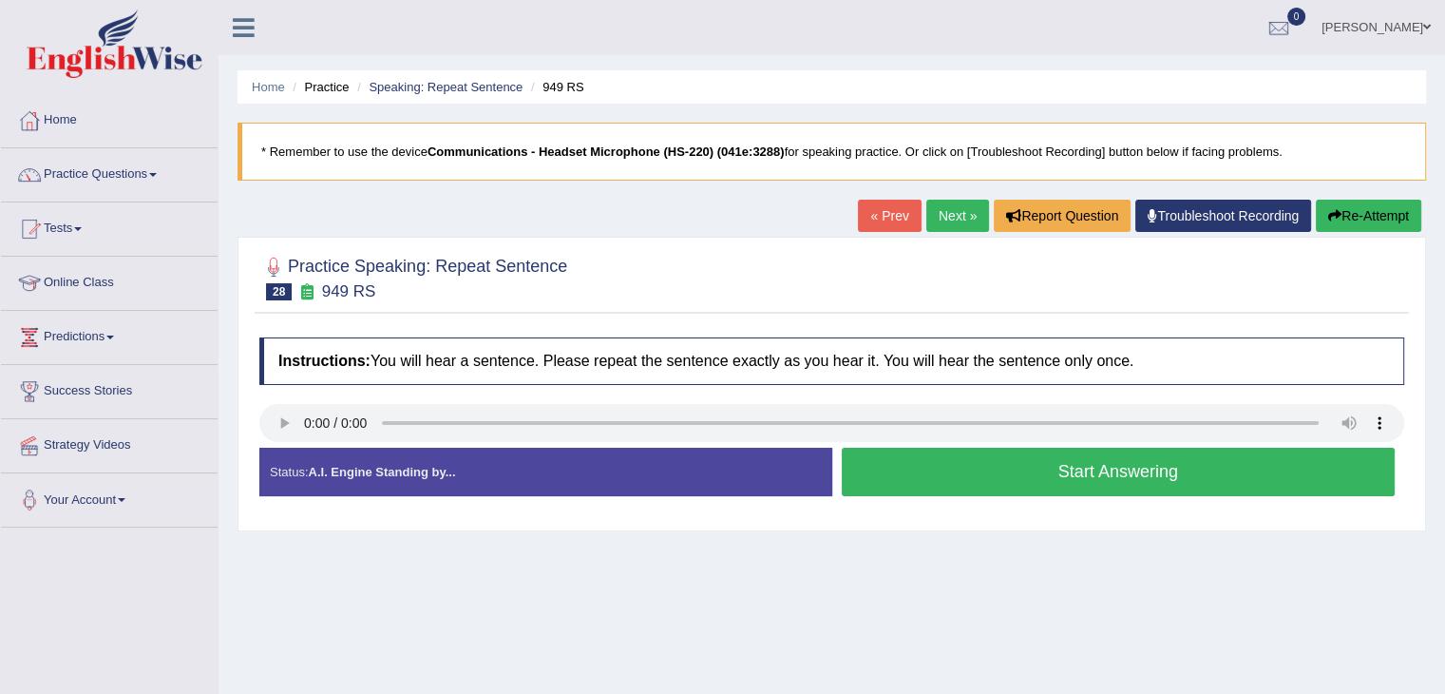
click at [931, 463] on button "Start Answering" at bounding box center [1119, 472] width 554 height 48
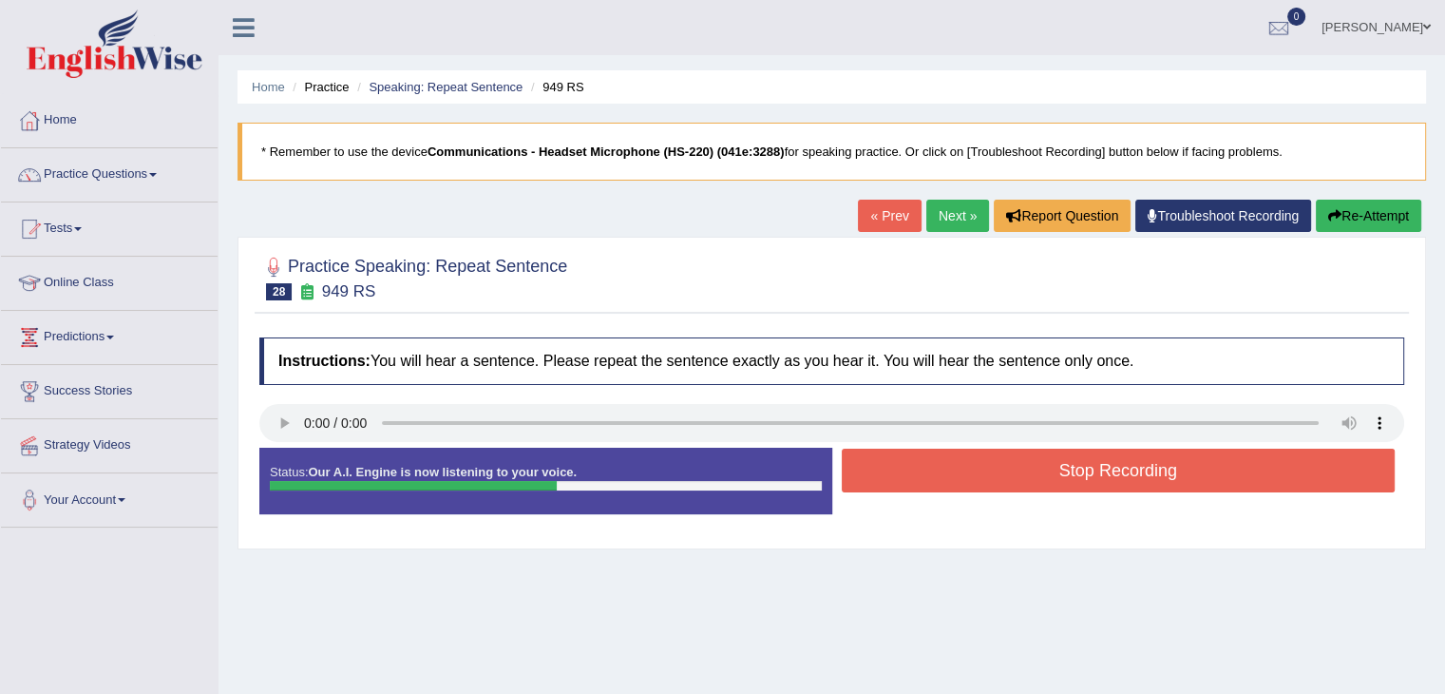
click at [925, 464] on button "Stop Recording" at bounding box center [1119, 470] width 554 height 44
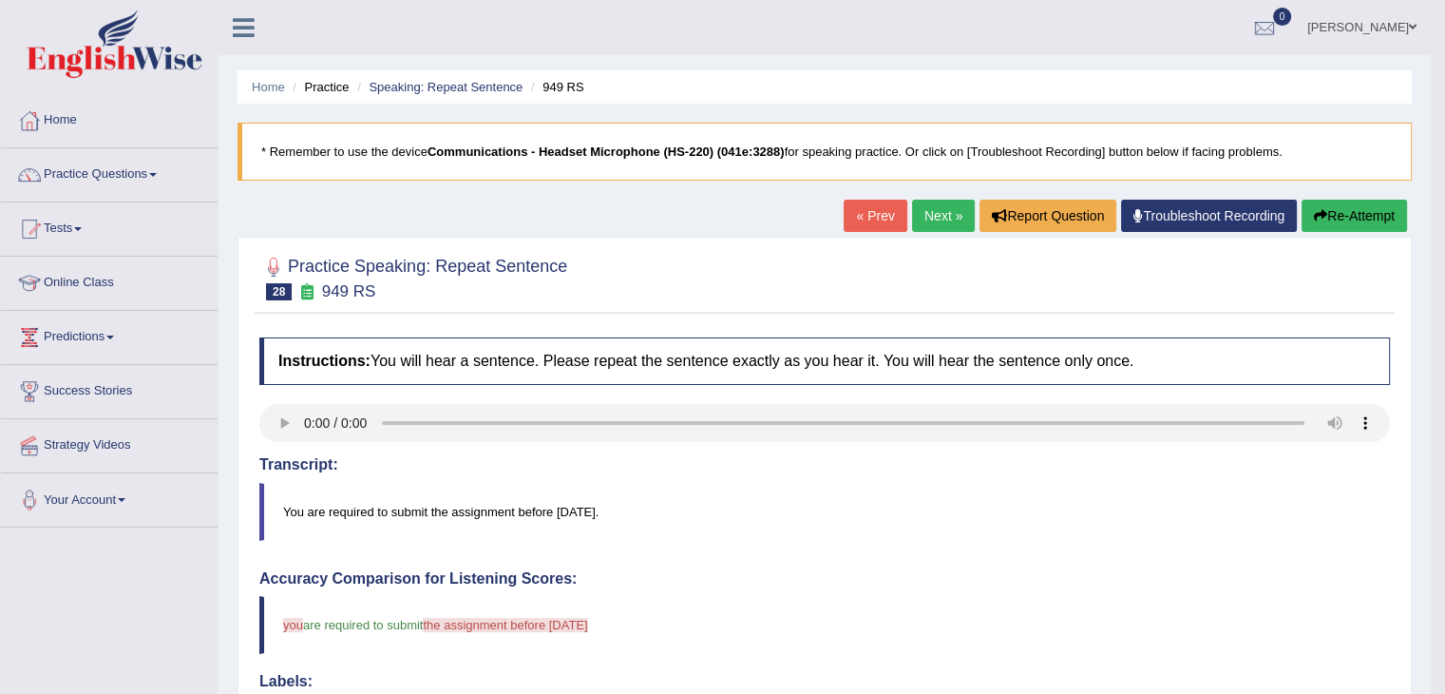
click at [1308, 206] on button "Re-Attempt" at bounding box center [1354, 216] width 105 height 32
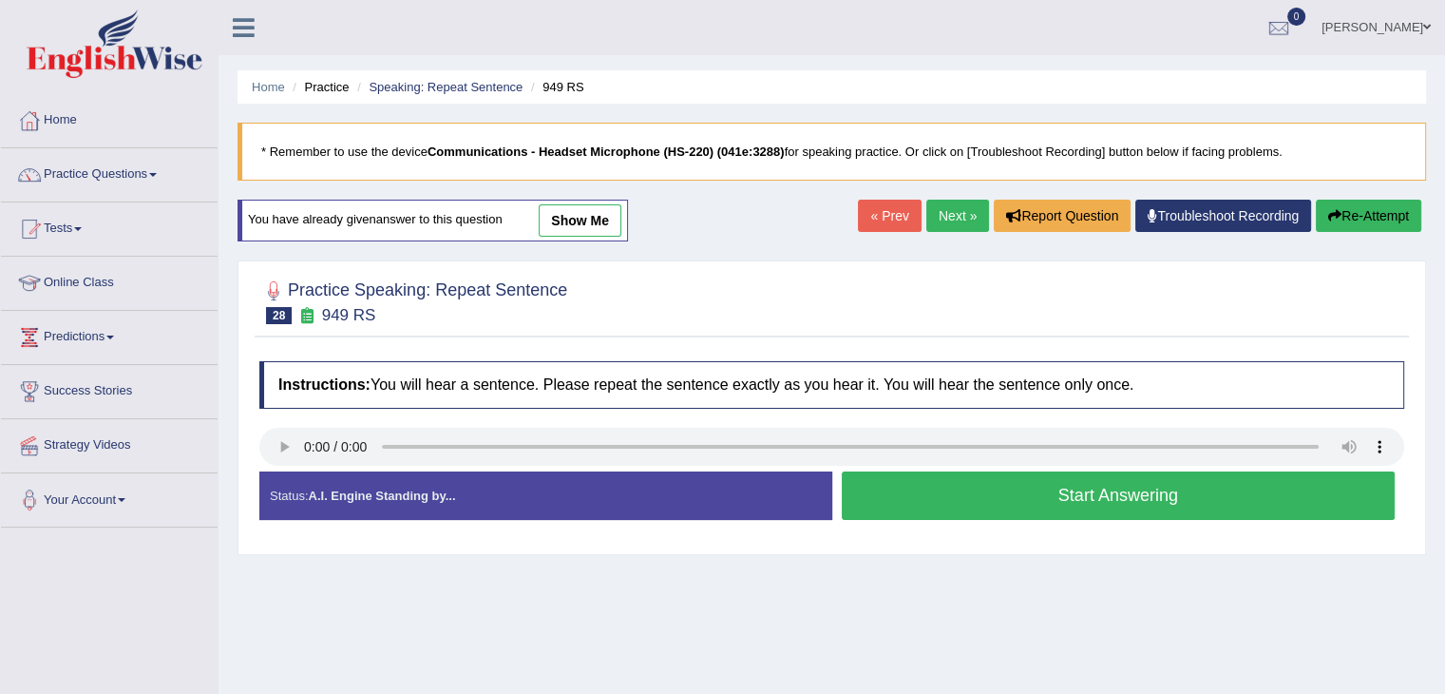
click at [980, 502] on button "Start Answering" at bounding box center [1119, 495] width 554 height 48
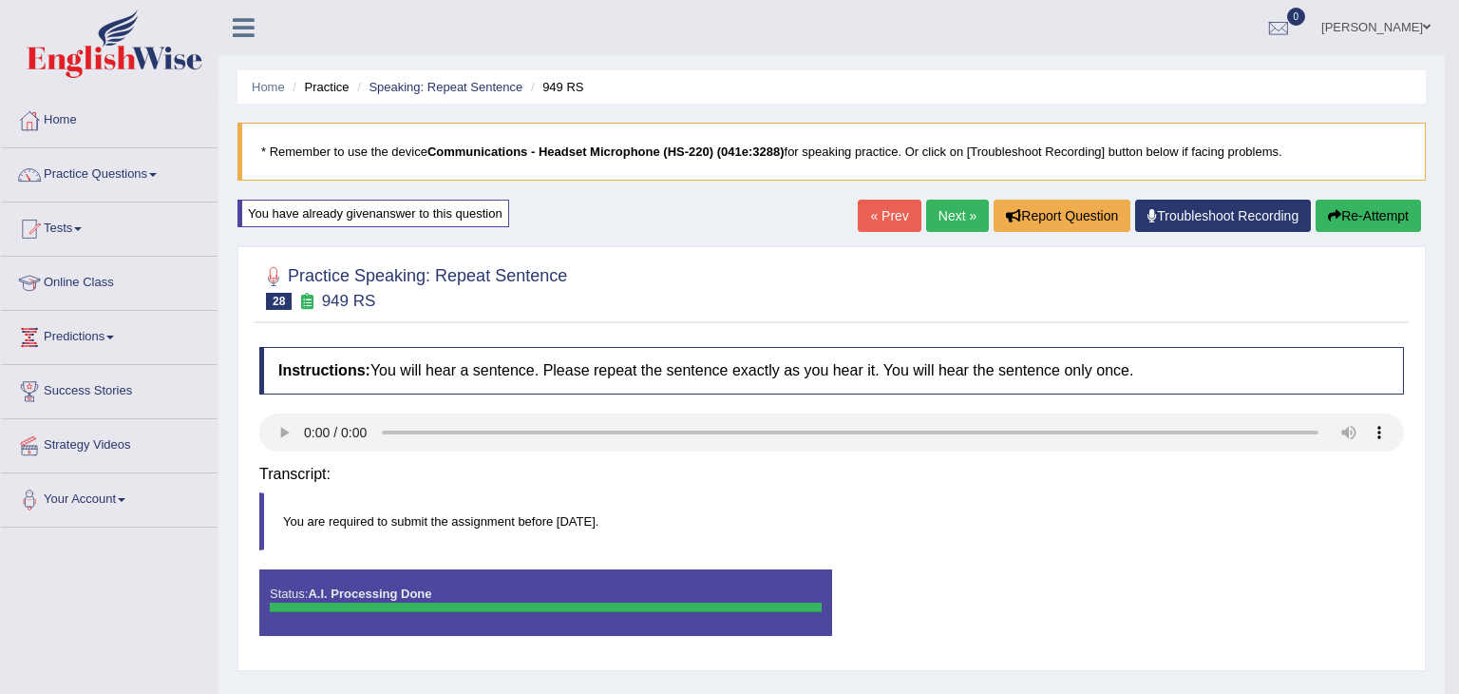
click at [905, 476] on body "Toggle navigation Home Practice Questions Speaking Practice Read Aloud Repeat S…" at bounding box center [729, 347] width 1459 height 694
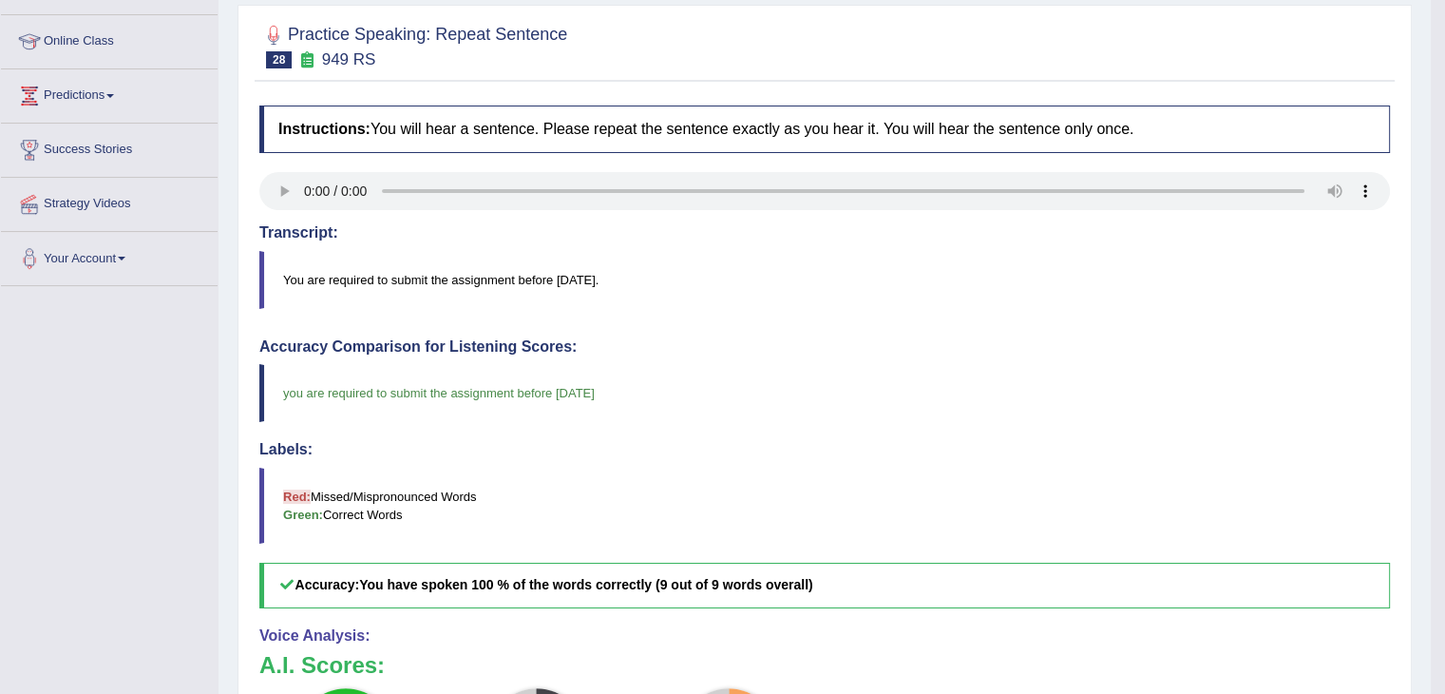
scroll to position [190, 0]
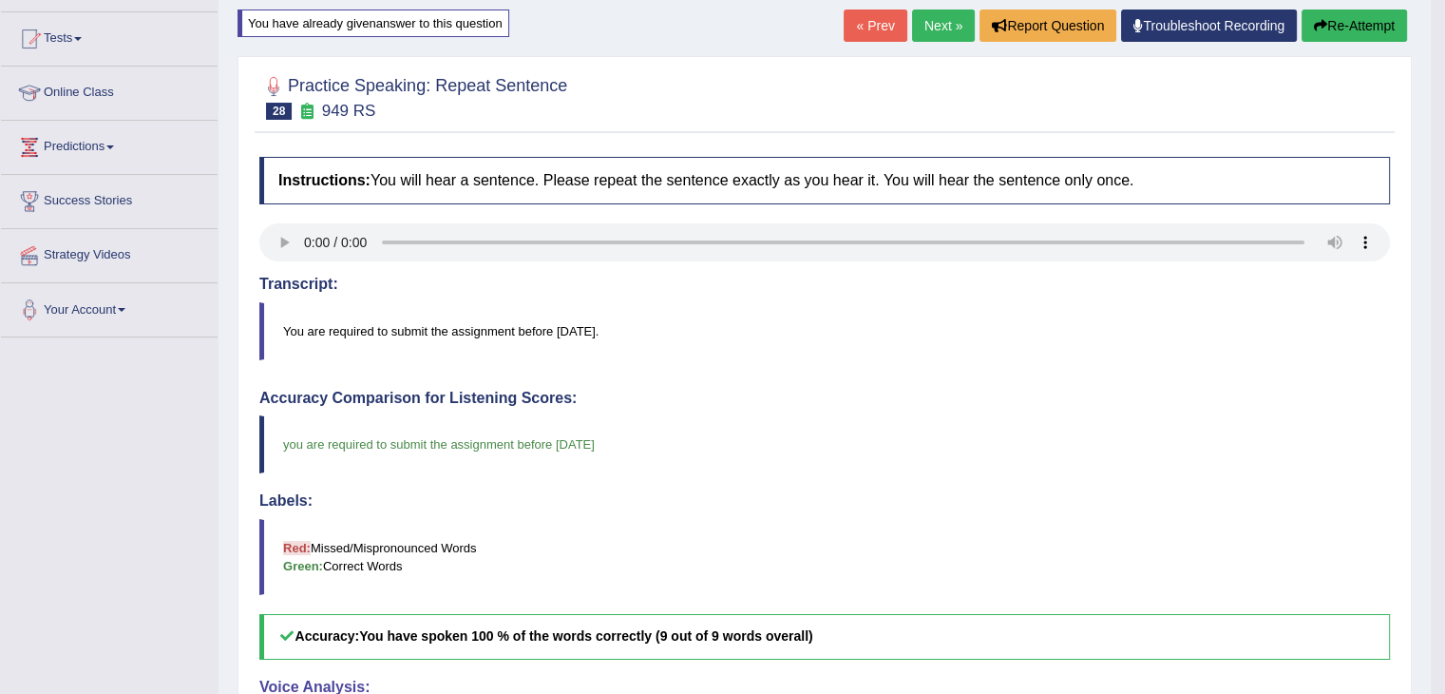
click at [949, 15] on link "Next »" at bounding box center [943, 26] width 63 height 32
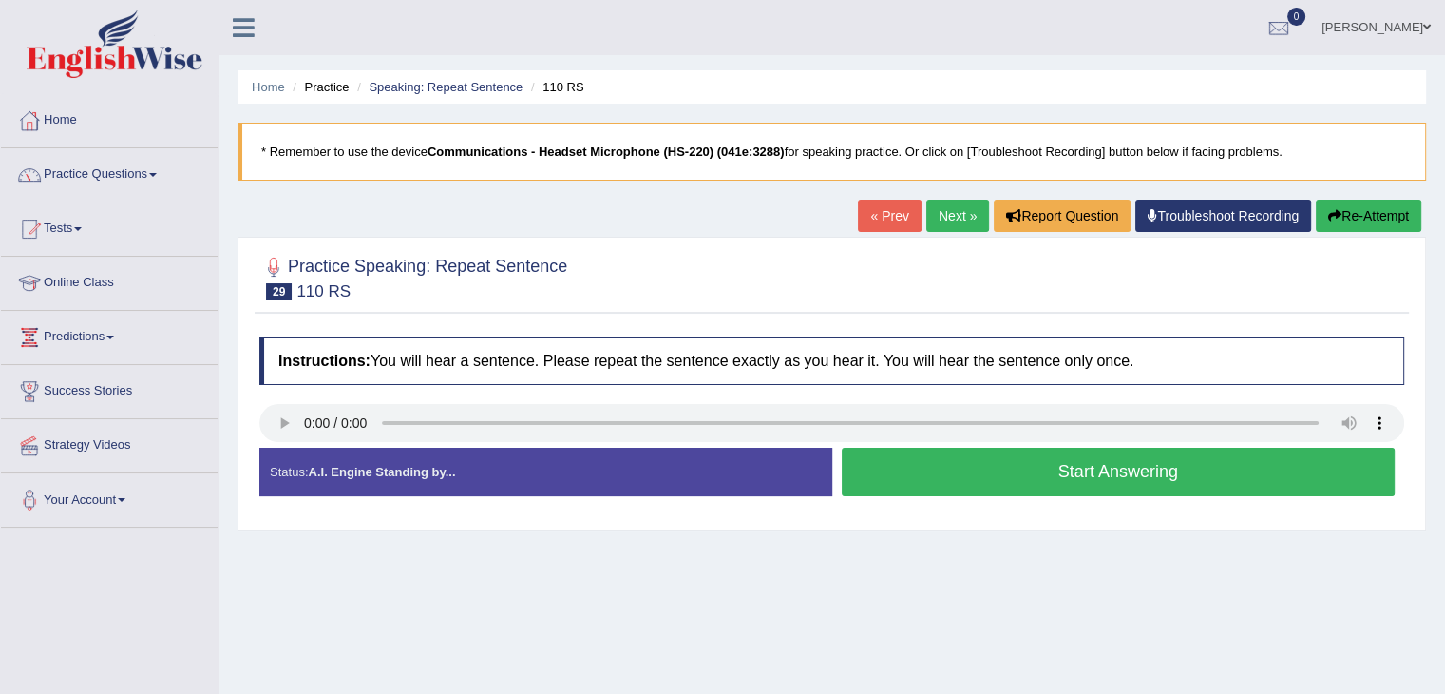
click at [929, 487] on button "Start Answering" at bounding box center [1119, 472] width 554 height 48
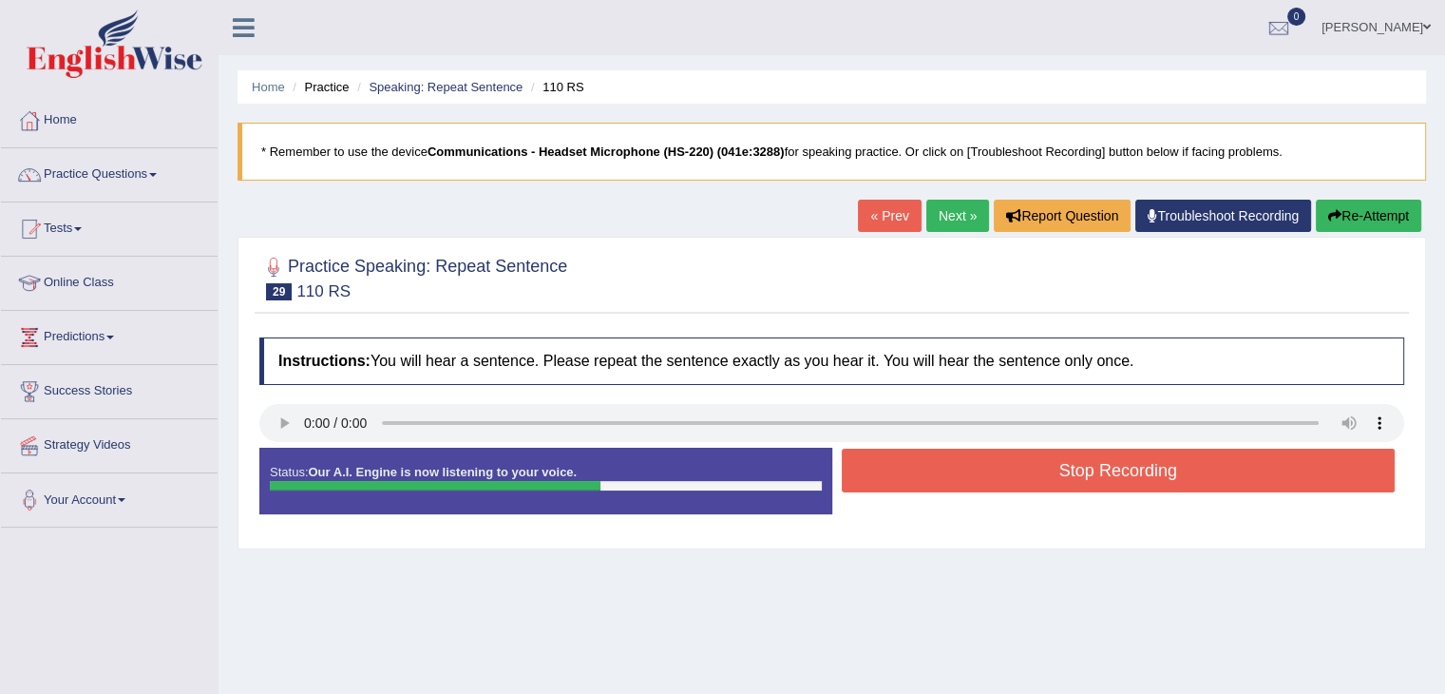
click at [906, 465] on button "Stop Recording" at bounding box center [1119, 470] width 554 height 44
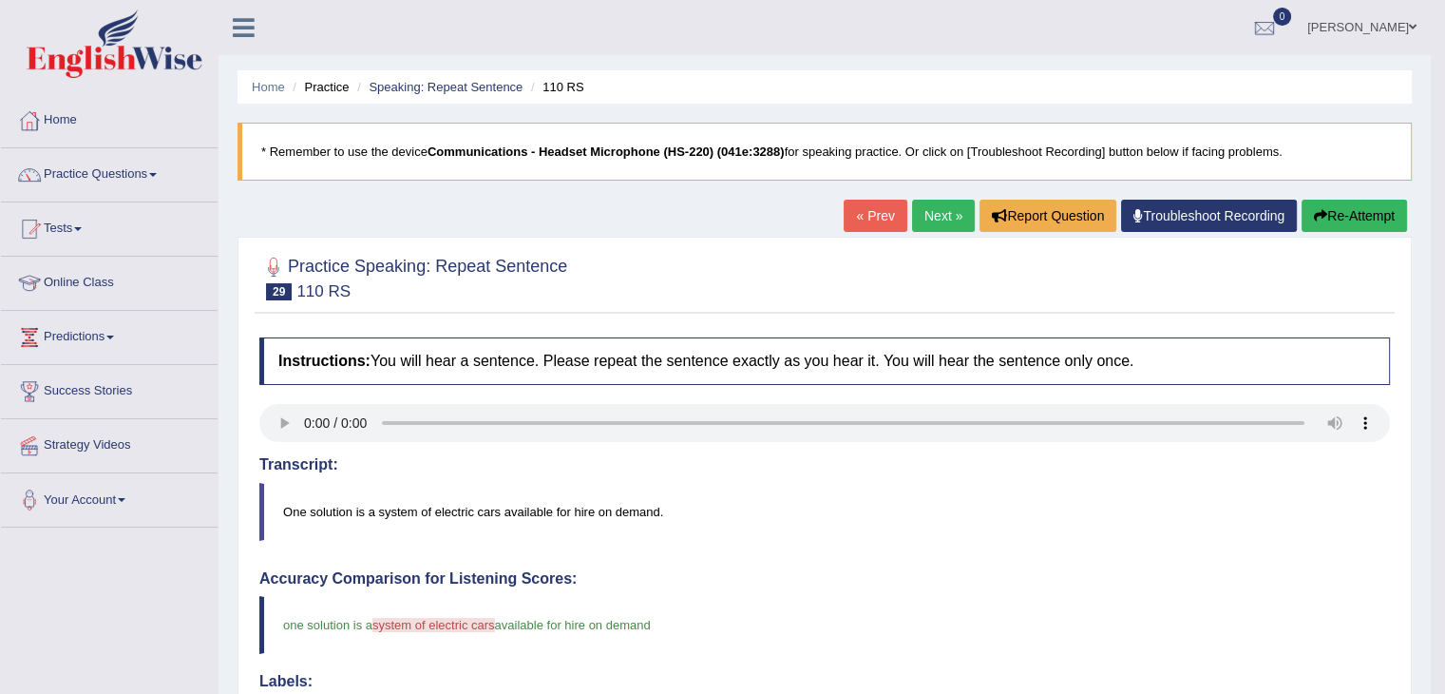
click at [936, 219] on link "Next »" at bounding box center [943, 216] width 63 height 32
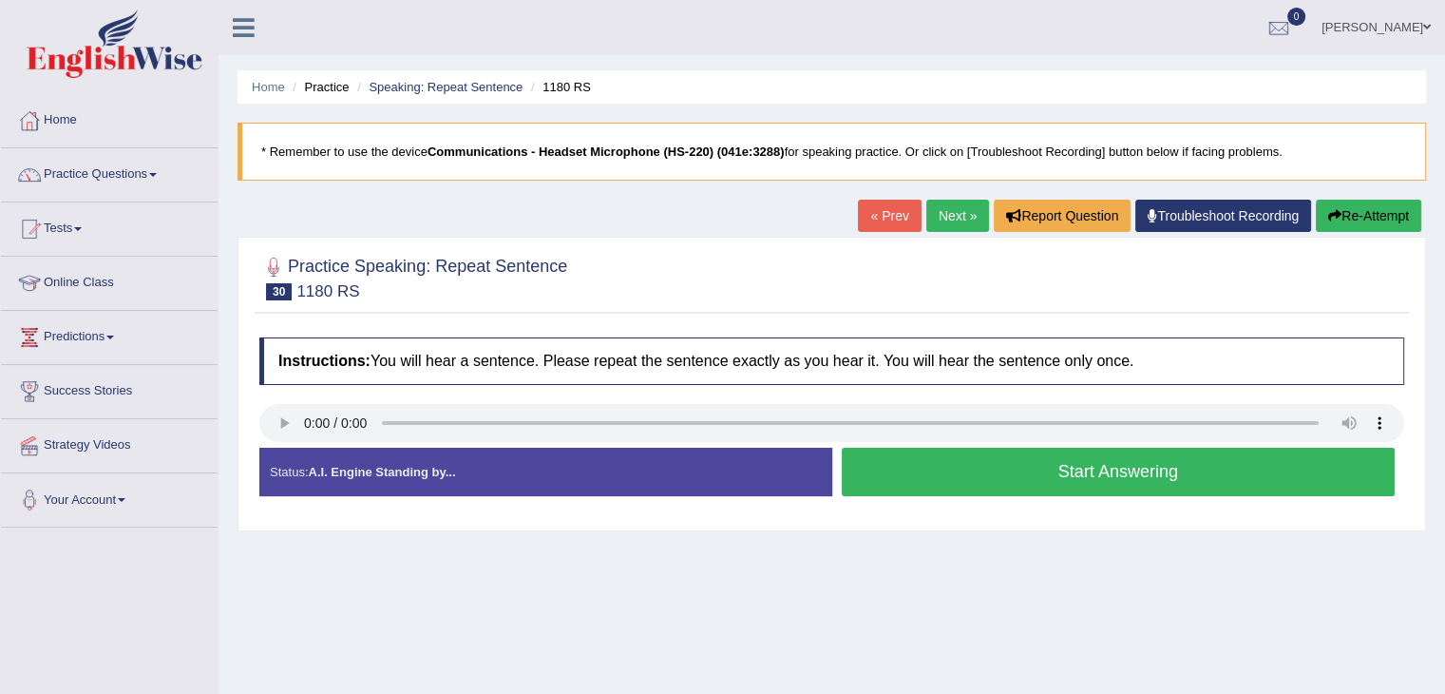
click at [962, 467] on button "Start Answering" at bounding box center [1119, 472] width 554 height 48
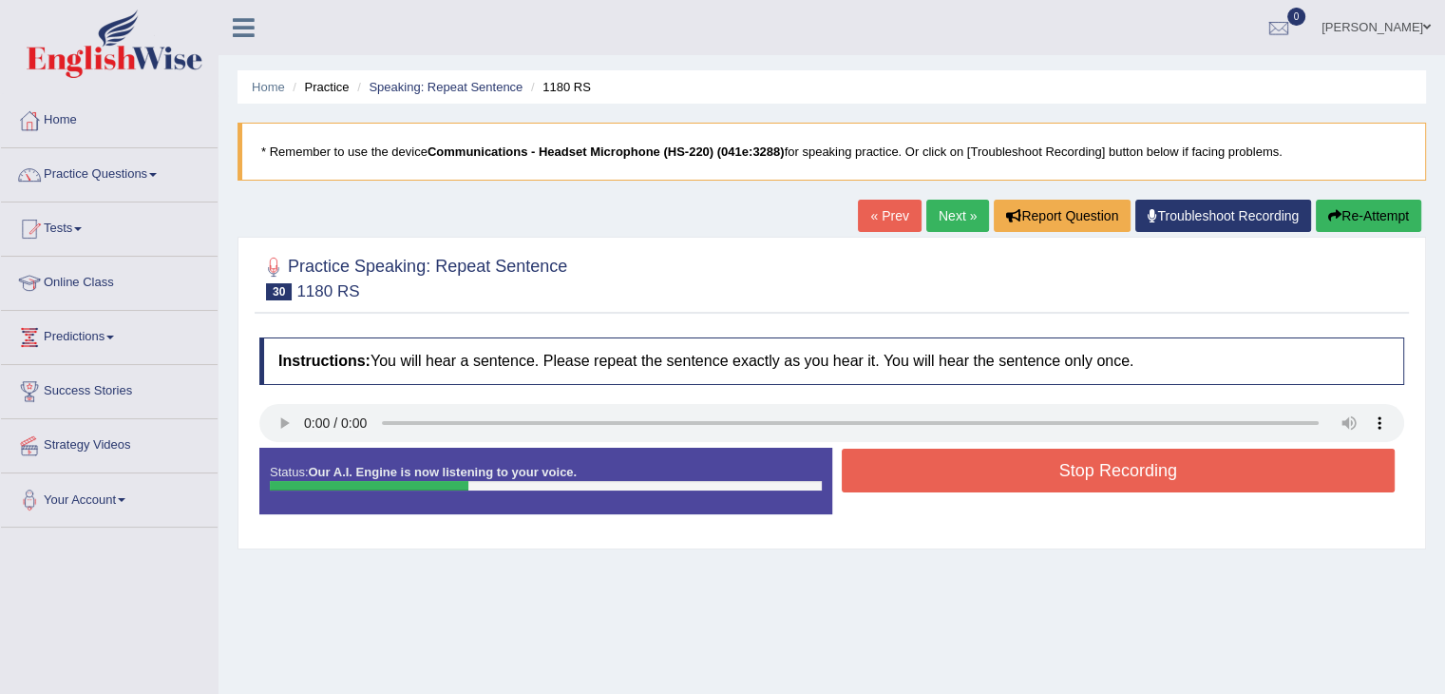
click at [962, 467] on button "Stop Recording" at bounding box center [1119, 470] width 554 height 44
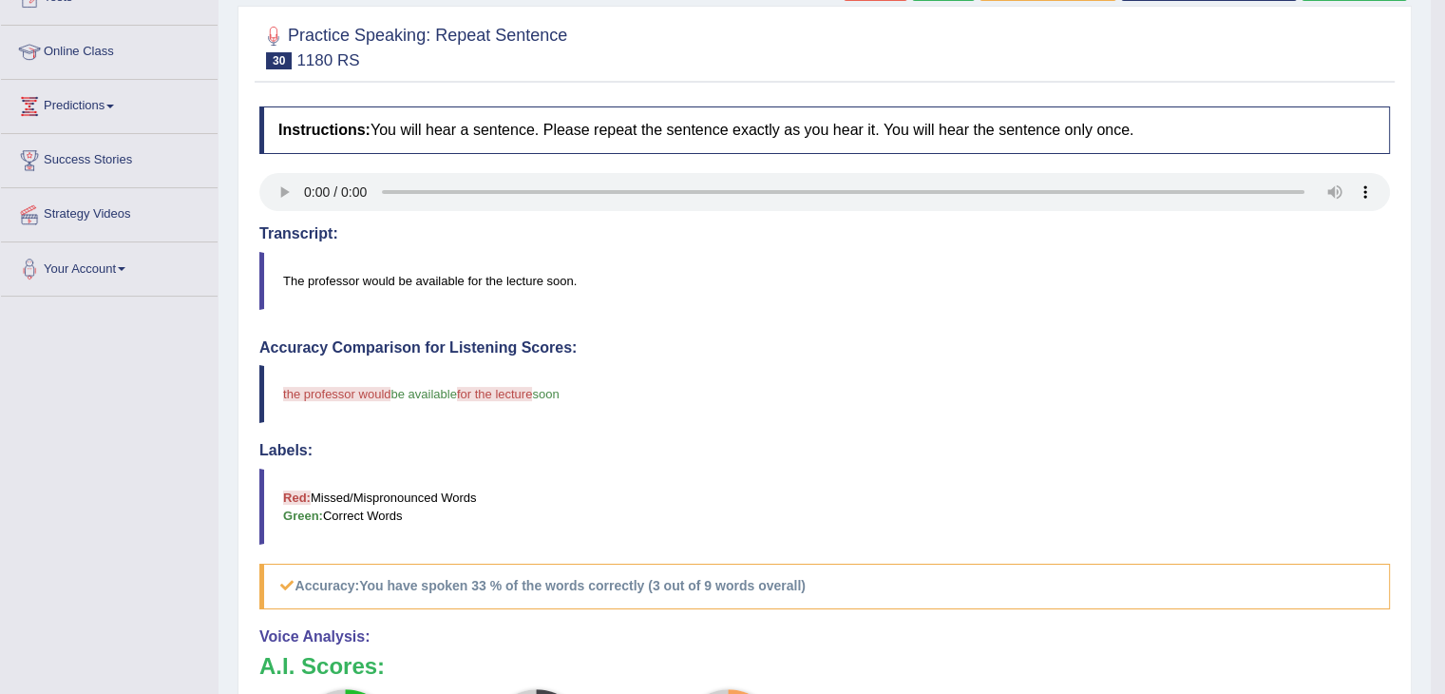
scroll to position [190, 0]
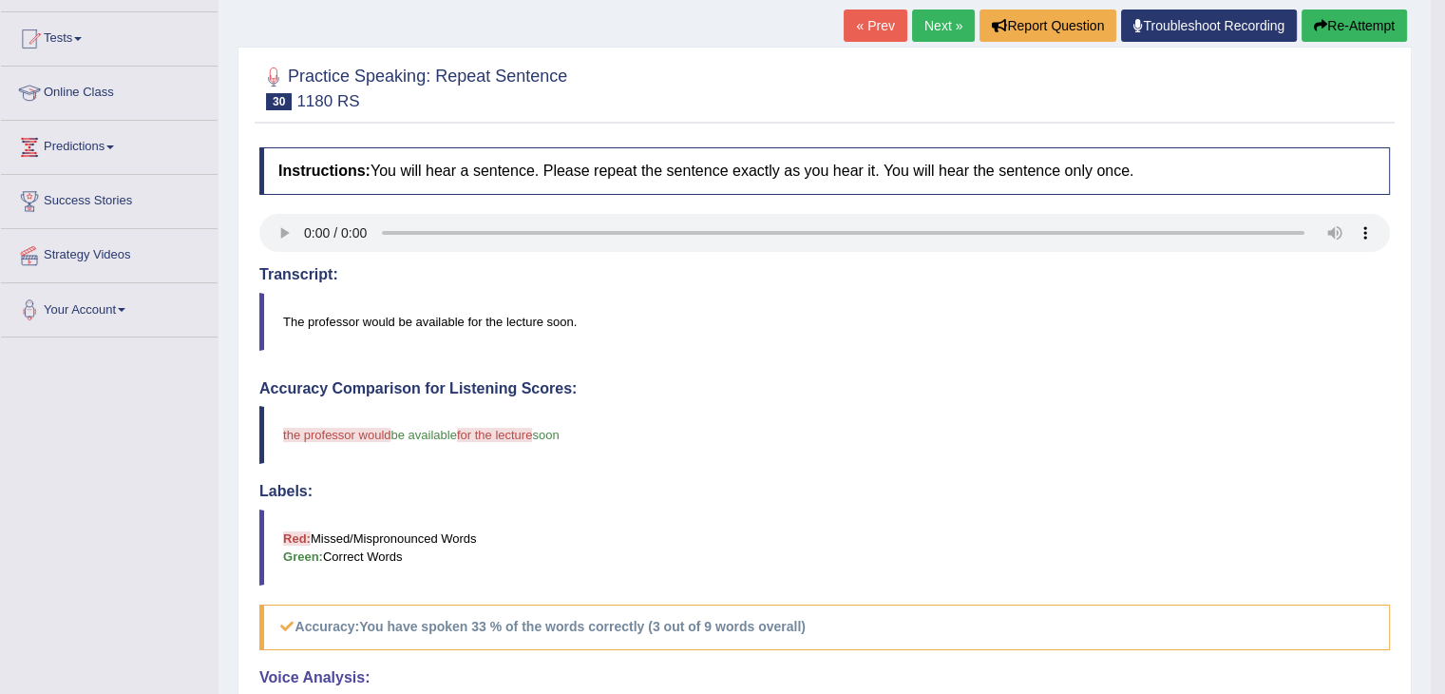
drag, startPoint x: 1326, startPoint y: 29, endPoint x: 1286, endPoint y: 70, distance: 57.8
click at [1326, 29] on button "Re-Attempt" at bounding box center [1354, 26] width 105 height 32
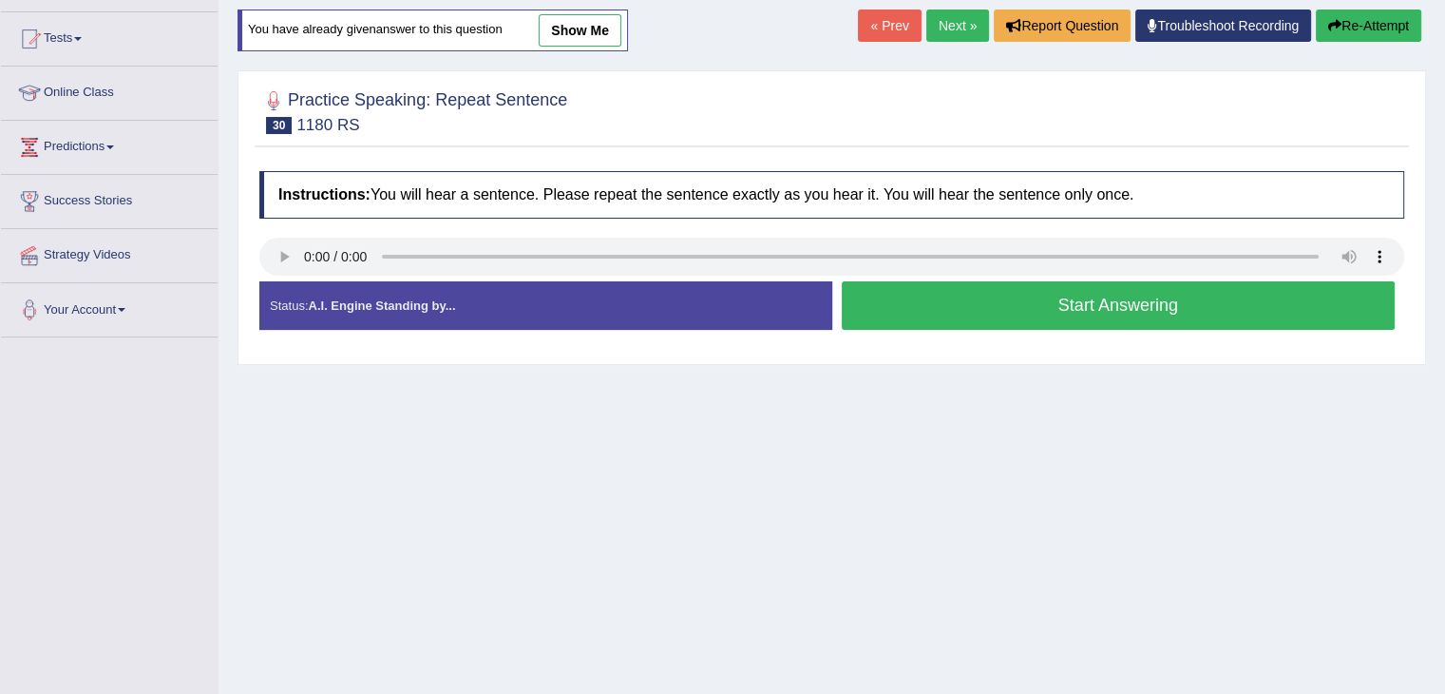
click at [963, 309] on button "Start Answering" at bounding box center [1119, 305] width 554 height 48
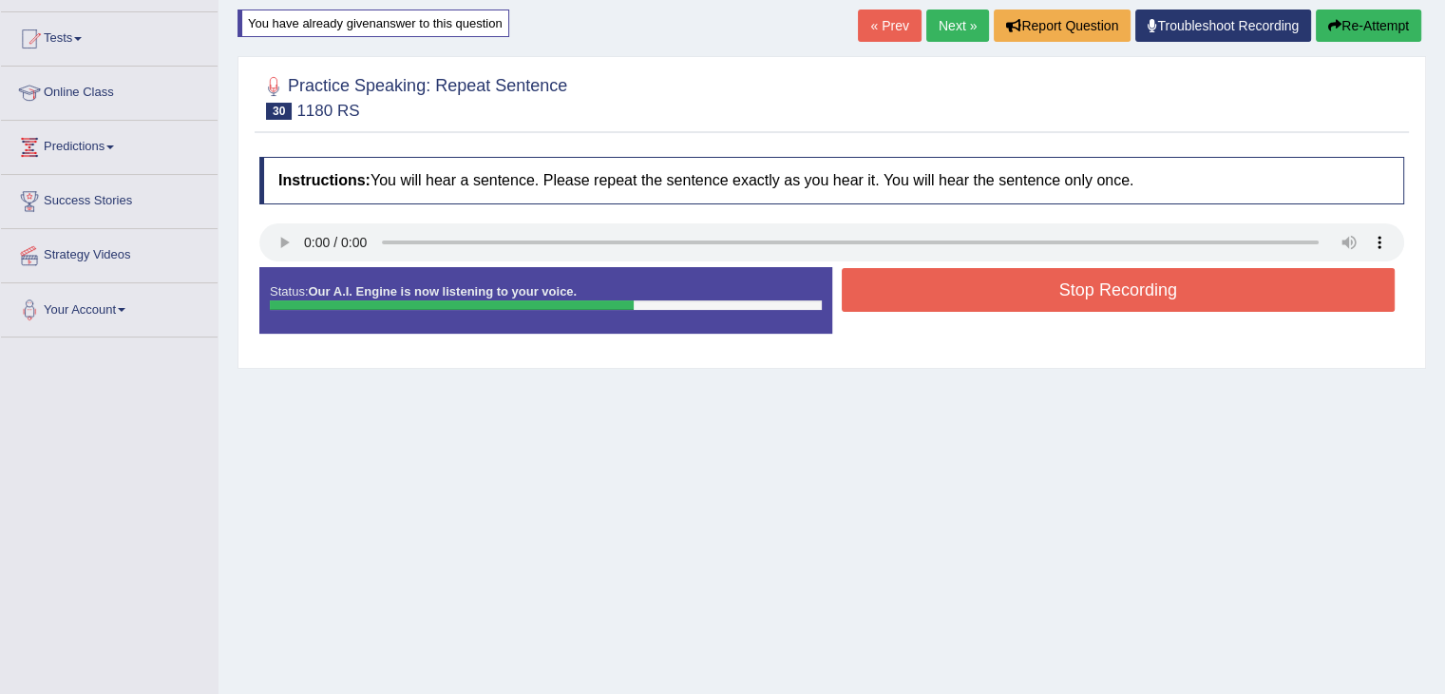
click at [931, 284] on button "Stop Recording" at bounding box center [1119, 290] width 554 height 44
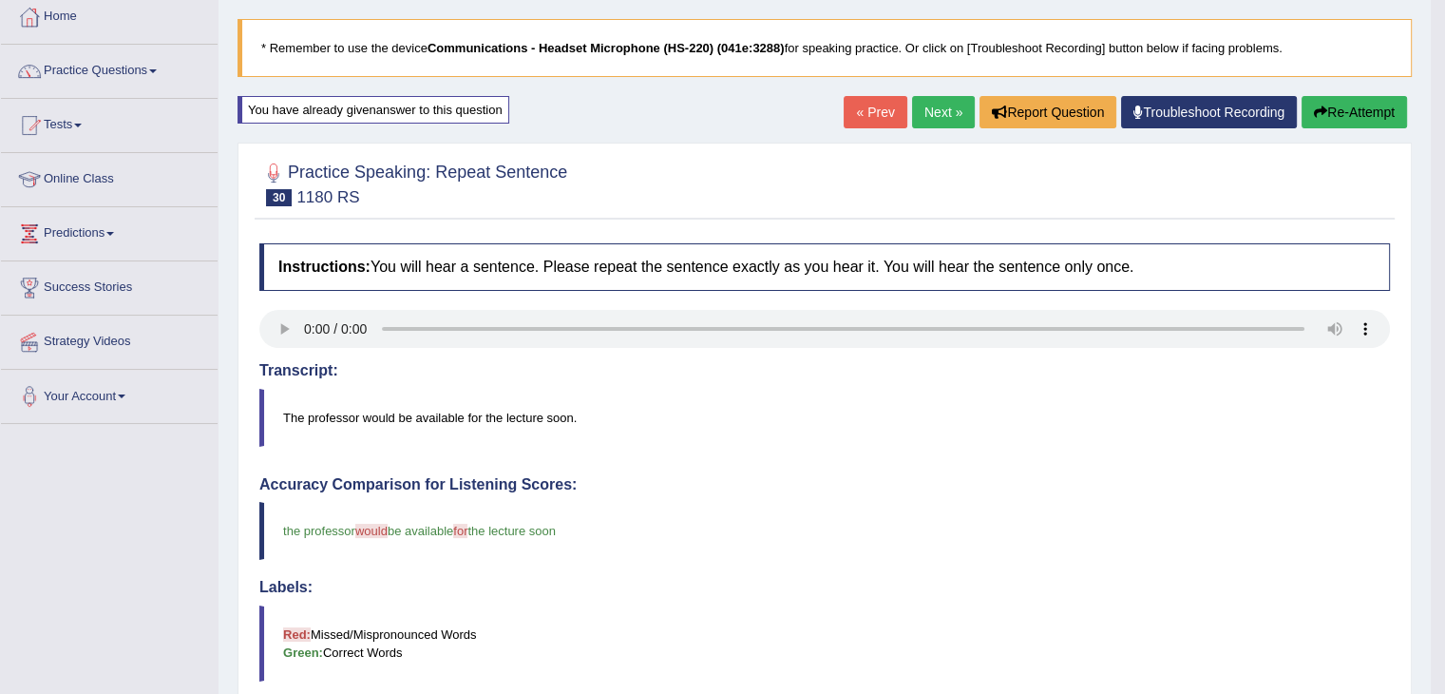
scroll to position [95, 0]
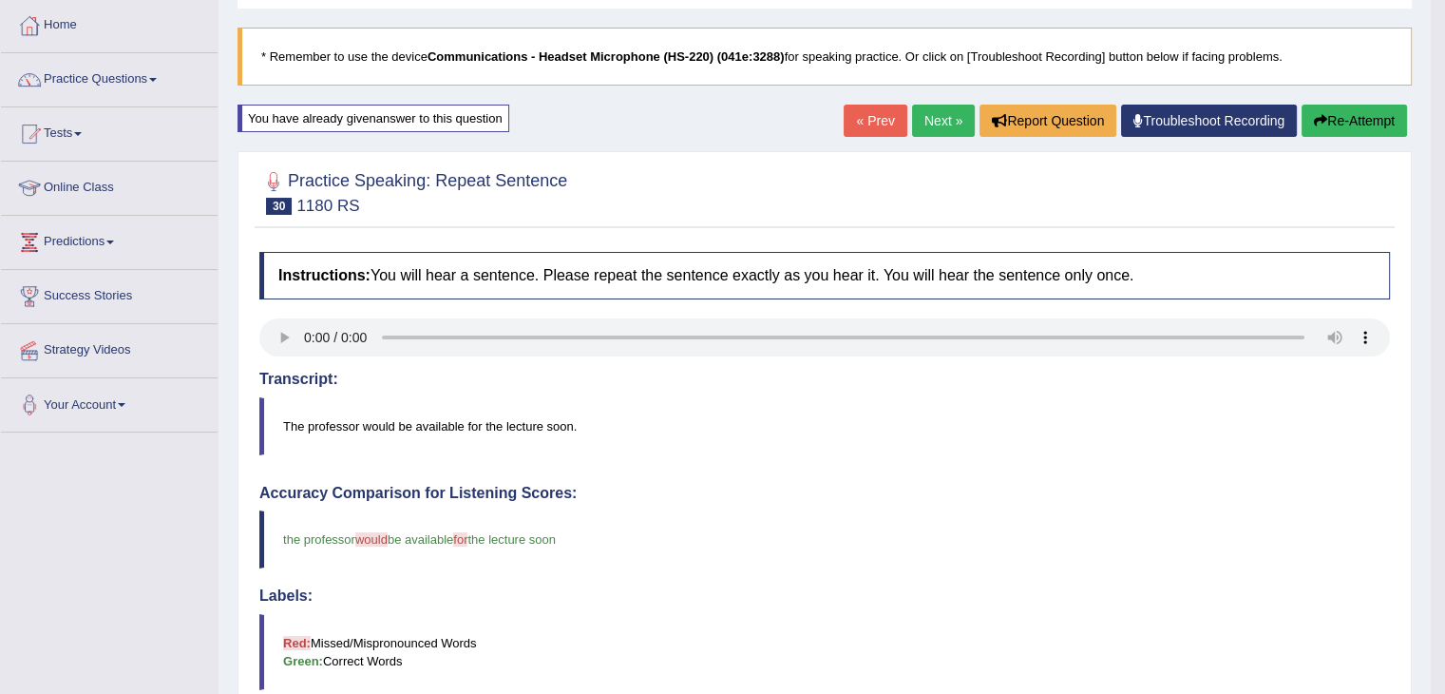
click at [933, 124] on link "Next »" at bounding box center [943, 121] width 63 height 32
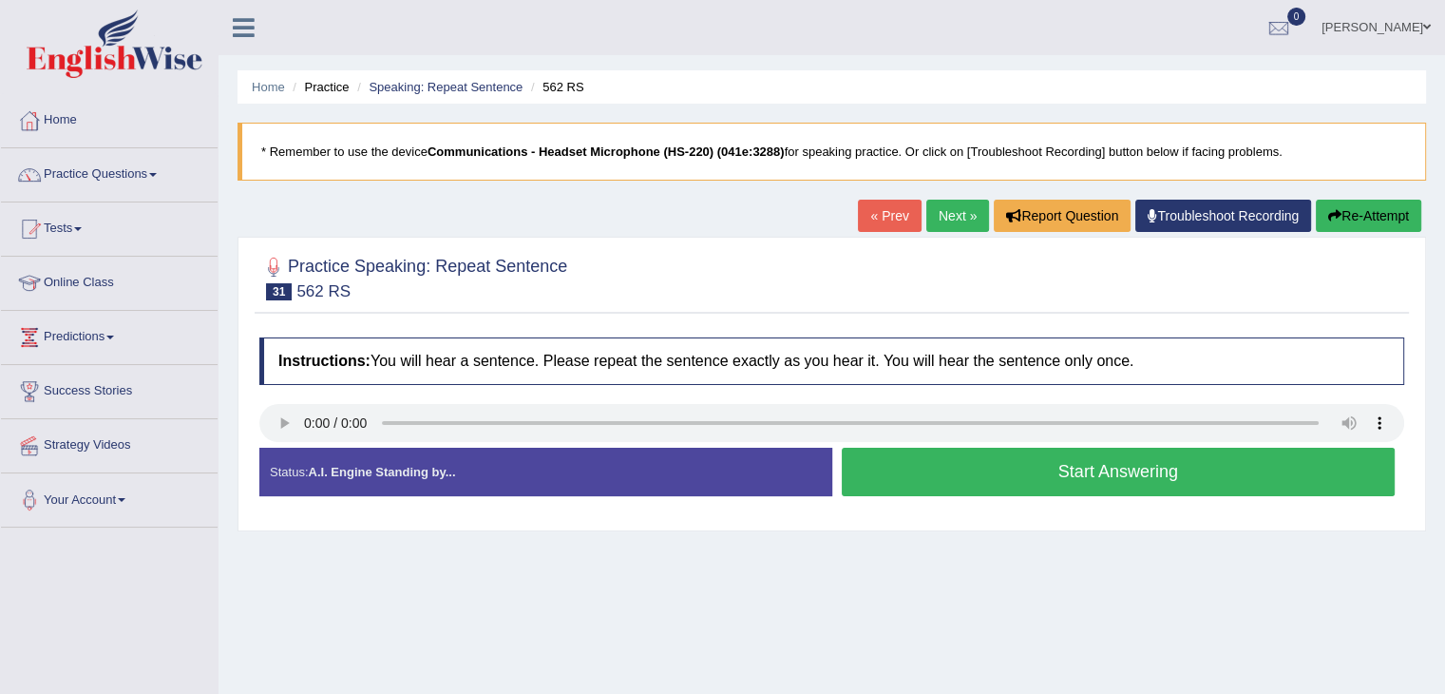
drag, startPoint x: 958, startPoint y: 477, endPoint x: 666, endPoint y: 476, distance: 291.7
click at [958, 476] on button "Start Answering" at bounding box center [1119, 472] width 554 height 48
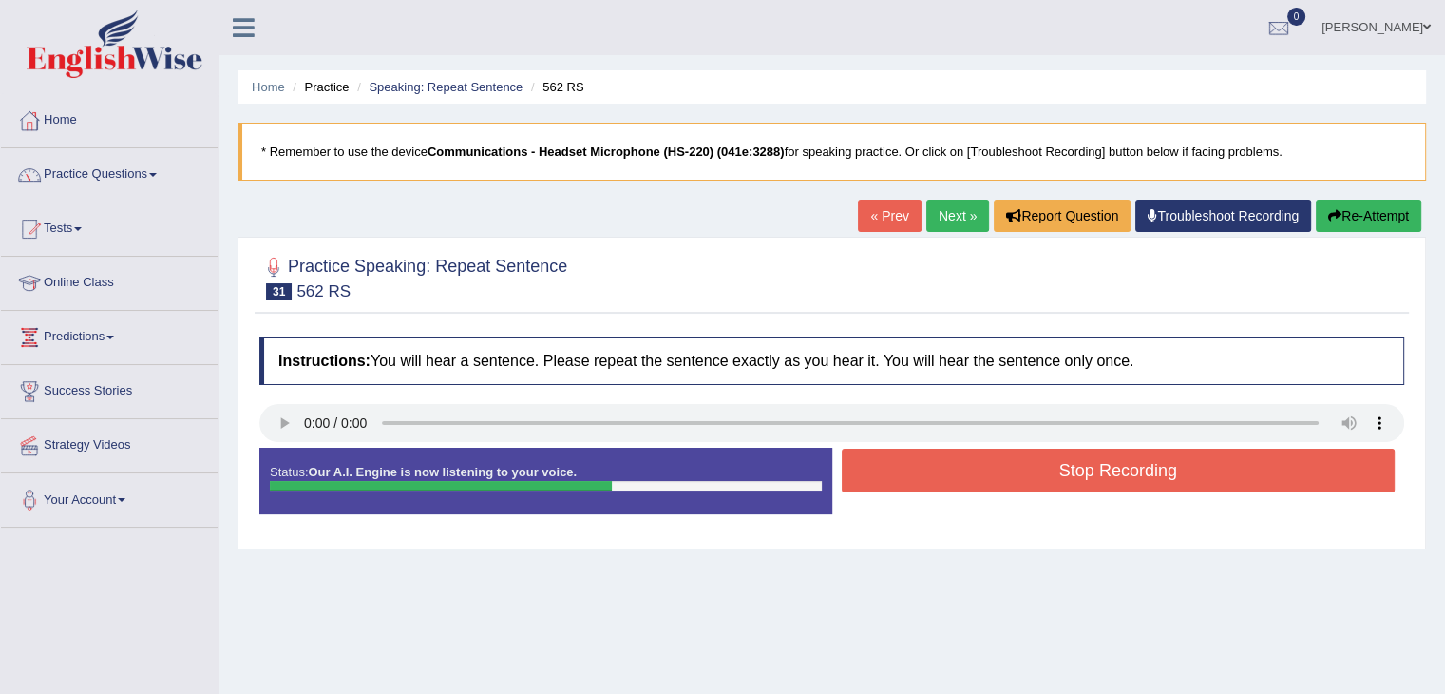
click at [917, 479] on button "Stop Recording" at bounding box center [1119, 470] width 554 height 44
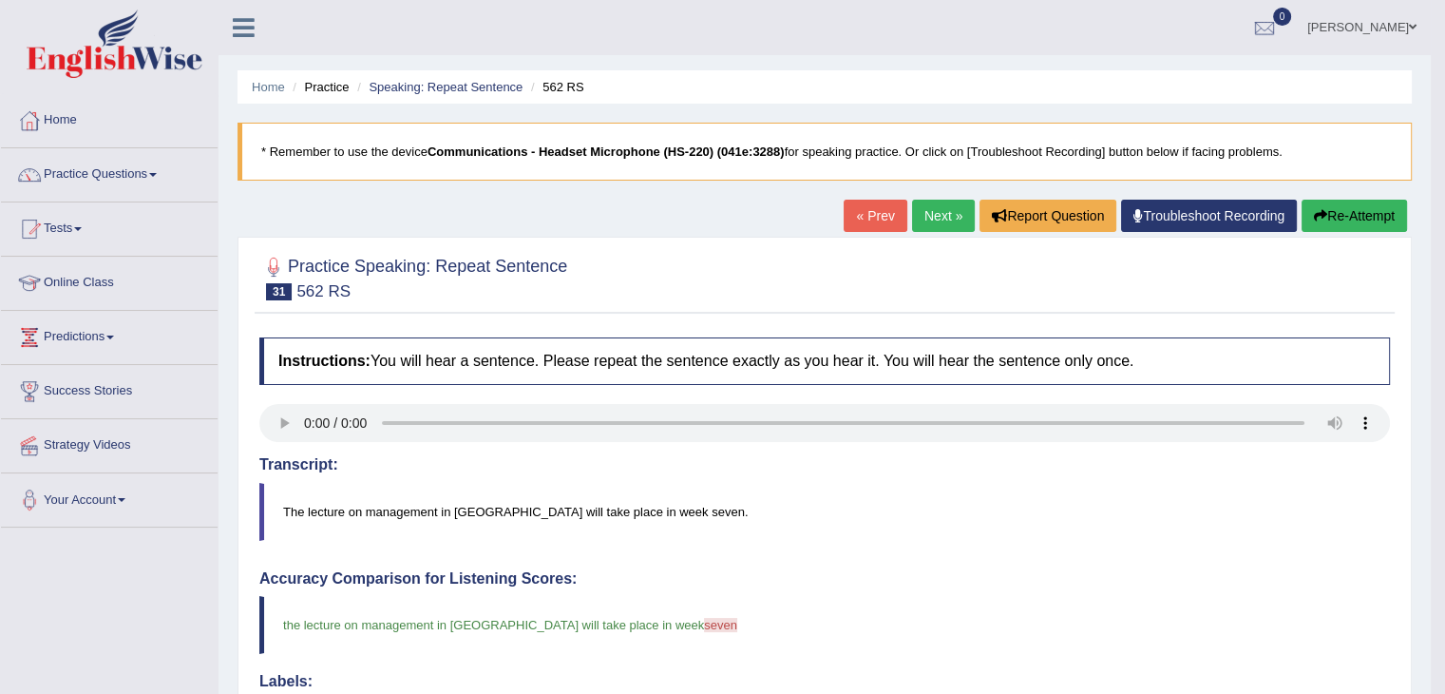
click at [929, 208] on link "Next »" at bounding box center [943, 216] width 63 height 32
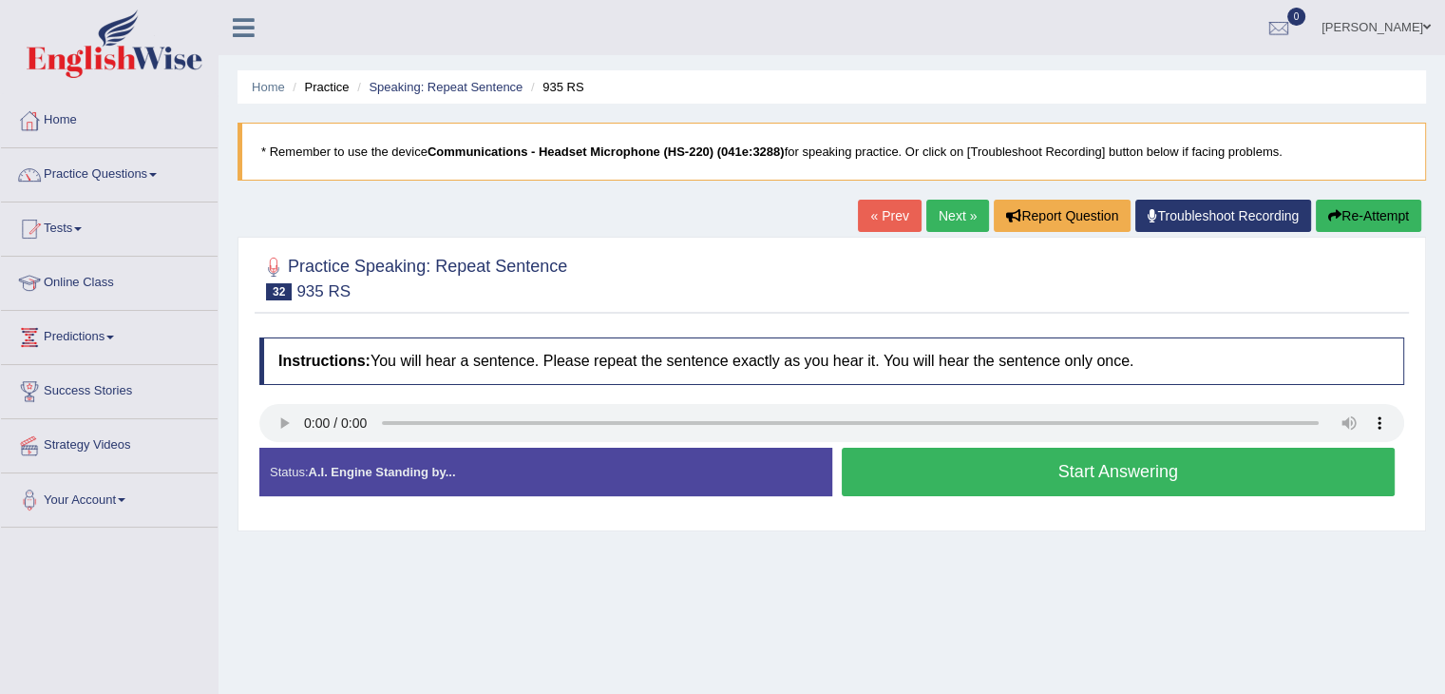
click at [899, 479] on button "Start Answering" at bounding box center [1119, 472] width 554 height 48
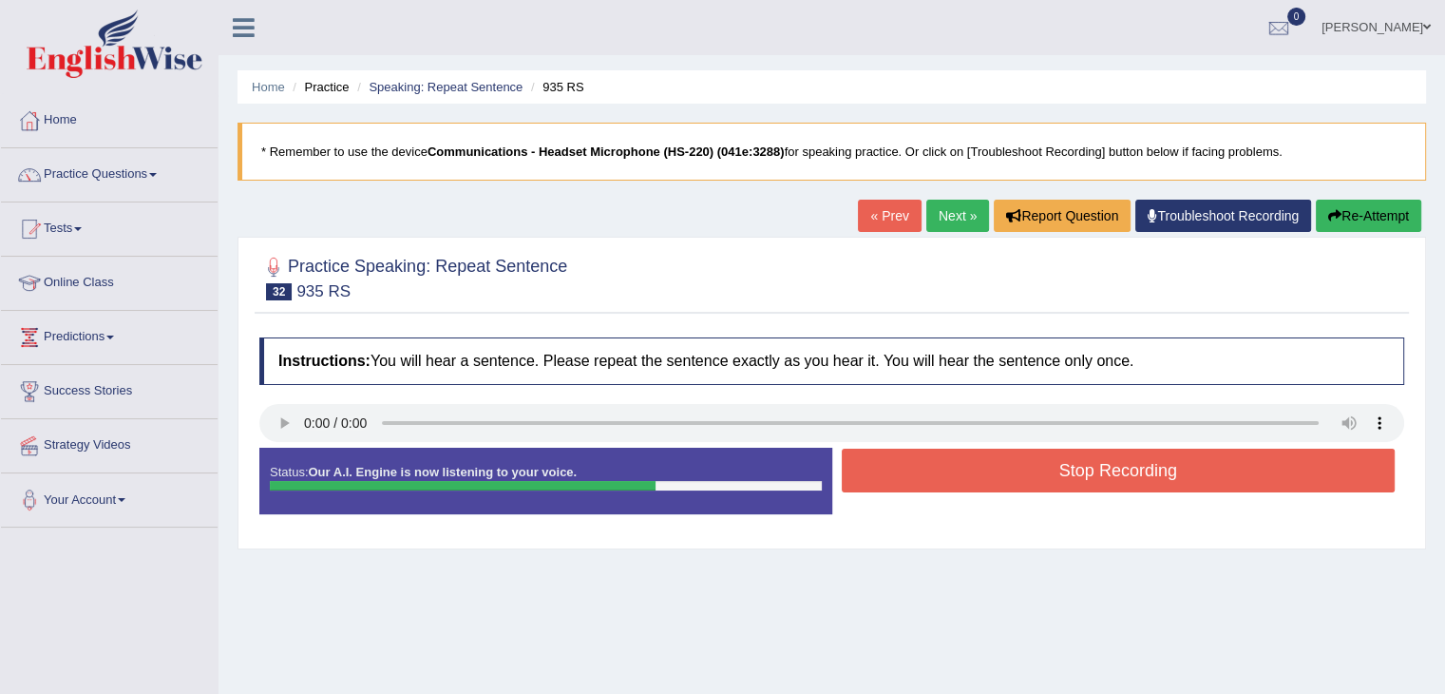
click at [893, 476] on button "Stop Recording" at bounding box center [1119, 470] width 554 height 44
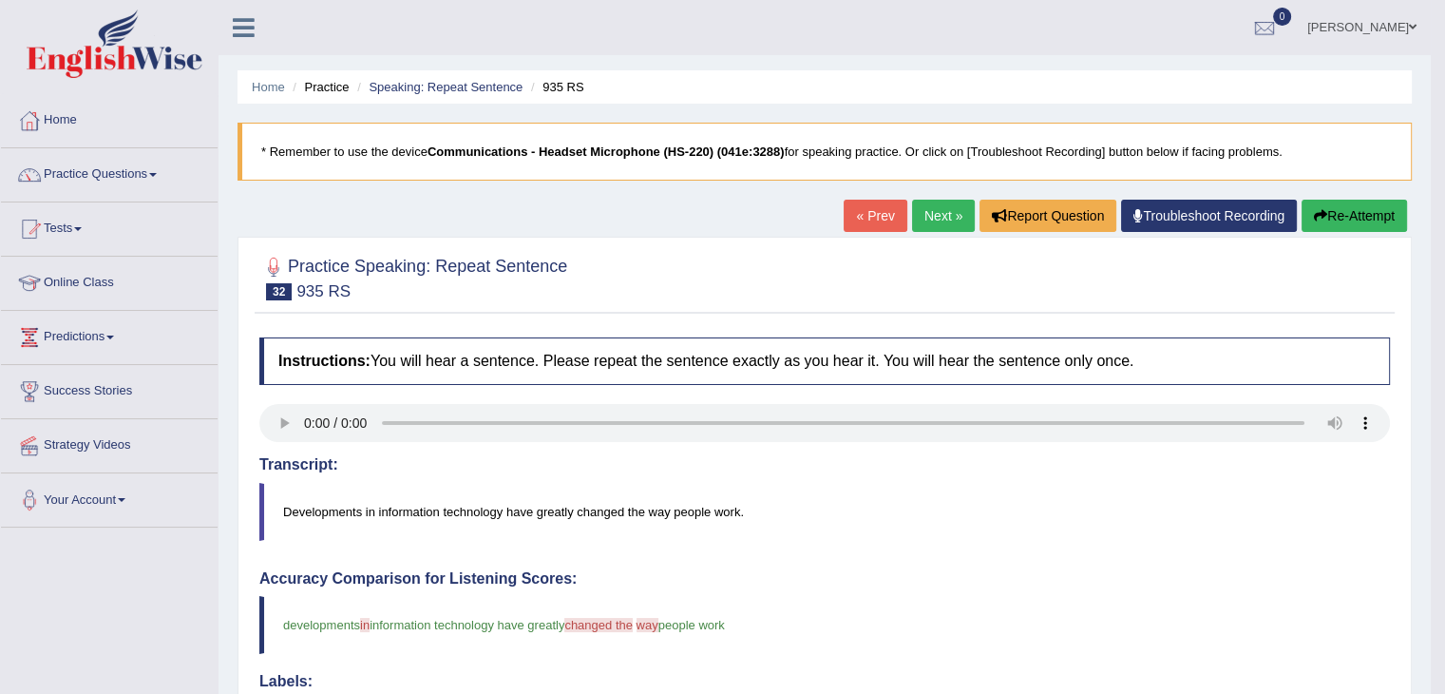
click at [920, 213] on link "Next »" at bounding box center [943, 216] width 63 height 32
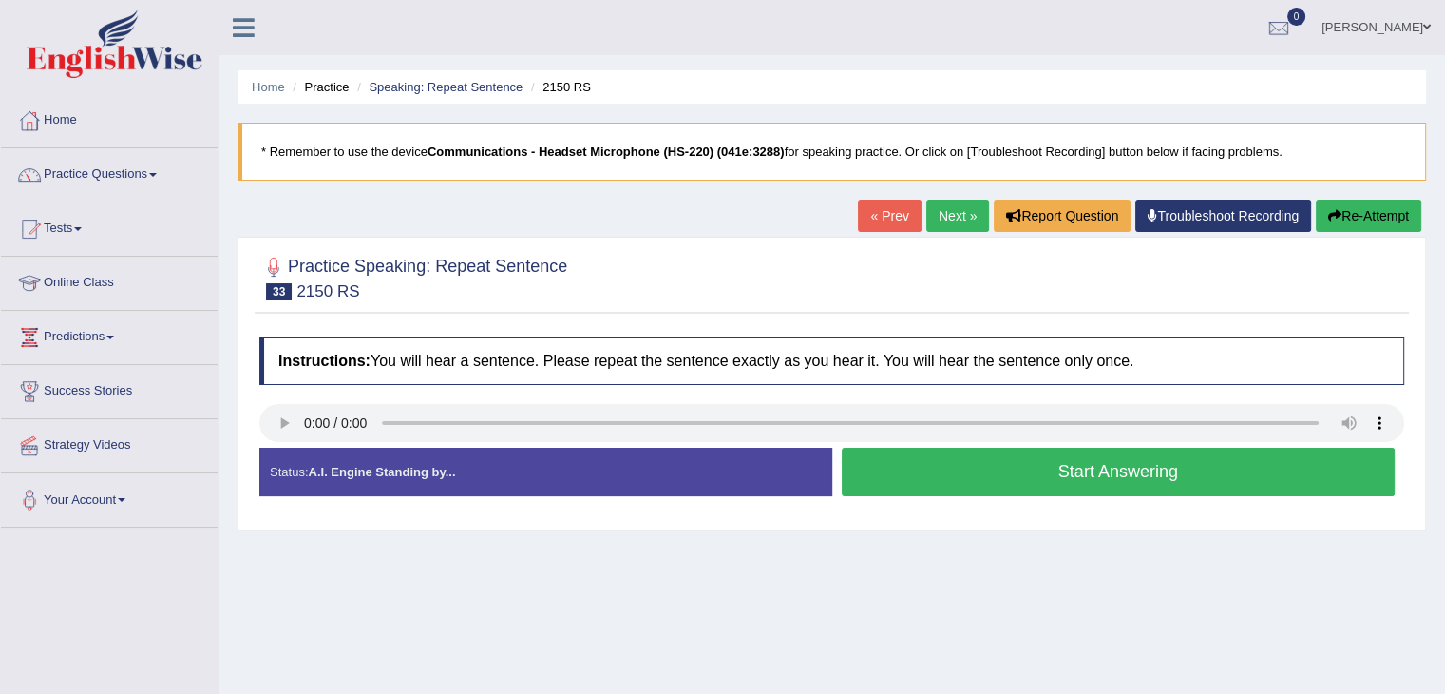
click at [1098, 480] on button "Start Answering" at bounding box center [1119, 472] width 554 height 48
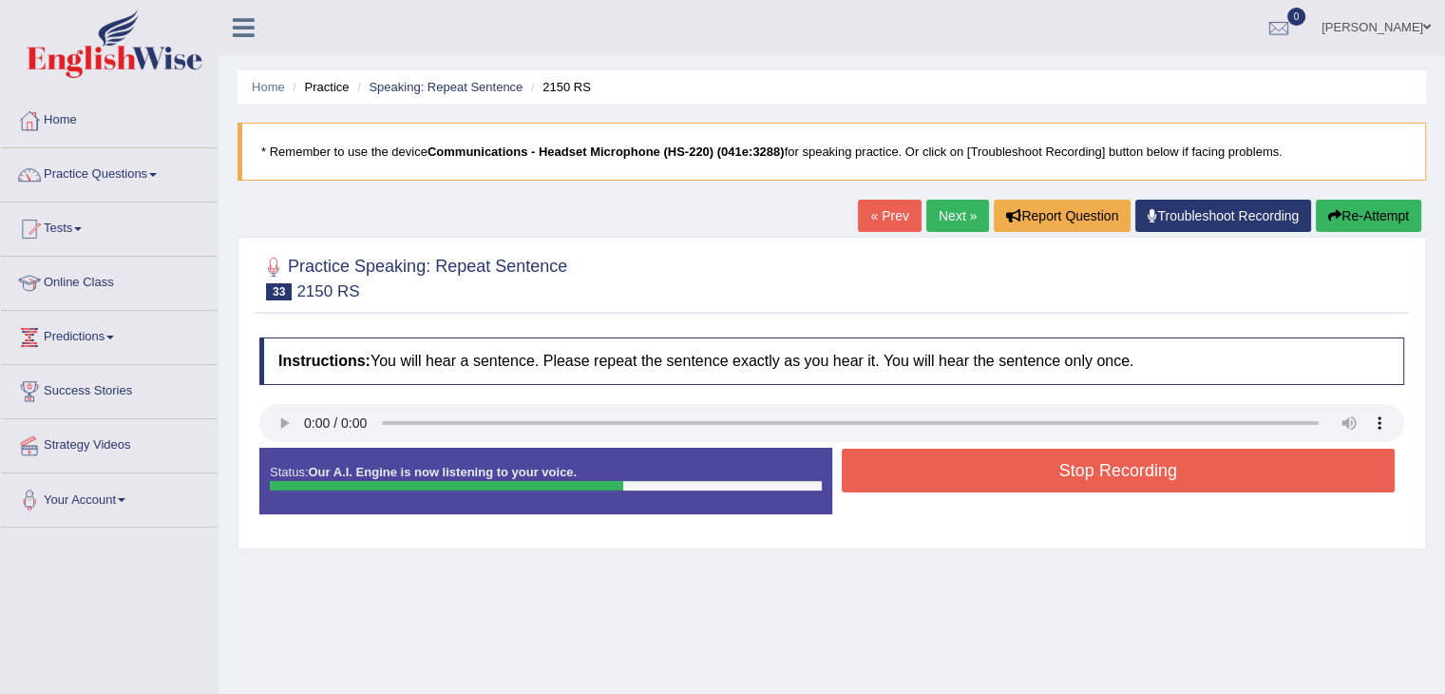
click at [943, 474] on button "Stop Recording" at bounding box center [1119, 470] width 554 height 44
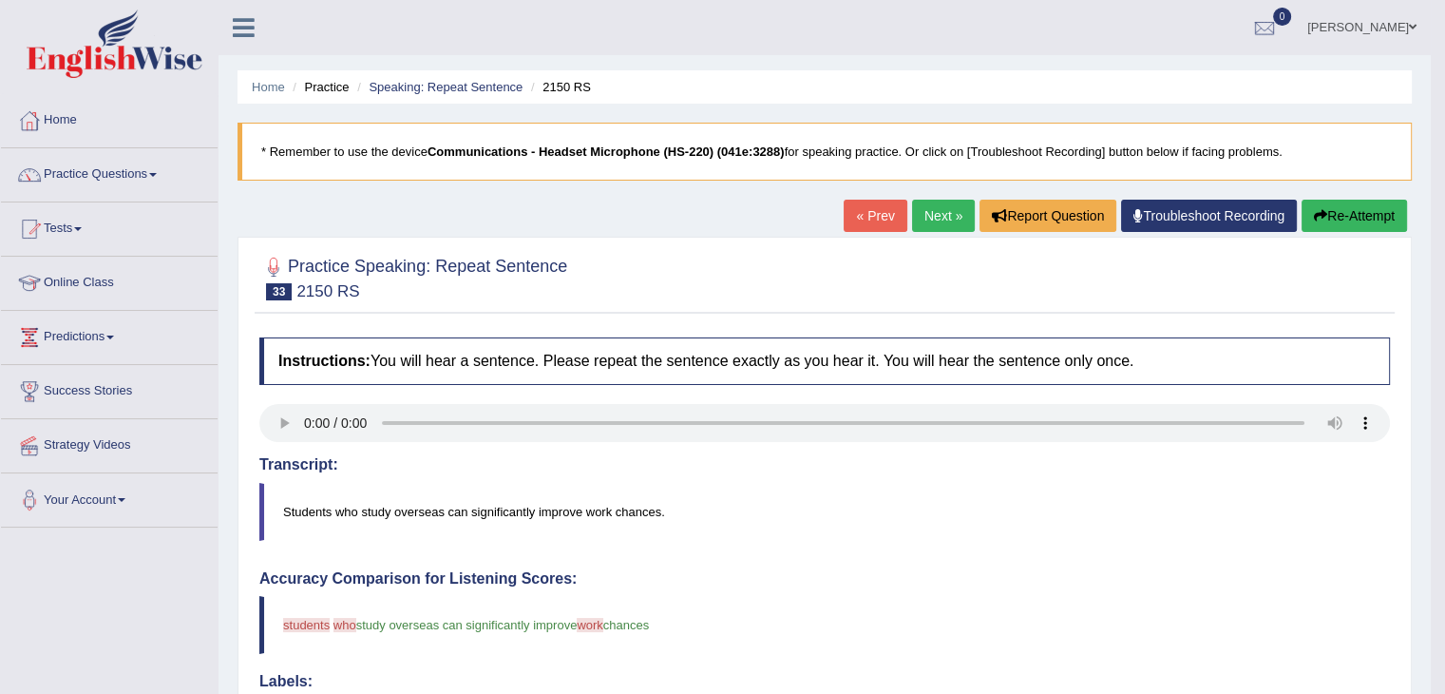
click at [945, 206] on link "Next »" at bounding box center [943, 216] width 63 height 32
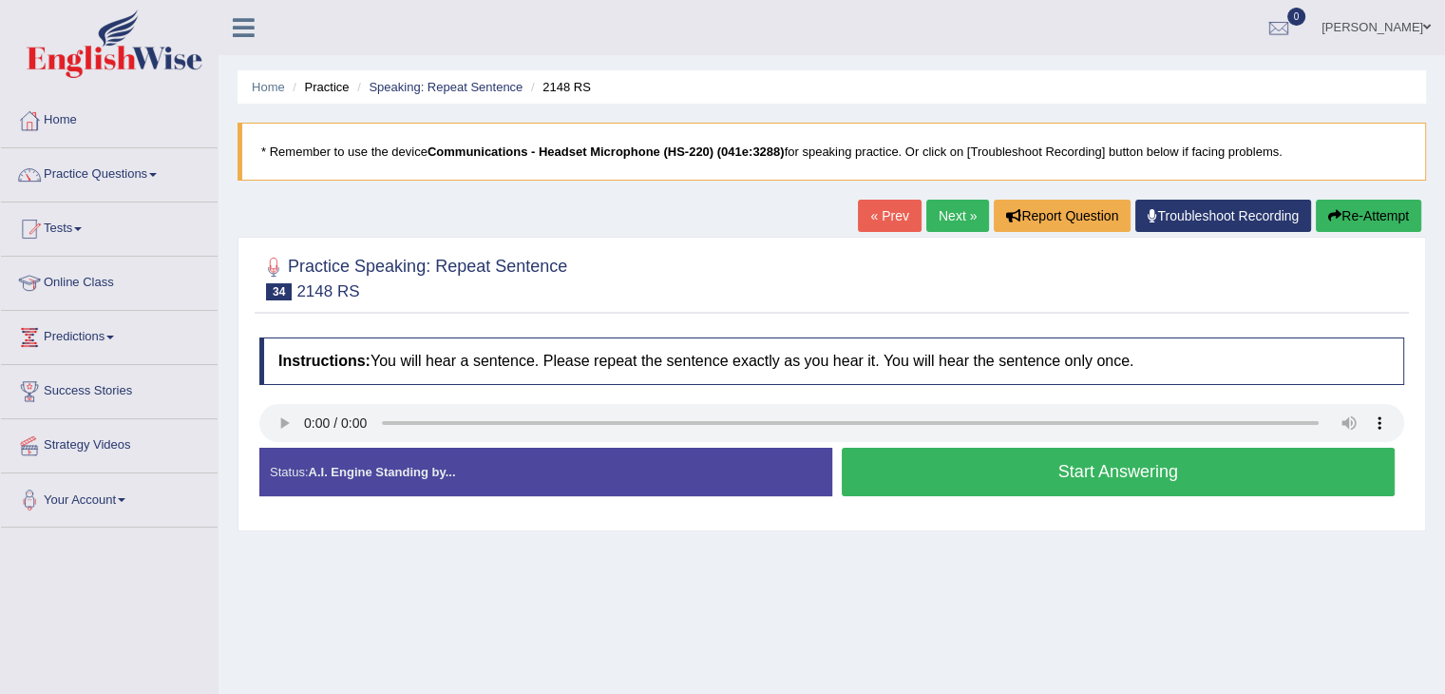
drag, startPoint x: 949, startPoint y: 476, endPoint x: 665, endPoint y: 464, distance: 284.4
click at [948, 476] on button "Start Answering" at bounding box center [1119, 472] width 554 height 48
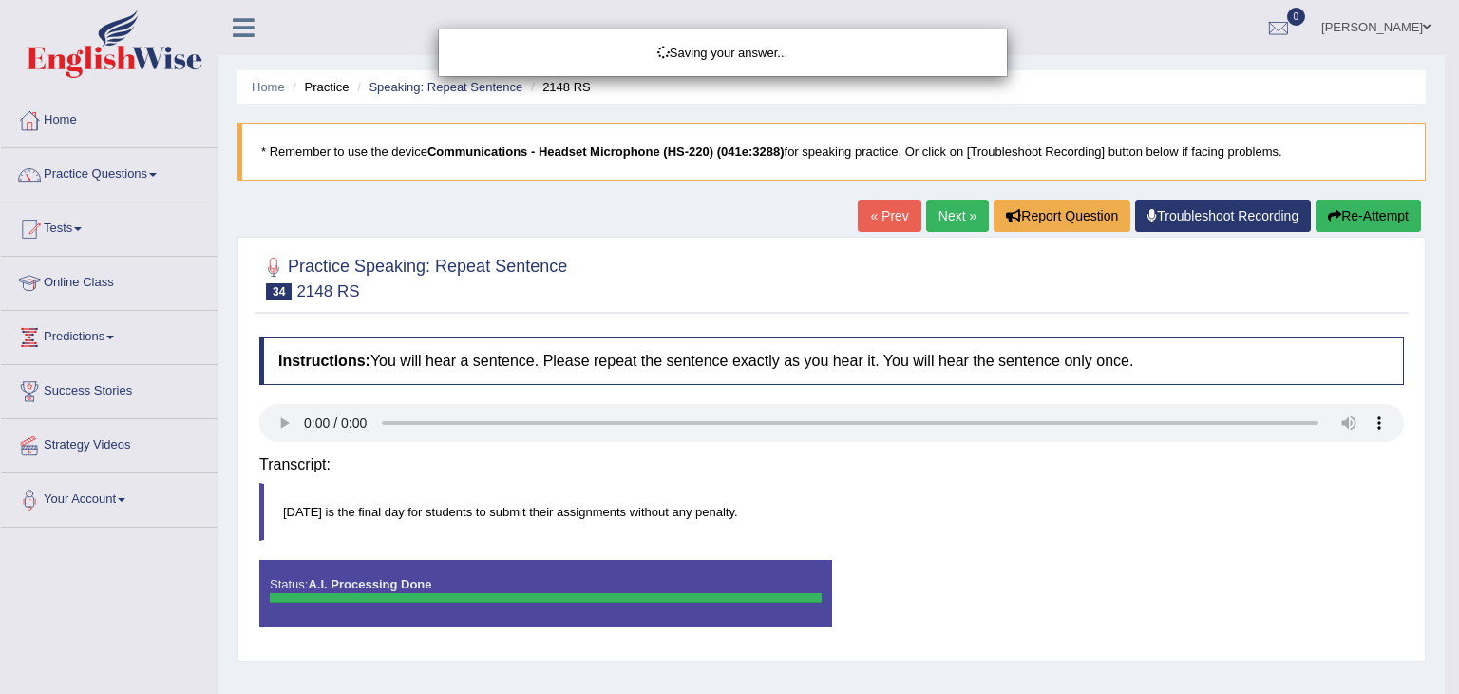
click at [944, 465] on body "Toggle navigation Home Practice Questions Speaking Practice Read Aloud Repeat S…" at bounding box center [729, 347] width 1459 height 694
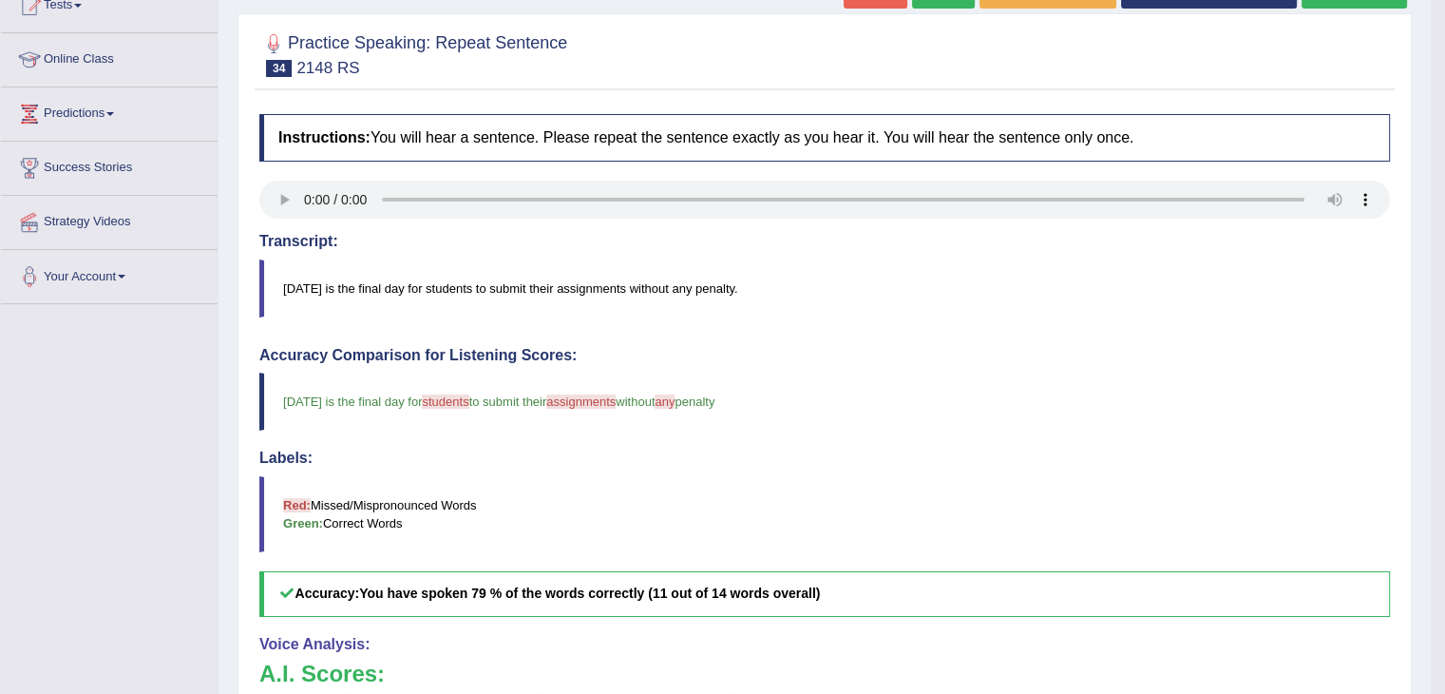
scroll to position [190, 0]
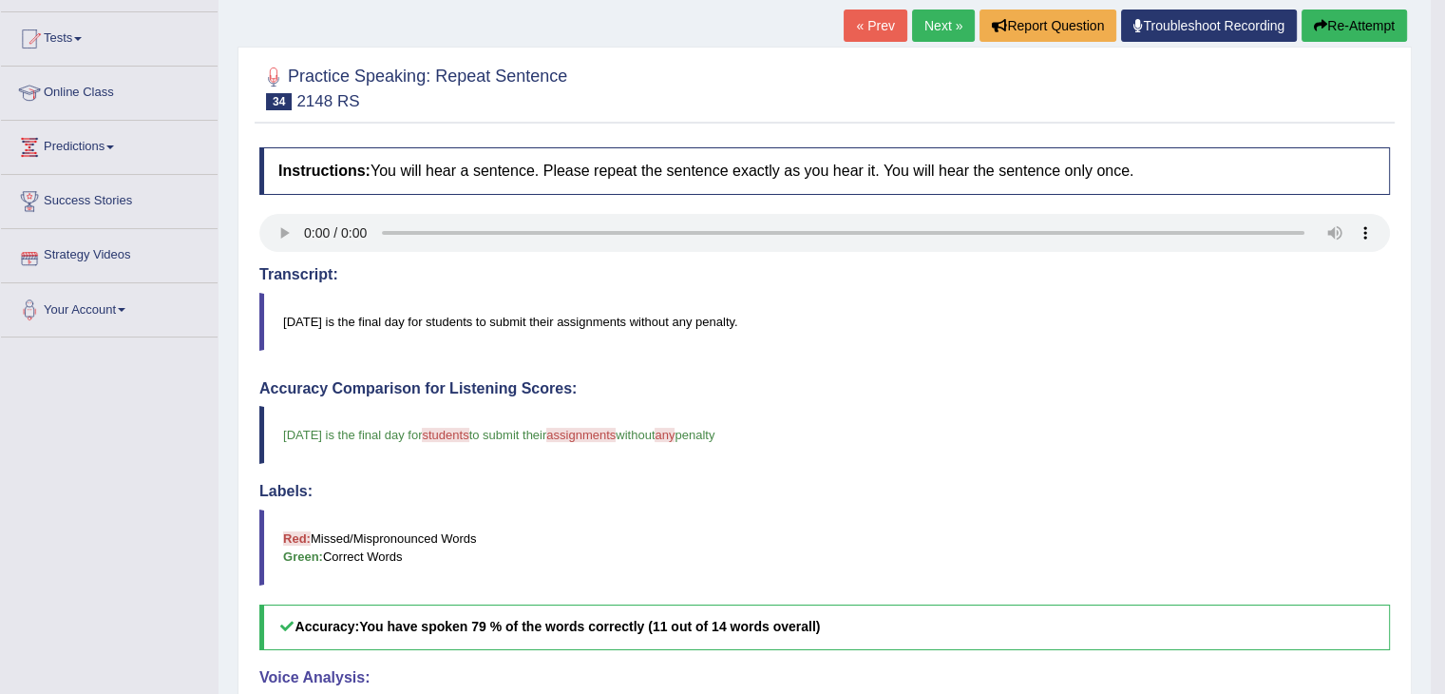
click at [914, 24] on link "Next »" at bounding box center [943, 26] width 63 height 32
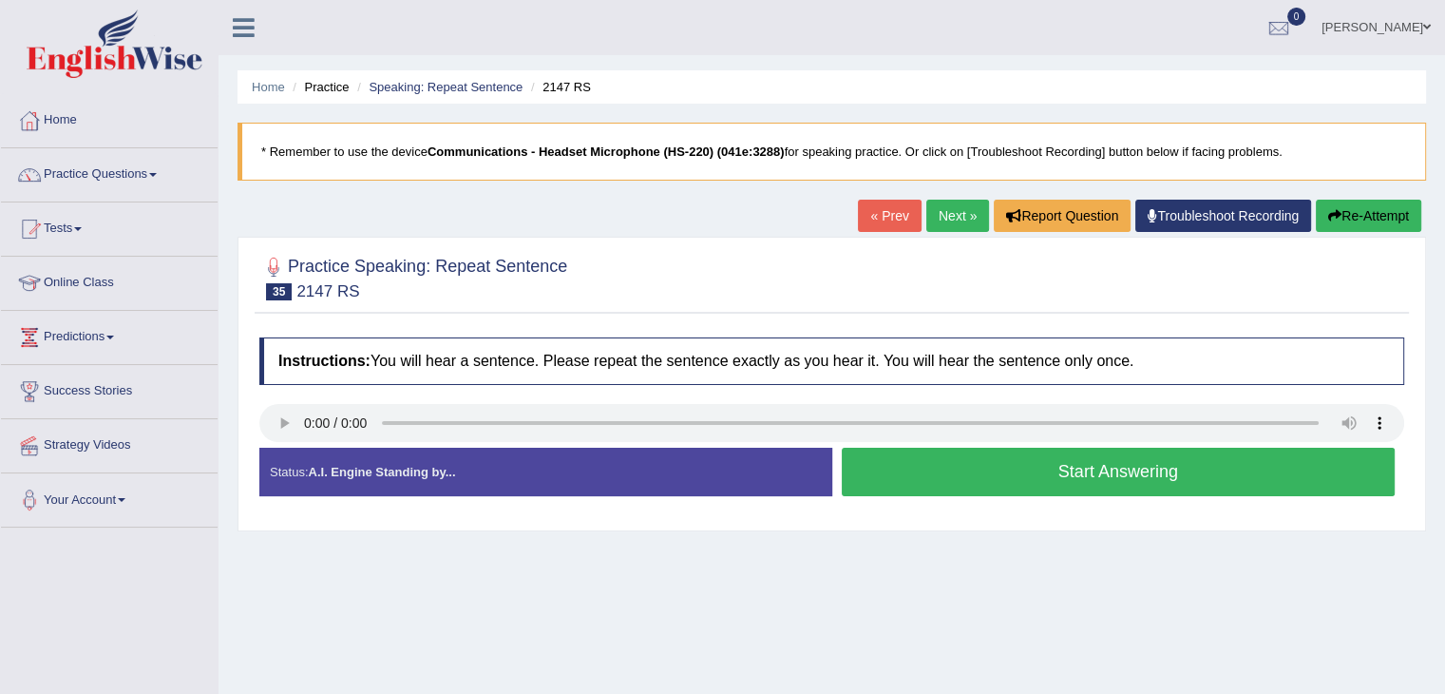
click at [946, 469] on button "Start Answering" at bounding box center [1119, 472] width 554 height 48
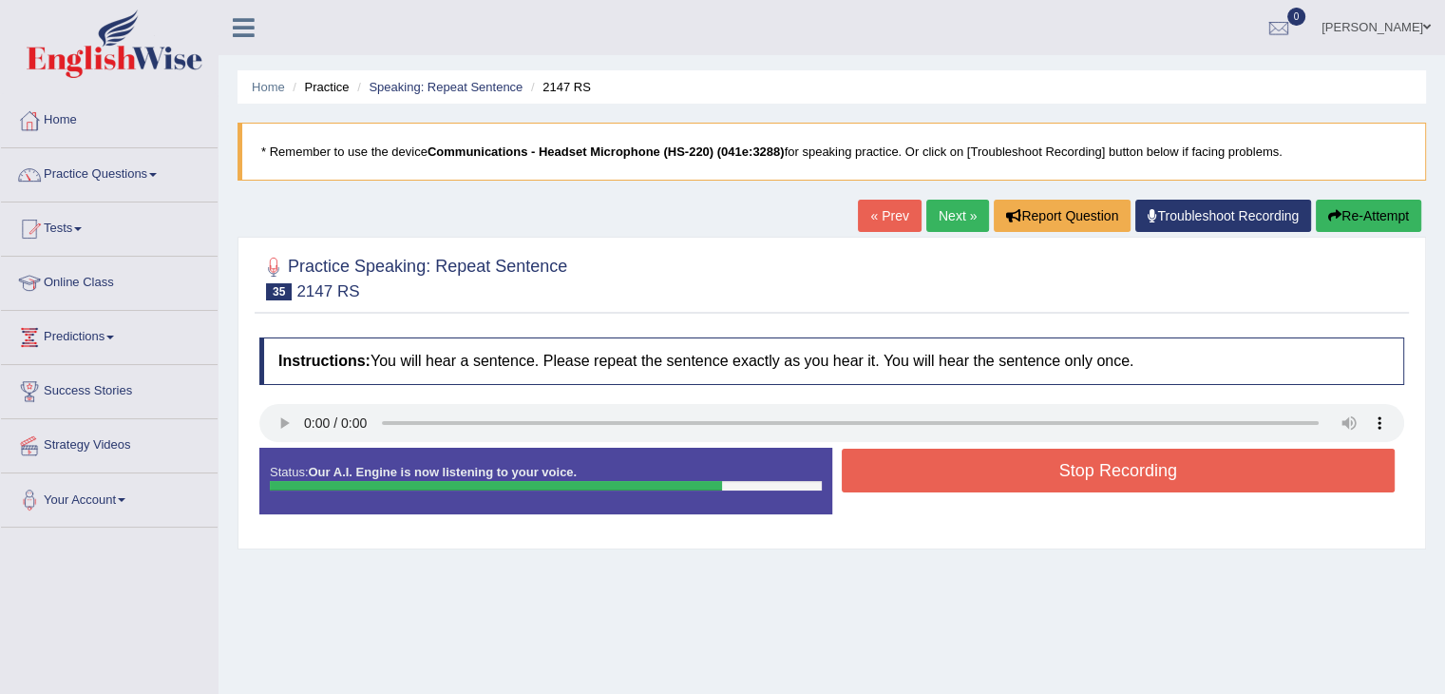
click at [1141, 461] on button "Stop Recording" at bounding box center [1119, 470] width 554 height 44
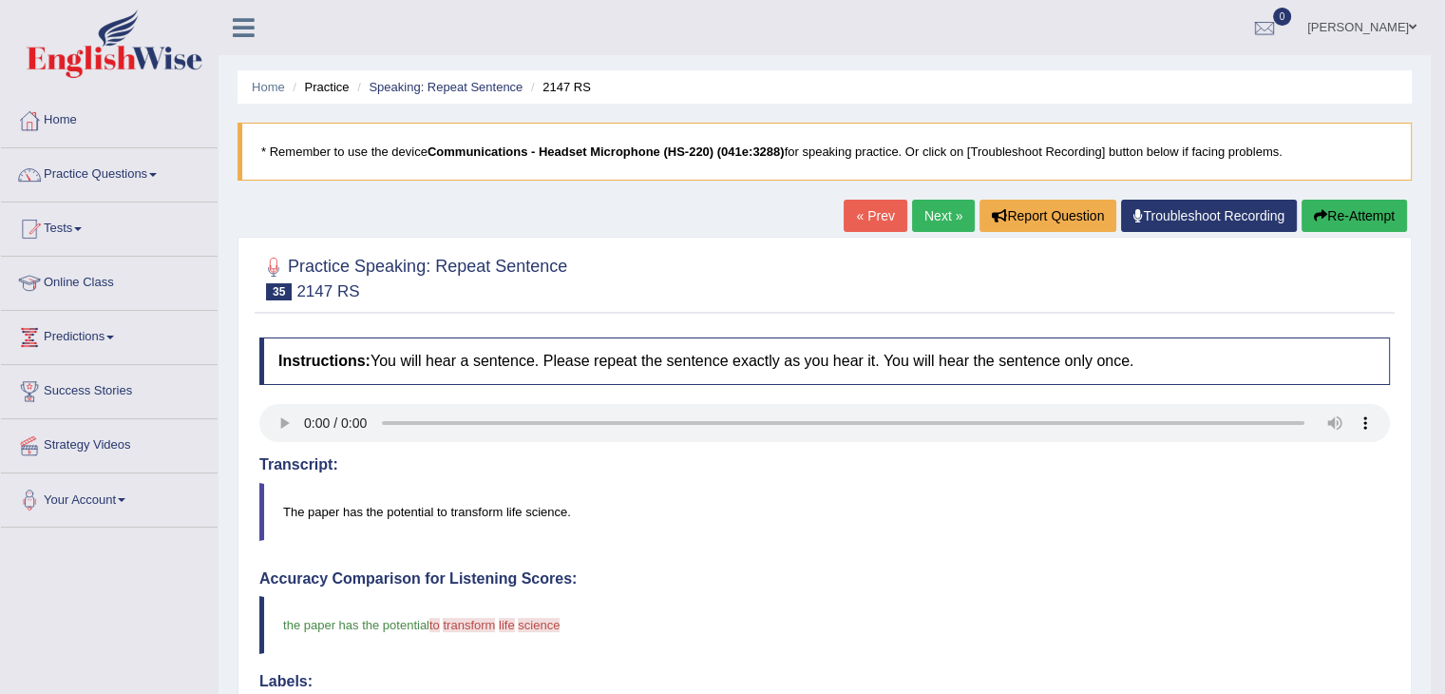
click at [919, 209] on link "Next »" at bounding box center [943, 216] width 63 height 32
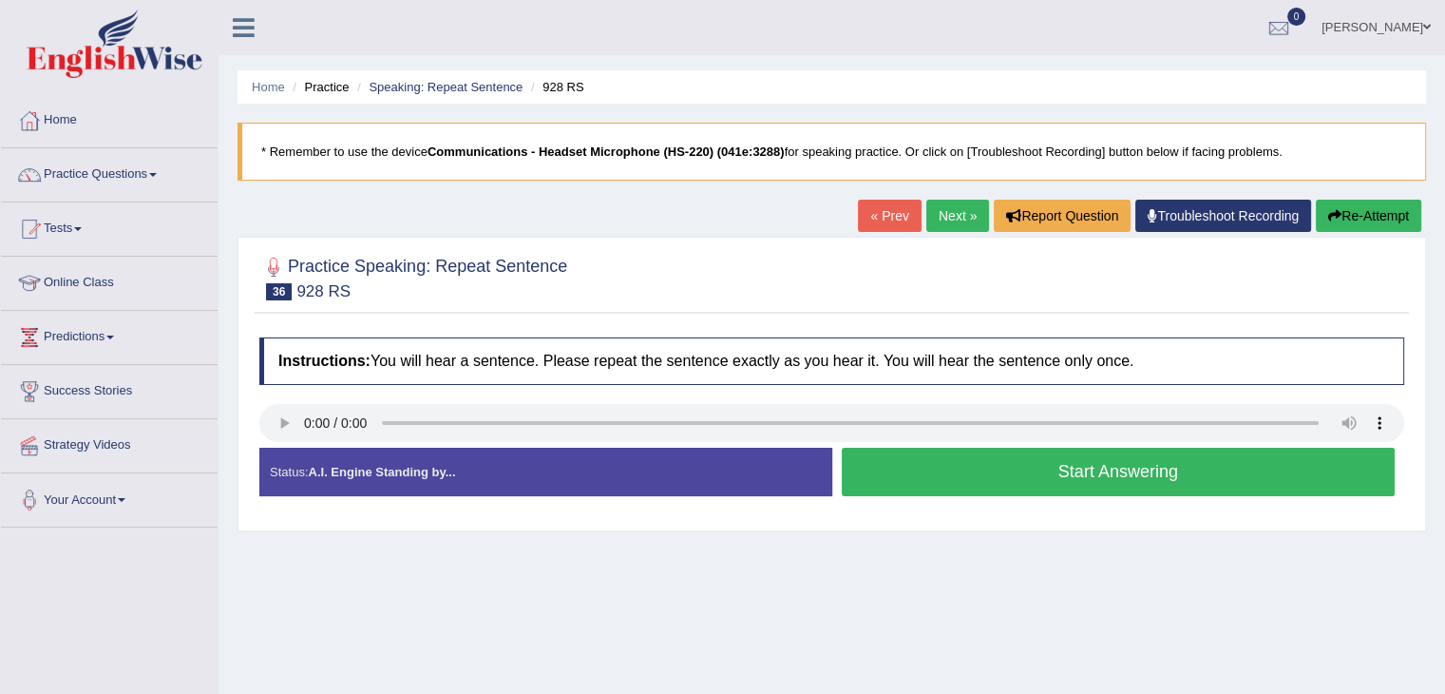
click at [1100, 477] on button "Start Answering" at bounding box center [1119, 472] width 554 height 48
